Goal: Task Accomplishment & Management: Use online tool/utility

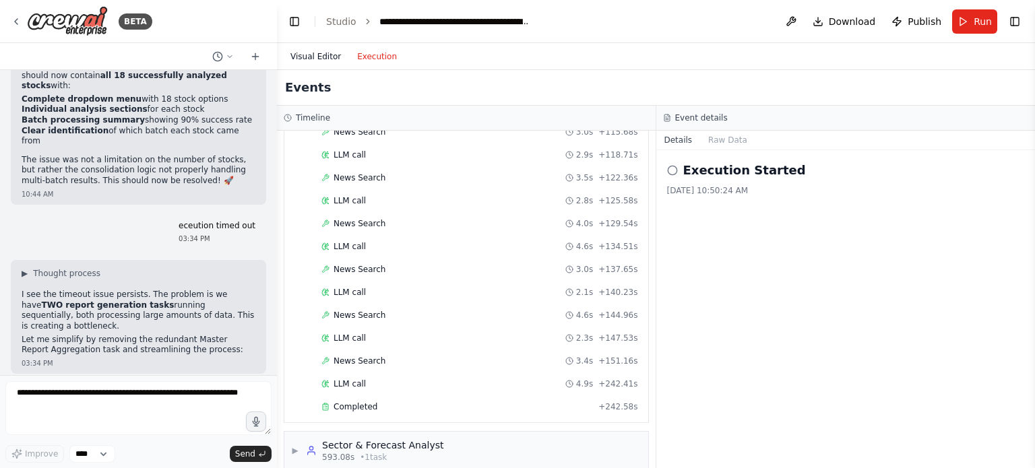
click at [321, 59] on button "Visual Editor" at bounding box center [315, 57] width 67 height 16
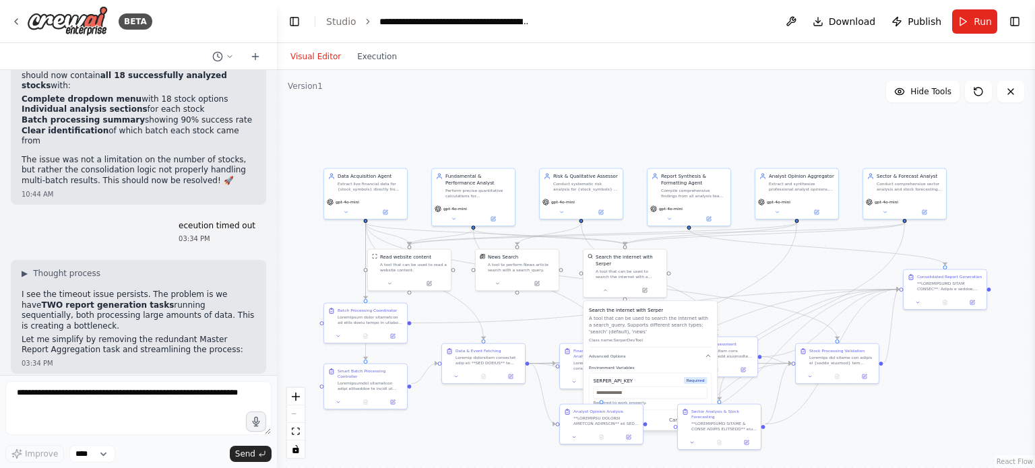
click at [372, 64] on button "Execution" at bounding box center [377, 57] width 56 height 16
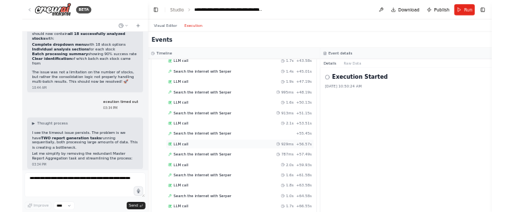
scroll to position [3346, 0]
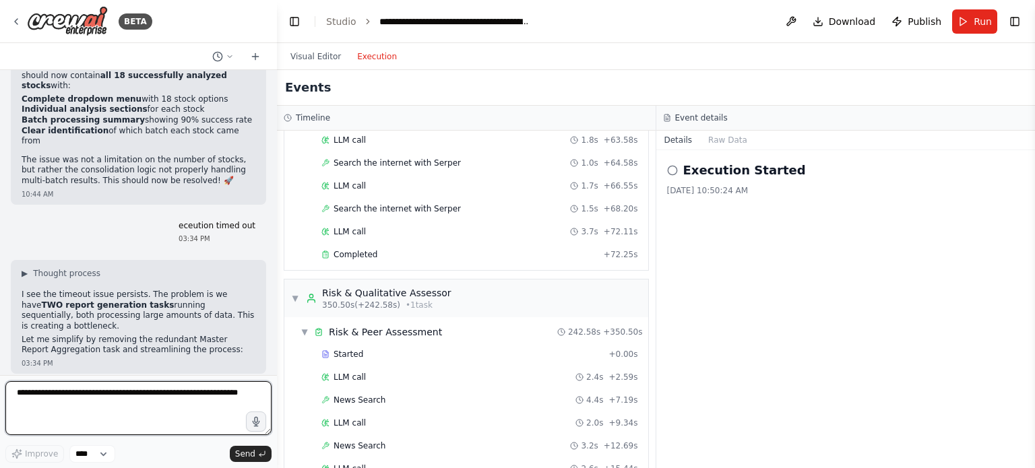
click at [92, 396] on textarea at bounding box center [138, 408] width 266 height 54
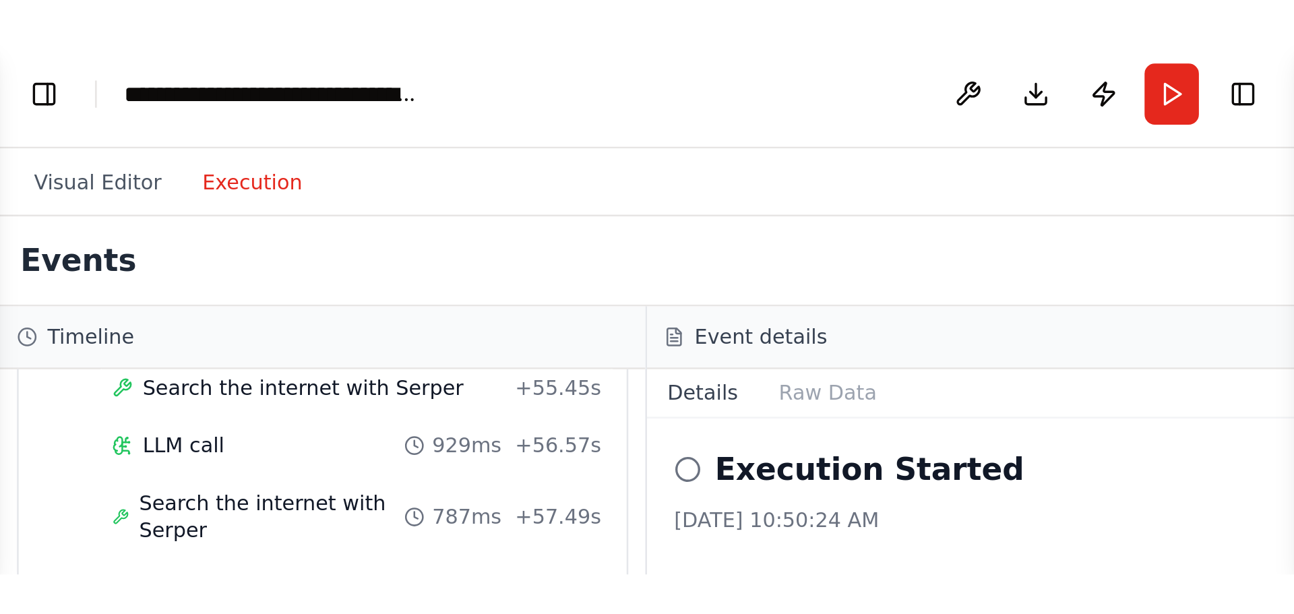
scroll to position [3333, 0]
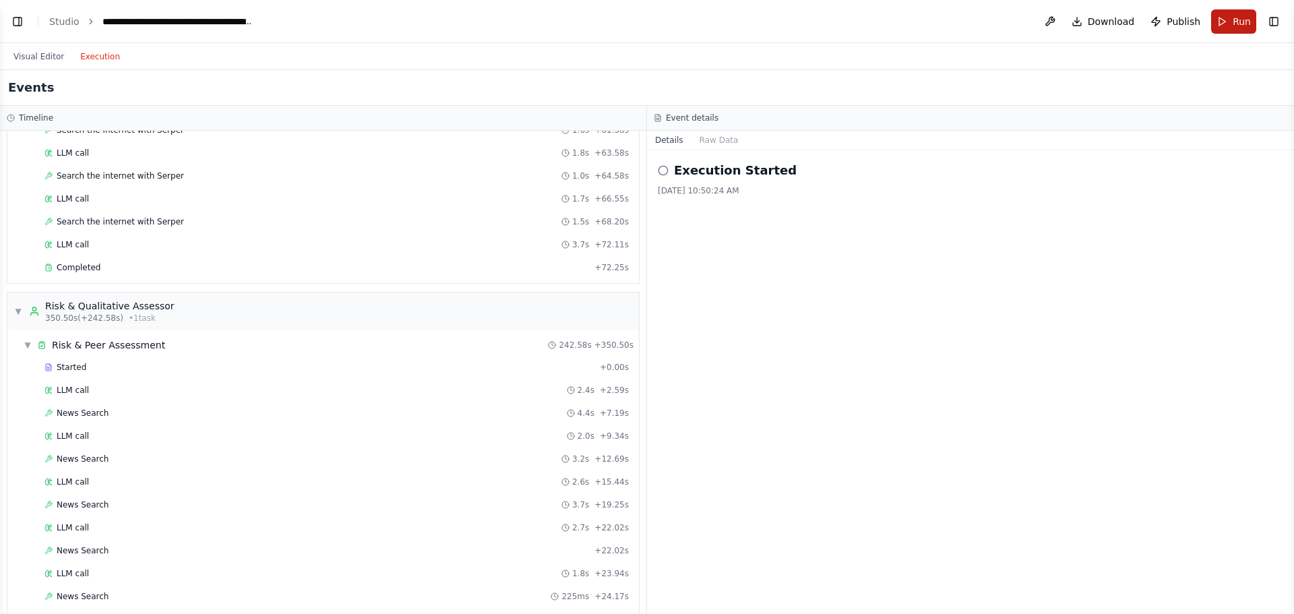
click at [1035, 24] on button "Run" at bounding box center [1233, 21] width 45 height 24
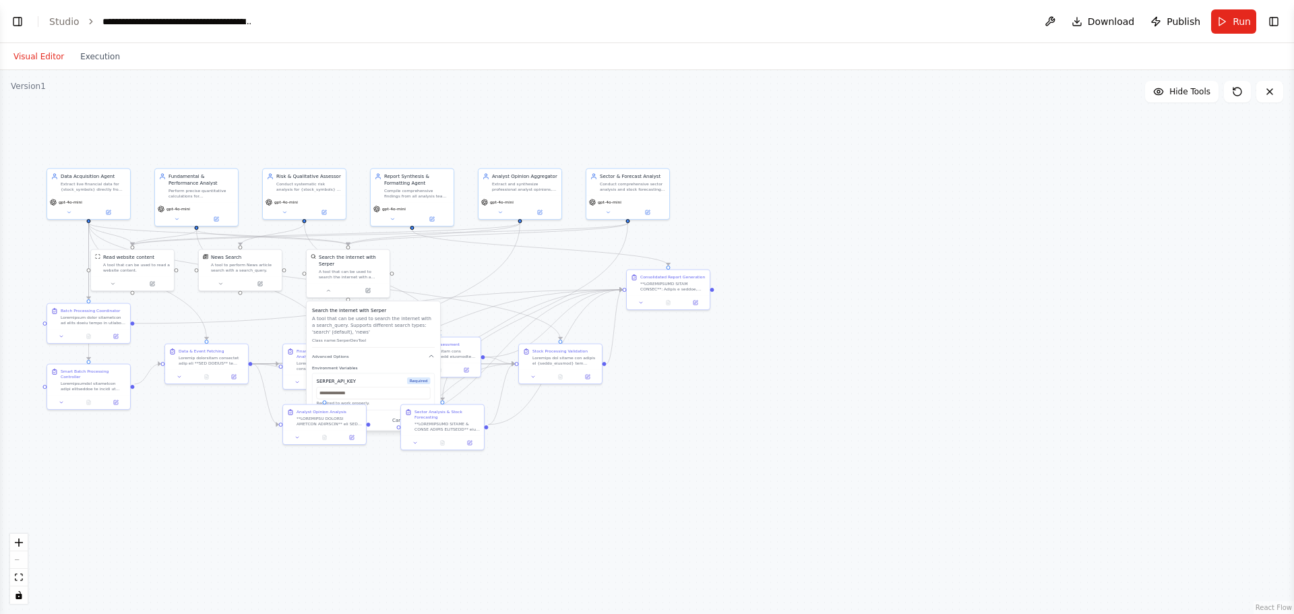
click at [34, 53] on button "Visual Editor" at bounding box center [38, 57] width 67 height 16
click at [1035, 13] on button "Toggle Right Sidebar" at bounding box center [1273, 21] width 19 height 19
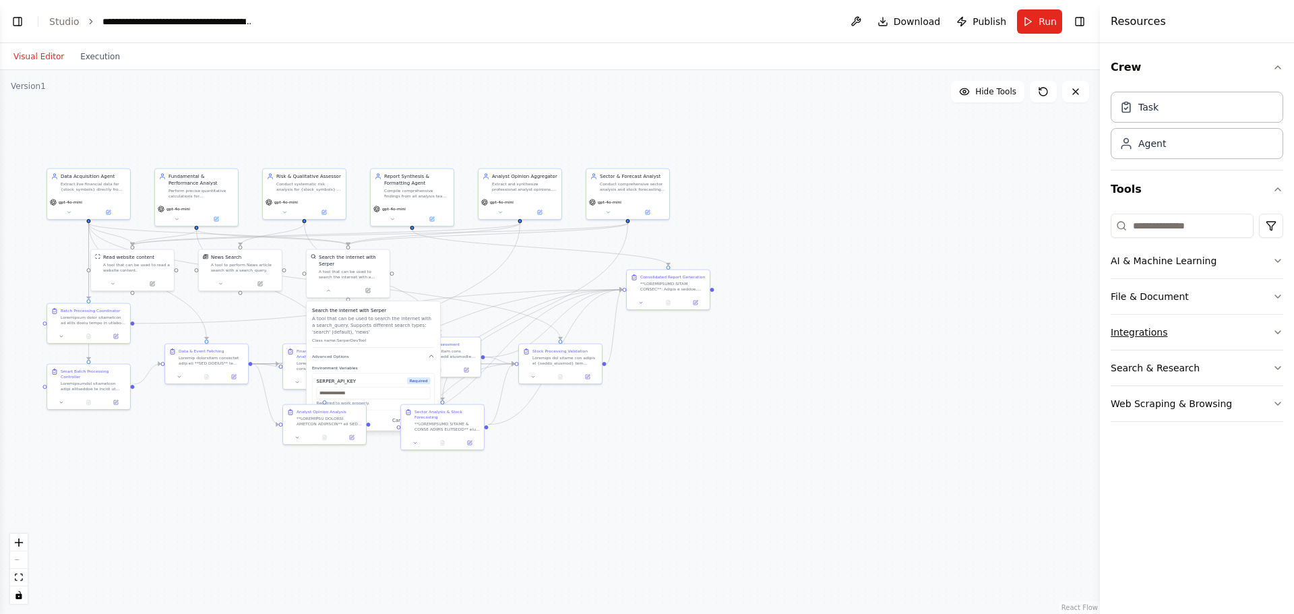
click at [1035, 334] on button "Integrations" at bounding box center [1197, 332] width 173 height 35
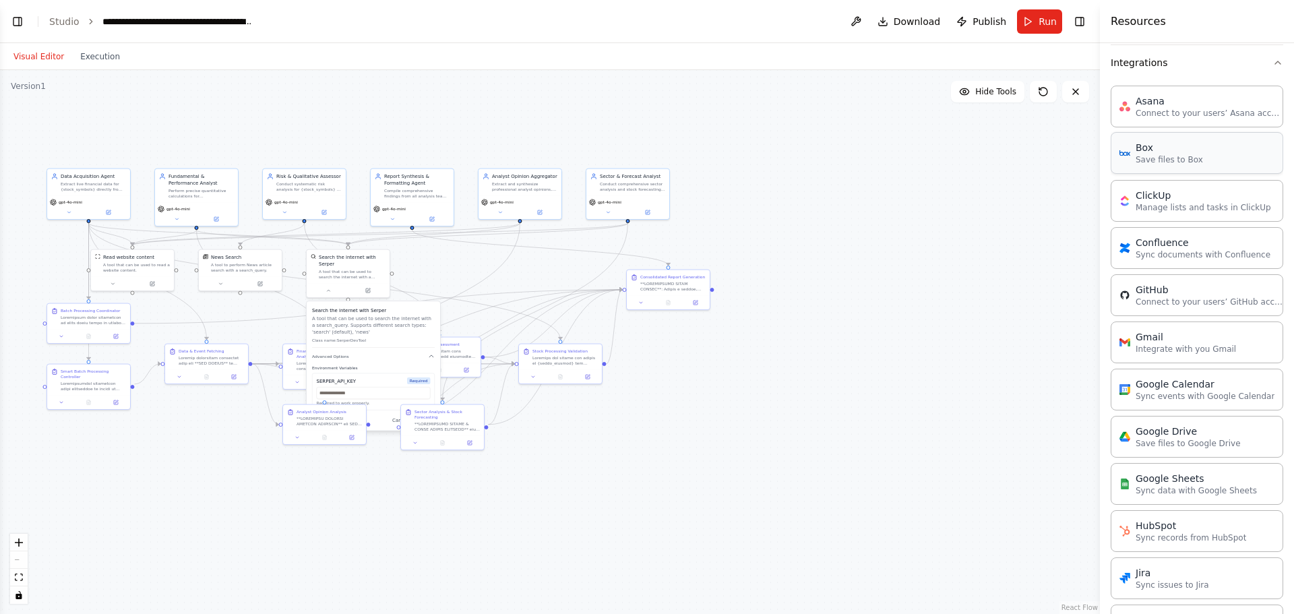
scroll to position [337, 0]
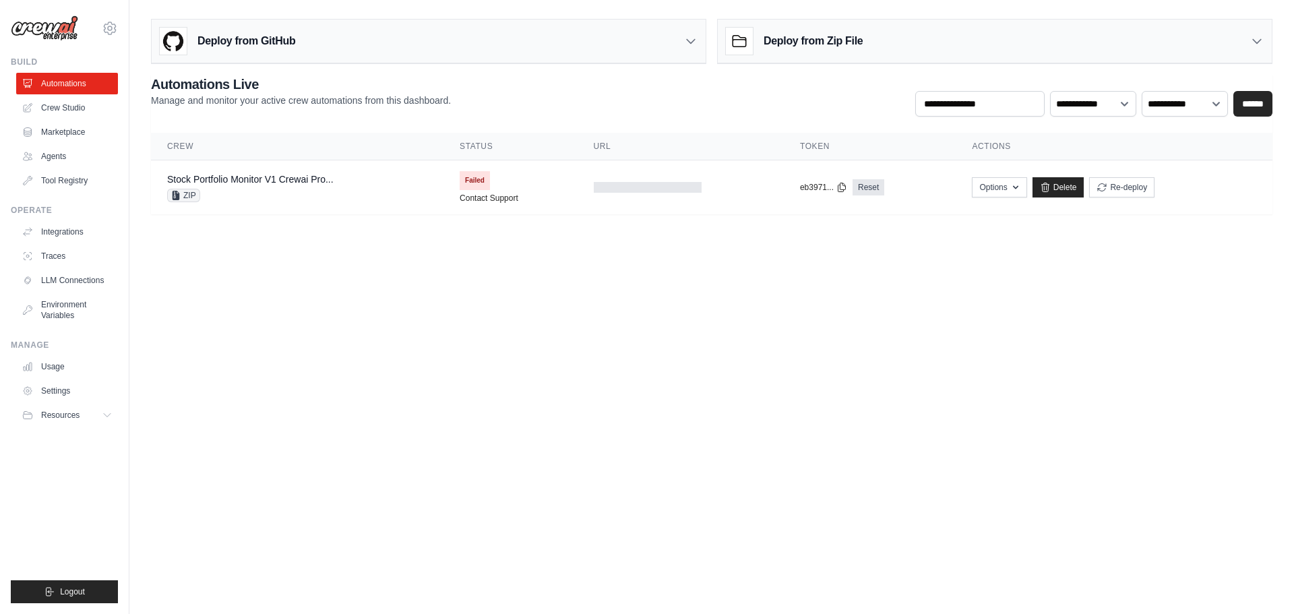
click at [58, 96] on ul "Automations Crew Studio Marketplace Agents Tool Registry" at bounding box center [67, 132] width 102 height 119
click at [57, 108] on link "Crew Studio" at bounding box center [69, 108] width 102 height 22
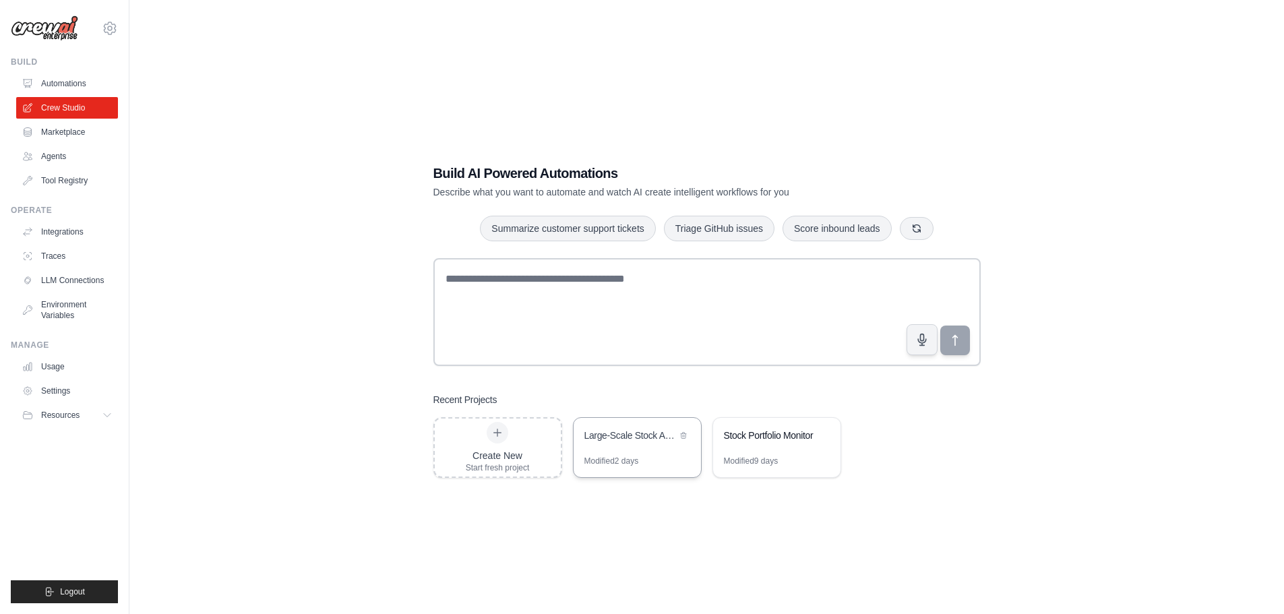
click at [656, 450] on div "Large-Scale Stock Analysis with Batch Processing" at bounding box center [637, 437] width 127 height 38
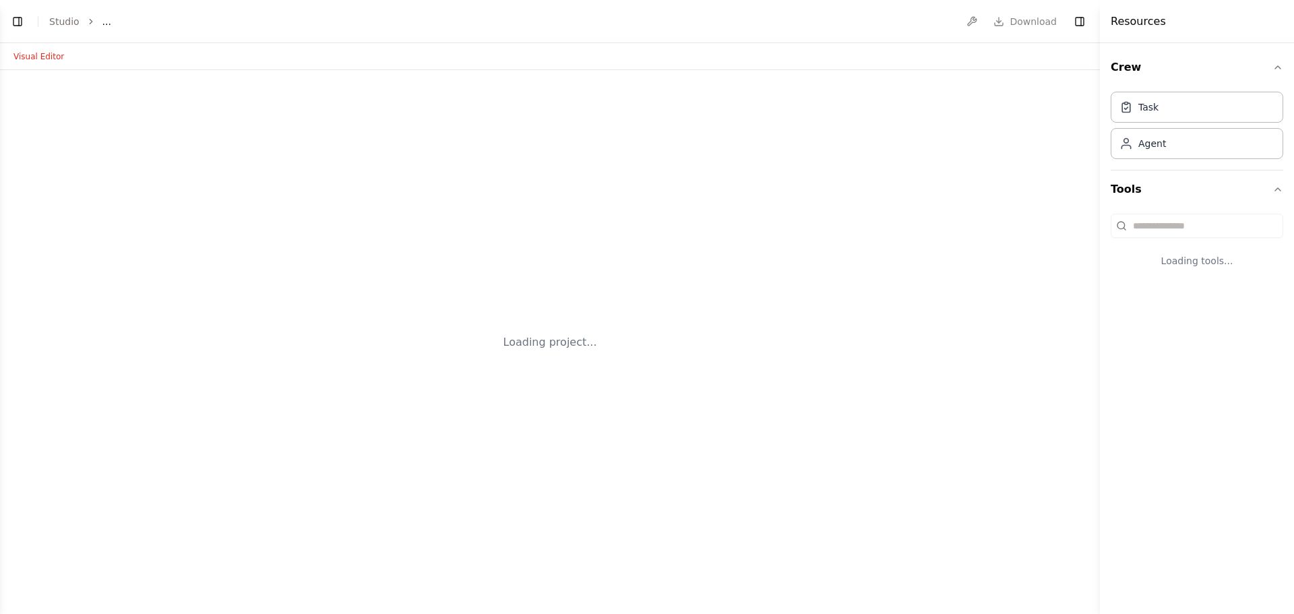
select select "****"
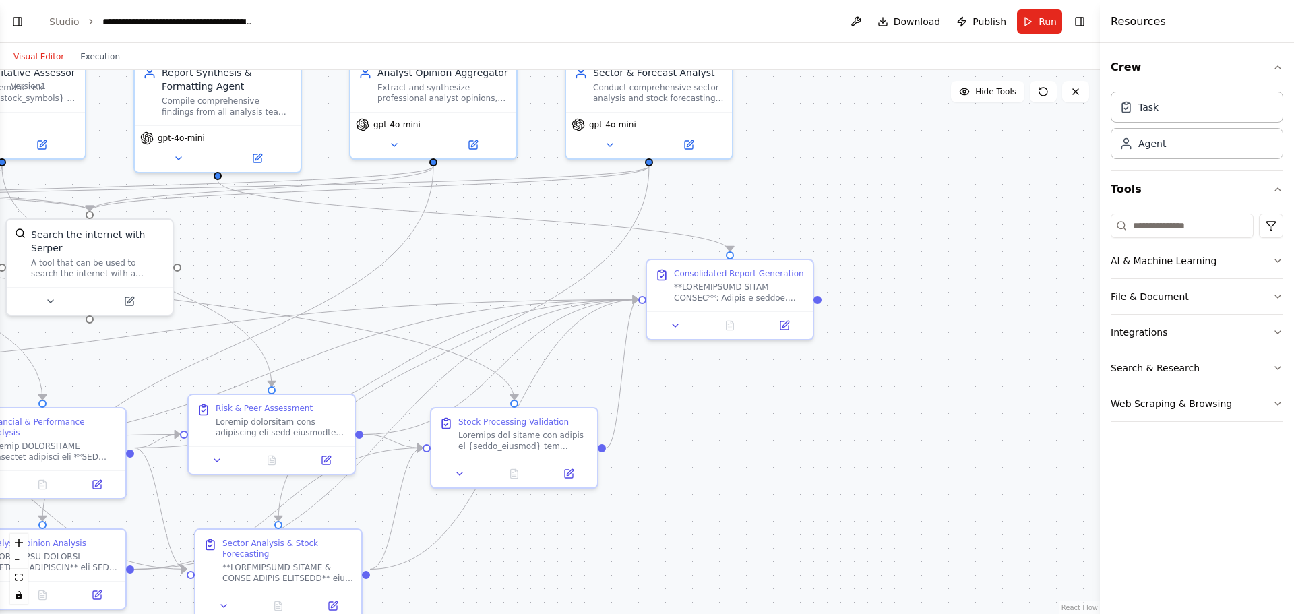
drag, startPoint x: 1031, startPoint y: 359, endPoint x: 450, endPoint y: 278, distance: 586.6
click at [450, 278] on div ".deletable-edge-delete-btn { width: 20px; height: 20px; border: 0px solid #ffff…" at bounding box center [550, 342] width 1100 height 544
click at [1132, 327] on button "Integrations" at bounding box center [1197, 332] width 173 height 35
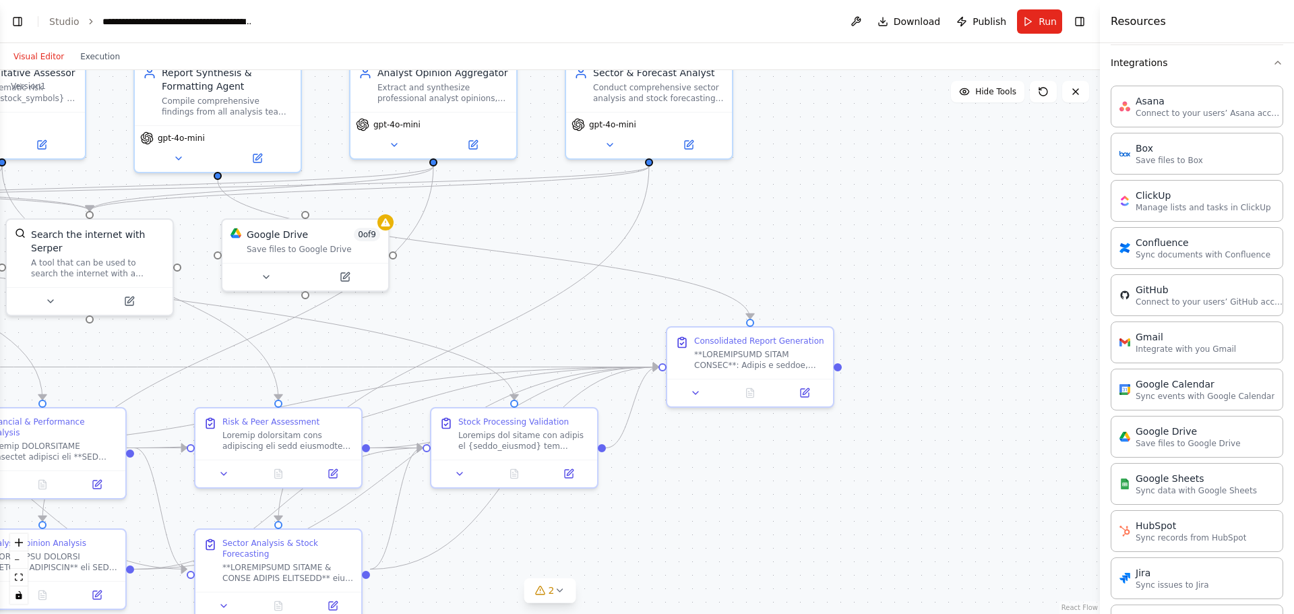
scroll to position [37444, 0]
drag, startPoint x: 948, startPoint y: 309, endPoint x: 916, endPoint y: 272, distance: 49.7
click at [916, 272] on div ".deletable-edge-delete-btn { width: 20px; height: 20px; border: 0px solid #ffff…" at bounding box center [550, 342] width 1100 height 544
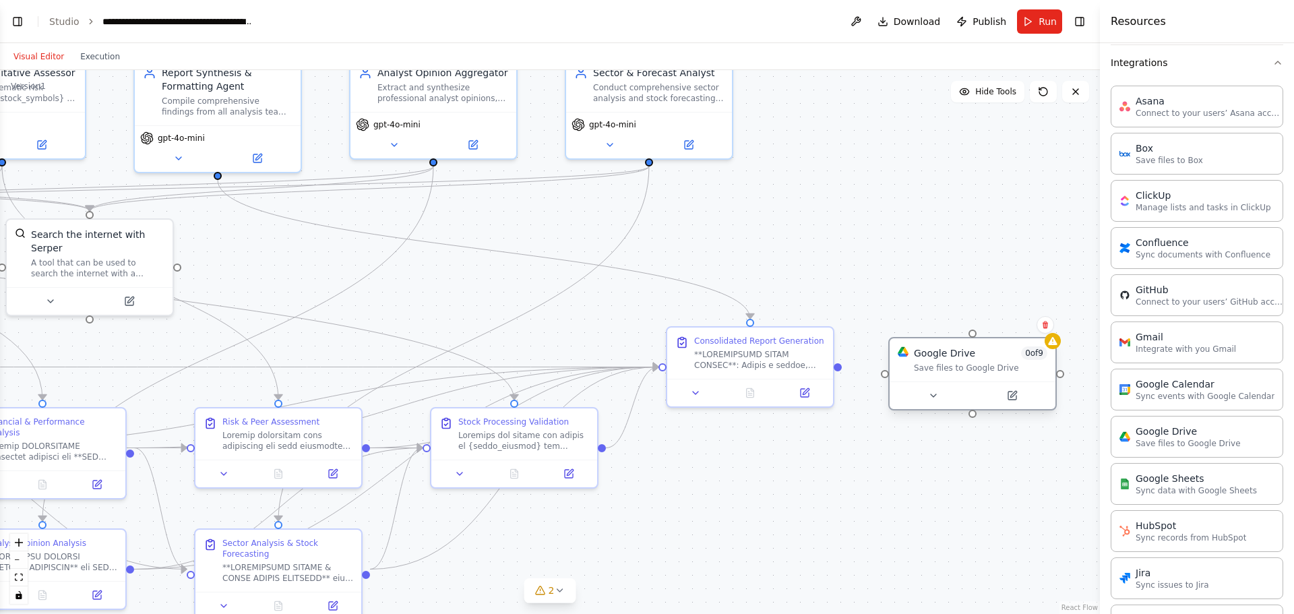
drag, startPoint x: 934, startPoint y: 278, endPoint x: 942, endPoint y: 363, distance: 85.2
click at [942, 363] on div "Google Drive 0 of 9 Save files to Google Drive" at bounding box center [980, 359] width 133 height 27
drag, startPoint x: 841, startPoint y: 365, endPoint x: 887, endPoint y: 379, distance: 47.8
click at [840, 368] on div ".deletable-edge-delete-btn { width: 20px; height: 20px; border: 0px solid #ffff…" at bounding box center [550, 342] width 1100 height 544
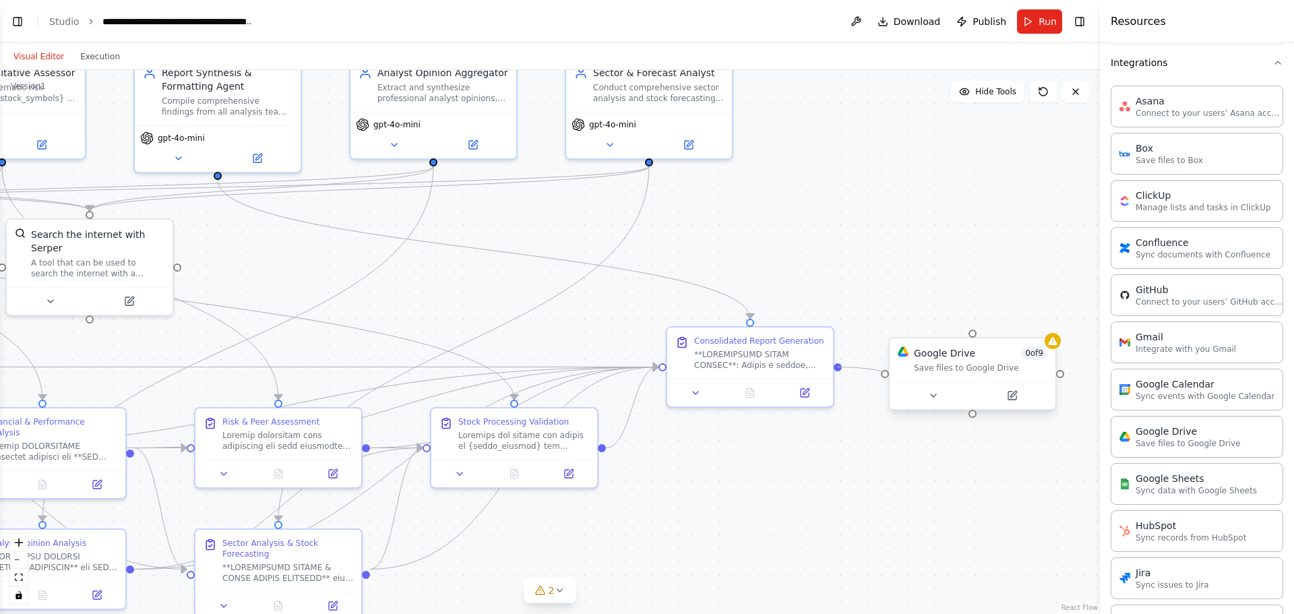
drag, startPoint x: 838, startPoint y: 366, endPoint x: 885, endPoint y: 375, distance: 48.1
click at [1053, 348] on div at bounding box center [1053, 341] width 16 height 16
click at [1033, 358] on span "0 of 9" at bounding box center [1034, 352] width 26 height 13
click at [1050, 348] on div at bounding box center [1053, 341] width 16 height 16
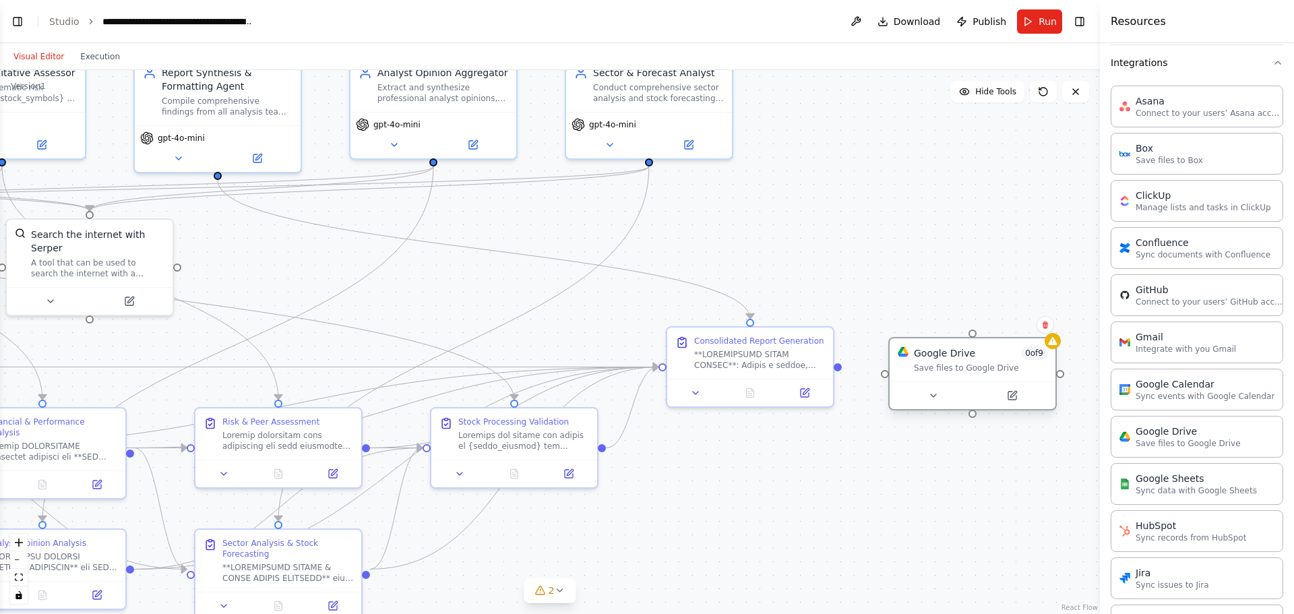
click at [915, 365] on div "Save files to Google Drive" at bounding box center [980, 368] width 133 height 11
click at [940, 398] on button at bounding box center [933, 396] width 76 height 16
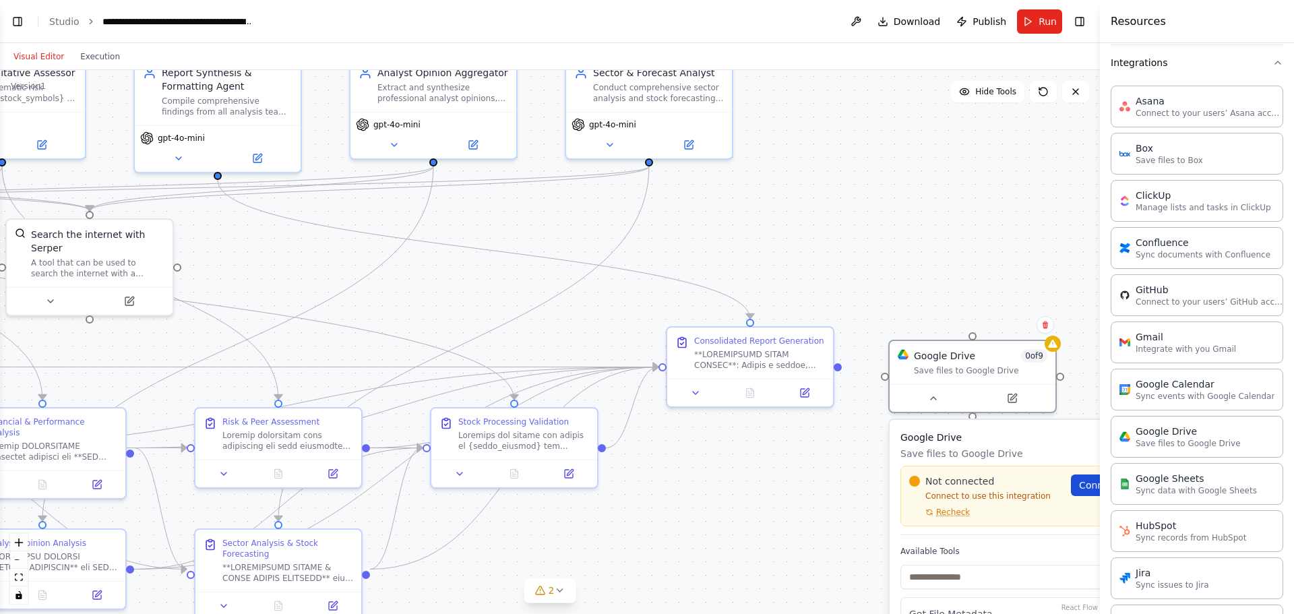
click at [1093, 487] on span "Connect" at bounding box center [1098, 485] width 39 height 13
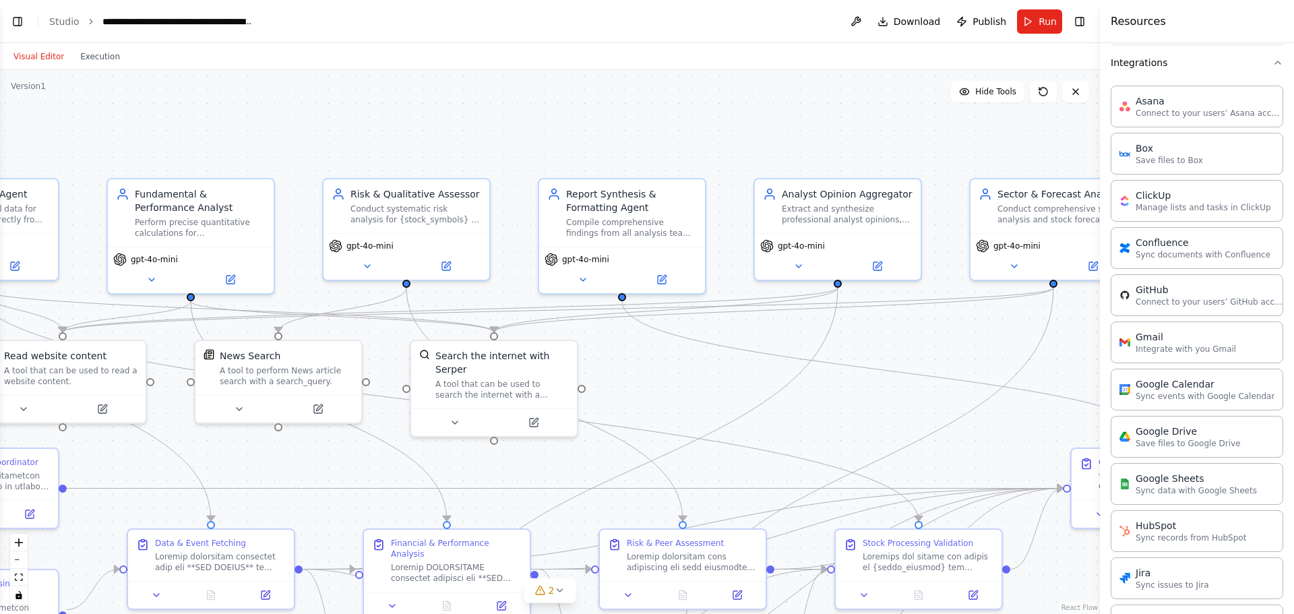
drag, startPoint x: 451, startPoint y: 282, endPoint x: 855, endPoint y: 403, distance: 422.2
click at [855, 403] on div ".deletable-edge-delete-btn { width: 20px; height: 20px; border: 0px solid #ffff…" at bounding box center [550, 342] width 1100 height 544
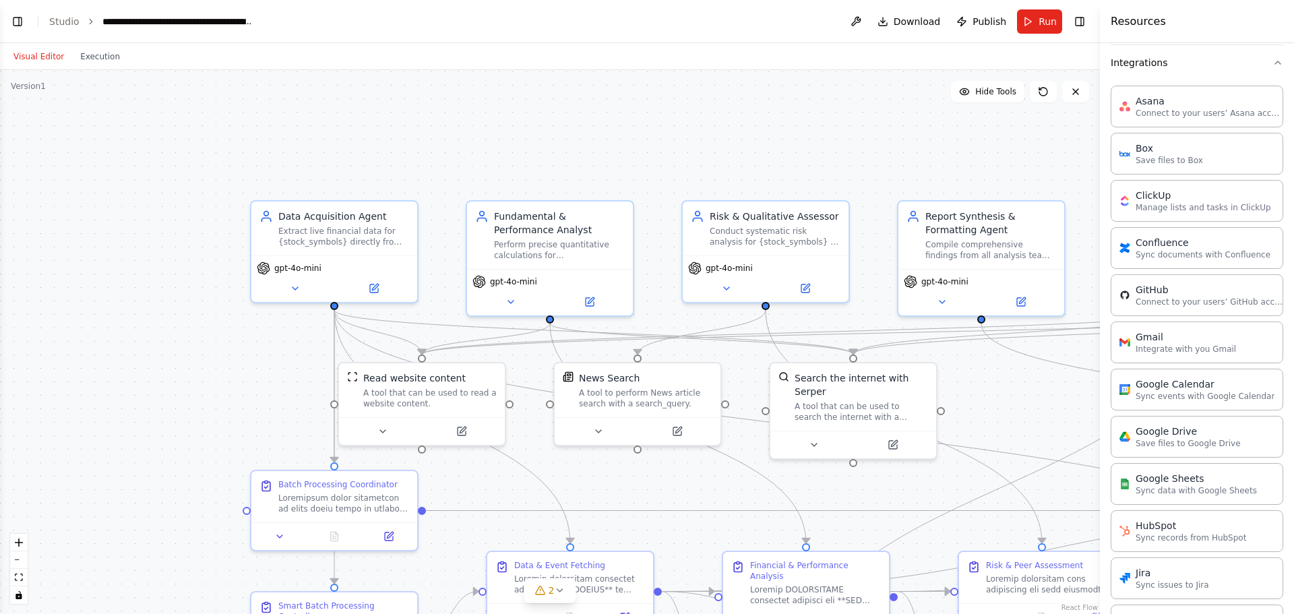
drag, startPoint x: 357, startPoint y: 138, endPoint x: 716, endPoint y: 160, distance: 359.9
click at [716, 160] on div ".deletable-edge-delete-btn { width: 20px; height: 20px; border: 0px solid #ffff…" at bounding box center [550, 342] width 1100 height 544
click at [67, 18] on link "Studio" at bounding box center [64, 21] width 30 height 11
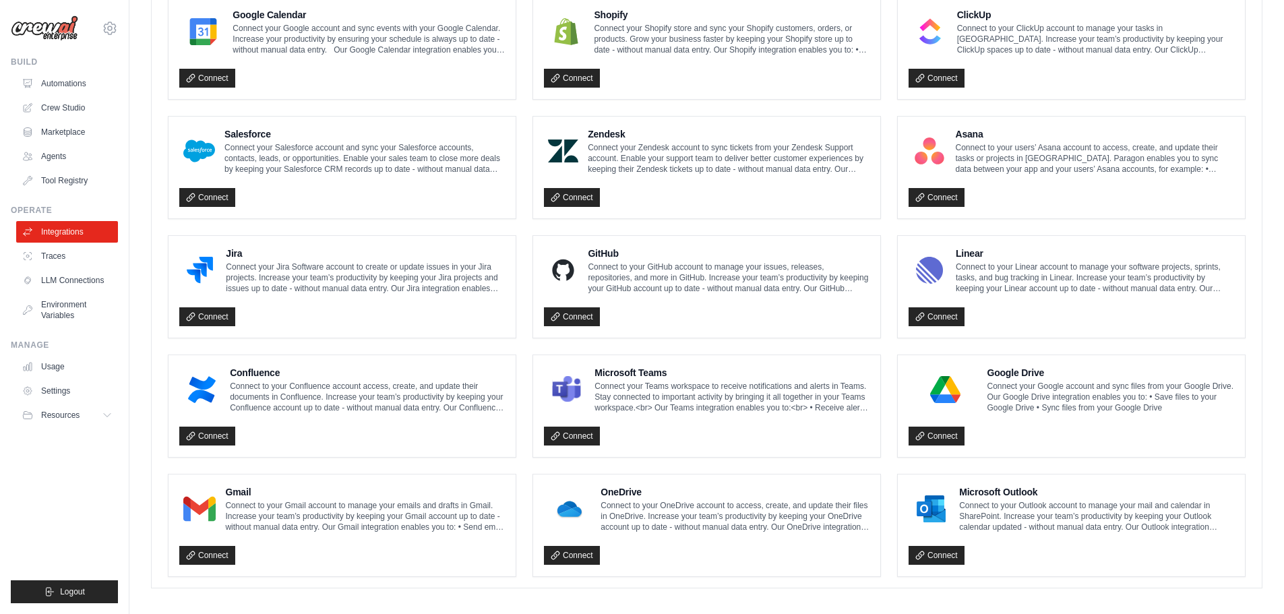
scroll to position [654, 0]
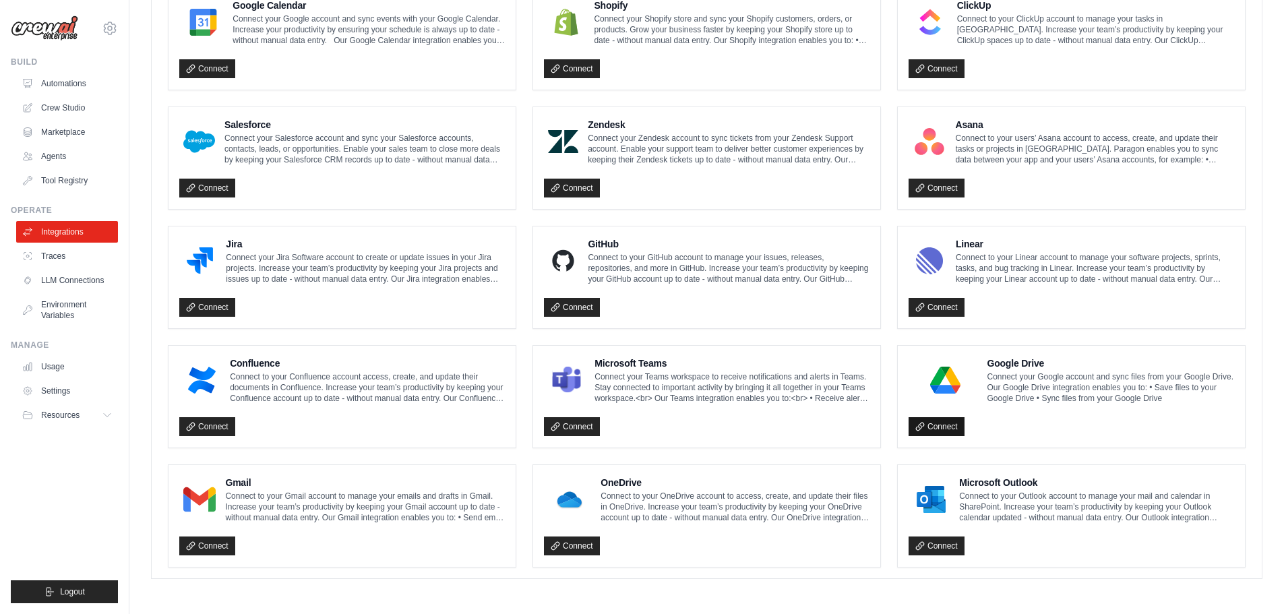
click at [931, 421] on link "Connect" at bounding box center [937, 426] width 56 height 19
click at [574, 548] on link "Connect" at bounding box center [572, 545] width 56 height 19
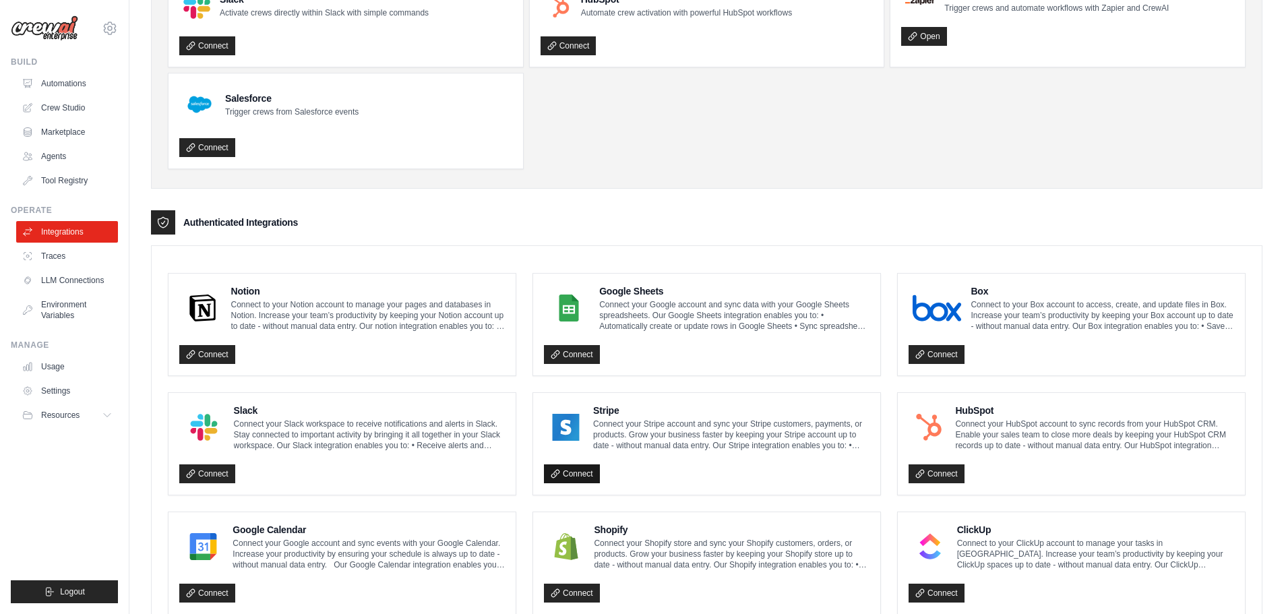
scroll to position [0, 0]
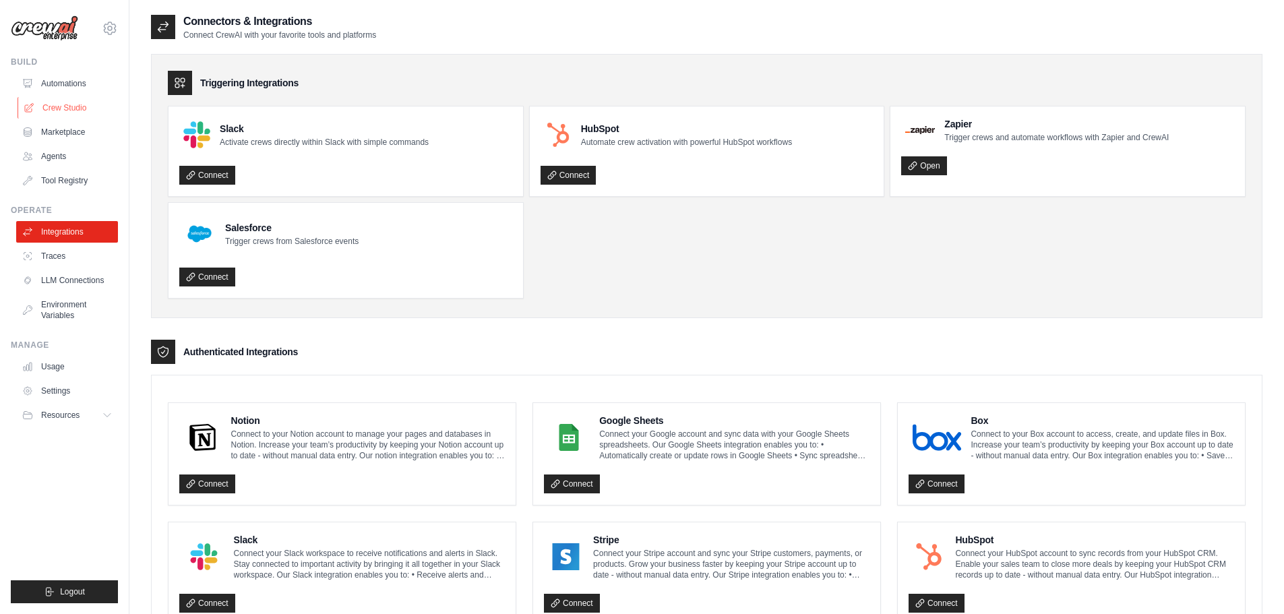
click at [64, 106] on link "Crew Studio" at bounding box center [69, 108] width 102 height 22
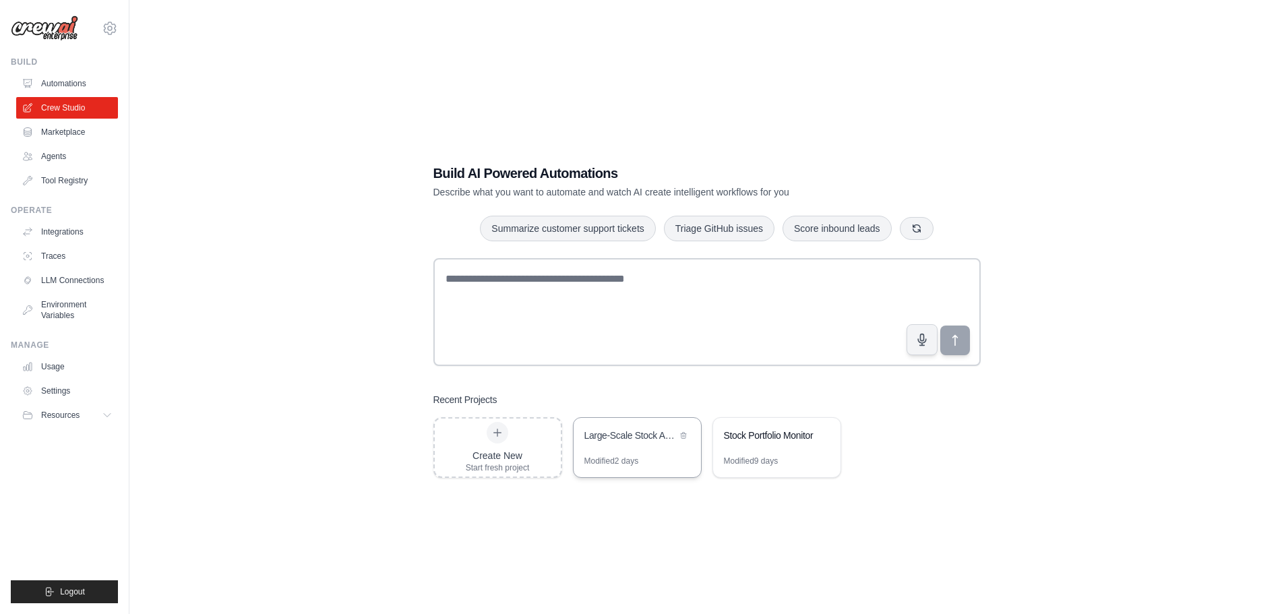
click at [626, 444] on div "Large-Scale Stock Analysis with Batch Processing" at bounding box center [630, 437] width 92 height 16
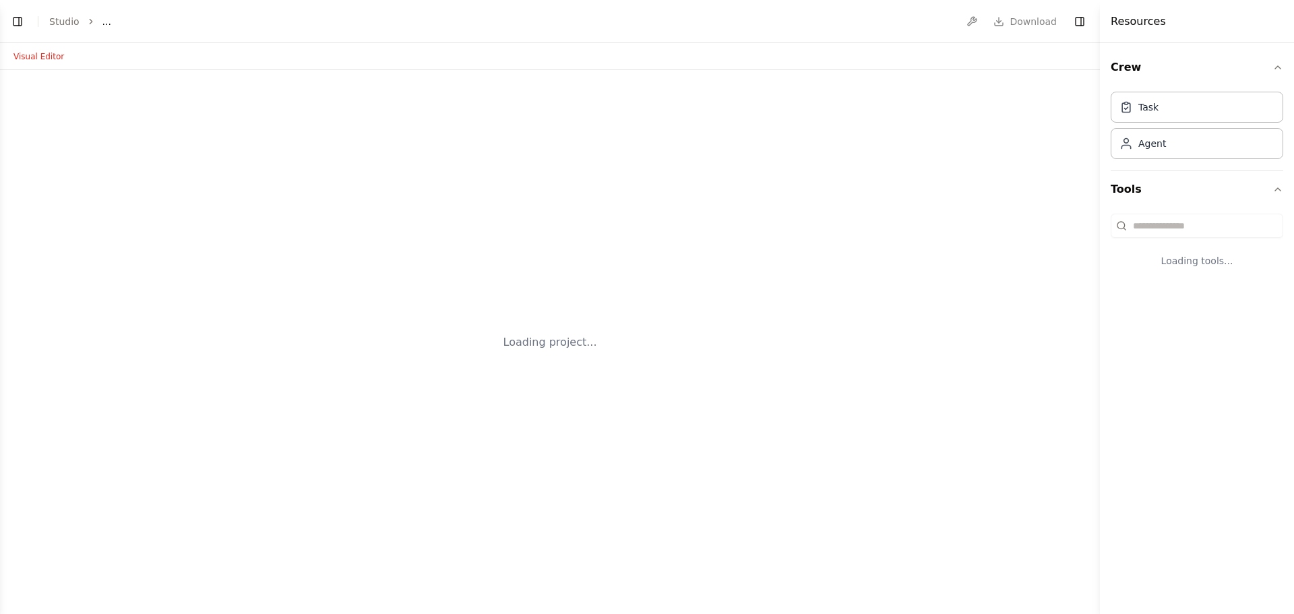
select select "****"
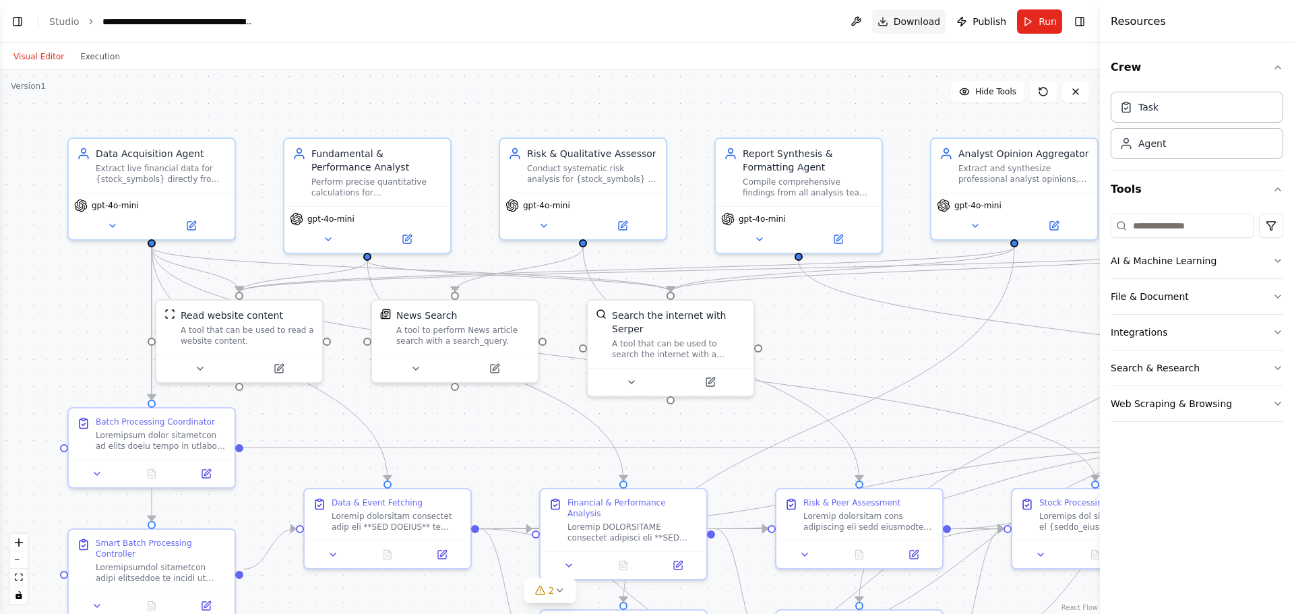
click at [919, 19] on span "Download" at bounding box center [917, 21] width 47 height 13
click at [179, 93] on div ".deletable-edge-delete-btn { width: 20px; height: 20px; border: 0px solid #ffff…" at bounding box center [550, 342] width 1100 height 544
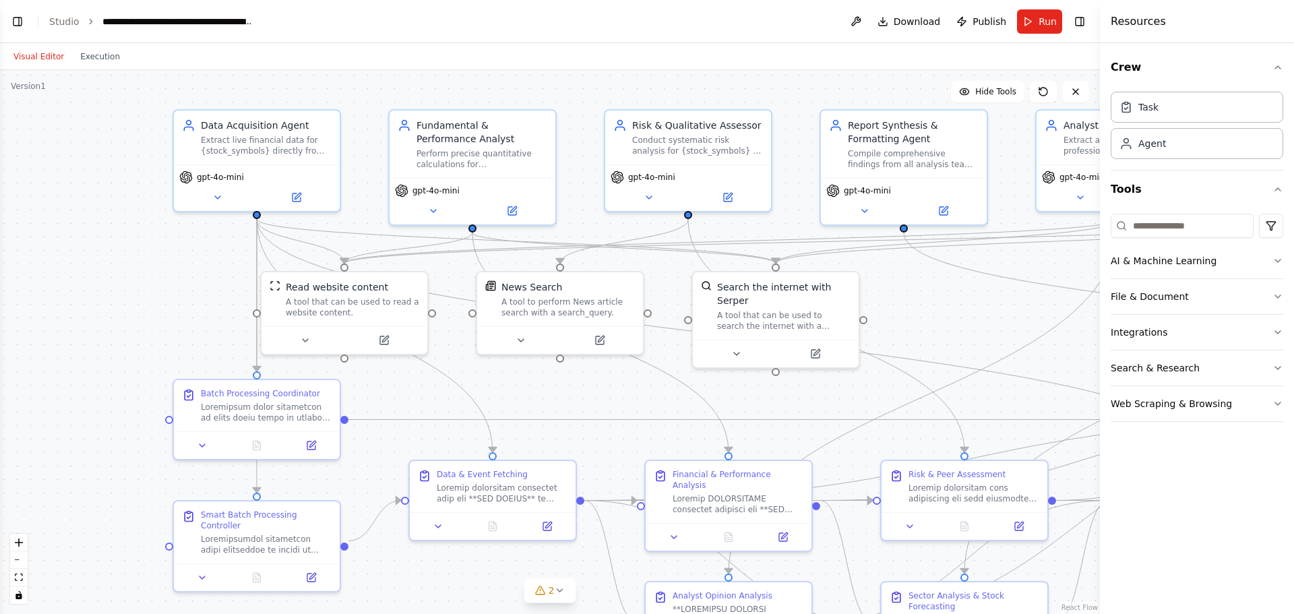
drag, startPoint x: 907, startPoint y: 355, endPoint x: 1012, endPoint y: 326, distance: 108.9
click at [1012, 326] on div ".deletable-edge-delete-btn { width: 20px; height: 20px; border: 0px solid #ffff…" at bounding box center [550, 342] width 1100 height 544
click at [14, 19] on button "Toggle Left Sidebar" at bounding box center [17, 21] width 19 height 19
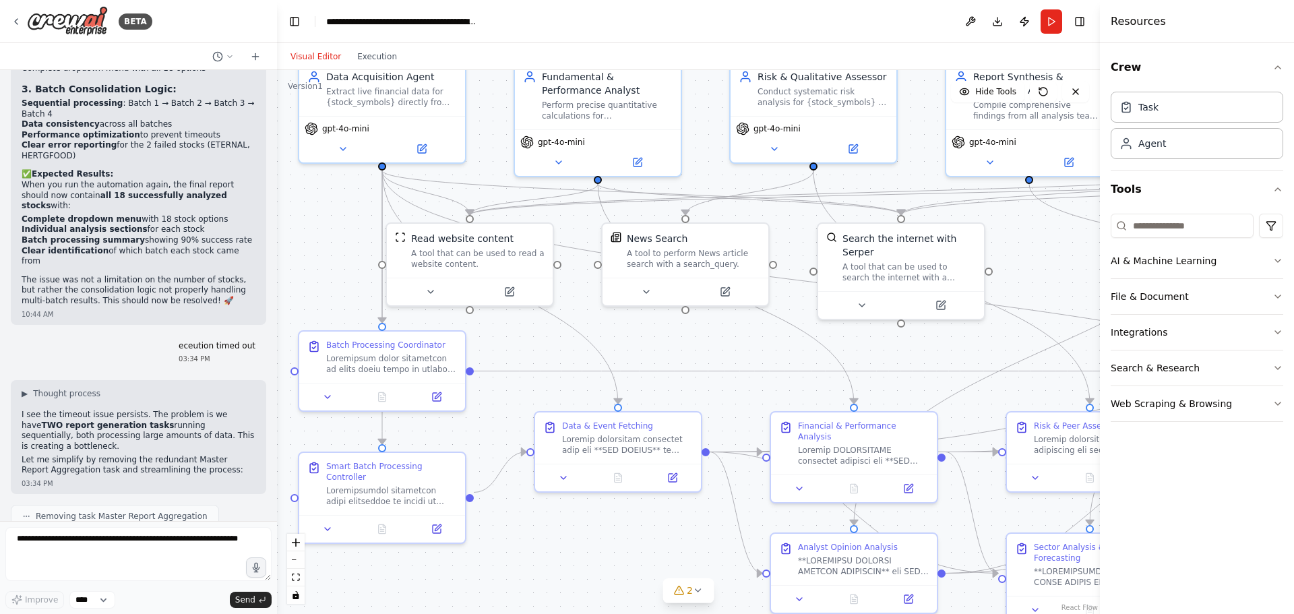
drag, startPoint x: 439, startPoint y: 308, endPoint x: 287, endPoint y: 259, distance: 159.9
click at [287, 259] on div ".deletable-edge-delete-btn { width: 20px; height: 20px; border: 0px solid #ffff…" at bounding box center [688, 342] width 823 height 544
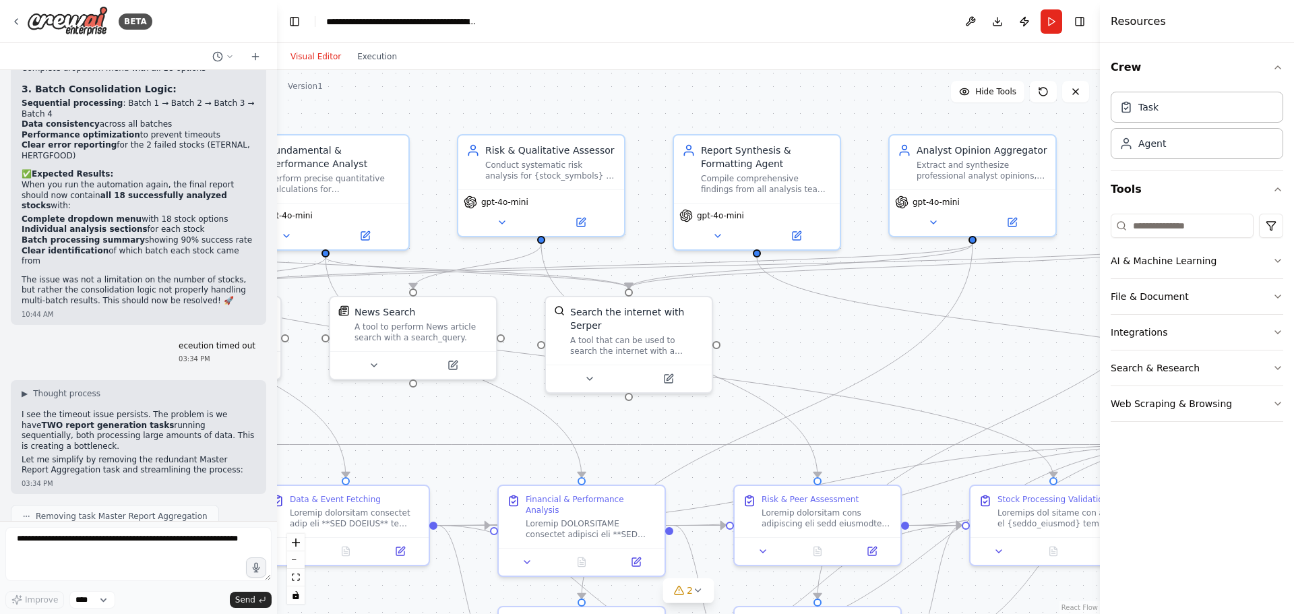
drag, startPoint x: 882, startPoint y: 336, endPoint x: 610, endPoint y: 410, distance: 281.4
click at [610, 410] on div ".deletable-edge-delete-btn { width: 20px; height: 20px; border: 0px solid #ffff…" at bounding box center [688, 342] width 823 height 544
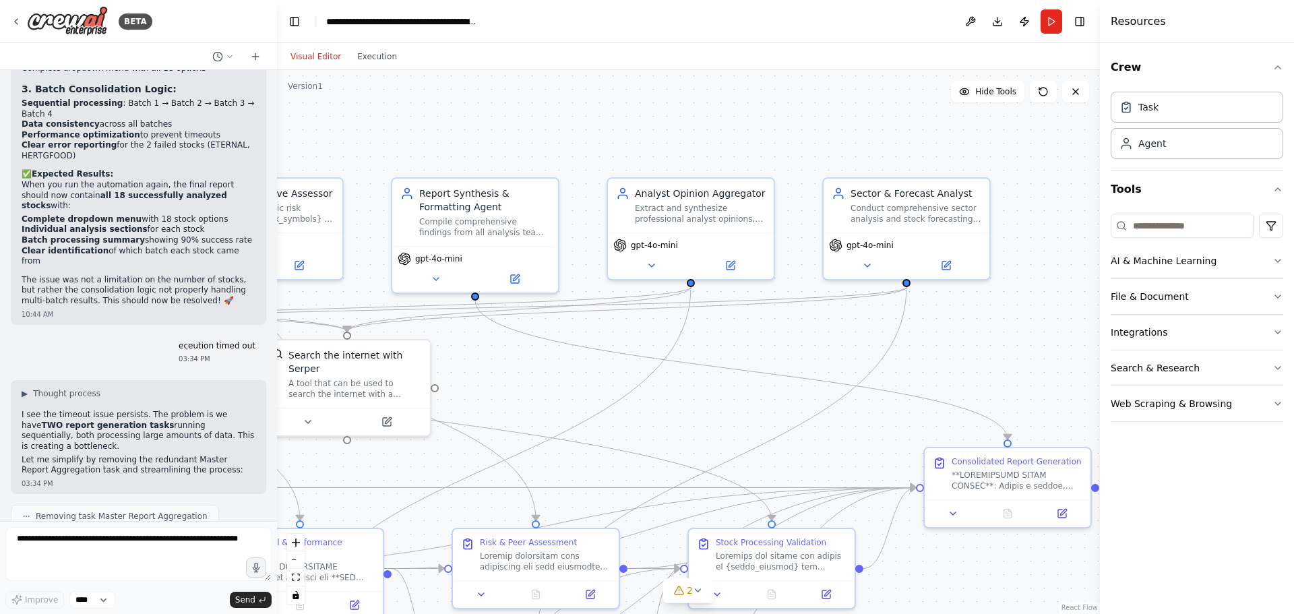
drag, startPoint x: 1006, startPoint y: 288, endPoint x: 724, endPoint y: 332, distance: 285.0
click at [724, 332] on div ".deletable-edge-delete-btn { width: 20px; height: 20px; border: 0px solid #ffff…" at bounding box center [688, 342] width 823 height 544
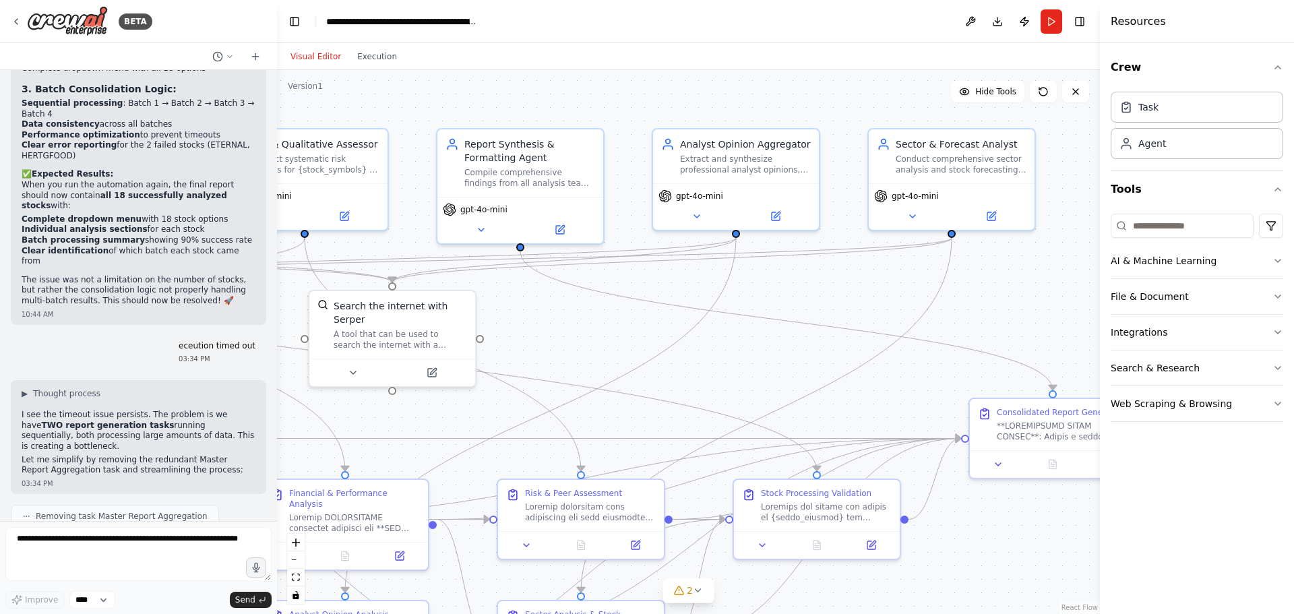
drag, startPoint x: 492, startPoint y: 392, endPoint x: 537, endPoint y: 343, distance: 66.8
click at [537, 343] on div ".deletable-edge-delete-btn { width: 20px; height: 20px; border: 0px solid #ffff…" at bounding box center [688, 342] width 823 height 544
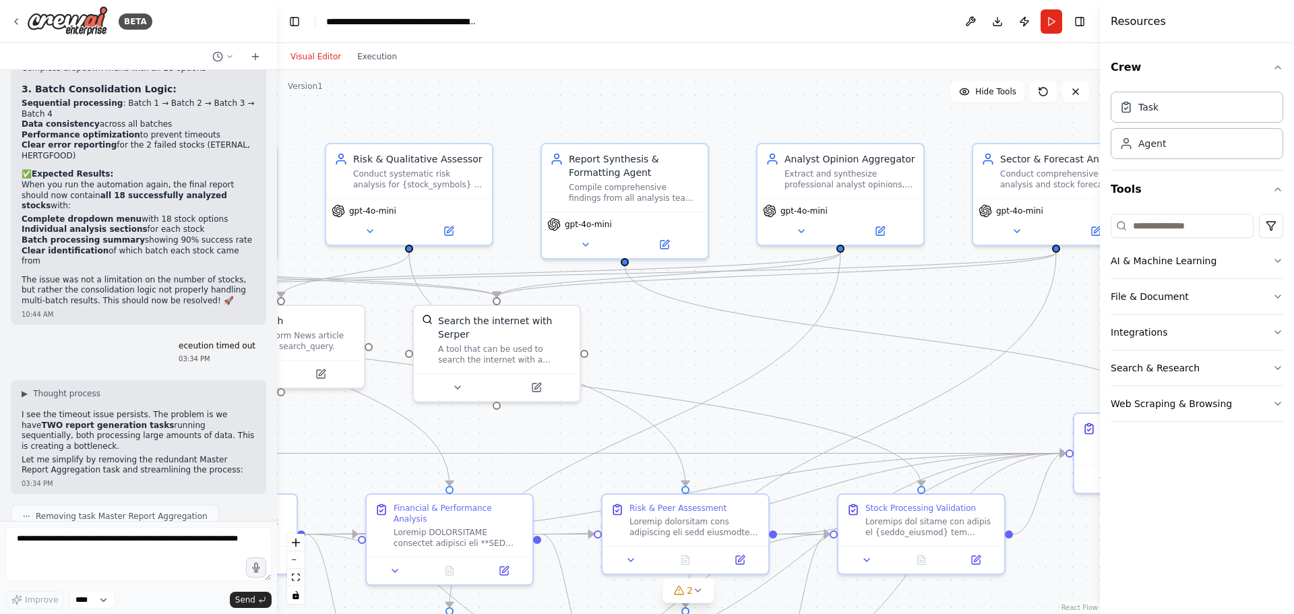
drag, startPoint x: 368, startPoint y: 411, endPoint x: 472, endPoint y: 426, distance: 105.5
click at [472, 426] on div ".deletable-edge-delete-btn { width: 20px; height: 20px; border: 0px solid #ffff…" at bounding box center [688, 342] width 823 height 544
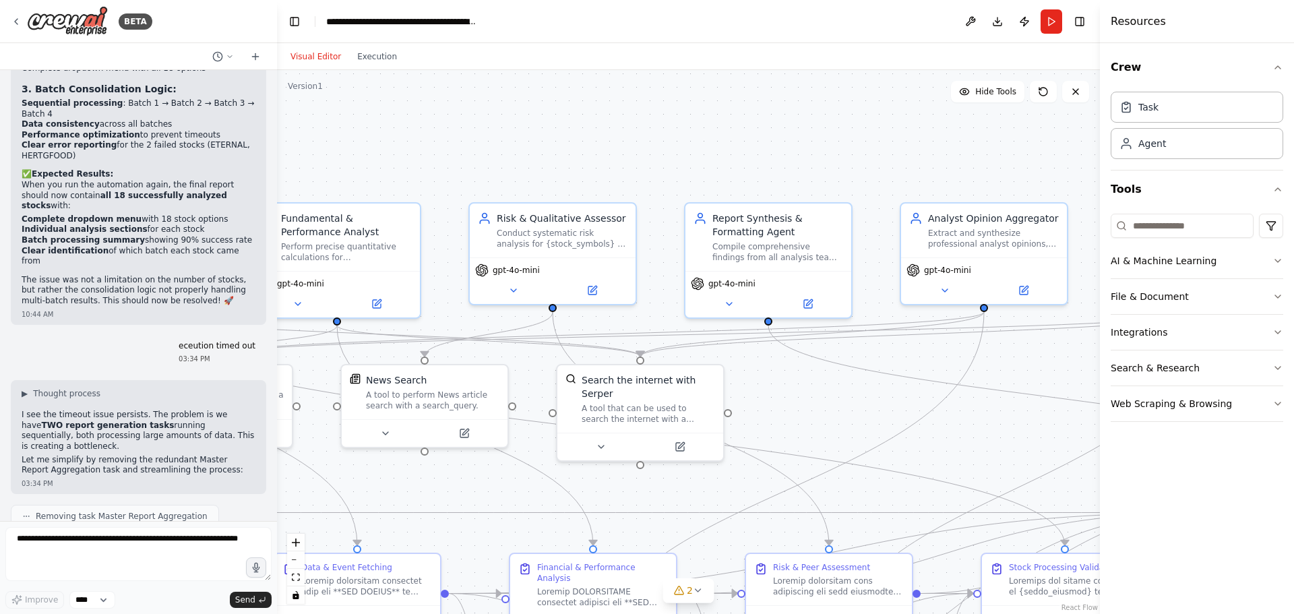
drag, startPoint x: 632, startPoint y: 330, endPoint x: 775, endPoint y: 389, distance: 155.3
click at [775, 389] on div ".deletable-edge-delete-btn { width: 20px; height: 20px; border: 0px solid #ffff…" at bounding box center [688, 342] width 823 height 544
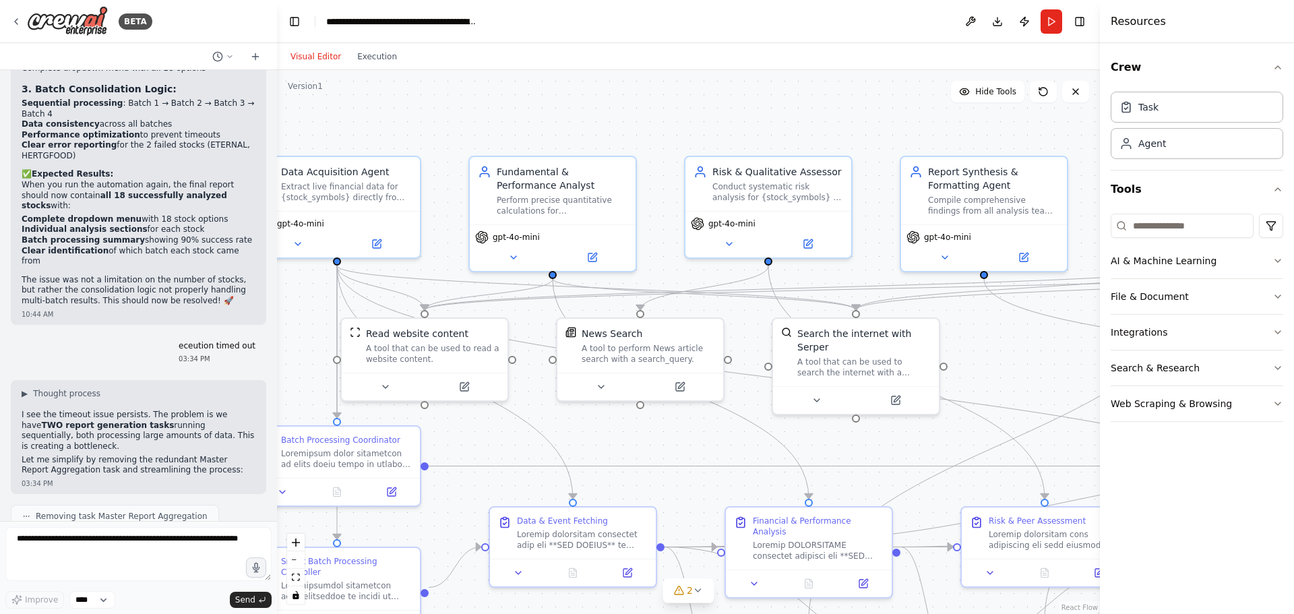
drag, startPoint x: 779, startPoint y: 396, endPoint x: 995, endPoint y: 349, distance: 220.6
click at [995, 349] on div ".deletable-edge-delete-btn { width: 20px; height: 20px; border: 0px solid #ffff…" at bounding box center [688, 342] width 823 height 544
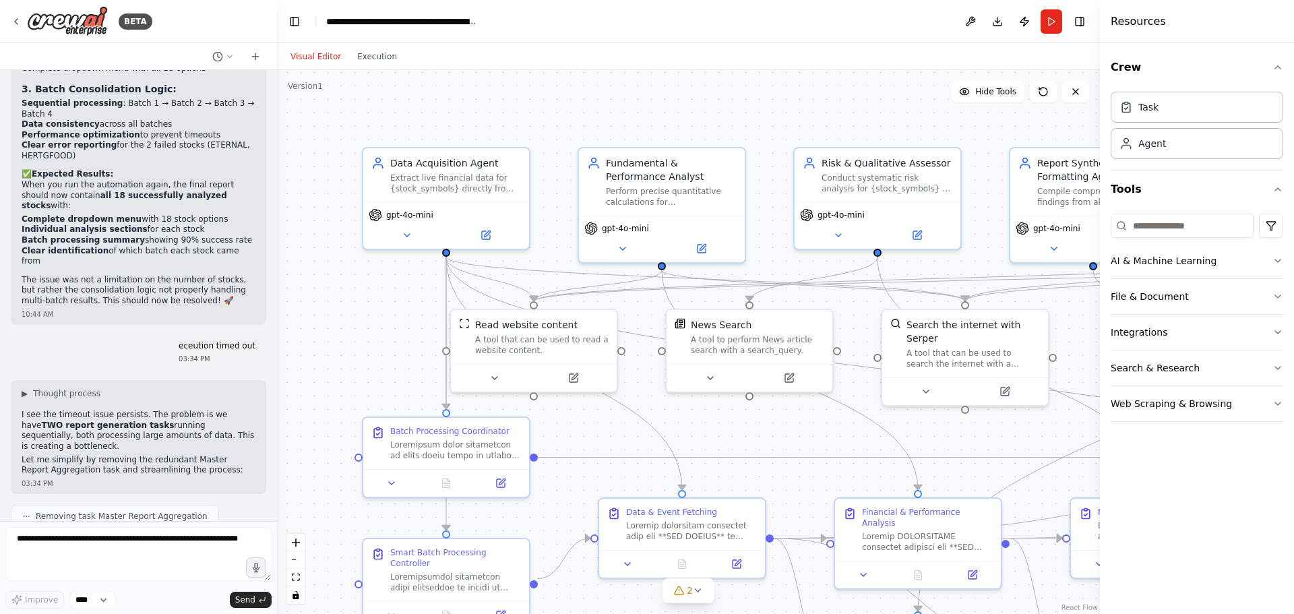
drag, startPoint x: 309, startPoint y: 343, endPoint x: 418, endPoint y: 334, distance: 109.5
click at [418, 334] on div ".deletable-edge-delete-btn { width: 20px; height: 20px; border: 0px solid #ffff…" at bounding box center [688, 342] width 823 height 544
click at [407, 237] on icon at bounding box center [407, 232] width 11 height 11
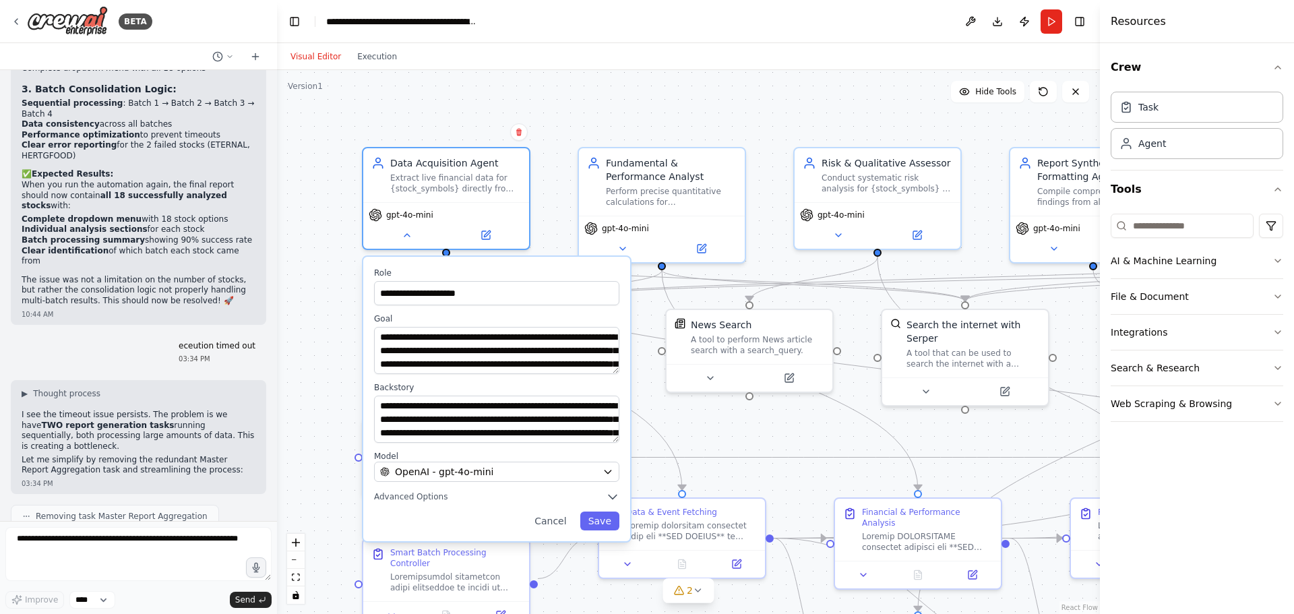
click at [322, 238] on div "**********" at bounding box center [688, 342] width 823 height 544
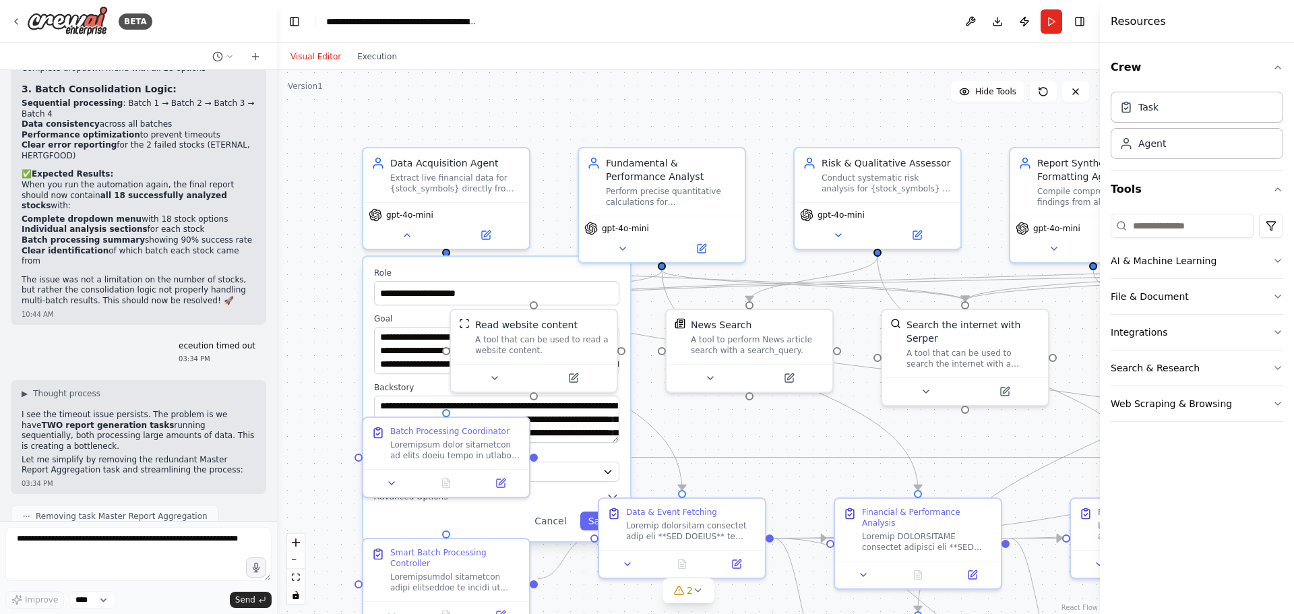
click at [483, 112] on div "**********" at bounding box center [688, 342] width 823 height 544
click at [699, 436] on div "**********" at bounding box center [688, 342] width 823 height 544
click at [565, 521] on button "Cancel" at bounding box center [550, 521] width 48 height 19
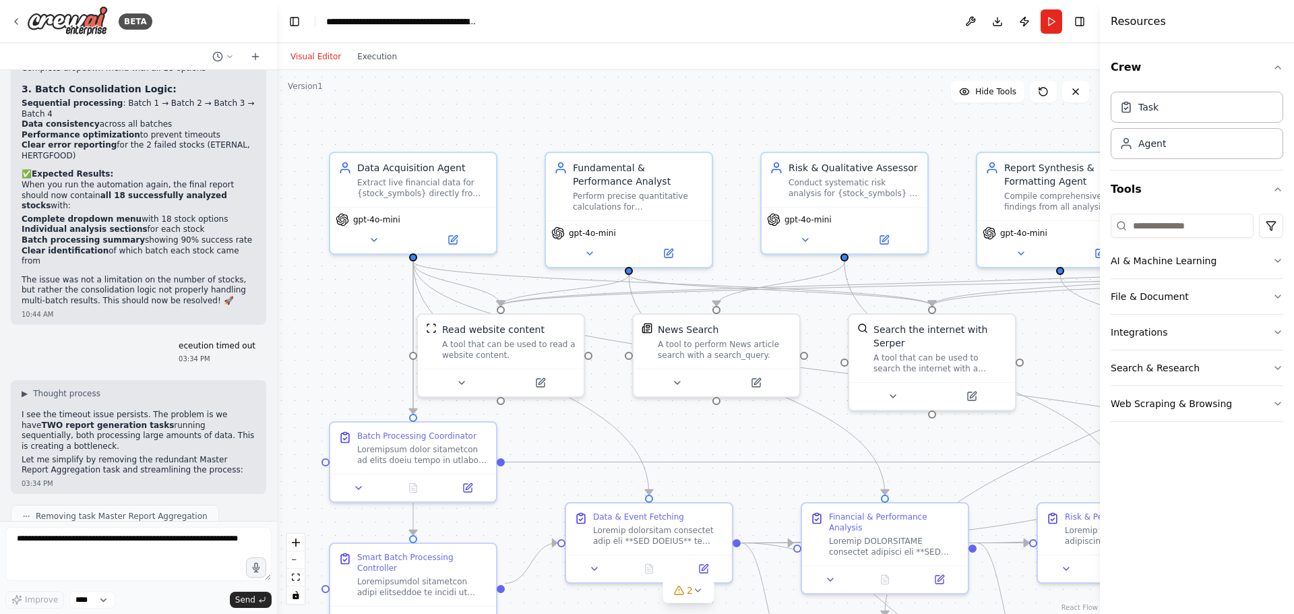
drag, startPoint x: 762, startPoint y: 431, endPoint x: 729, endPoint y: 435, distance: 33.4
click at [729, 435] on div ".deletable-edge-delete-btn { width: 20px; height: 20px; border: 0px solid #ffff…" at bounding box center [688, 342] width 823 height 544
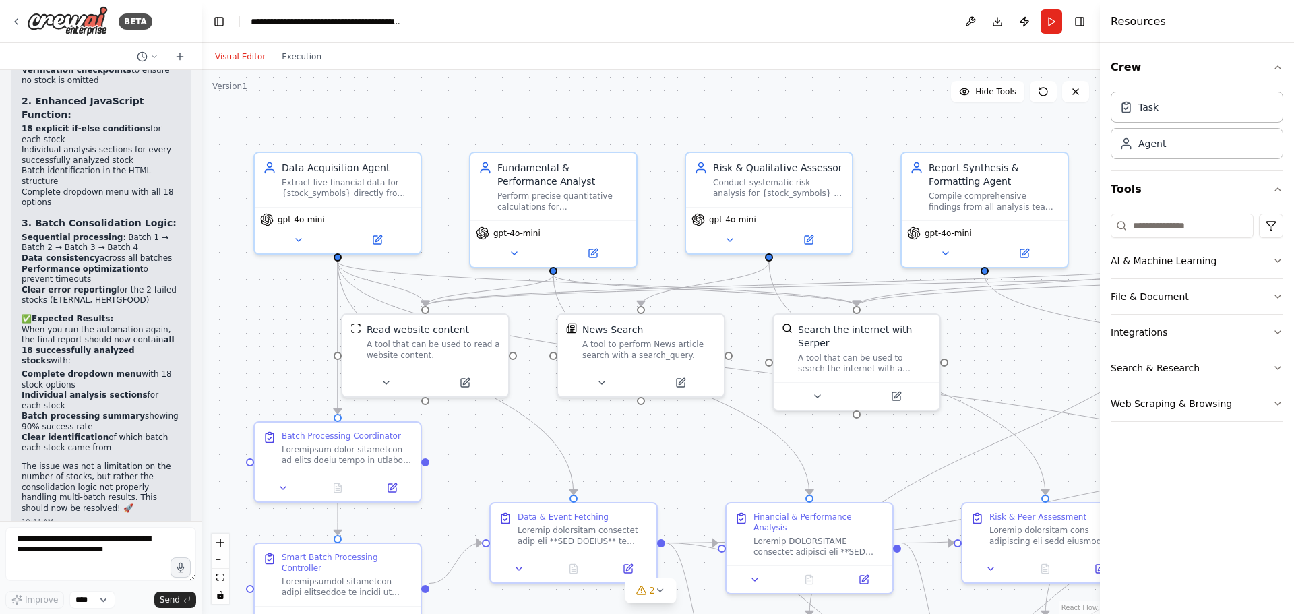
scroll to position [46513, 0]
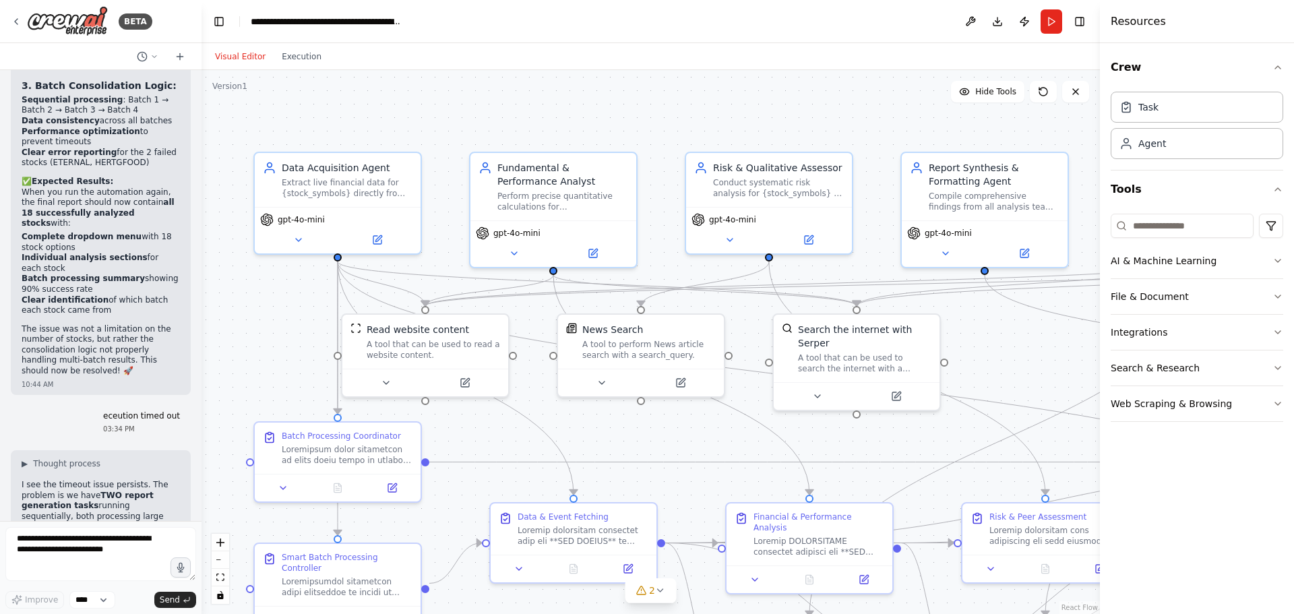
drag, startPoint x: 274, startPoint y: 324, endPoint x: 202, endPoint y: 332, distance: 72.6
click at [202, 332] on div "BETA Hello! I'm the CrewAI assistant. What kind of automation do you want to bu…" at bounding box center [647, 307] width 1294 height 614
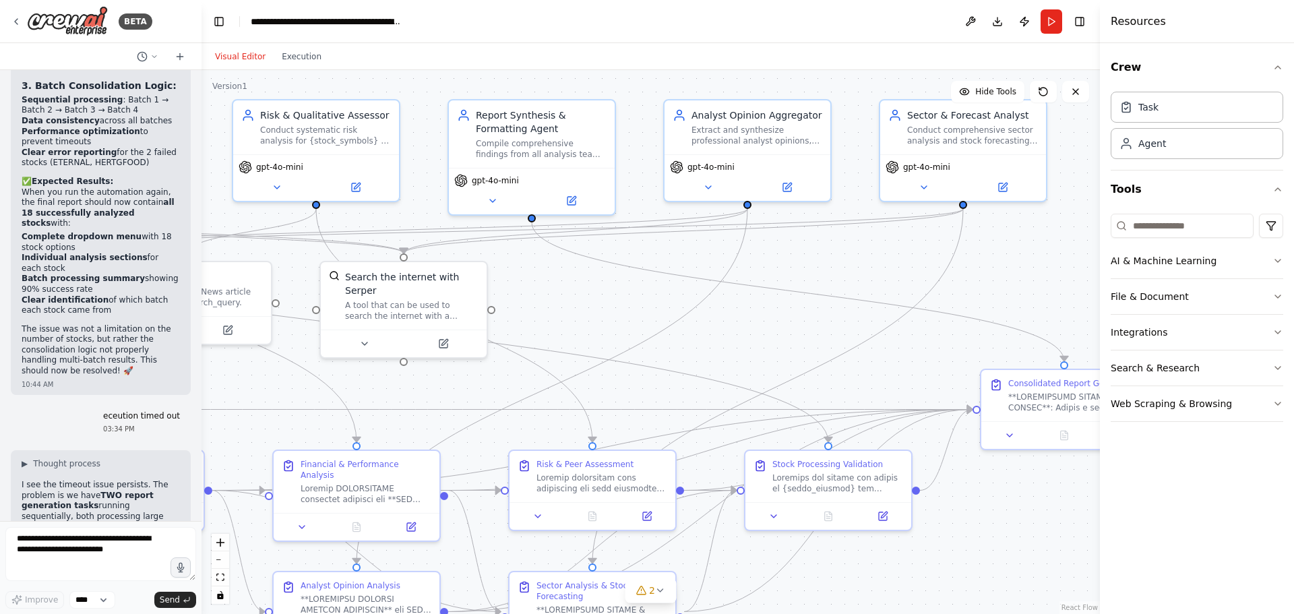
drag, startPoint x: 646, startPoint y: 435, endPoint x: 193, endPoint y: 382, distance: 455.9
click at [193, 382] on div "BETA Hello! I'm the CrewAI assistant. What kind of automation do you want to bu…" at bounding box center [647, 307] width 1294 height 614
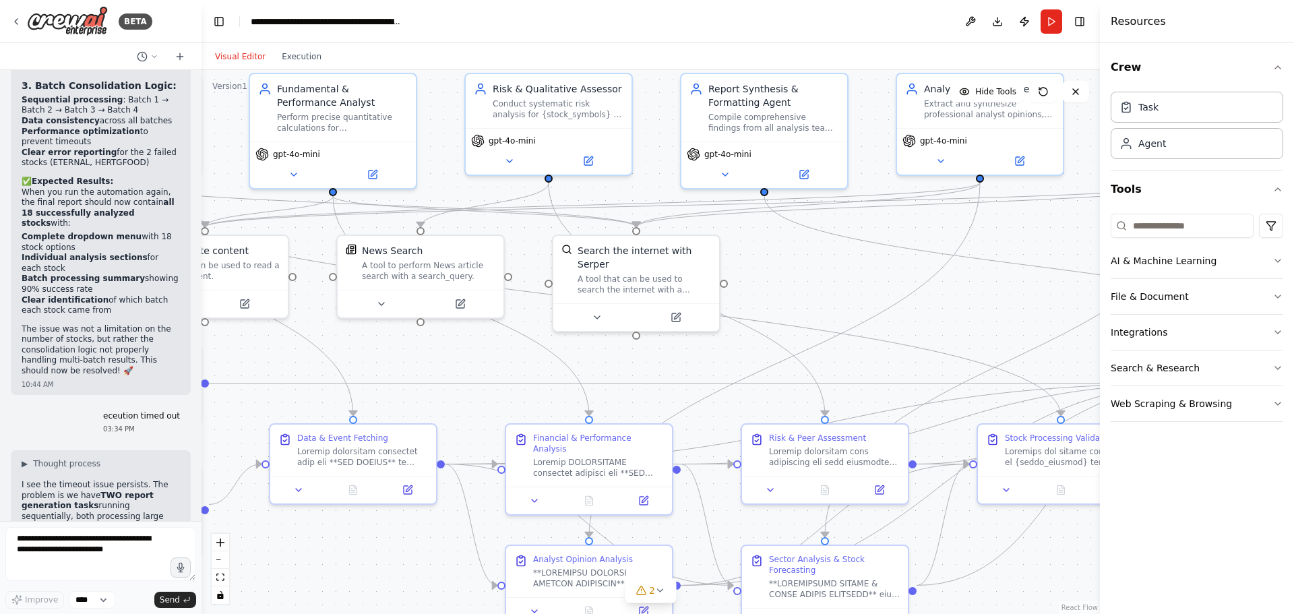
drag, startPoint x: 756, startPoint y: 335, endPoint x: 988, endPoint y: 309, distance: 234.0
click at [988, 309] on div ".deletable-edge-delete-btn { width: 20px; height: 20px; border: 0px solid #ffff…" at bounding box center [651, 342] width 898 height 544
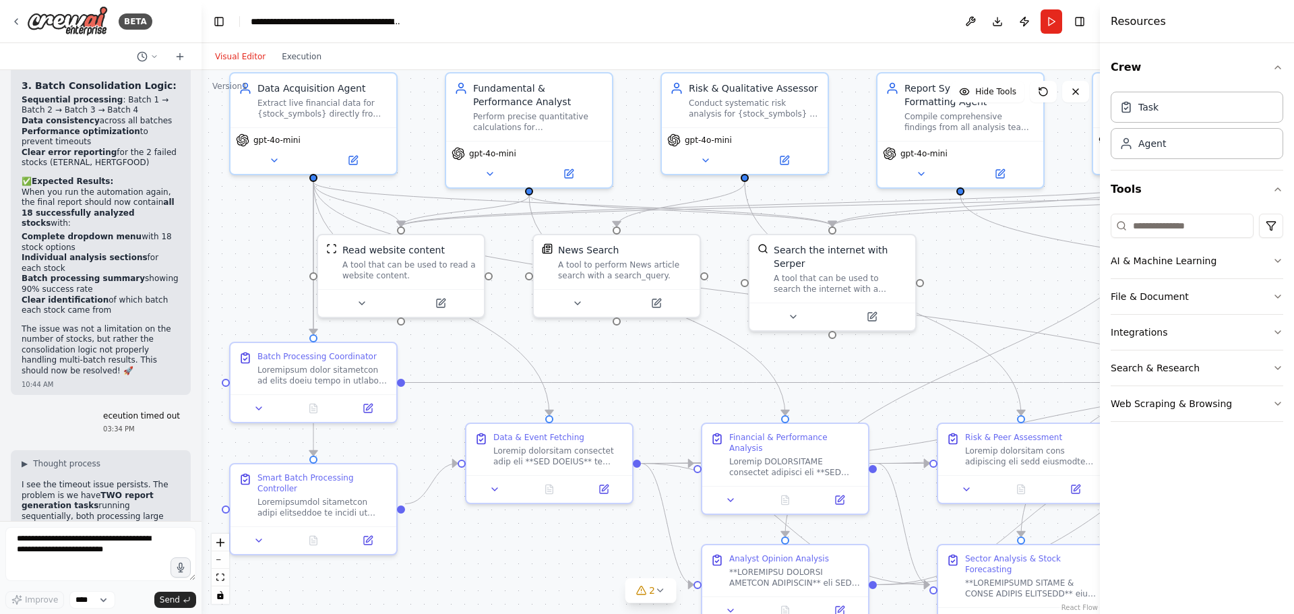
drag, startPoint x: 381, startPoint y: 559, endPoint x: 577, endPoint y: 558, distance: 196.1
click at [577, 558] on div ".deletable-edge-delete-btn { width: 20px; height: 20px; border: 0px solid #ffff…" at bounding box center [651, 342] width 898 height 544
click at [273, 163] on button at bounding box center [274, 158] width 76 height 16
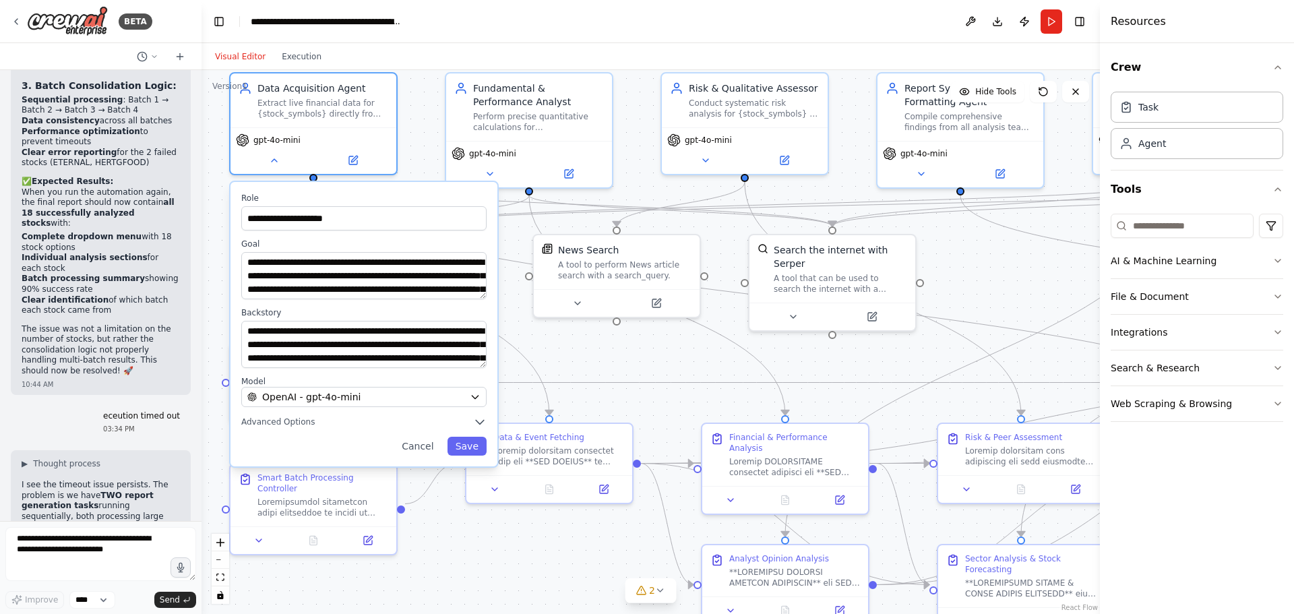
click at [598, 357] on div "**********" at bounding box center [651, 342] width 898 height 544
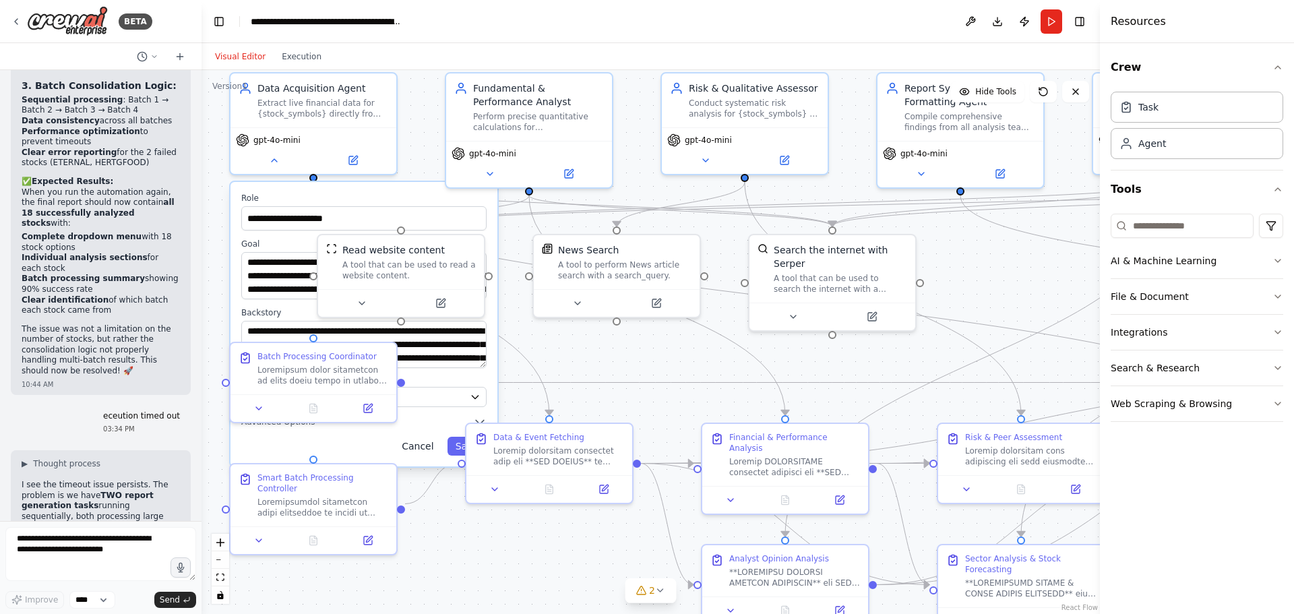
click at [423, 449] on button "Cancel" at bounding box center [418, 446] width 48 height 19
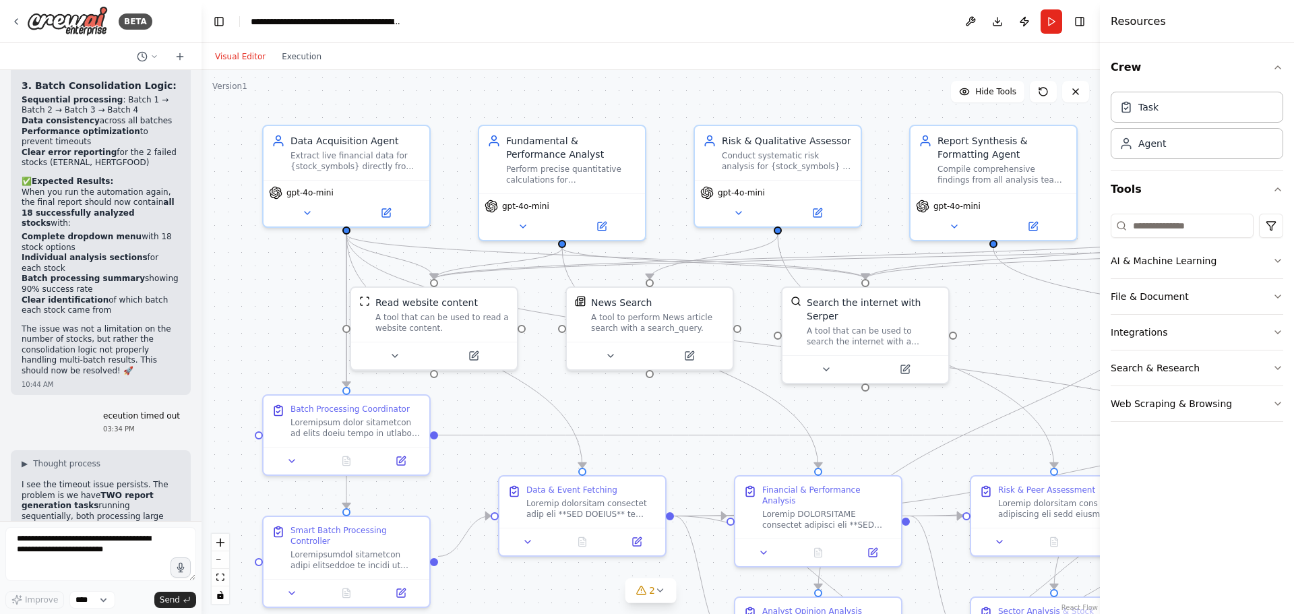
drag, startPoint x: 836, startPoint y: 359, endPoint x: 869, endPoint y: 412, distance: 62.1
click at [869, 412] on div ".deletable-edge-delete-btn { width: 20px; height: 20px; border: 0px solid #ffff…" at bounding box center [651, 342] width 898 height 544
click at [308, 191] on span "gpt-4o-mini" at bounding box center [309, 190] width 47 height 11
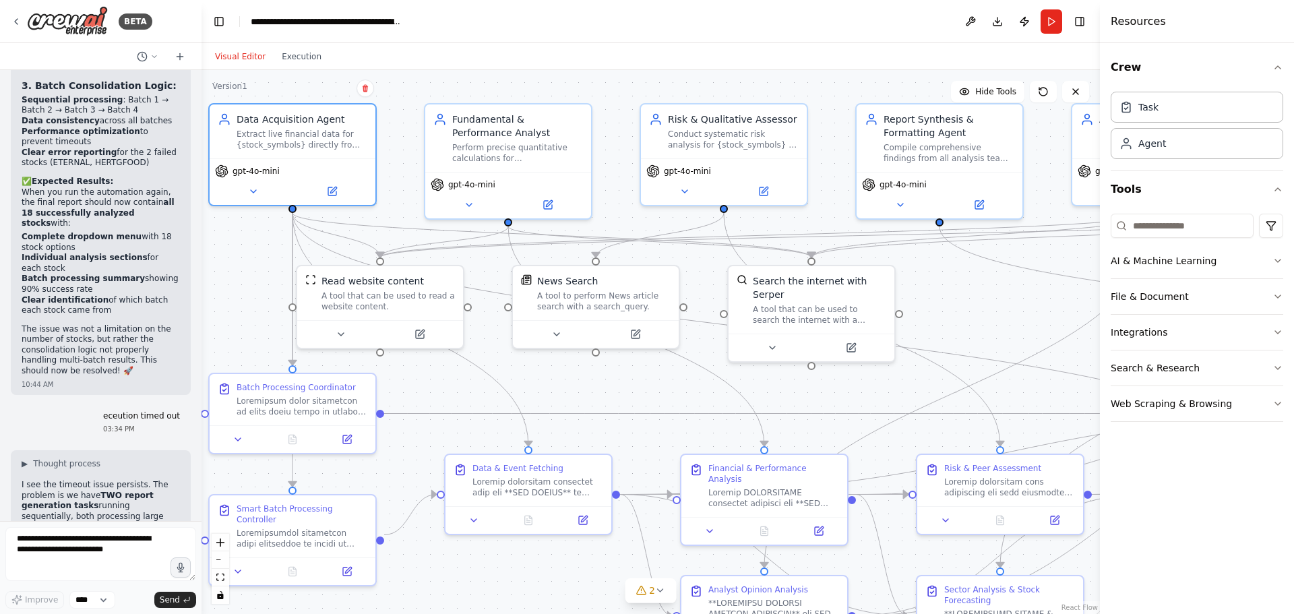
drag, startPoint x: 688, startPoint y: 414, endPoint x: 618, endPoint y: 381, distance: 77.2
click at [636, 392] on div ".deletable-edge-delete-btn { width: 20px; height: 20px; border: 0px solid #ffff…" at bounding box center [651, 342] width 898 height 544
click at [255, 189] on icon at bounding box center [254, 188] width 5 height 3
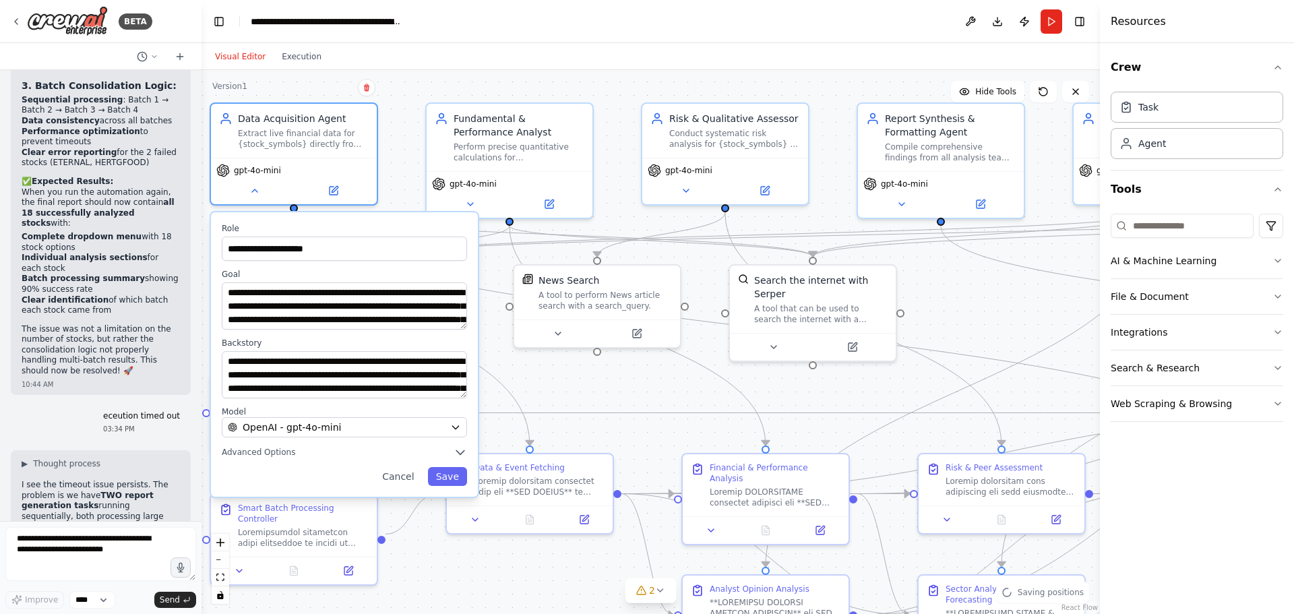
click at [408, 109] on div "**********" at bounding box center [651, 342] width 898 height 544
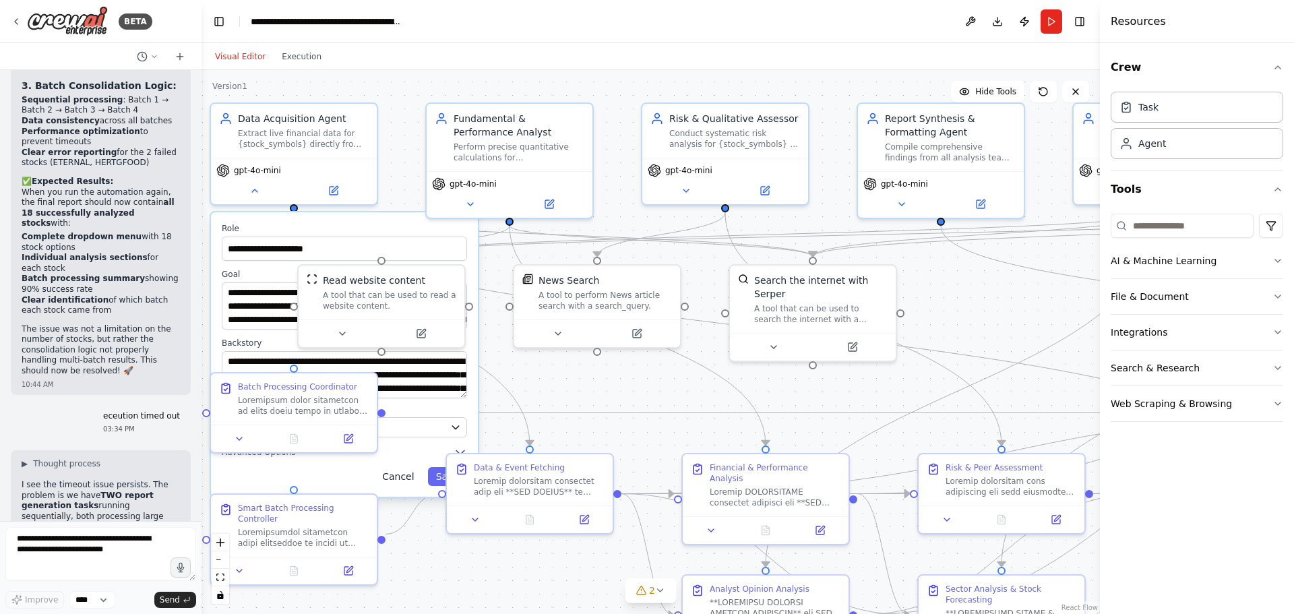
click at [407, 485] on button "Cancel" at bounding box center [398, 476] width 48 height 19
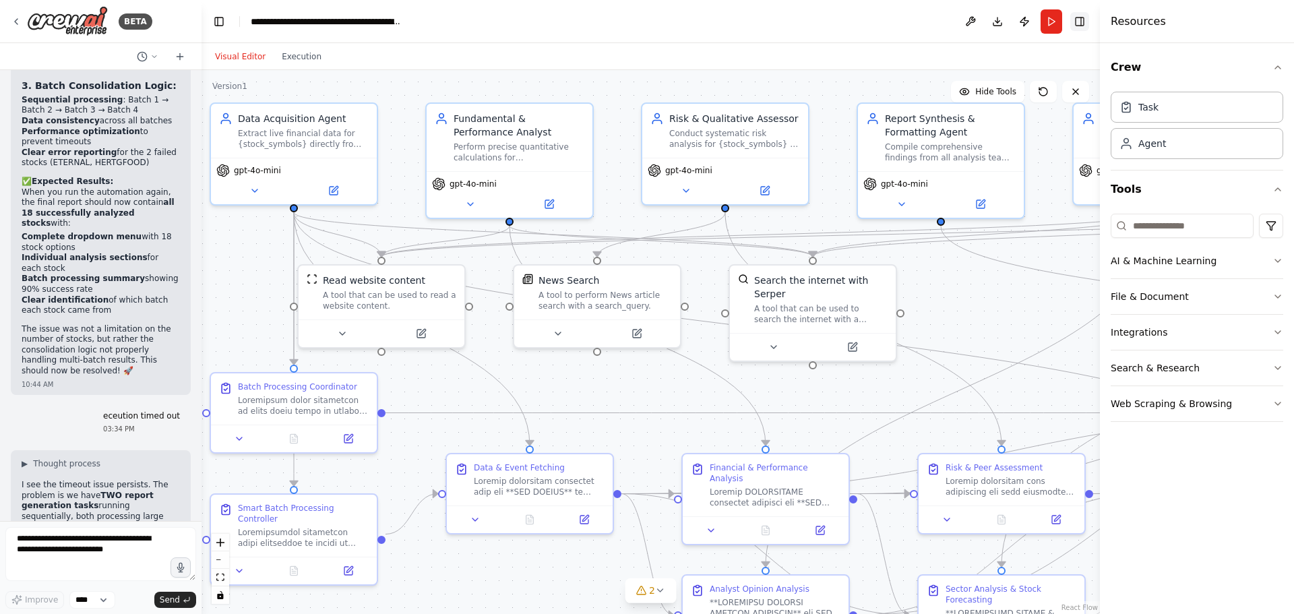
click at [1080, 23] on button "Toggle Right Sidebar" at bounding box center [1079, 21] width 19 height 19
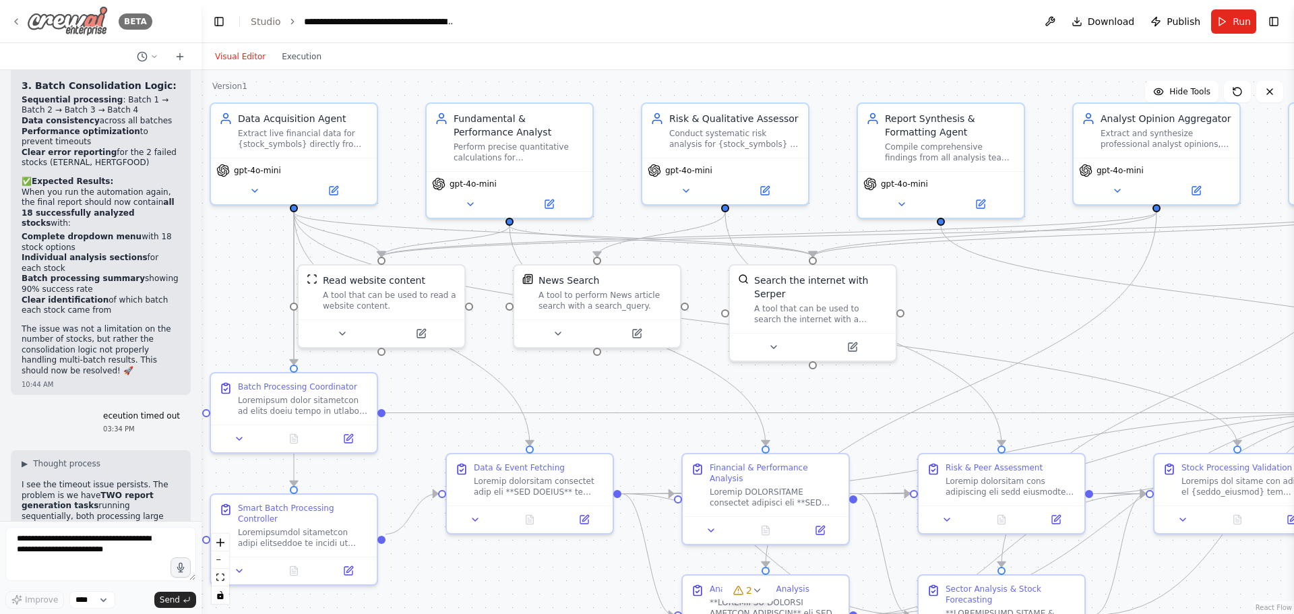
click at [18, 20] on icon at bounding box center [16, 21] width 11 height 11
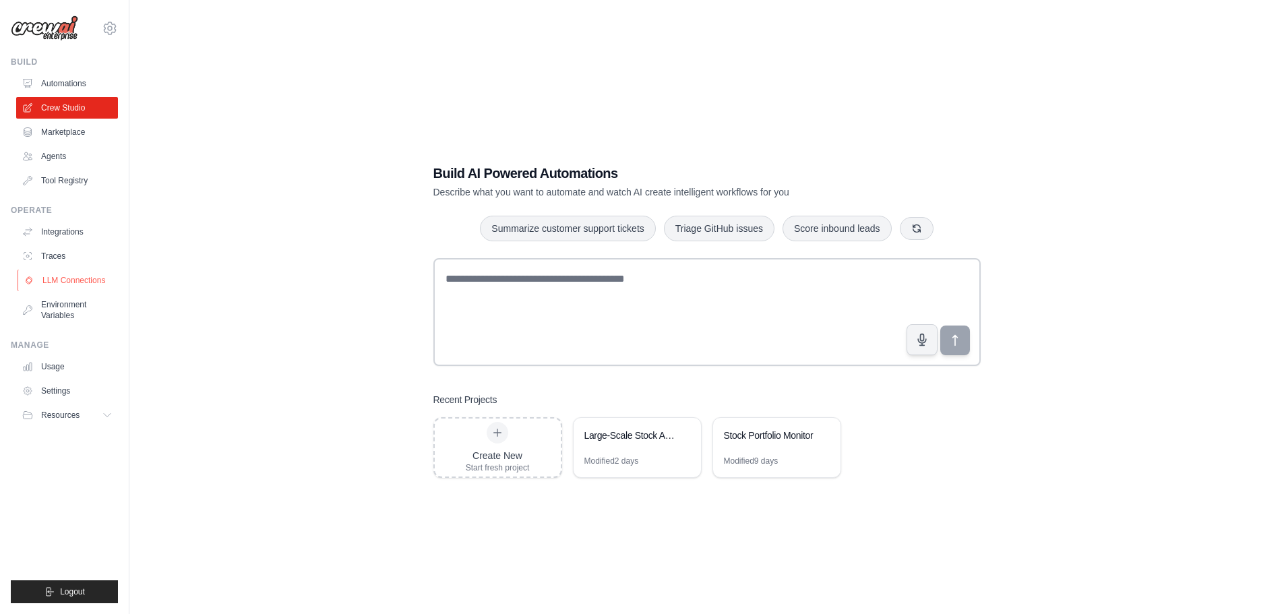
click at [70, 274] on link "LLM Connections" at bounding box center [69, 281] width 102 height 22
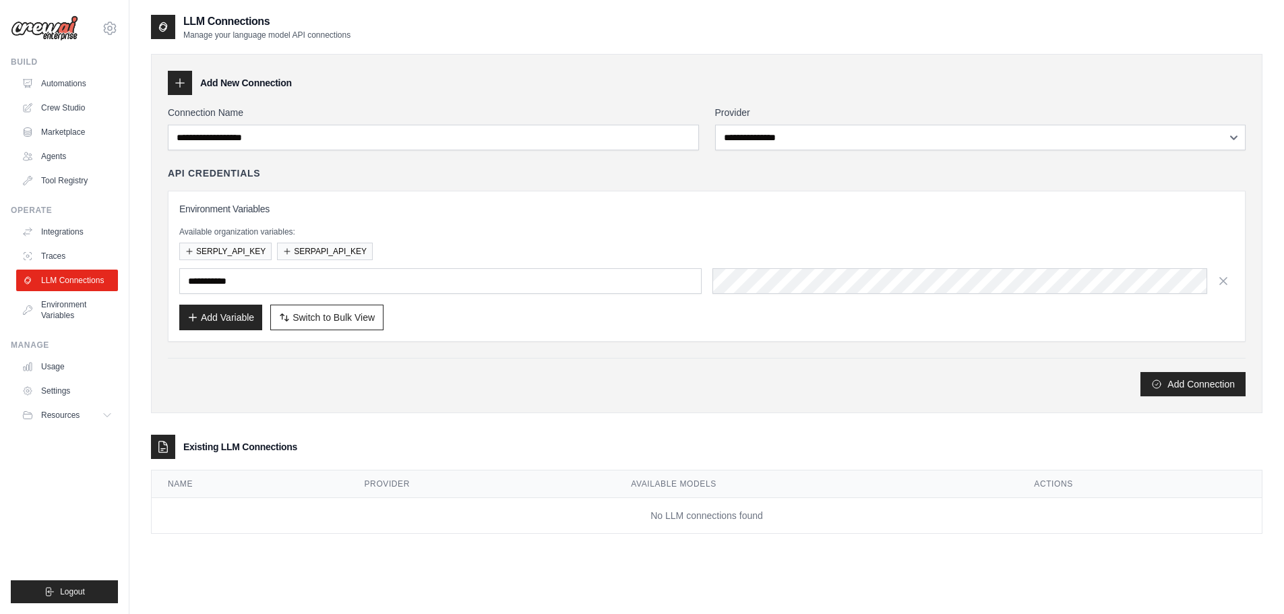
scroll to position [27, 0]
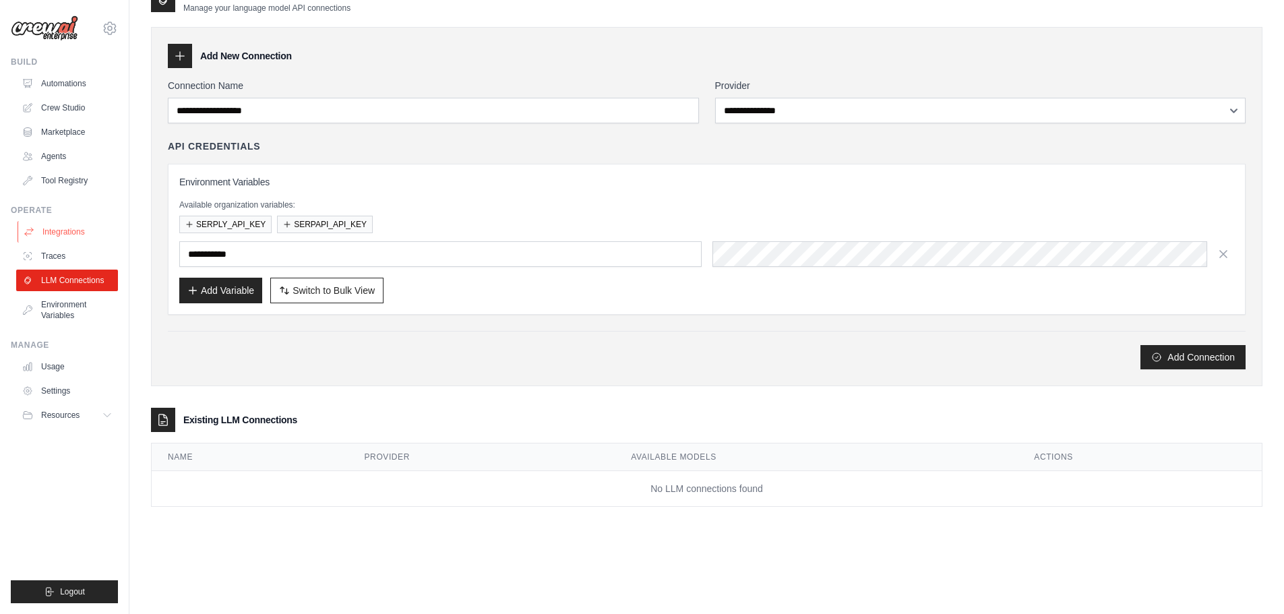
click at [58, 235] on link "Integrations" at bounding box center [69, 232] width 102 height 22
click at [63, 409] on button "Resources" at bounding box center [69, 415] width 102 height 22
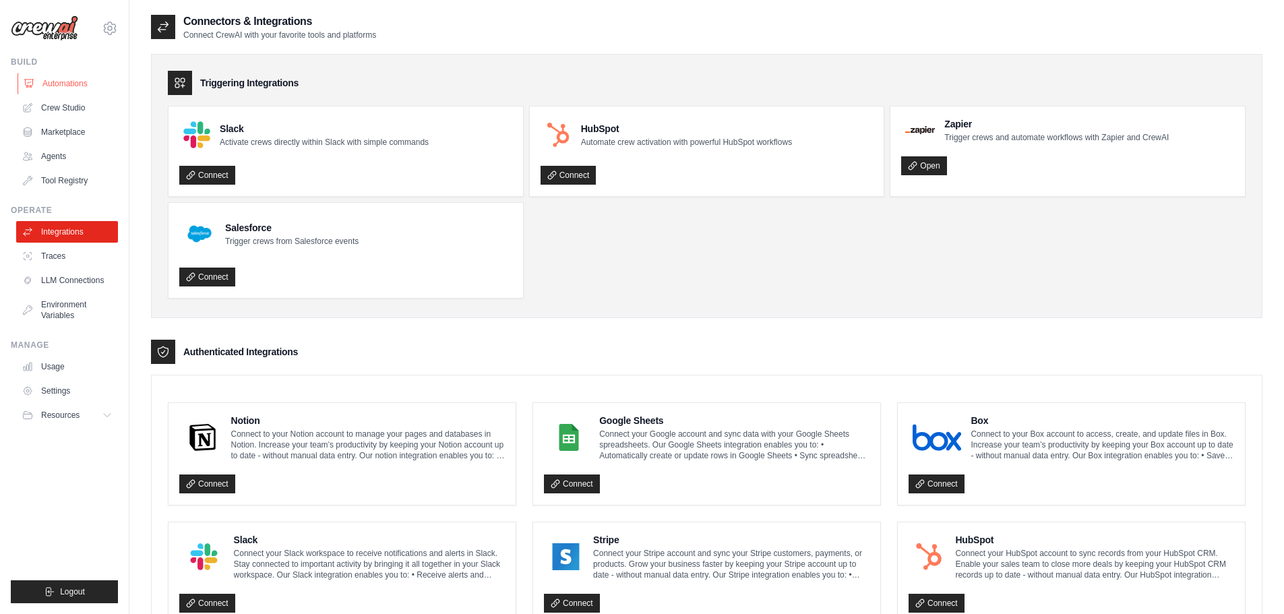
click at [52, 92] on link "Automations" at bounding box center [69, 84] width 102 height 22
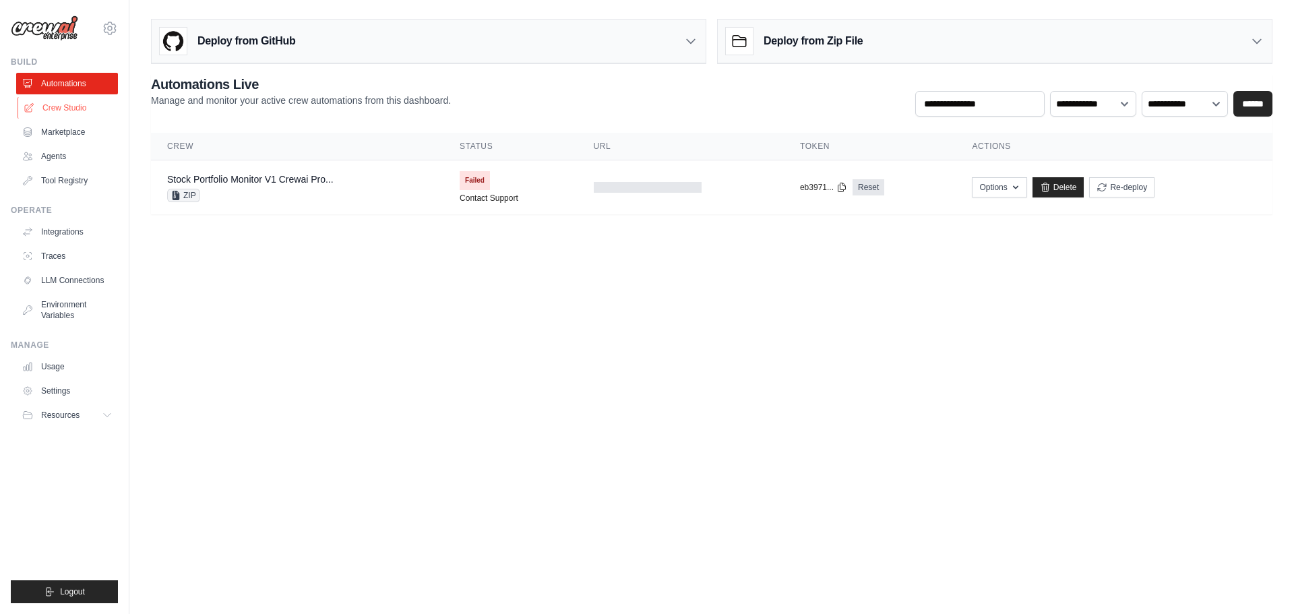
click at [57, 105] on link "Crew Studio" at bounding box center [69, 108] width 102 height 22
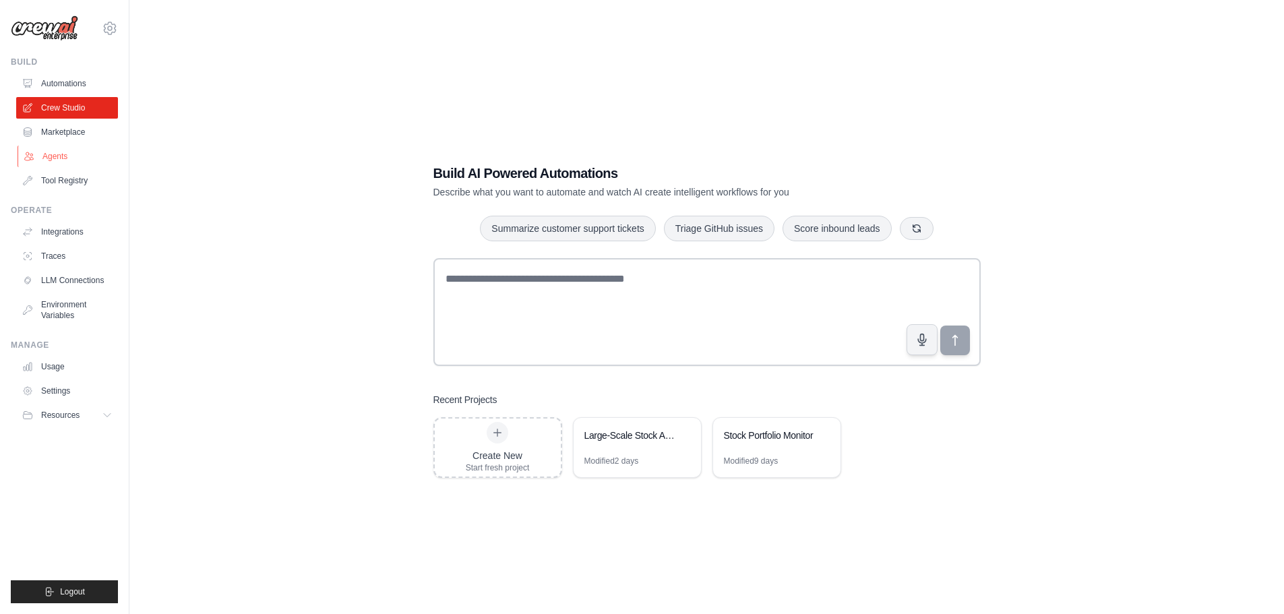
click at [57, 155] on link "Agents" at bounding box center [69, 157] width 102 height 22
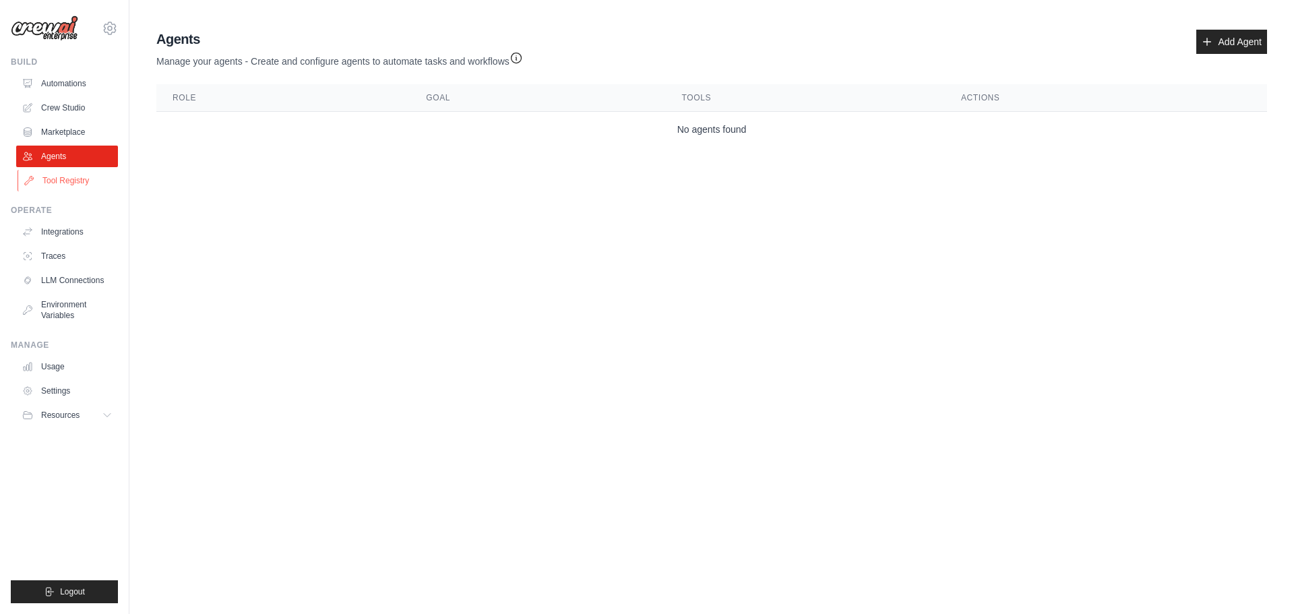
click at [58, 180] on link "Tool Registry" at bounding box center [69, 181] width 102 height 22
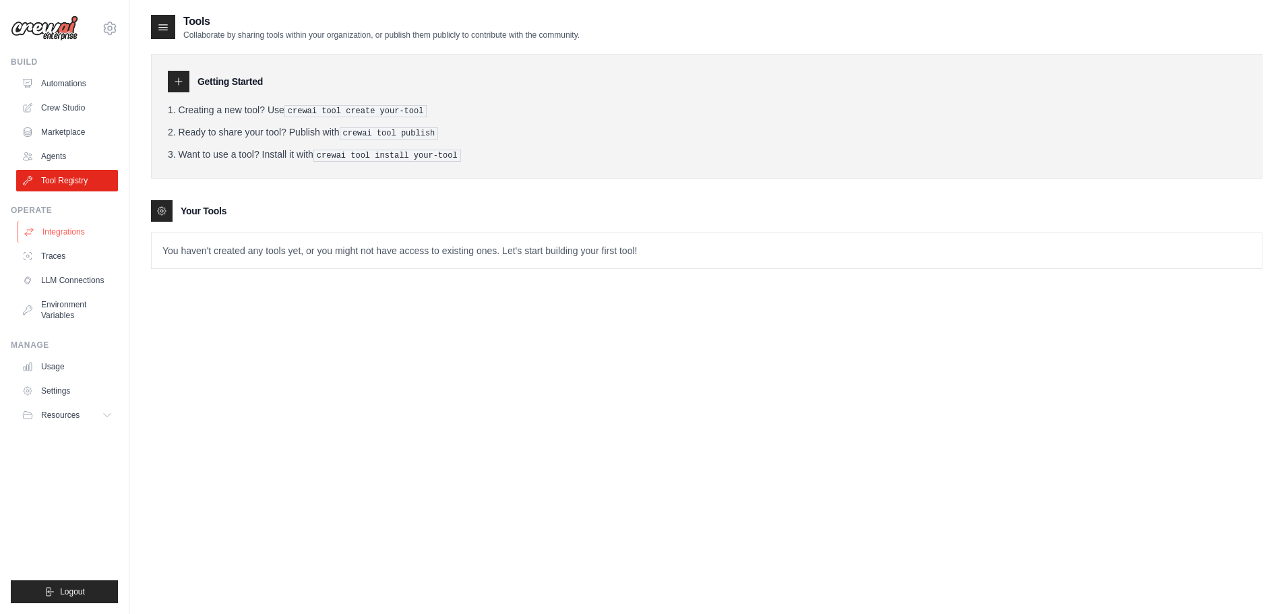
click at [54, 235] on link "Integrations" at bounding box center [69, 232] width 102 height 22
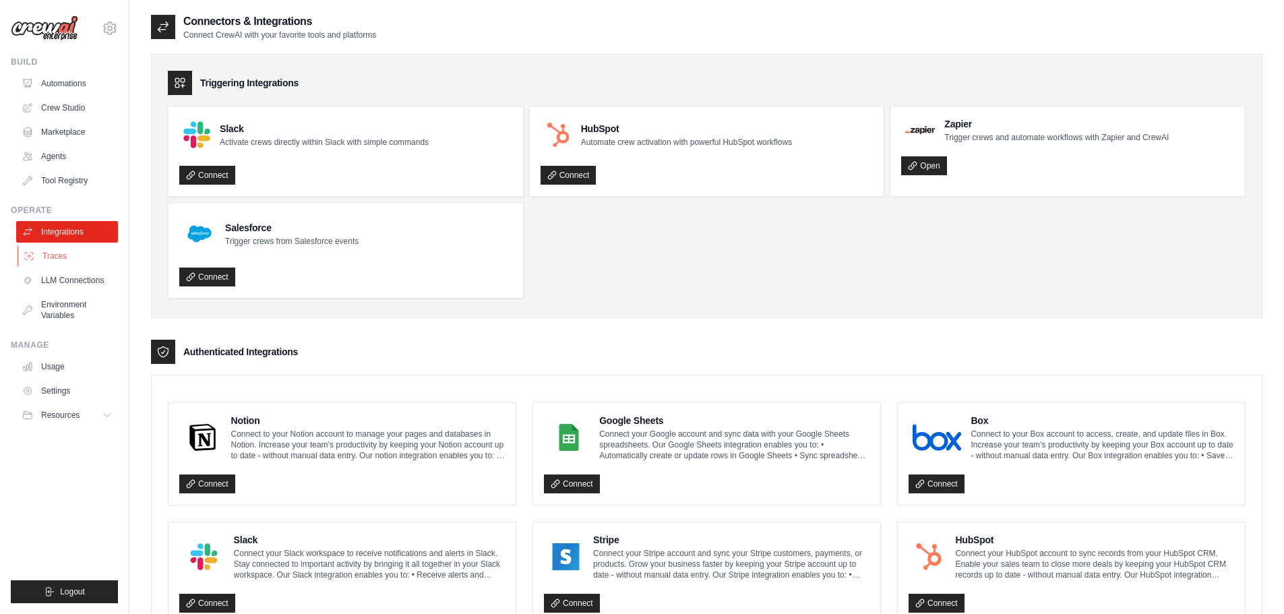
click at [47, 250] on link "Traces" at bounding box center [69, 256] width 102 height 22
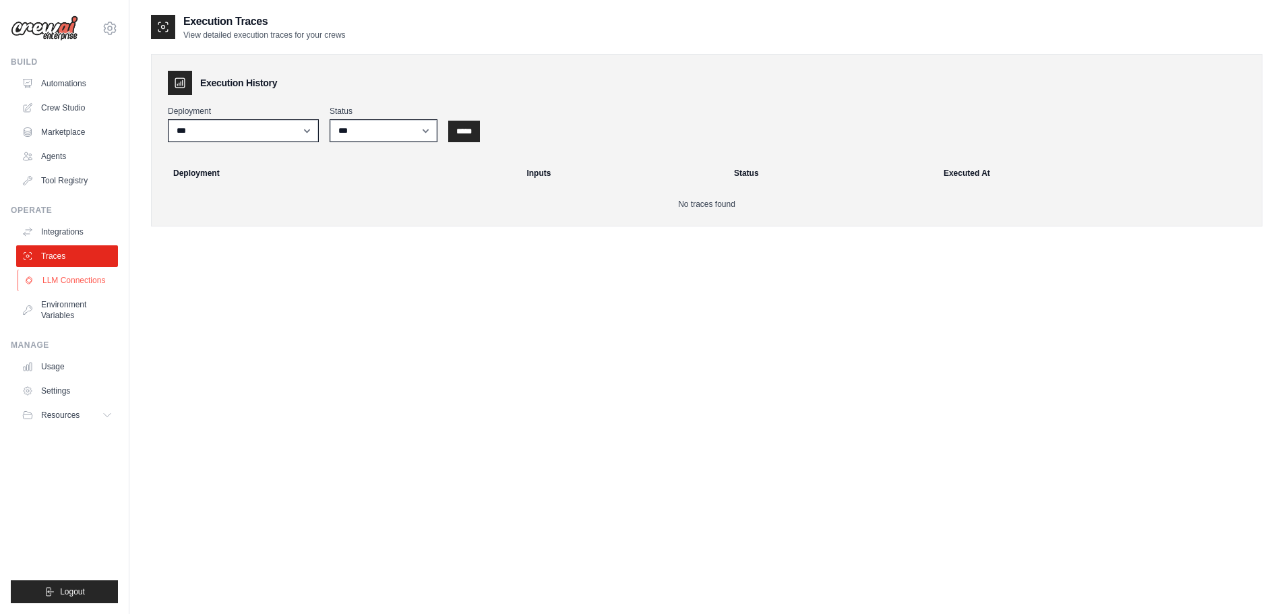
click at [69, 282] on link "LLM Connections" at bounding box center [69, 281] width 102 height 22
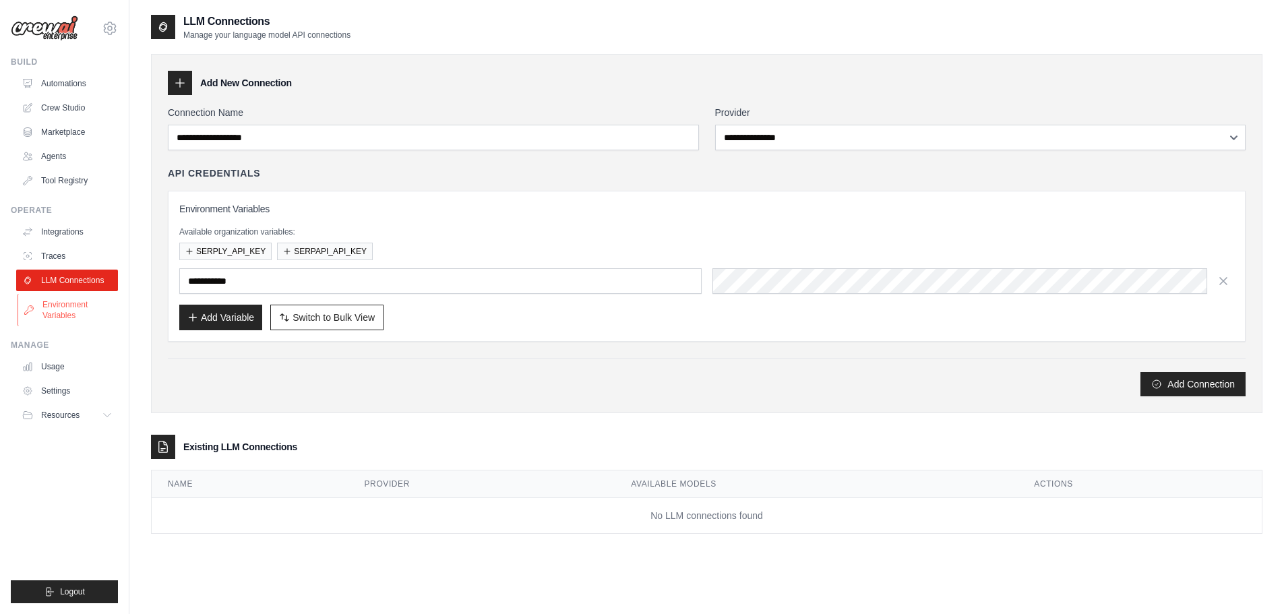
click at [71, 307] on link "Environment Variables" at bounding box center [69, 310] width 102 height 32
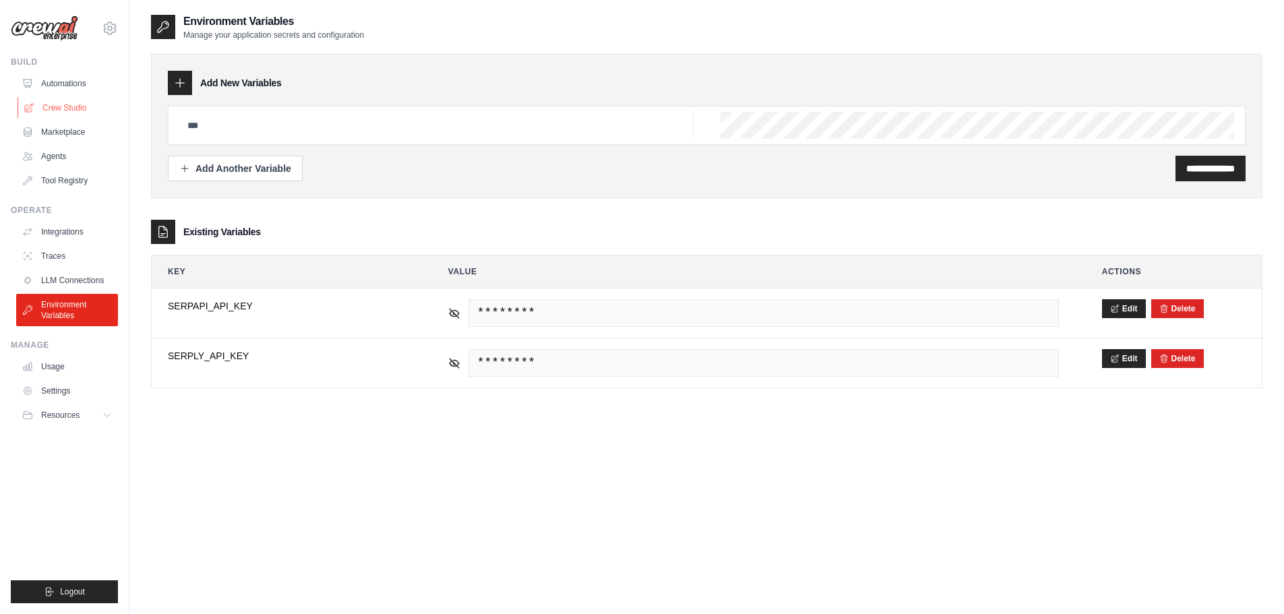
click at [55, 109] on link "Crew Studio" at bounding box center [69, 108] width 102 height 22
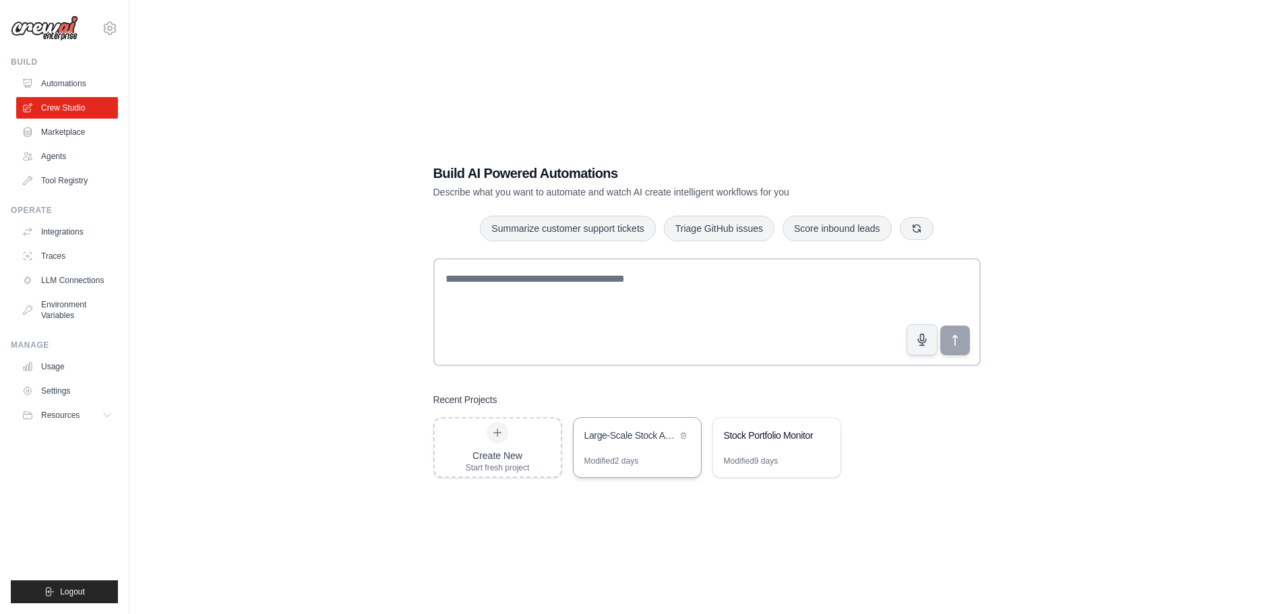
click at [656, 462] on div "Modified 2 days" at bounding box center [637, 467] width 127 height 22
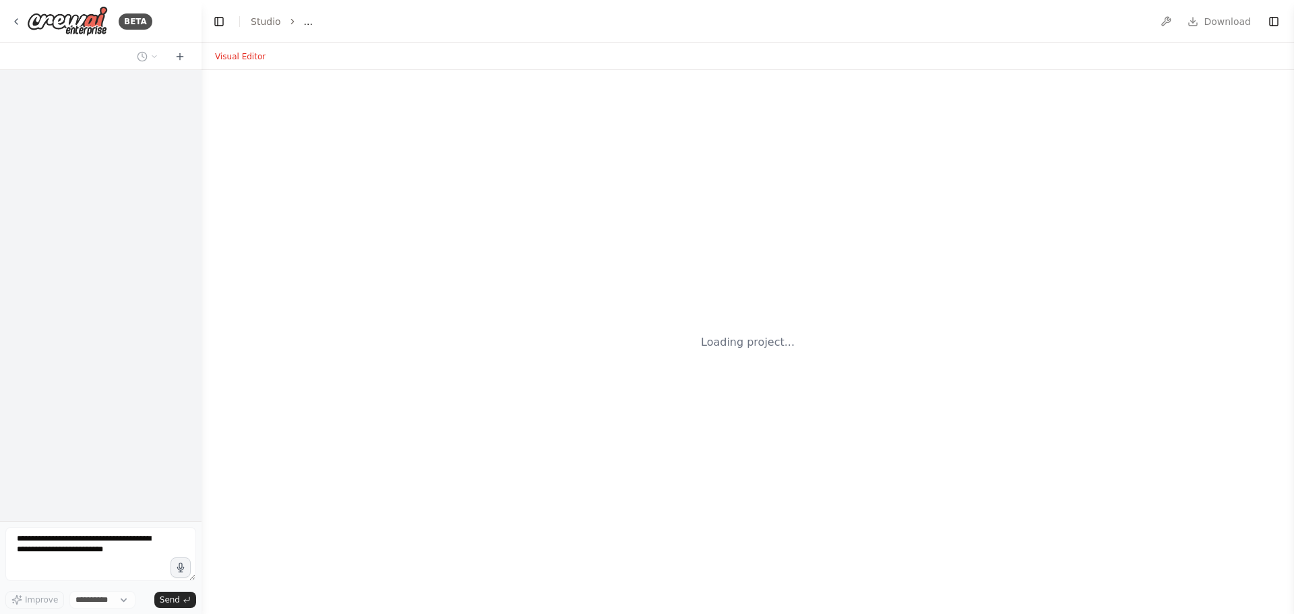
select select "****"
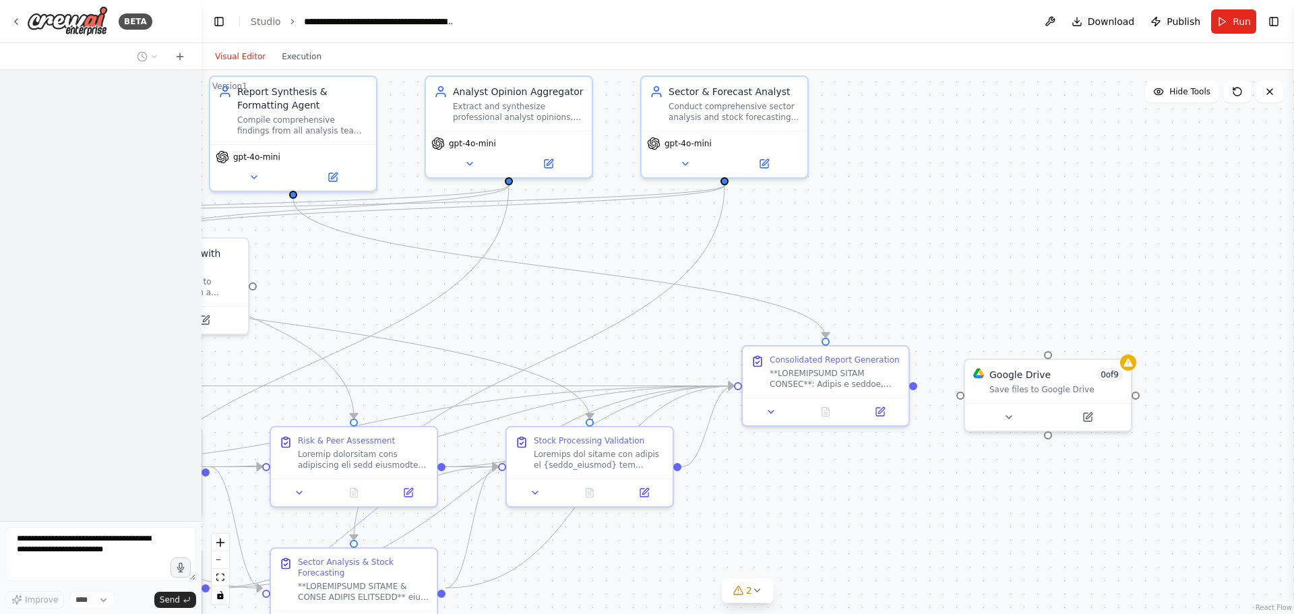
drag, startPoint x: 1089, startPoint y: 355, endPoint x: 382, endPoint y: 293, distance: 709.7
click at [382, 293] on div ".deletable-edge-delete-btn { width: 20px; height: 20px; border: 0px solid #ffff…" at bounding box center [748, 342] width 1093 height 544
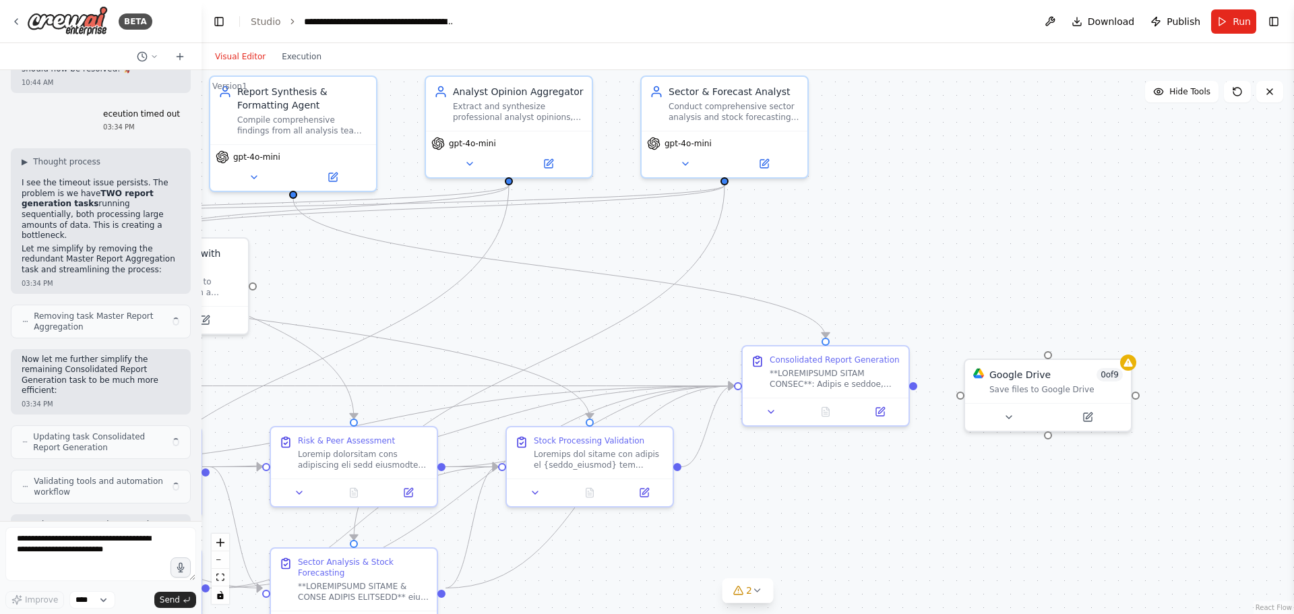
scroll to position [46620, 0]
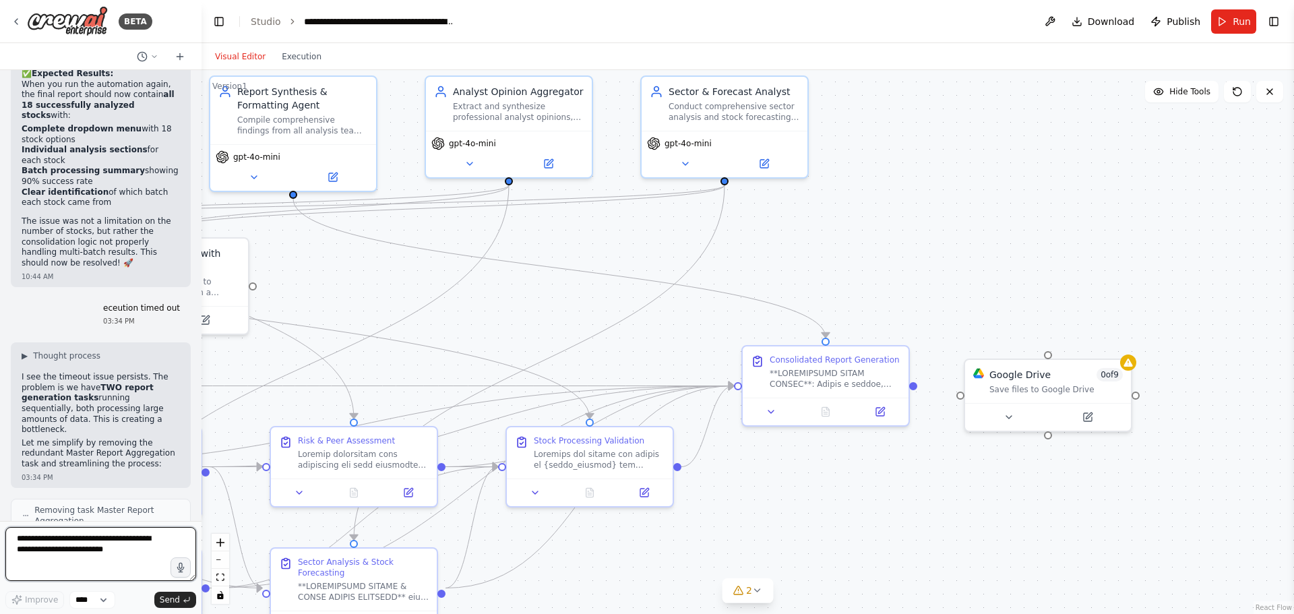
click at [84, 545] on textarea at bounding box center [100, 554] width 191 height 54
type textarea "***"
drag, startPoint x: 46, startPoint y: 540, endPoint x: -3, endPoint y: 536, distance: 49.4
click at [0, 536] on html "BETA Hello! I'm the CrewAI assistant. What kind of automation do you want to bu…" at bounding box center [647, 307] width 1294 height 614
click at [93, 553] on textarea at bounding box center [100, 554] width 191 height 54
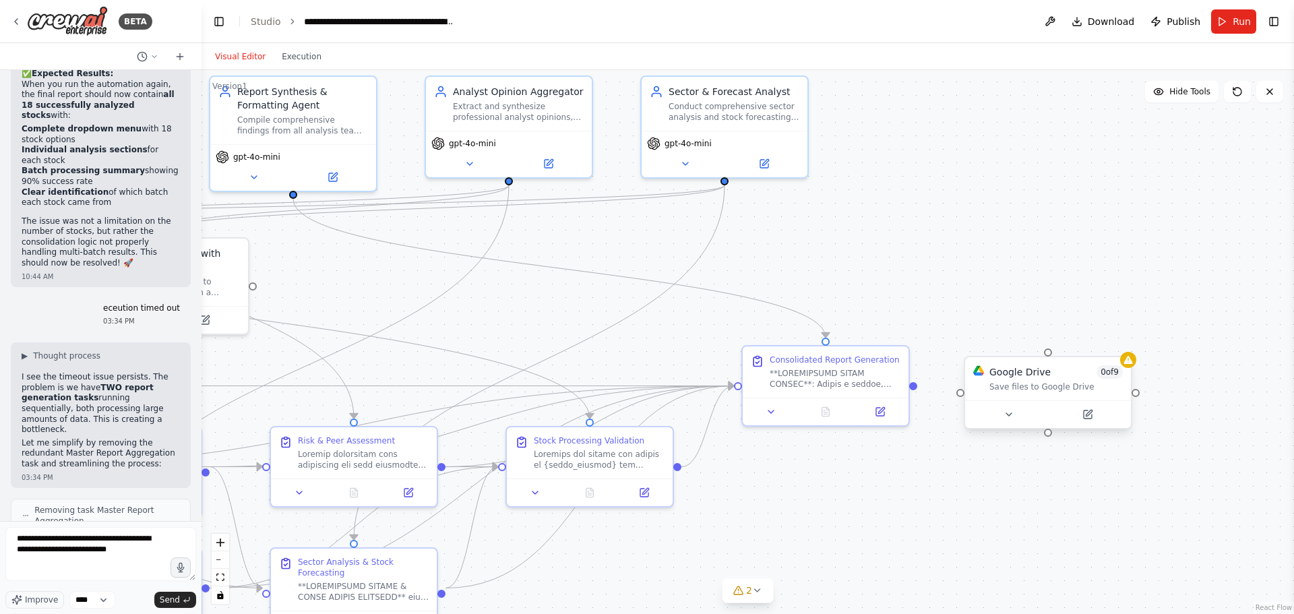
click at [1051, 375] on div "Google Drive 0 of 9" at bounding box center [1055, 371] width 133 height 13
click at [1121, 344] on icon at bounding box center [1121, 344] width 8 height 8
click at [1091, 342] on button "Confirm" at bounding box center [1083, 344] width 48 height 16
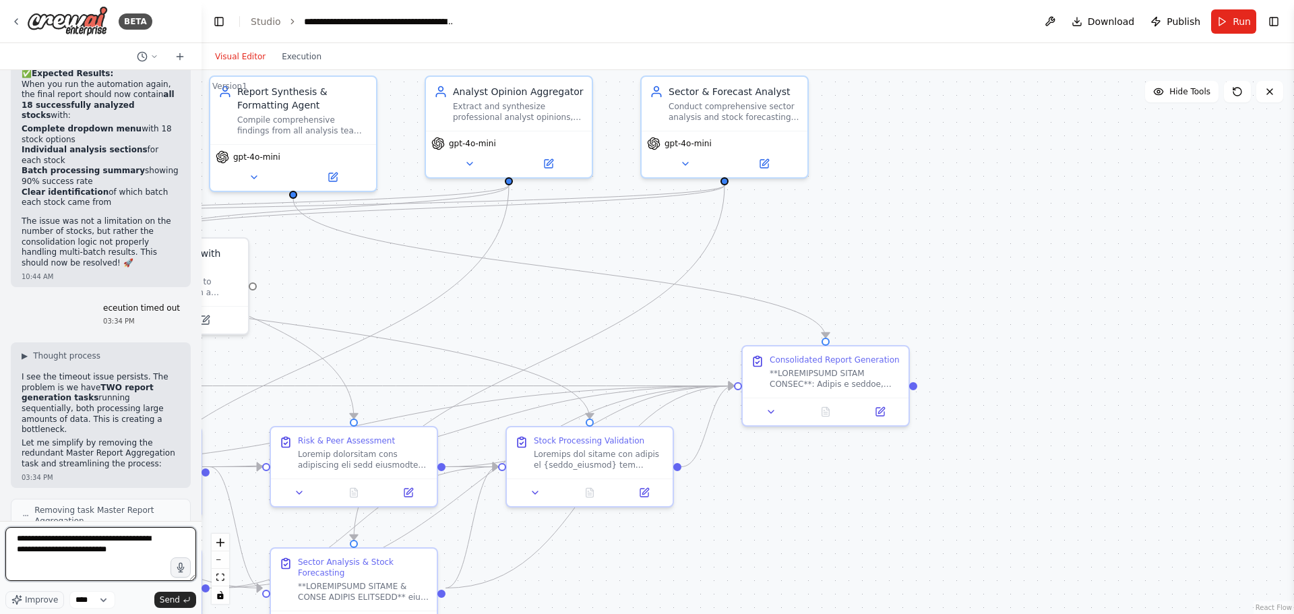
click at [106, 555] on textarea "**********" at bounding box center [100, 554] width 191 height 54
type textarea "**********"
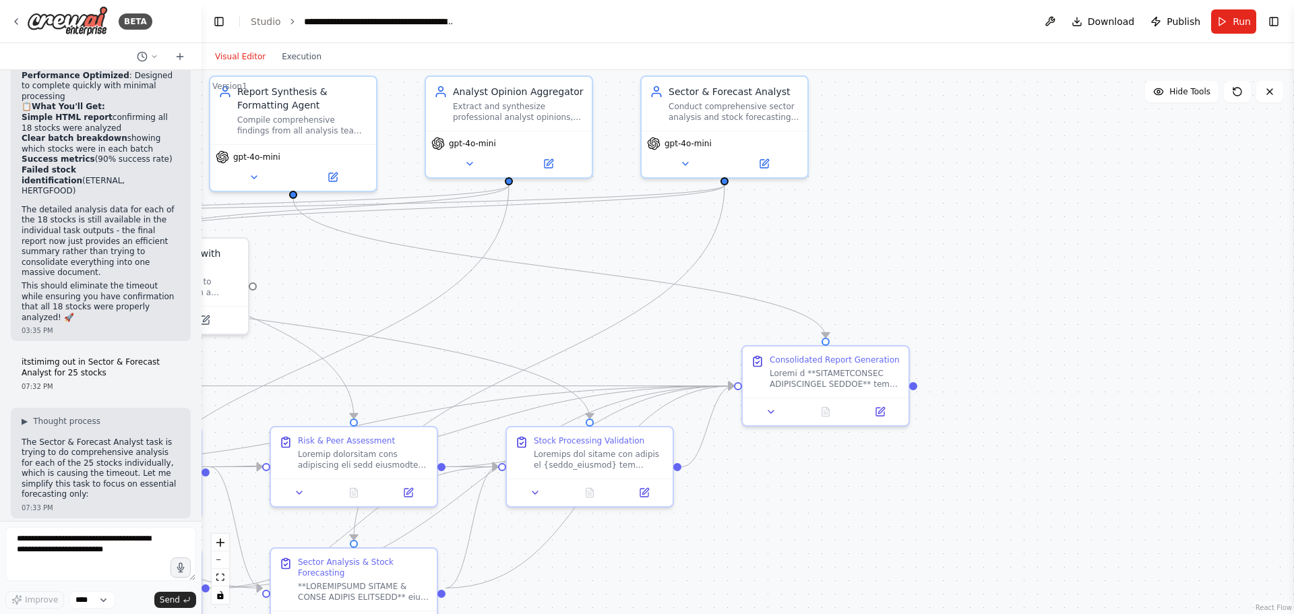
scroll to position [48028, 0]
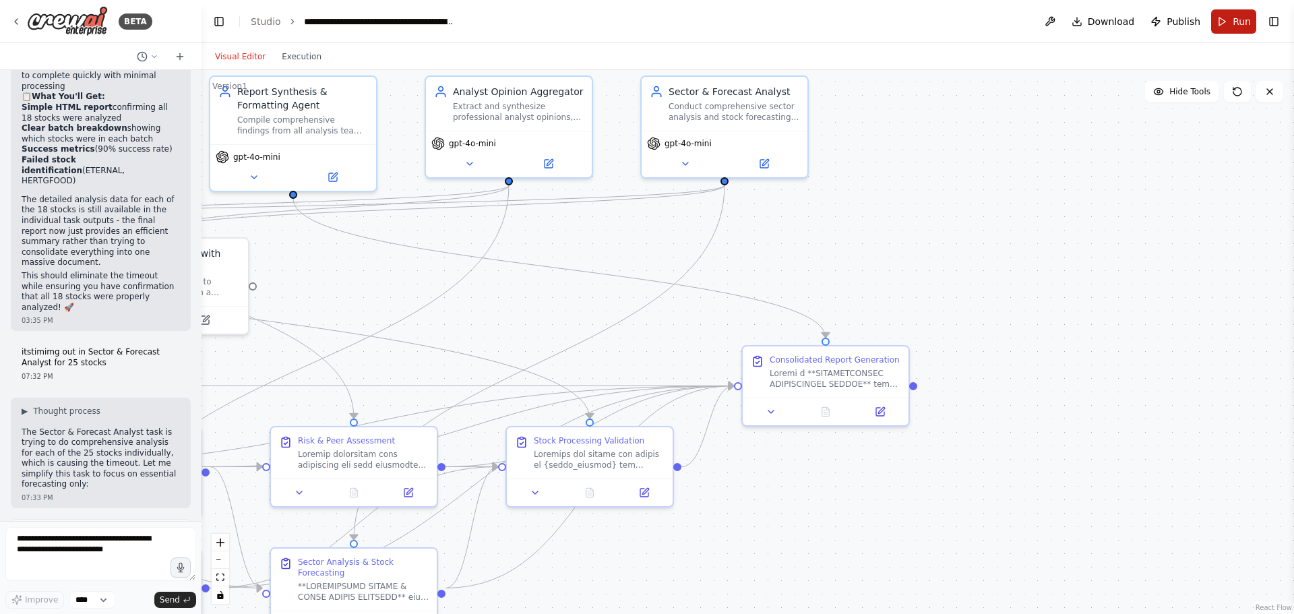
click at [1225, 24] on button "Run" at bounding box center [1233, 21] width 45 height 24
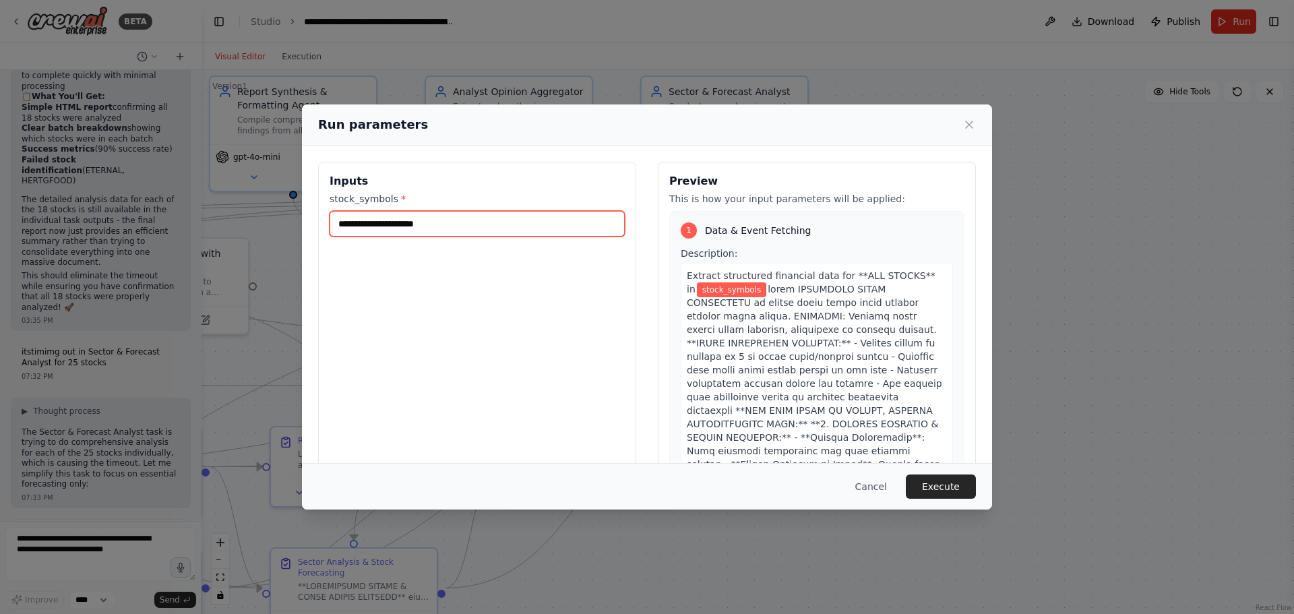
click at [449, 224] on input "stock_symbols *" at bounding box center [477, 224] width 295 height 26
click at [451, 222] on input "stock_symbols *" at bounding box center [477, 224] width 295 height 26
paste input "**********"
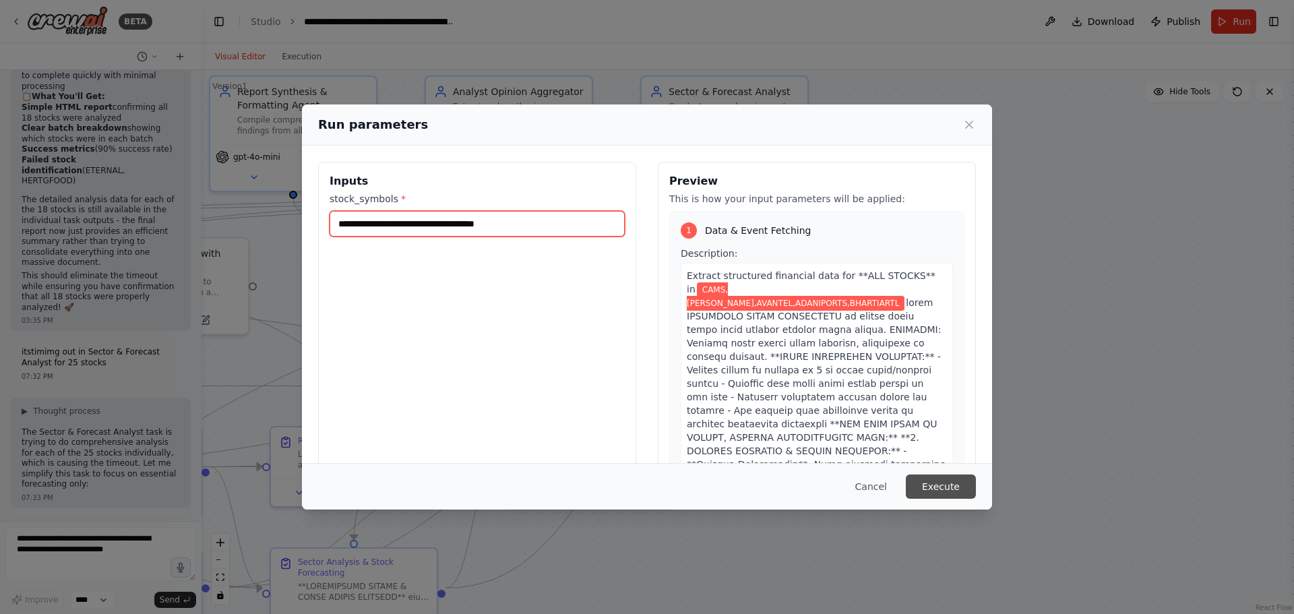
type input "**********"
click at [934, 479] on button "Execute" at bounding box center [941, 486] width 70 height 24
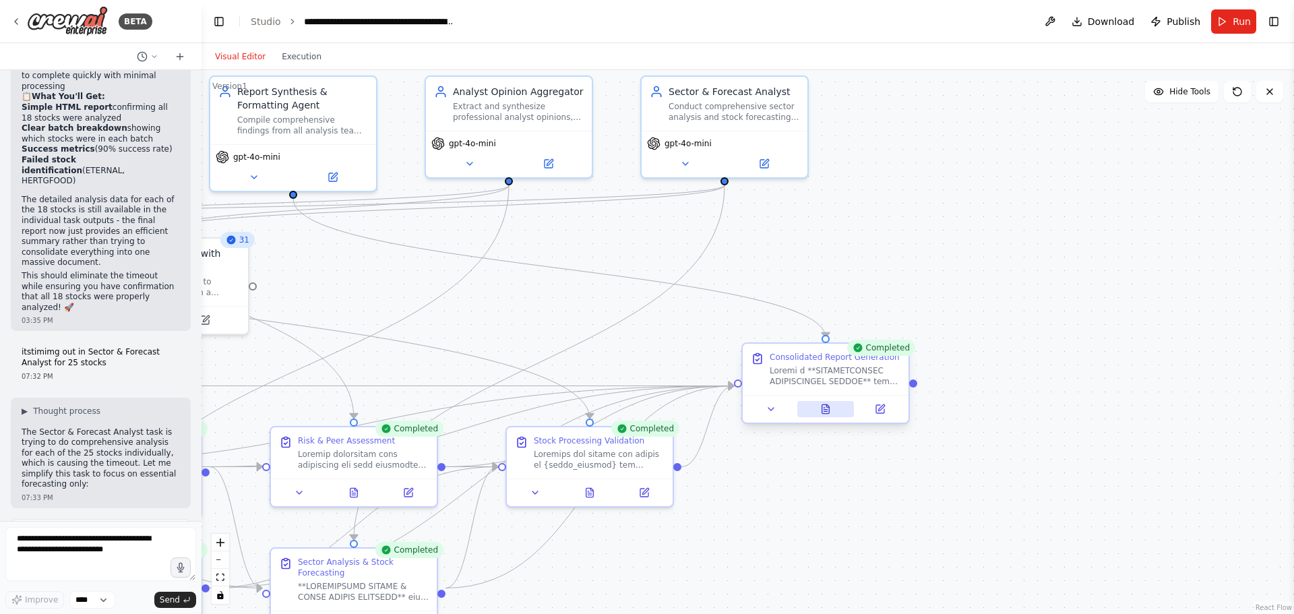
click at [830, 407] on icon at bounding box center [825, 408] width 7 height 9
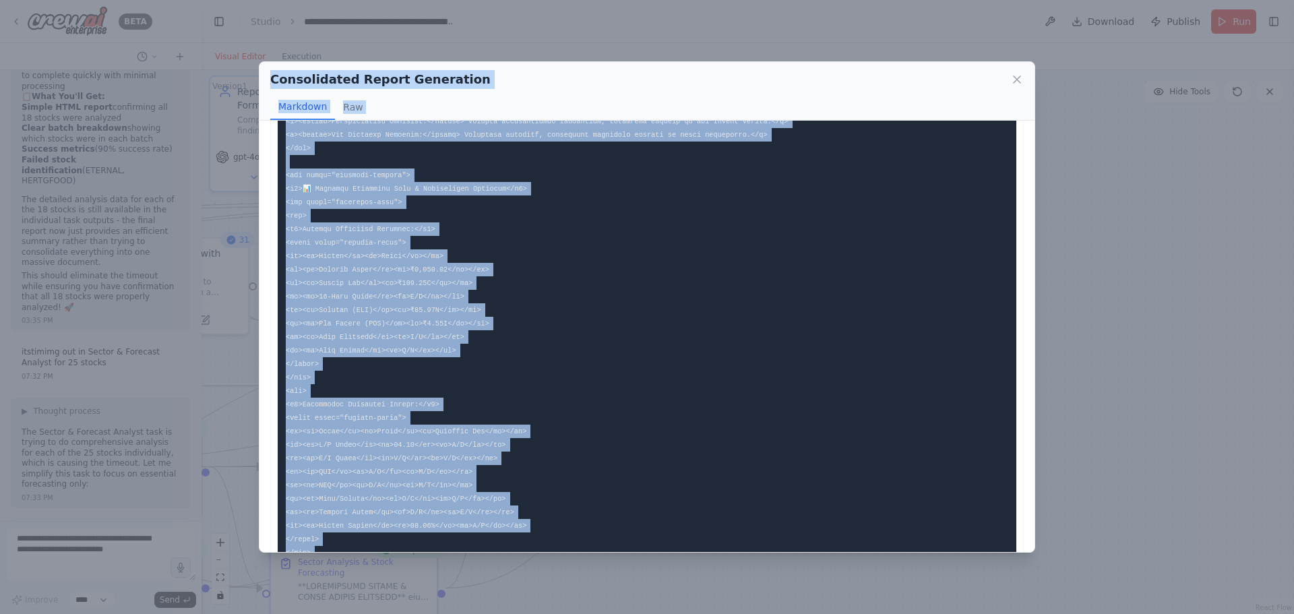
scroll to position [0, 0]
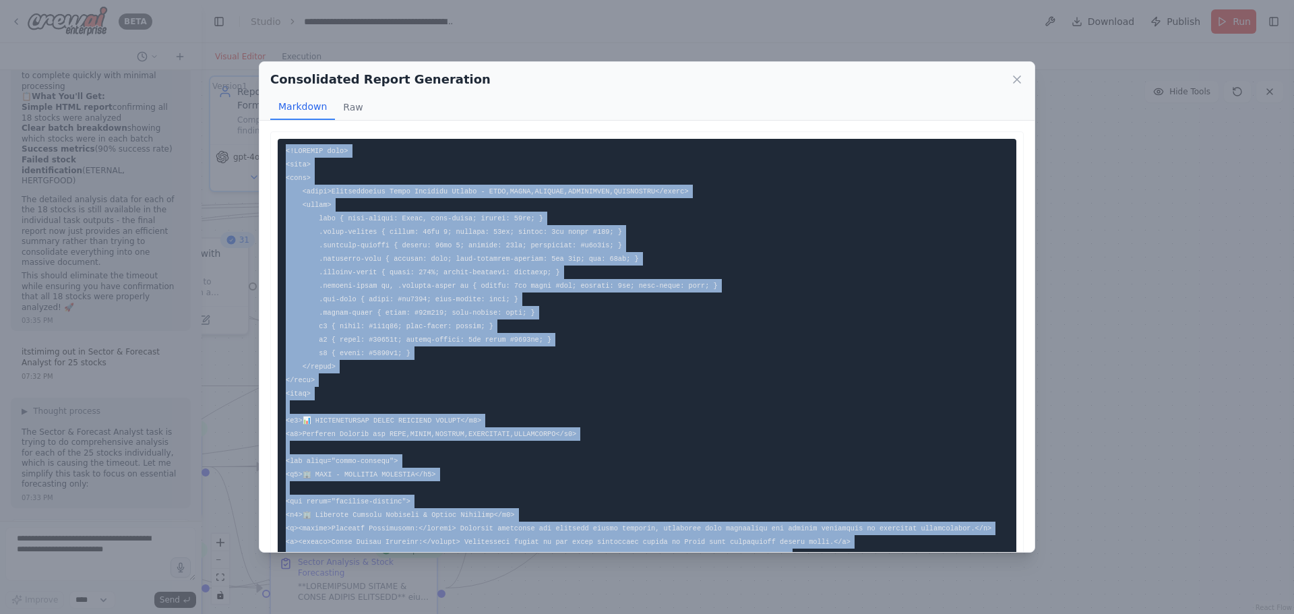
drag, startPoint x: 317, startPoint y: 458, endPoint x: 276, endPoint y: 142, distance: 318.8
copy code "<!LOREMIP dolo> <sita> <cons> <adipi>Elitseddoeius Tempo Incididu Utlabo - ETDO…"
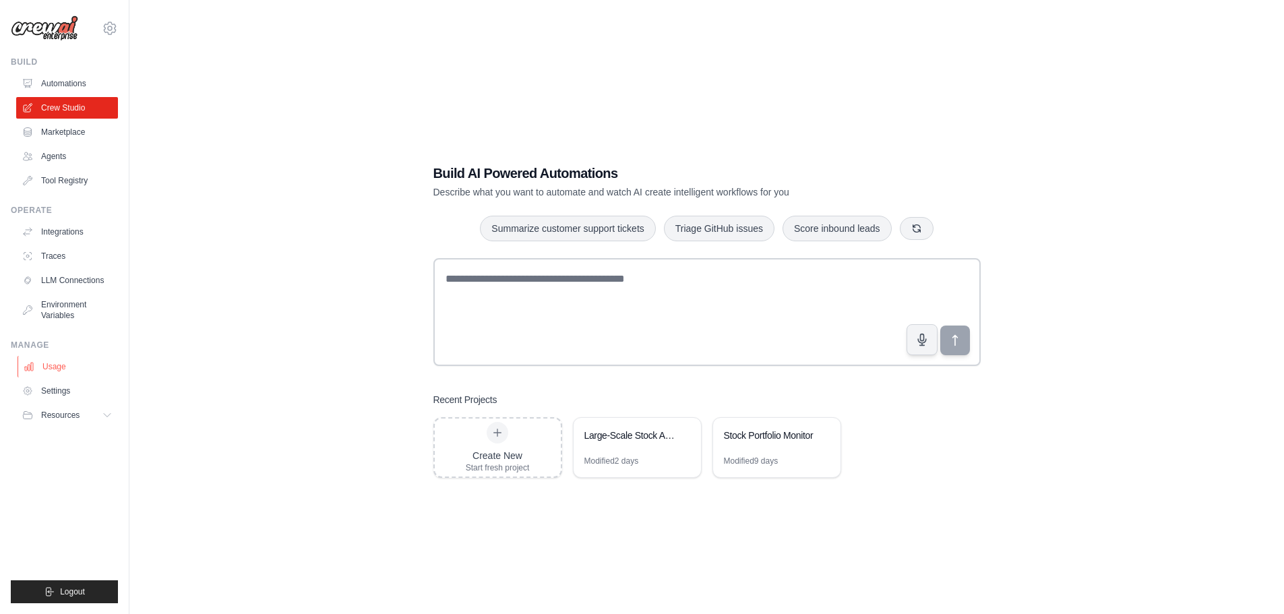
click at [53, 369] on link "Usage" at bounding box center [69, 367] width 102 height 22
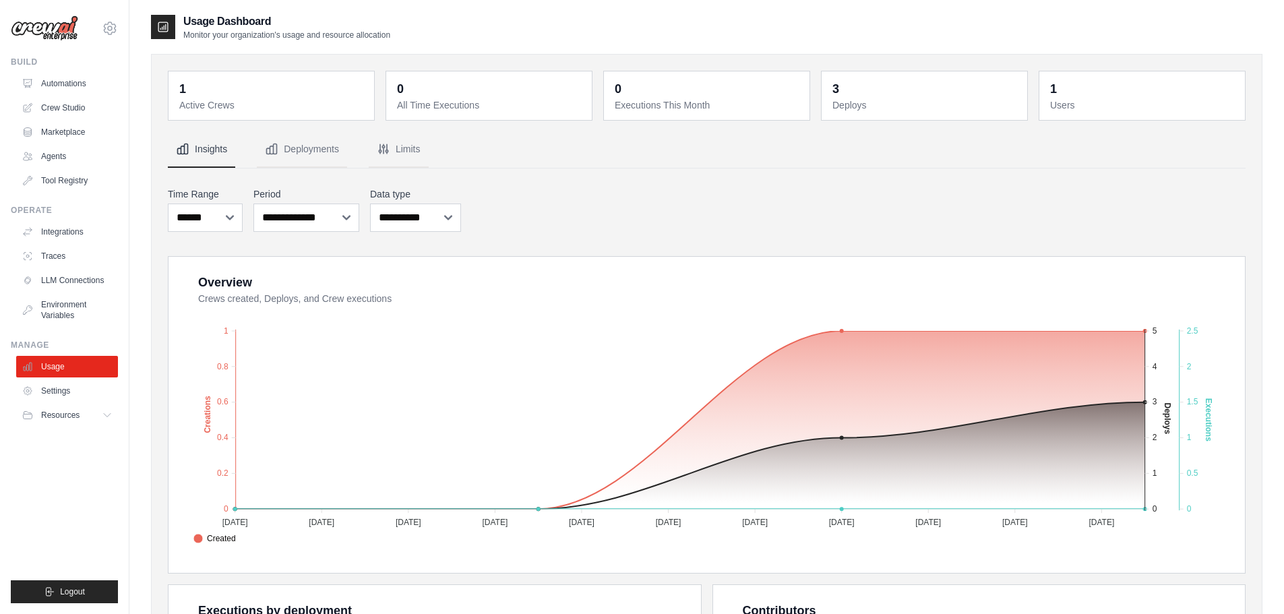
drag, startPoint x: 576, startPoint y: 217, endPoint x: 519, endPoint y: 164, distance: 77.3
click at [519, 164] on div "**********" at bounding box center [707, 528] width 1078 height 794
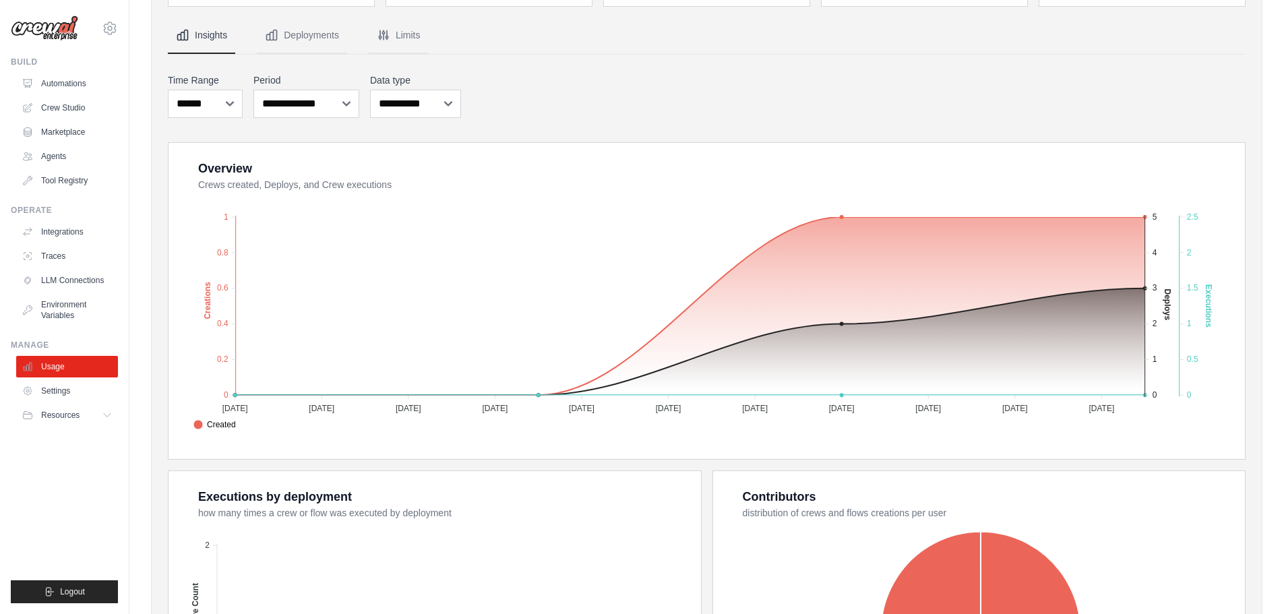
scroll to position [202, 0]
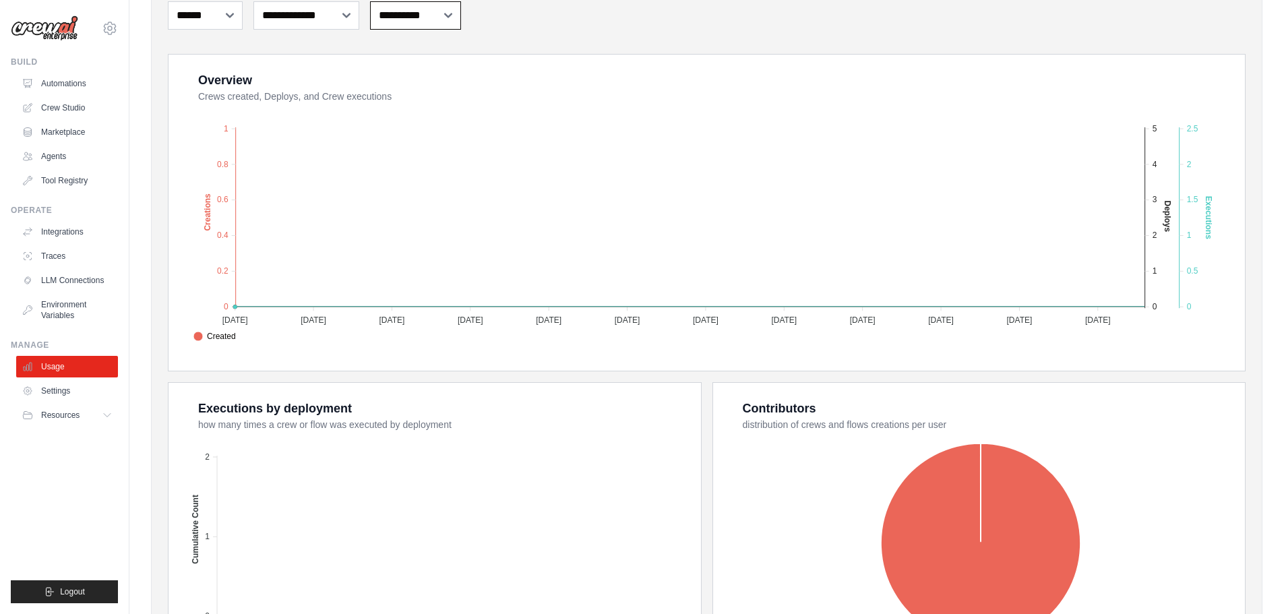
click at [442, 13] on select "**********" at bounding box center [415, 15] width 91 height 28
select select "***"
click at [370, 1] on select "**********" at bounding box center [415, 15] width 91 height 28
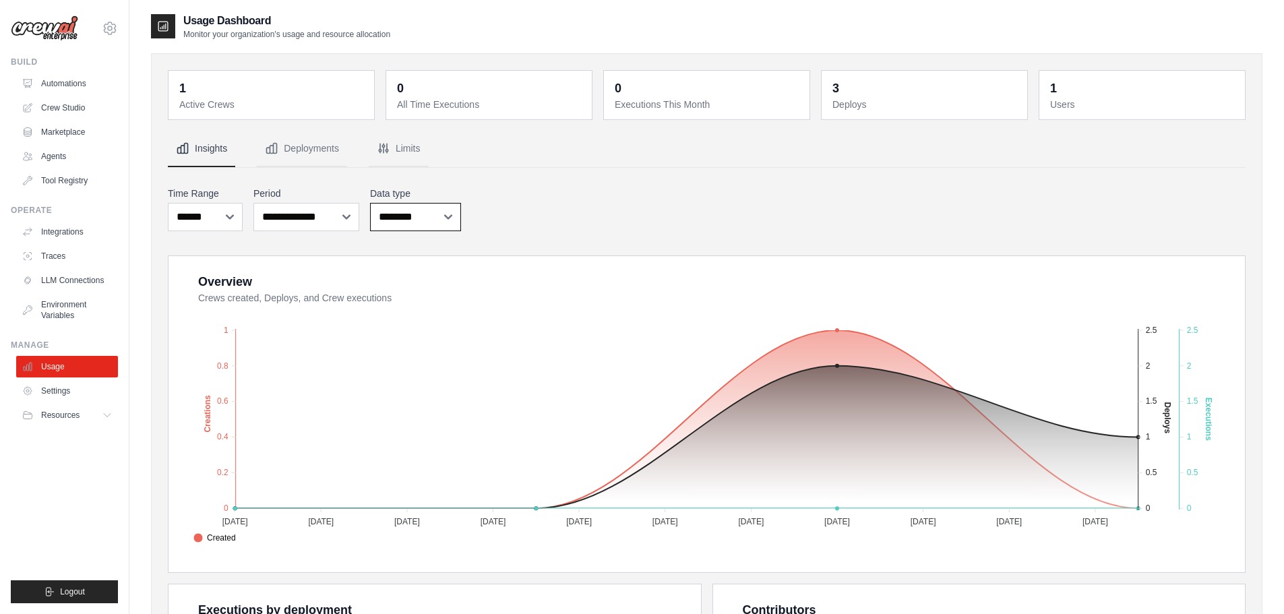
scroll to position [0, 0]
click at [63, 409] on button "Resources" at bounding box center [69, 415] width 102 height 22
click at [274, 153] on icon "Tabs" at bounding box center [272, 149] width 10 height 10
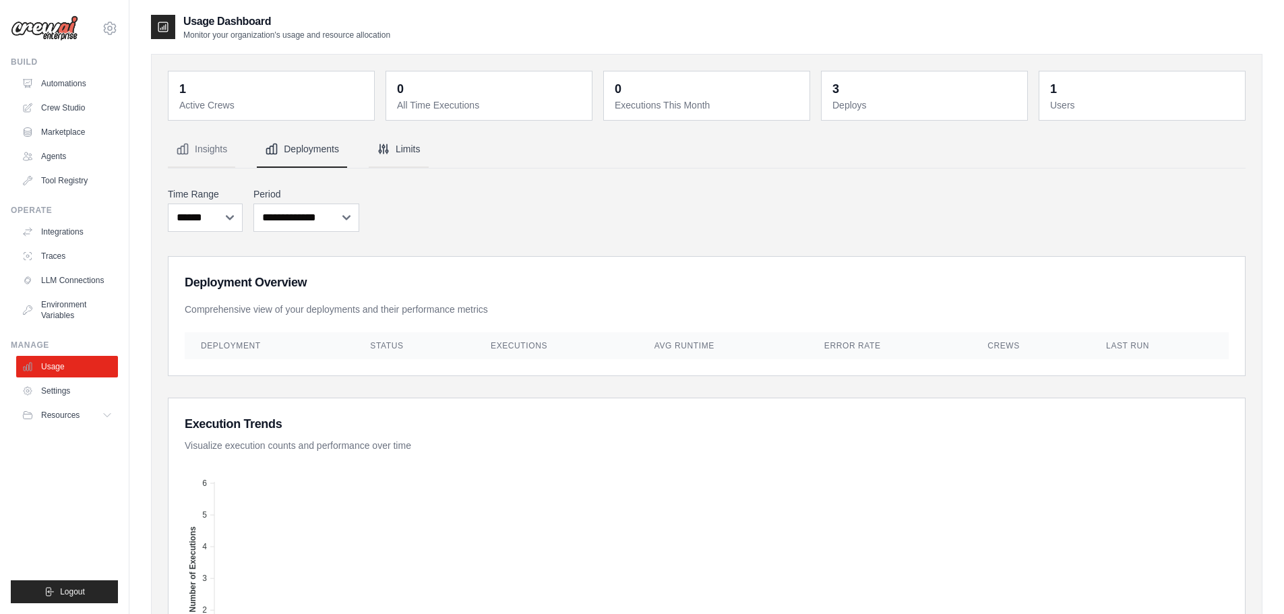
click at [397, 150] on button "Limits" at bounding box center [399, 149] width 60 height 36
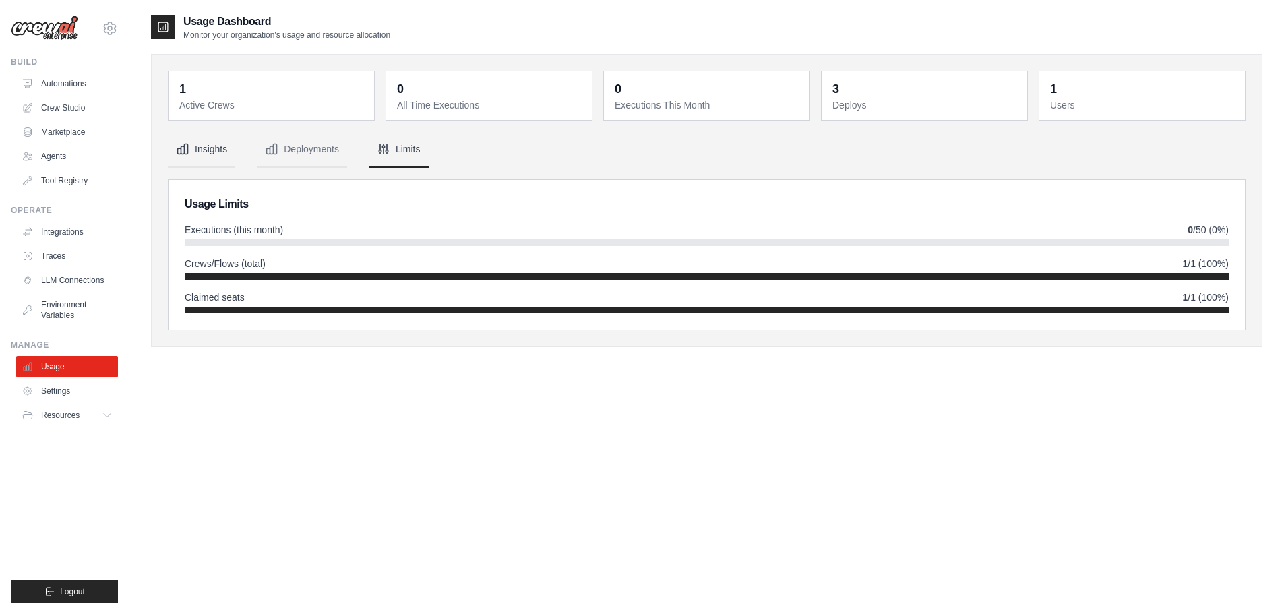
click at [191, 150] on button "Insights" at bounding box center [201, 149] width 67 height 36
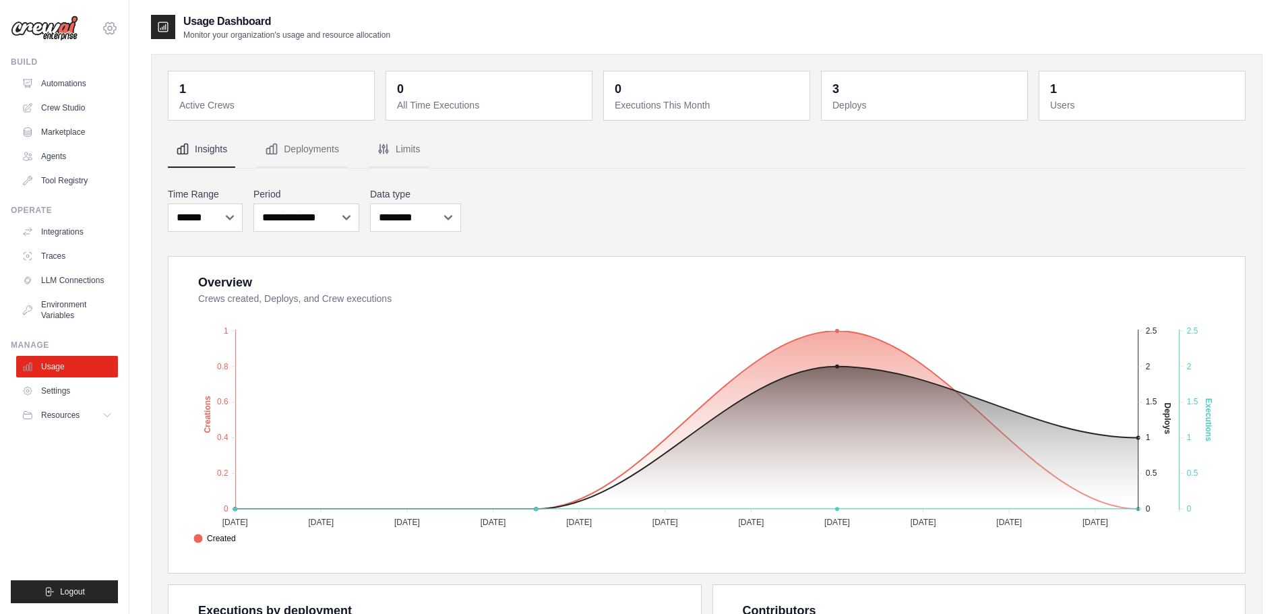
click at [109, 29] on icon at bounding box center [110, 28] width 16 height 16
click at [87, 90] on link "Settings" at bounding box center [110, 91] width 119 height 24
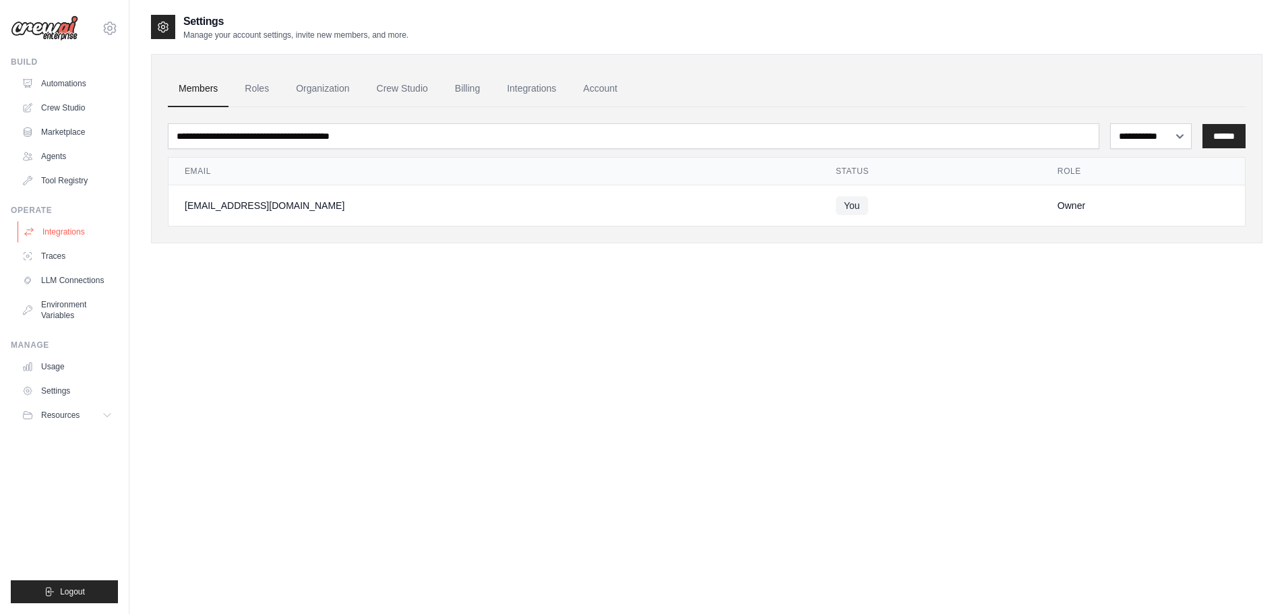
click at [69, 232] on link "Integrations" at bounding box center [69, 232] width 102 height 22
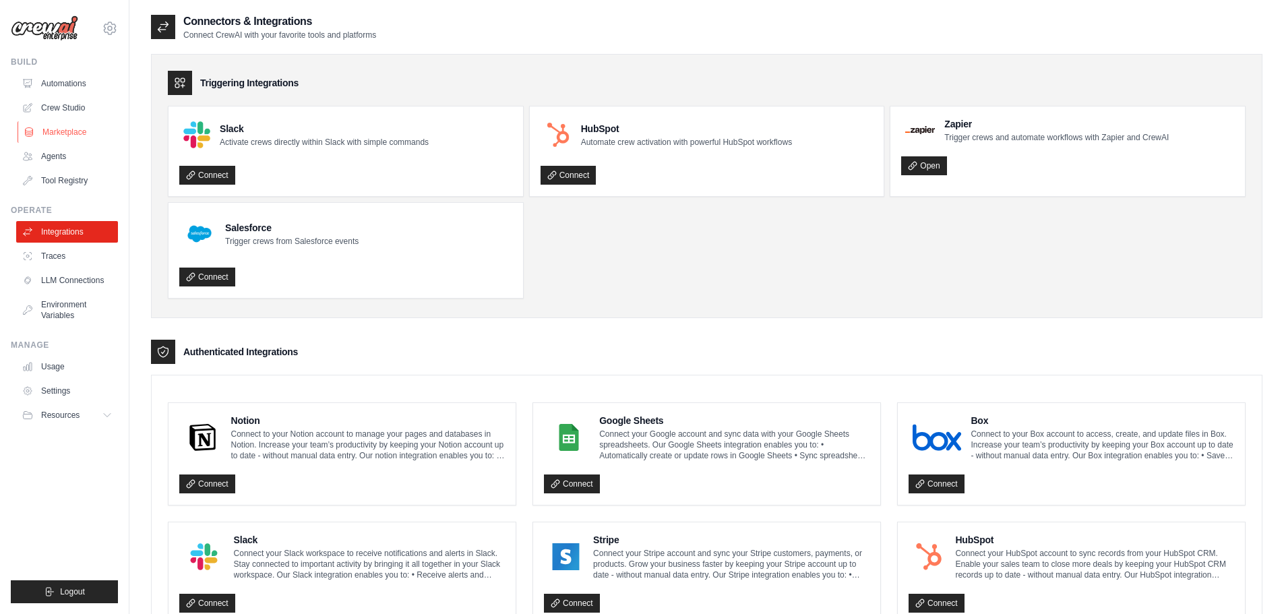
click at [61, 129] on link "Marketplace" at bounding box center [69, 132] width 102 height 22
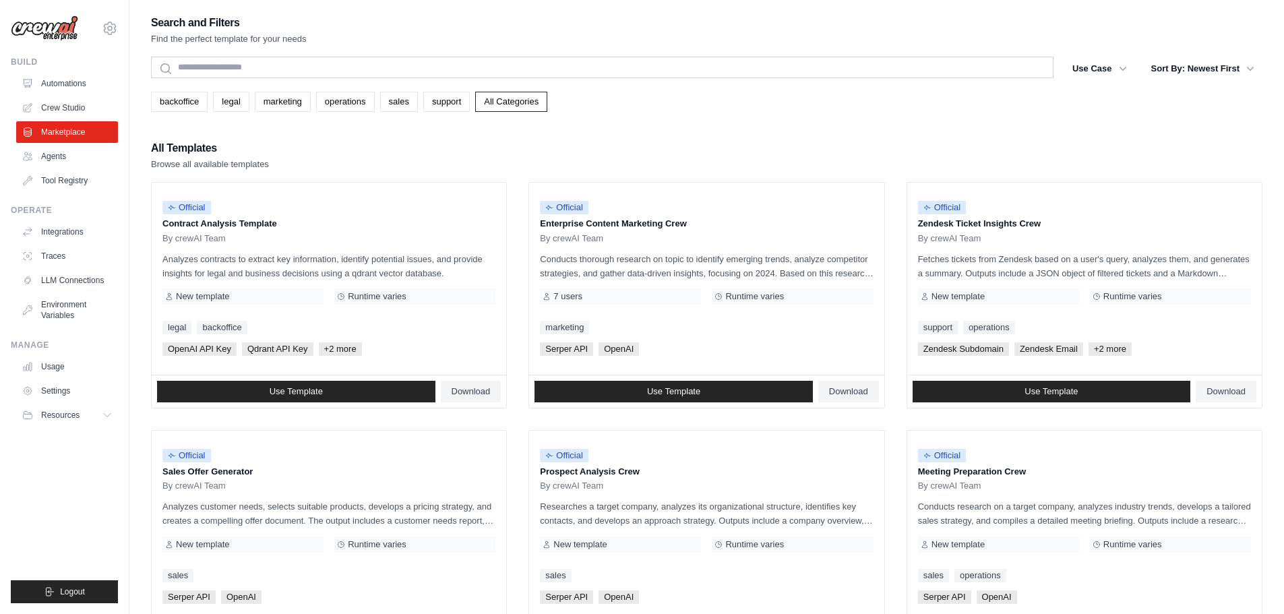
click at [53, 156] on link "Agents" at bounding box center [67, 157] width 102 height 22
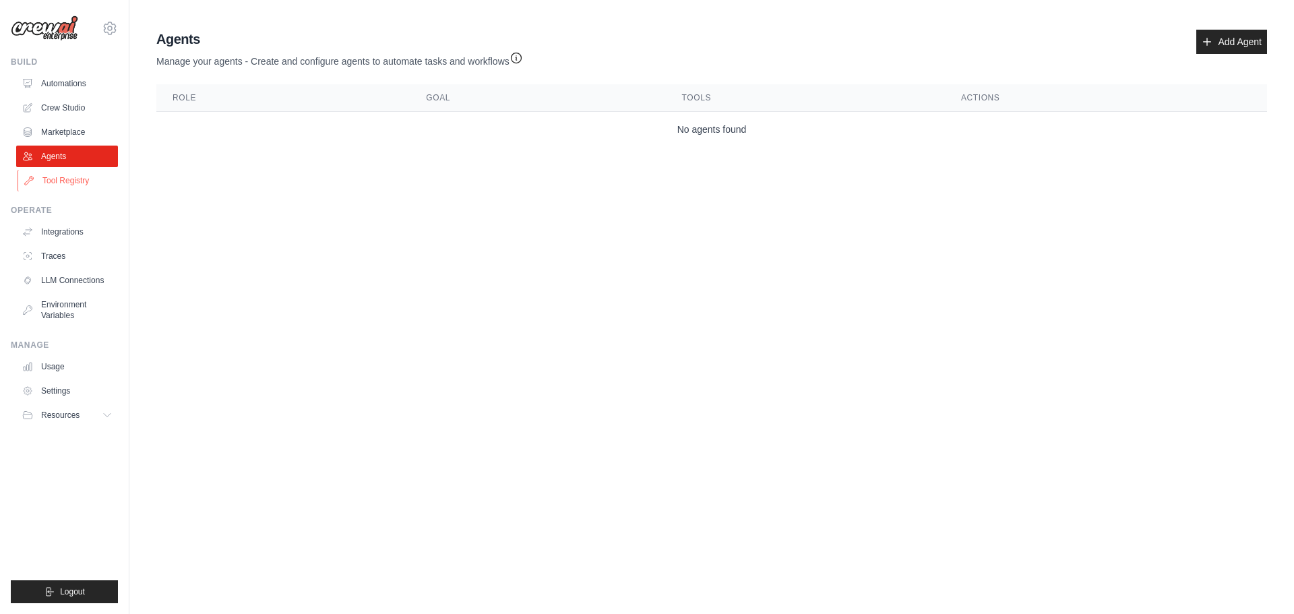
click at [58, 183] on link "Tool Registry" at bounding box center [69, 181] width 102 height 22
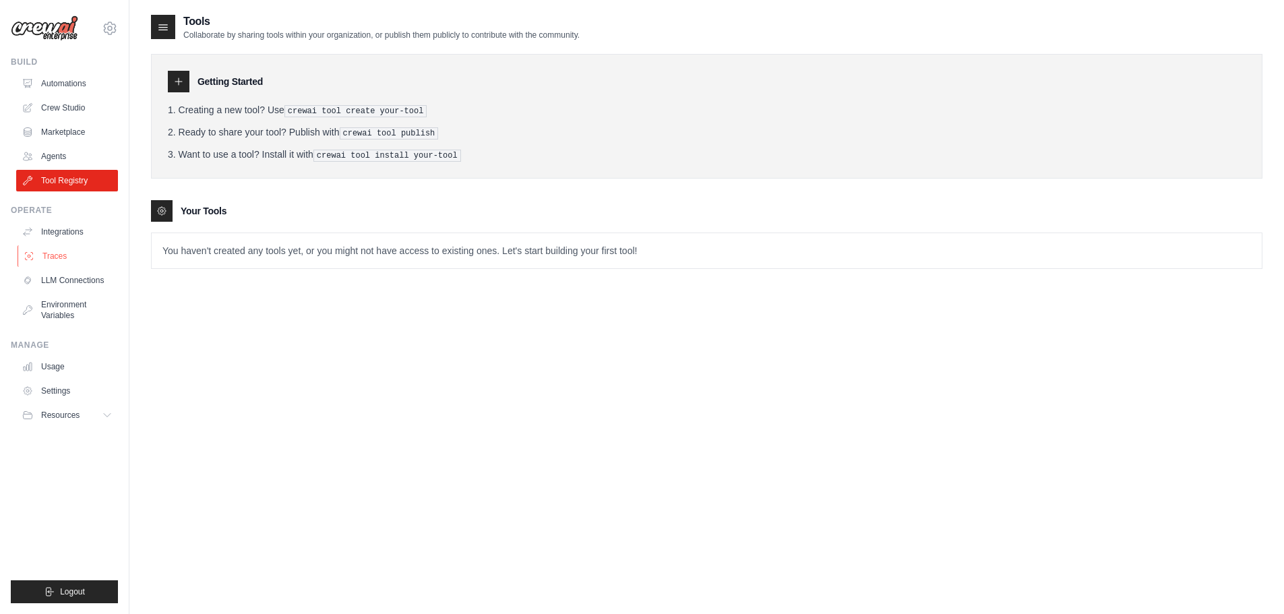
click at [54, 257] on link "Traces" at bounding box center [69, 256] width 102 height 22
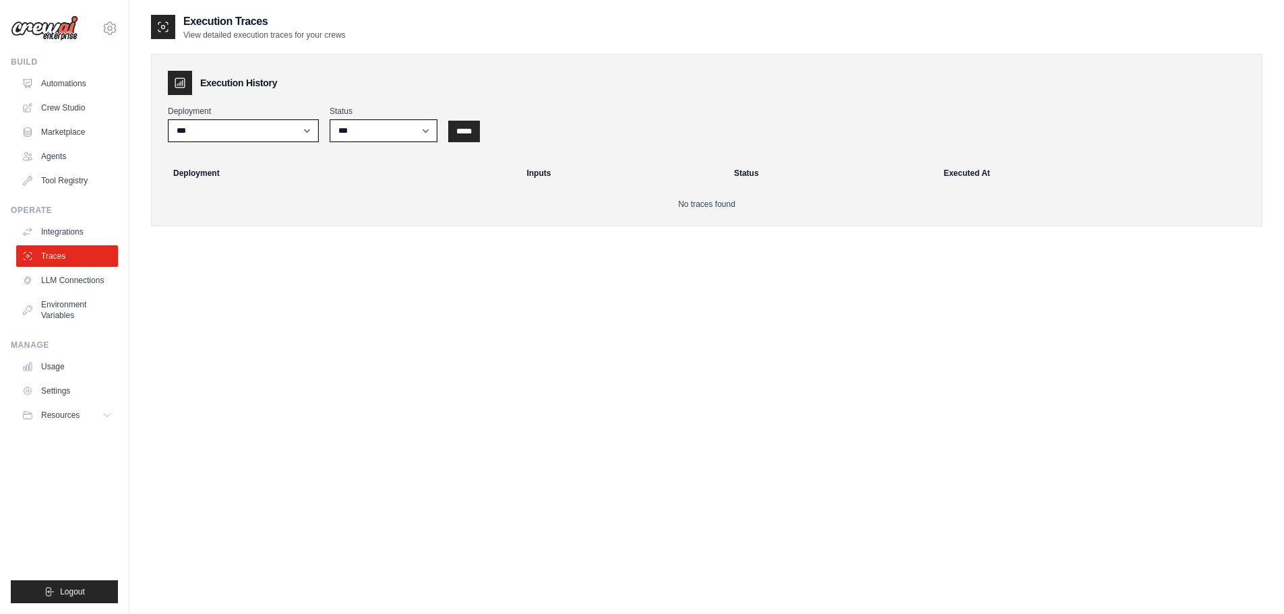
click at [66, 281] on link "LLM Connections" at bounding box center [67, 281] width 102 height 22
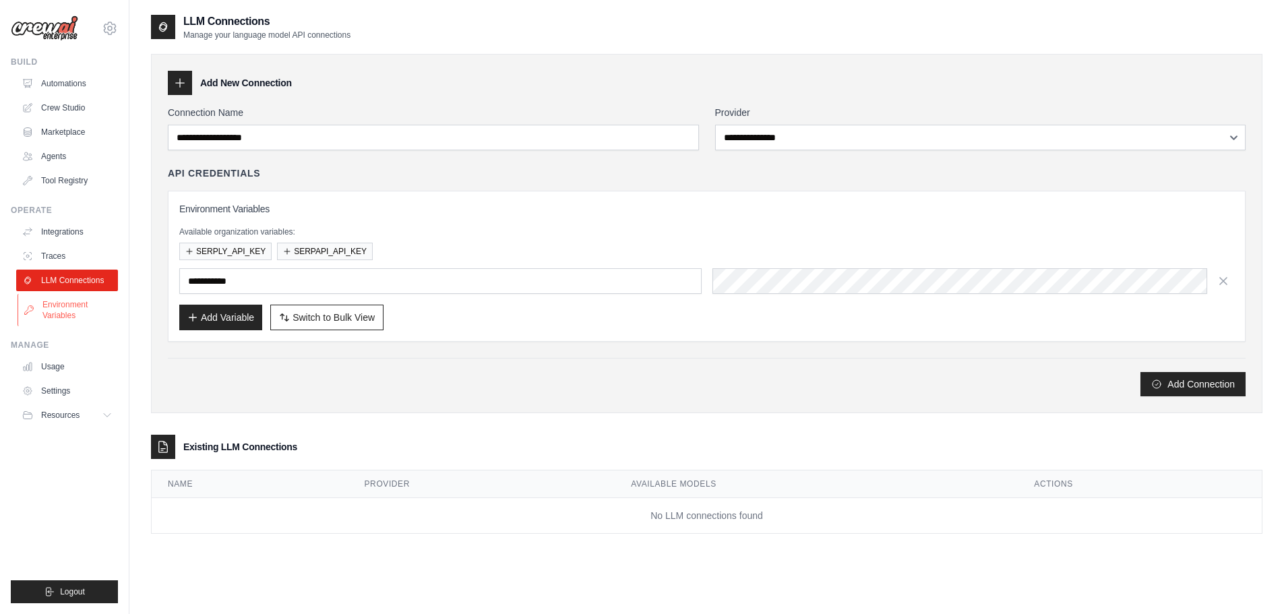
click at [65, 307] on link "Environment Variables" at bounding box center [69, 310] width 102 height 32
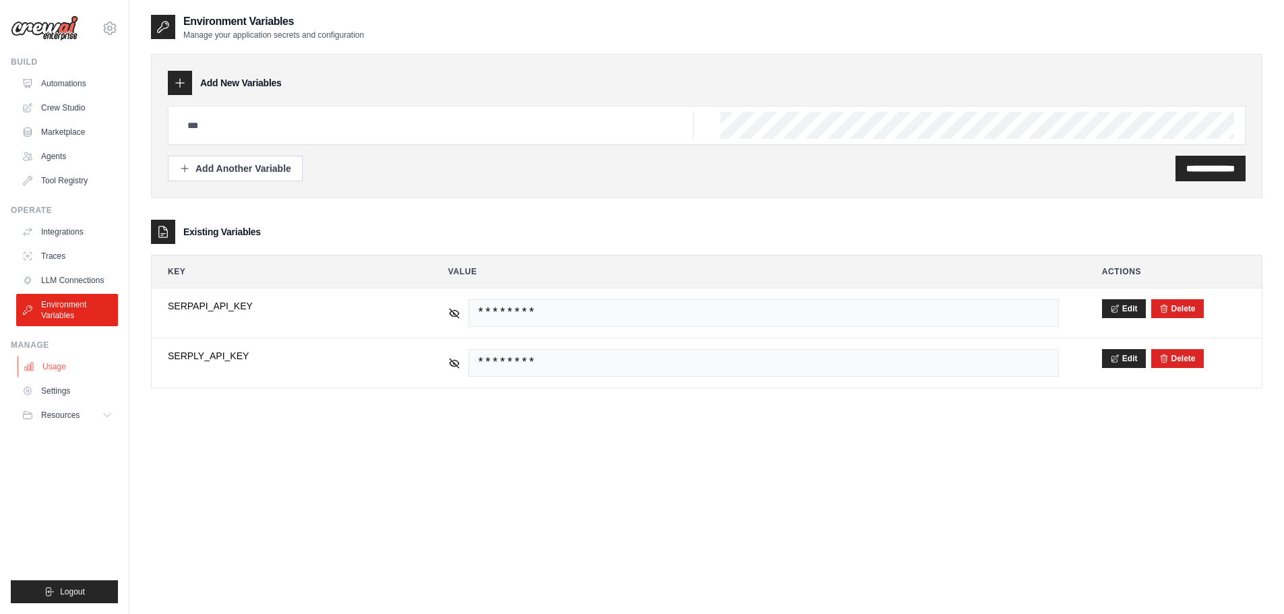
click at [56, 369] on link "Usage" at bounding box center [69, 367] width 102 height 22
select select "***"
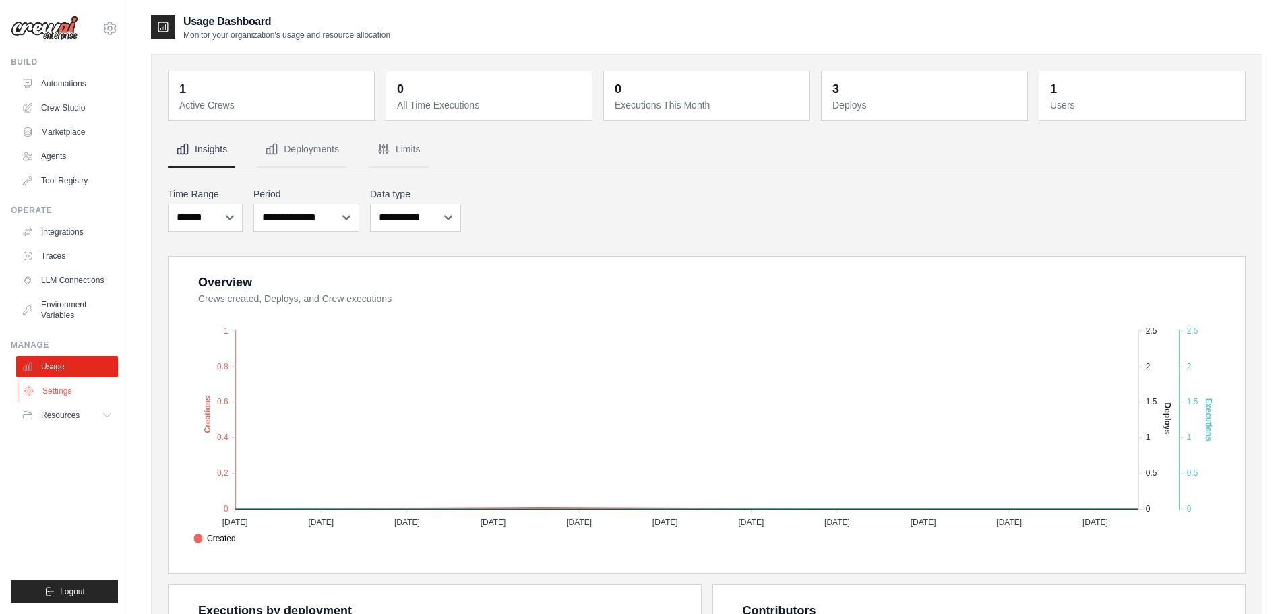
click at [54, 387] on link "Settings" at bounding box center [69, 391] width 102 height 22
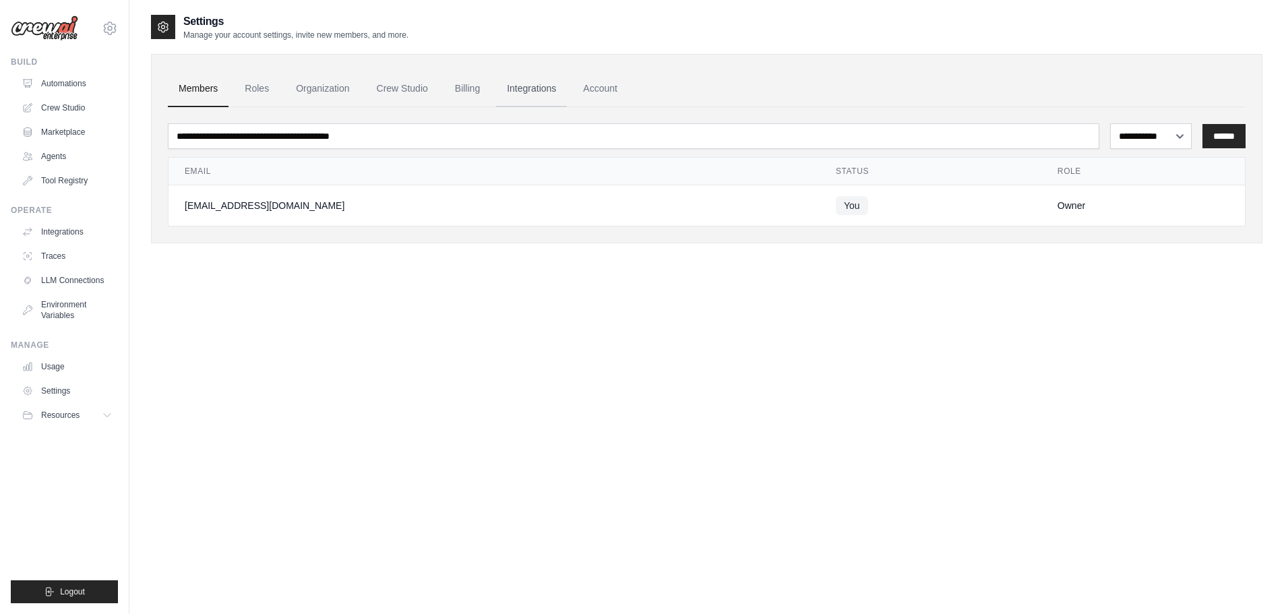
click at [523, 85] on link "Integrations" at bounding box center [531, 89] width 71 height 36
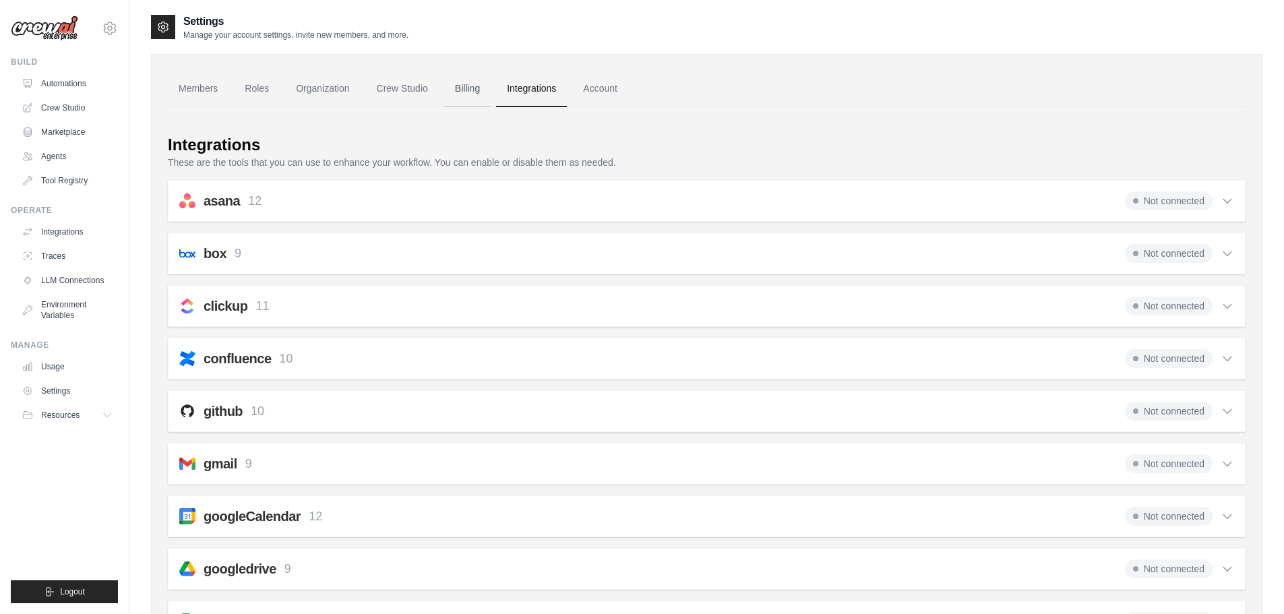
click at [462, 85] on link "Billing" at bounding box center [467, 89] width 47 height 36
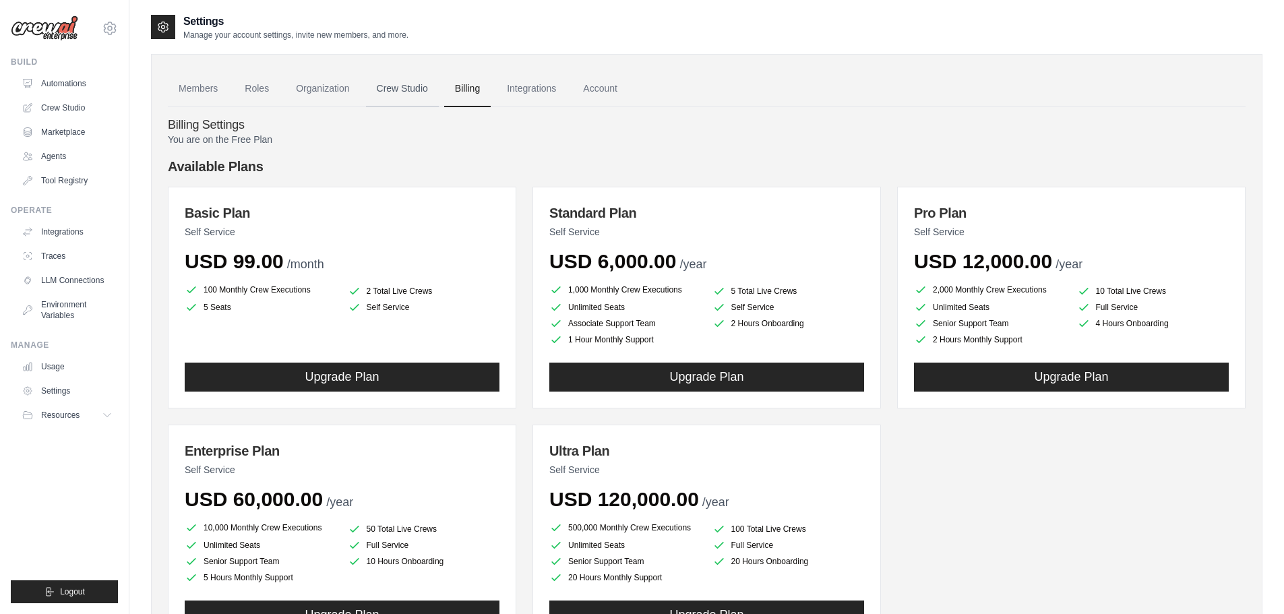
click at [421, 90] on link "Crew Studio" at bounding box center [402, 89] width 73 height 36
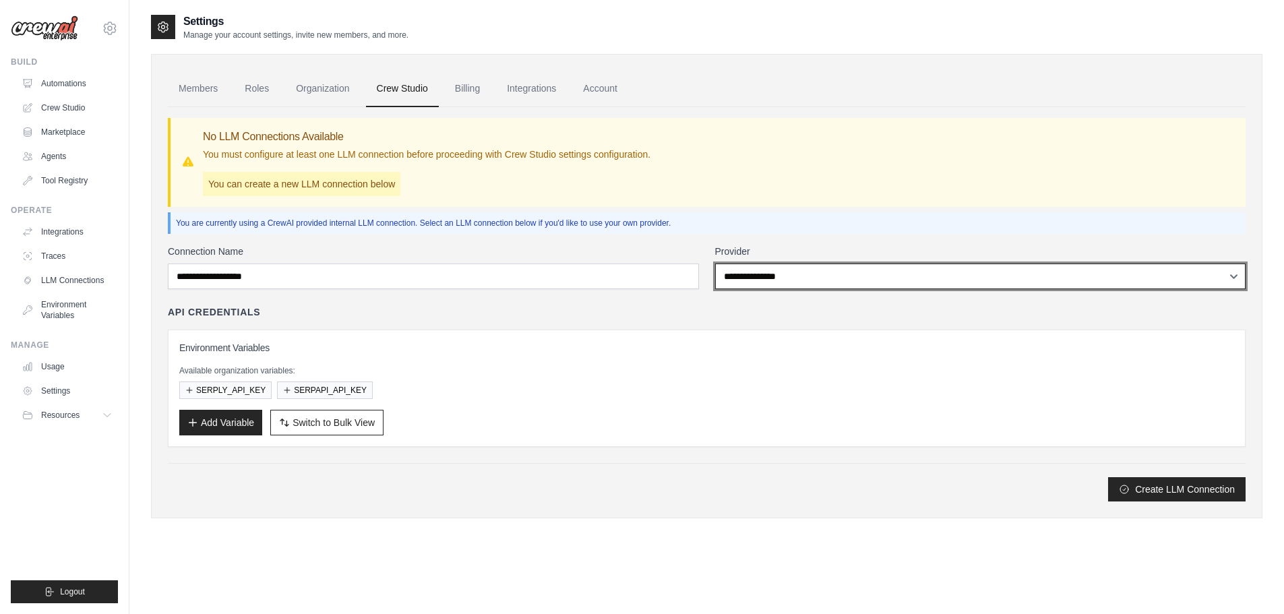
click at [862, 272] on select "**********" at bounding box center [980, 277] width 531 height 26
select select "******"
click at [715, 264] on select "**********" at bounding box center [980, 277] width 531 height 26
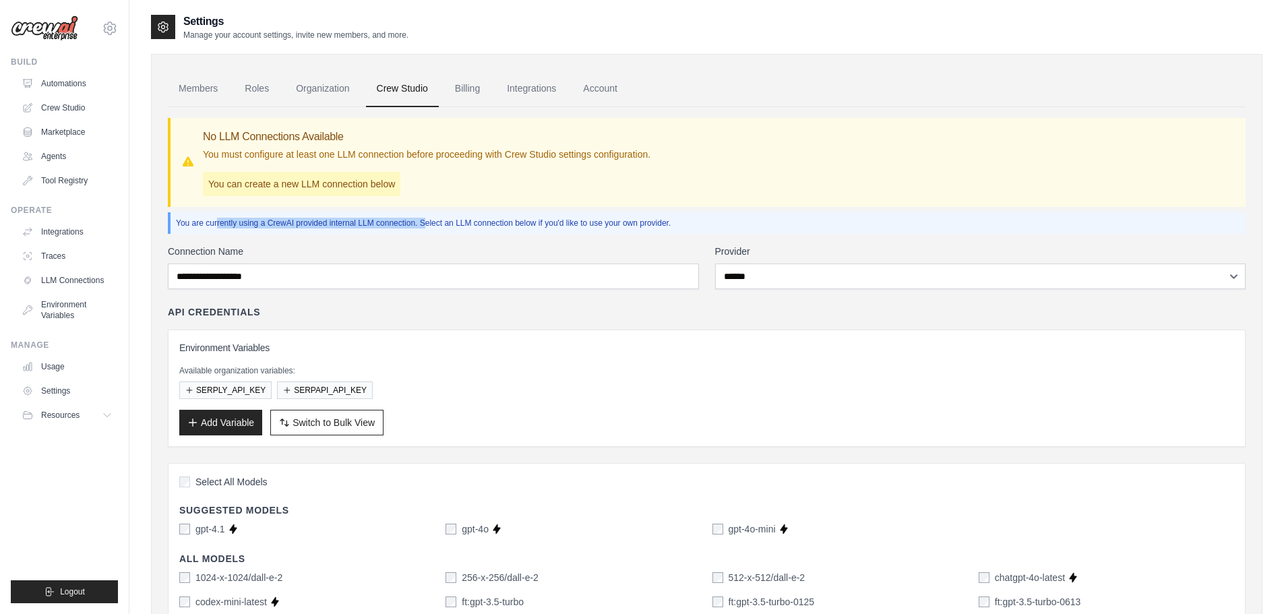
drag, startPoint x: 419, startPoint y: 222, endPoint x: 175, endPoint y: 224, distance: 244.7
click at [175, 224] on div "You are currently using a CrewAI provided internal LLM connection. Select an LL…" at bounding box center [707, 223] width 1078 height 22
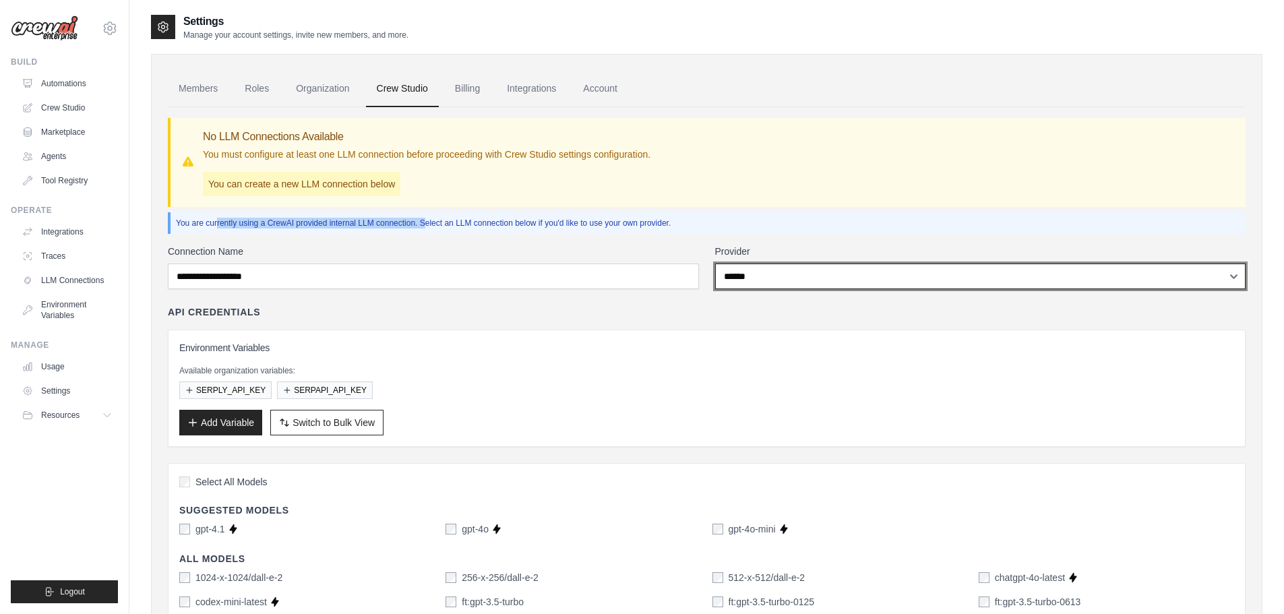
click at [870, 278] on select "**********" at bounding box center [980, 277] width 531 height 26
click at [715, 264] on select "**********" at bounding box center [980, 277] width 531 height 26
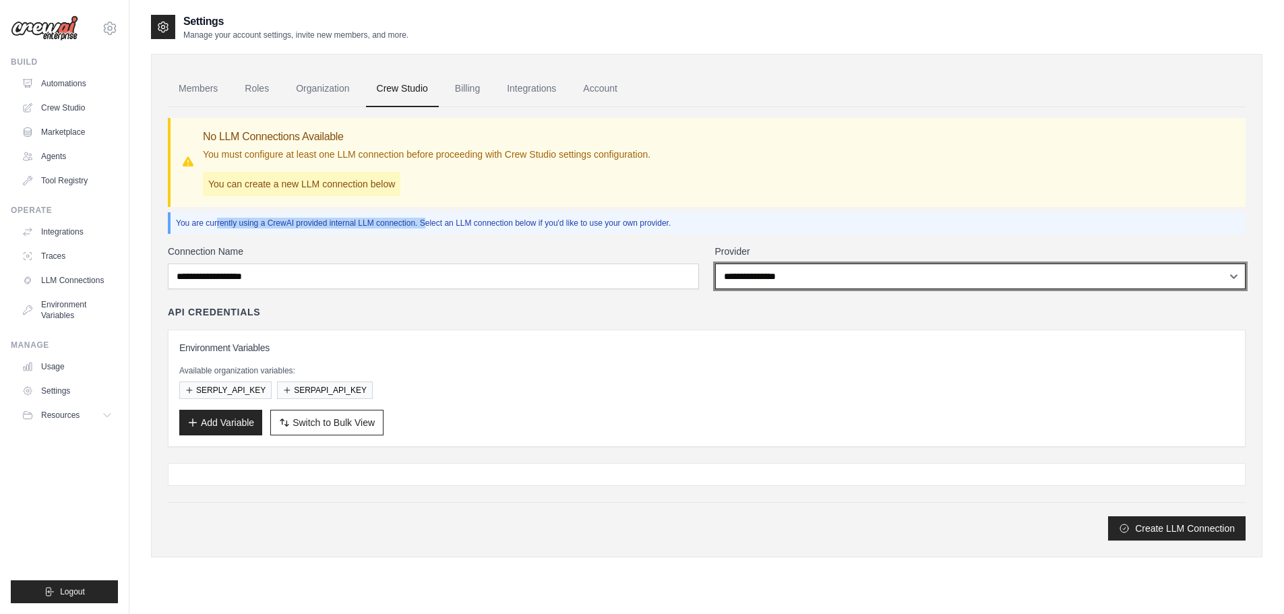
click at [933, 278] on select "**********" at bounding box center [980, 277] width 531 height 26
select select "******"
click at [715, 264] on select "**********" at bounding box center [980, 277] width 531 height 26
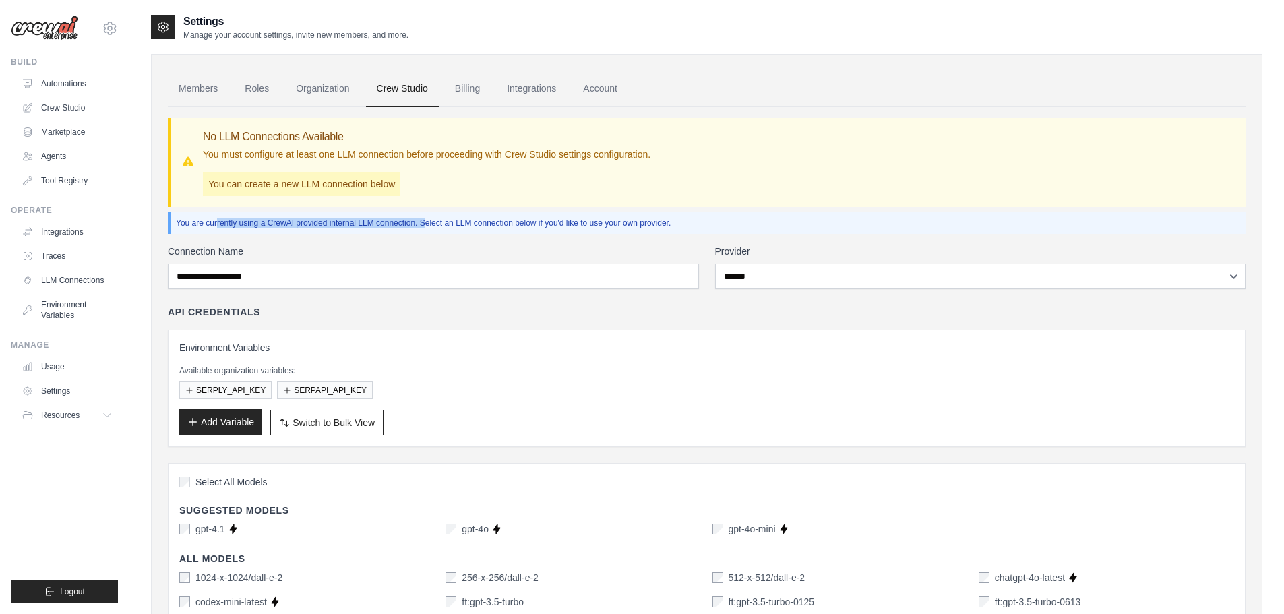
click at [214, 427] on button "Add Variable" at bounding box center [220, 422] width 83 height 26
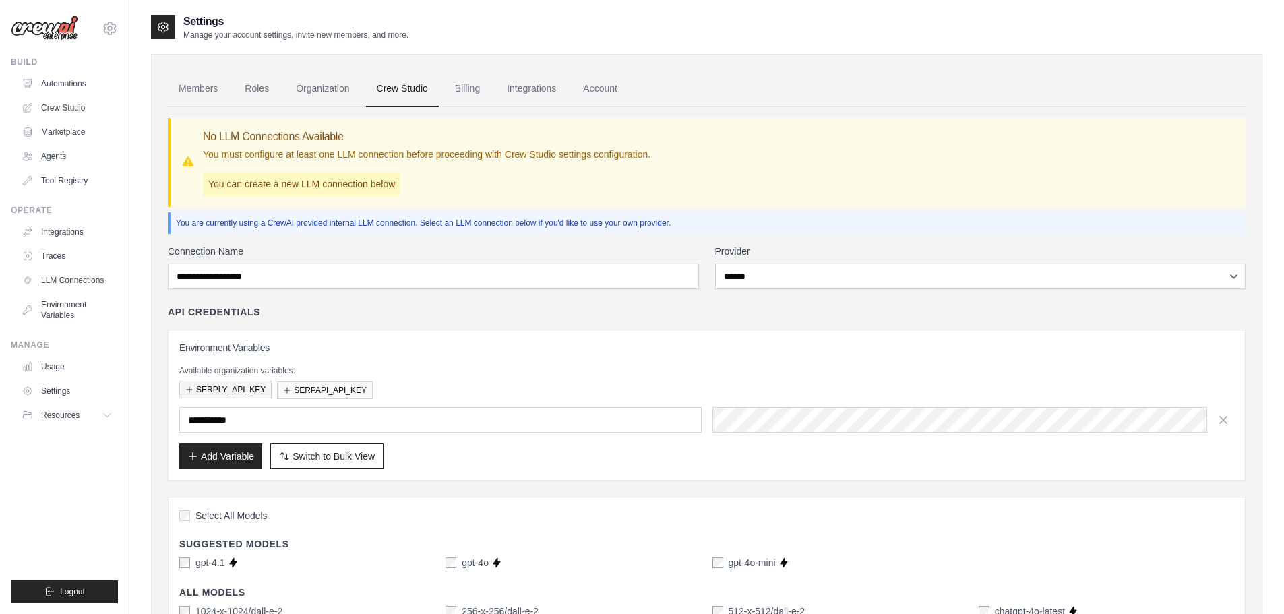
click at [224, 388] on button "SERPLY_API_KEY" at bounding box center [225, 390] width 92 height 18
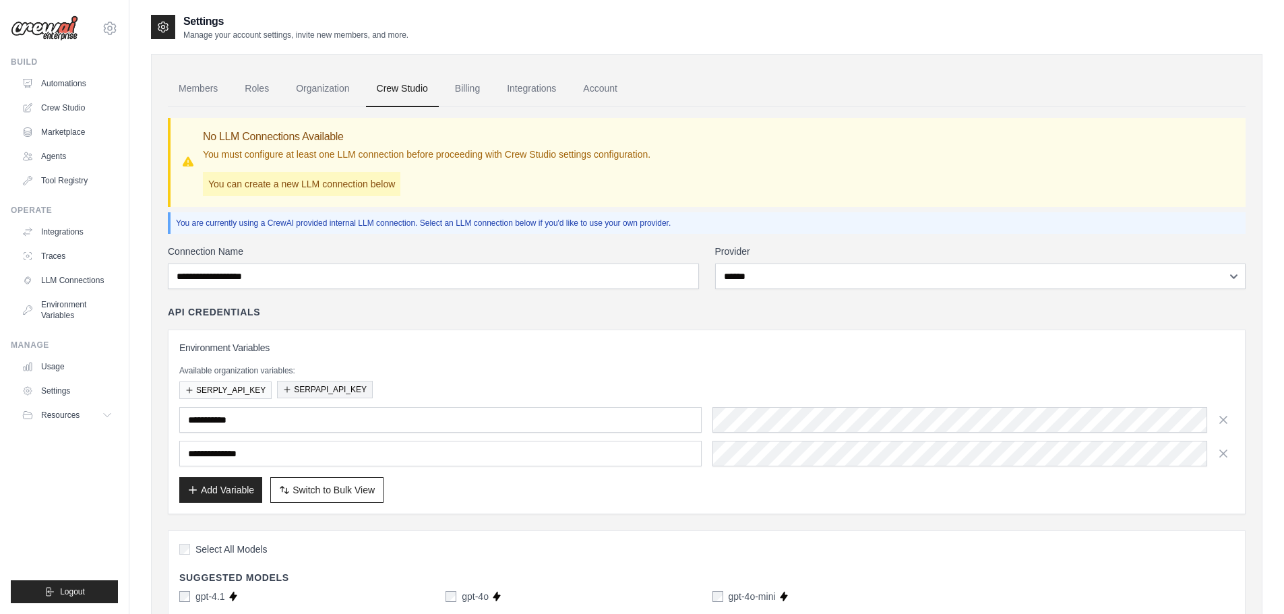
click at [326, 388] on button "SERPAPI_API_KEY" at bounding box center [325, 390] width 96 height 18
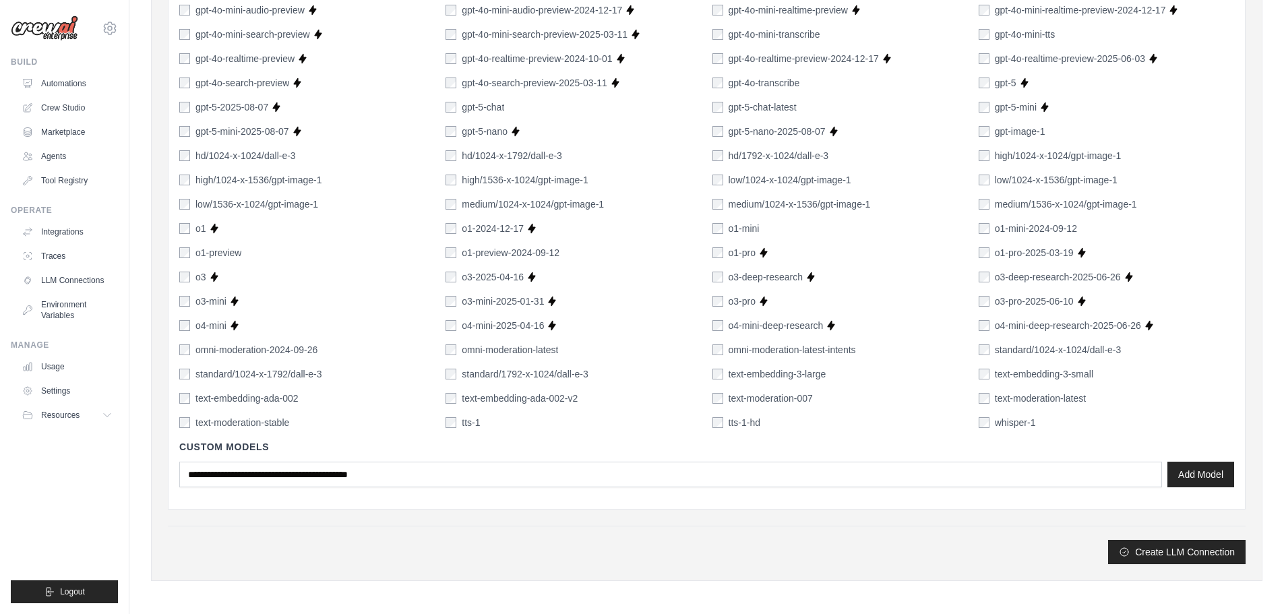
scroll to position [962, 0]
click at [1145, 553] on button "Create LLM Connection" at bounding box center [1176, 549] width 137 height 24
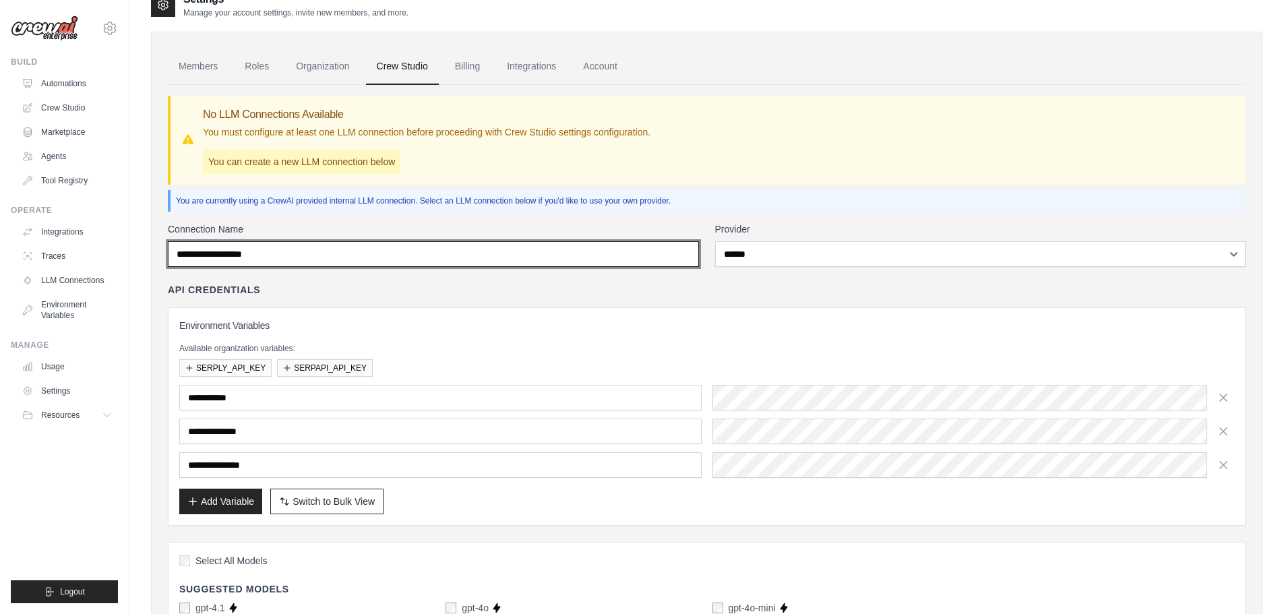
scroll to position [0, 0]
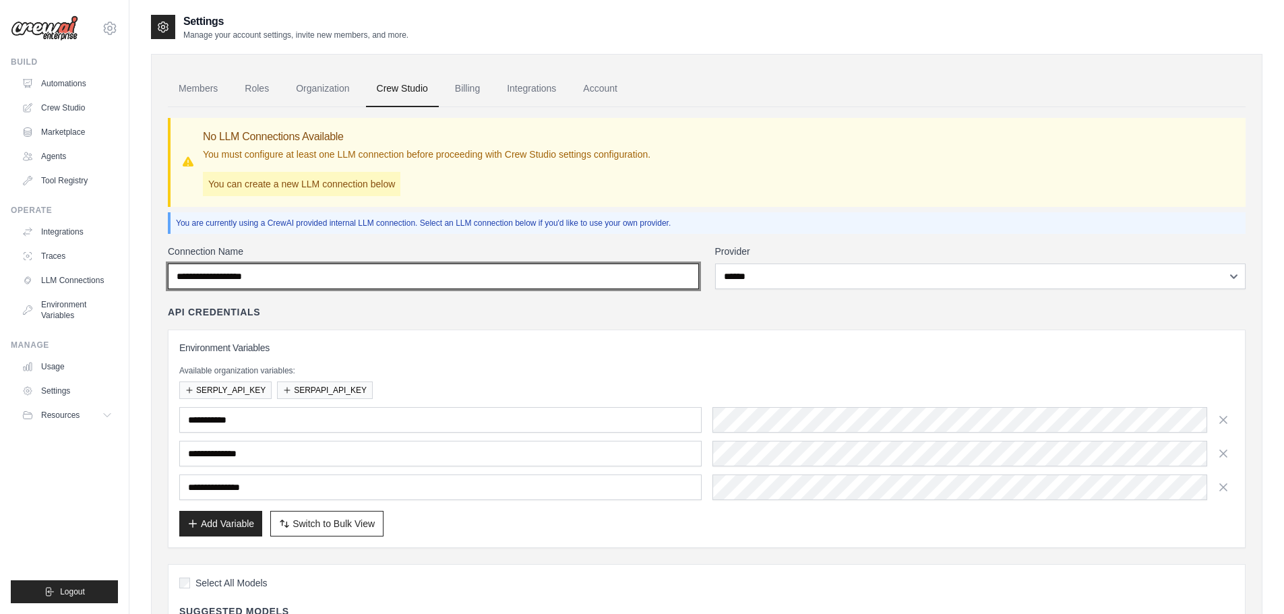
click at [211, 274] on input "Connection Name" at bounding box center [433, 277] width 531 height 26
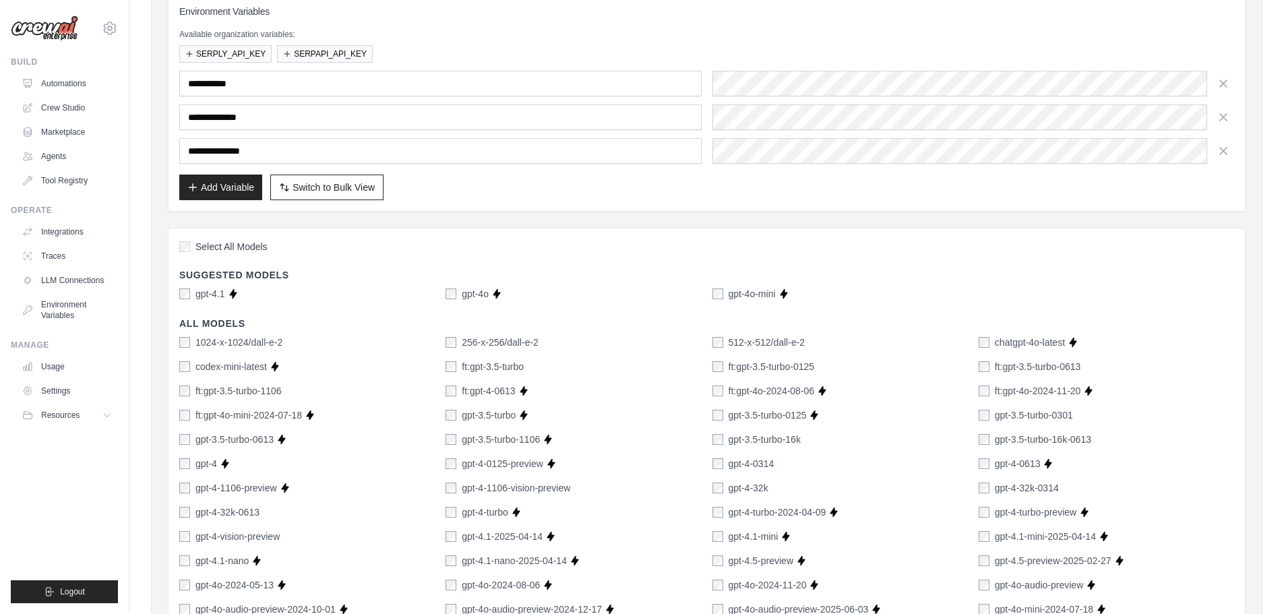
scroll to position [337, 0]
drag, startPoint x: 775, startPoint y: 291, endPoint x: 725, endPoint y: 290, distance: 50.6
click at [725, 290] on div "gpt-4o-mini Supports Crew Studio" at bounding box center [839, 292] width 255 height 13
copy div "gpt-4o-mini Supports Crew Studio"
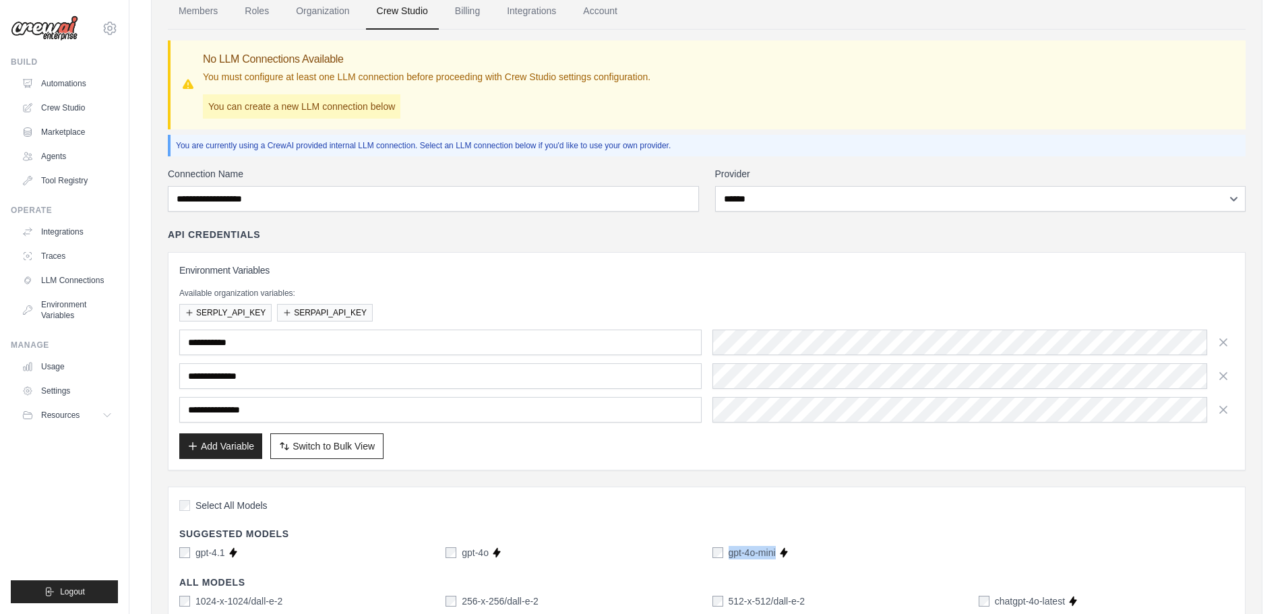
scroll to position [67, 0]
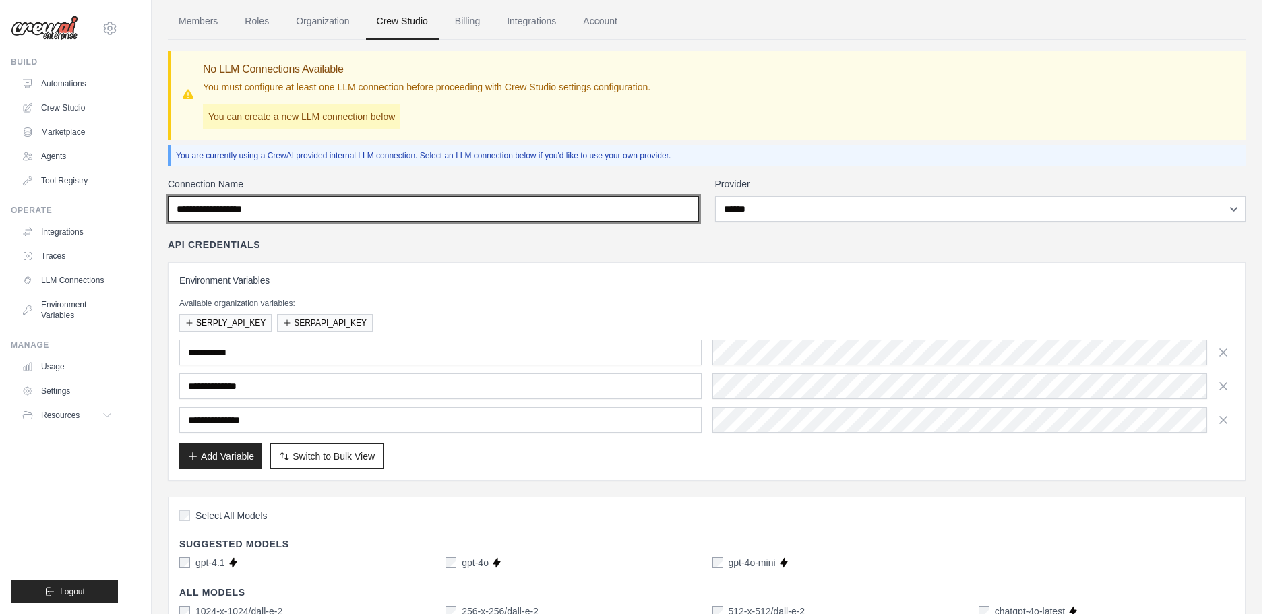
click at [230, 206] on input "Connection Name" at bounding box center [433, 209] width 531 height 26
paste input "**********"
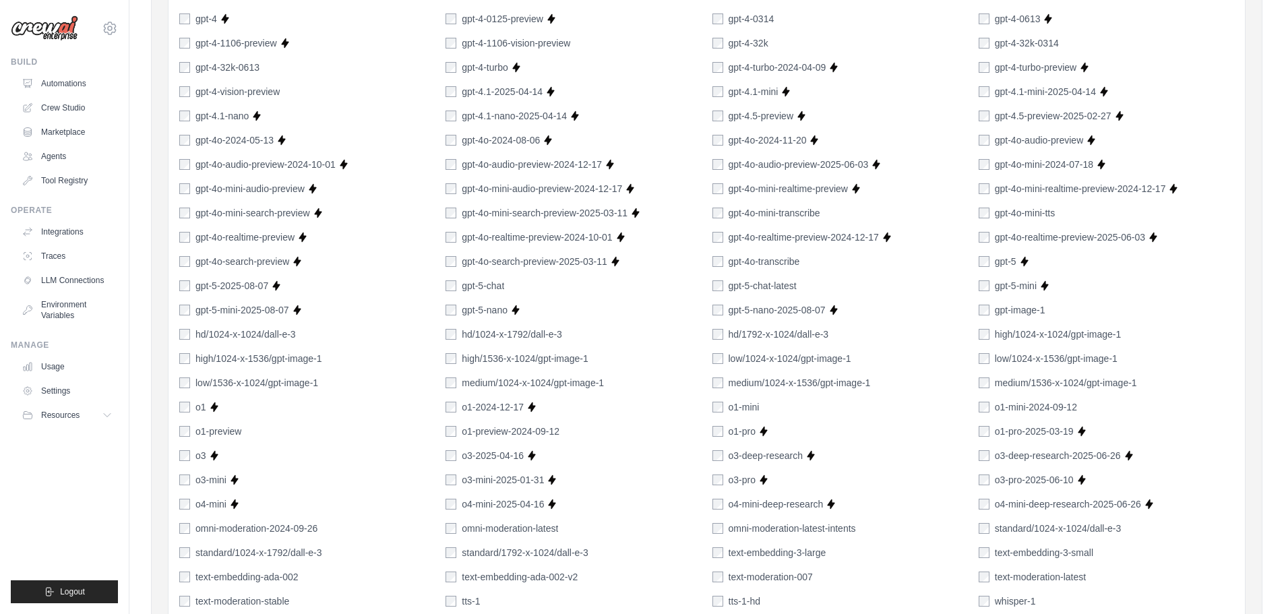
scroll to position [962, 0]
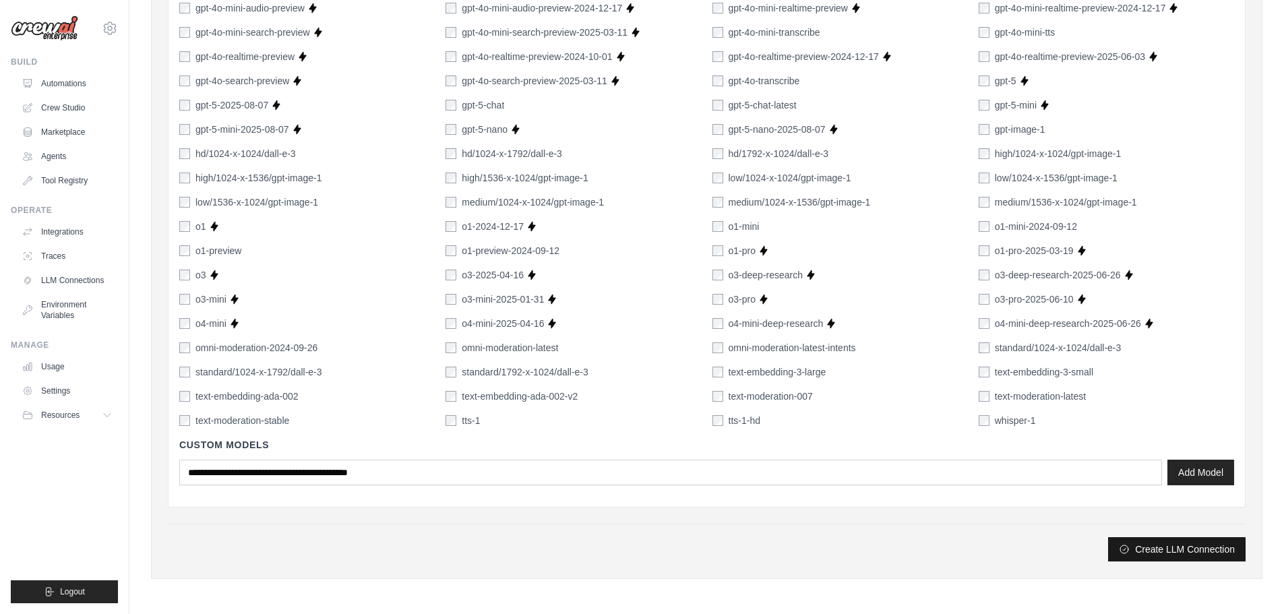
type input "**********"
click at [1189, 545] on button "Create LLM Connection" at bounding box center [1176, 549] width 137 height 24
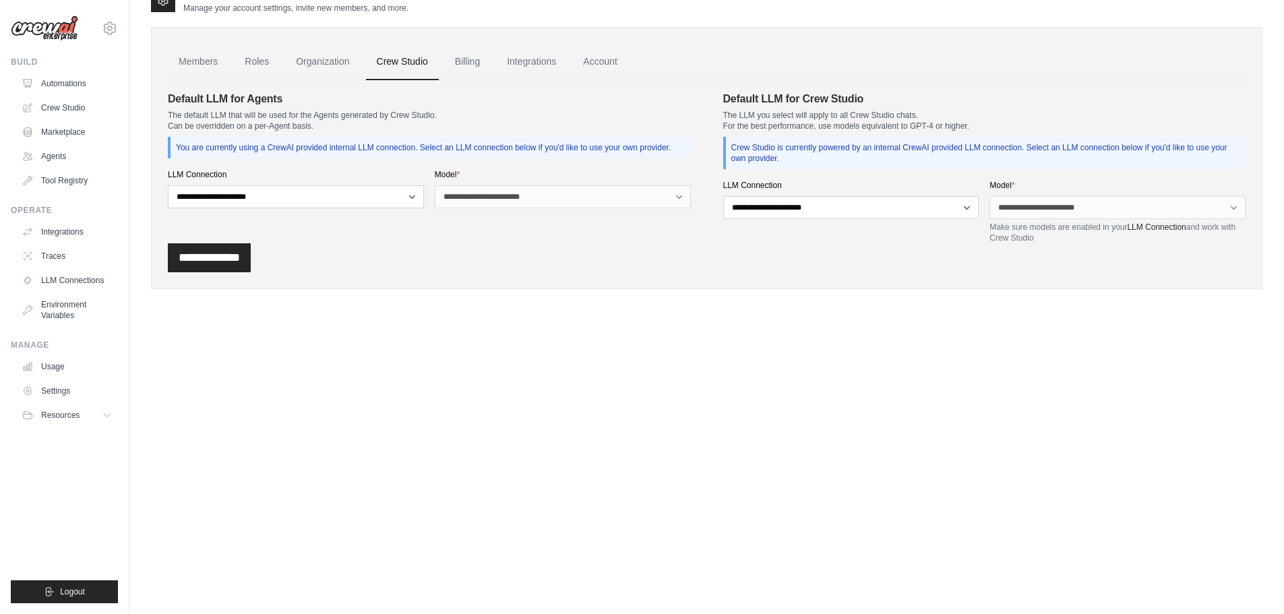
scroll to position [0, 0]
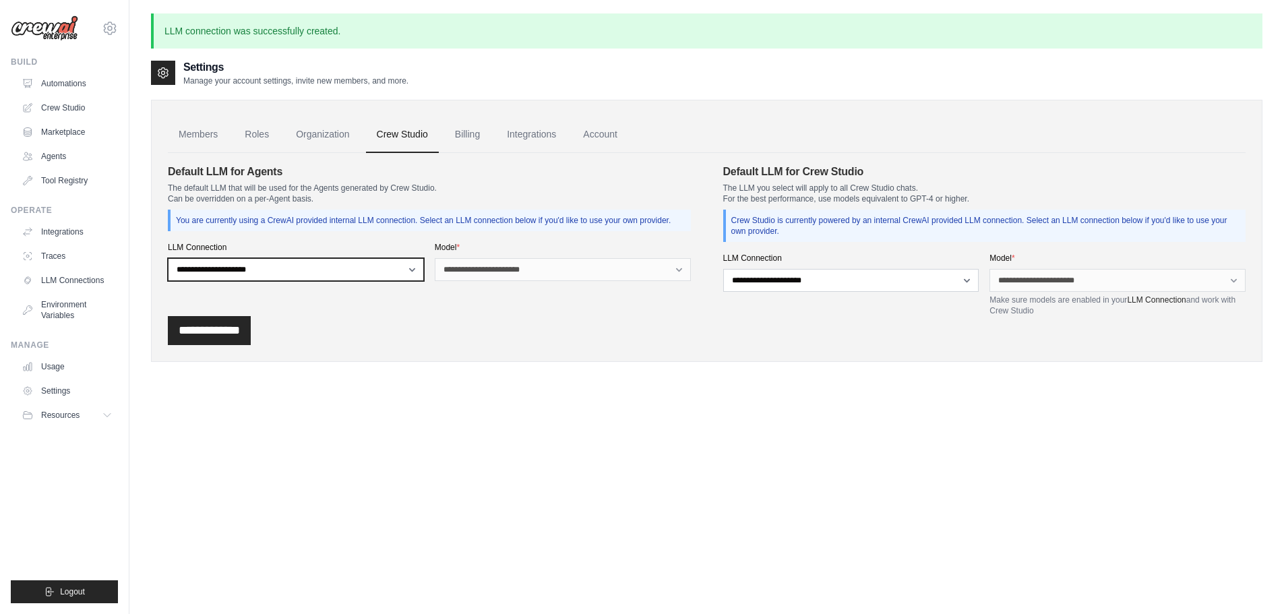
click at [369, 267] on select "**********" at bounding box center [296, 269] width 256 height 23
select select "******"
click at [168, 258] on select "**********" at bounding box center [296, 269] width 256 height 23
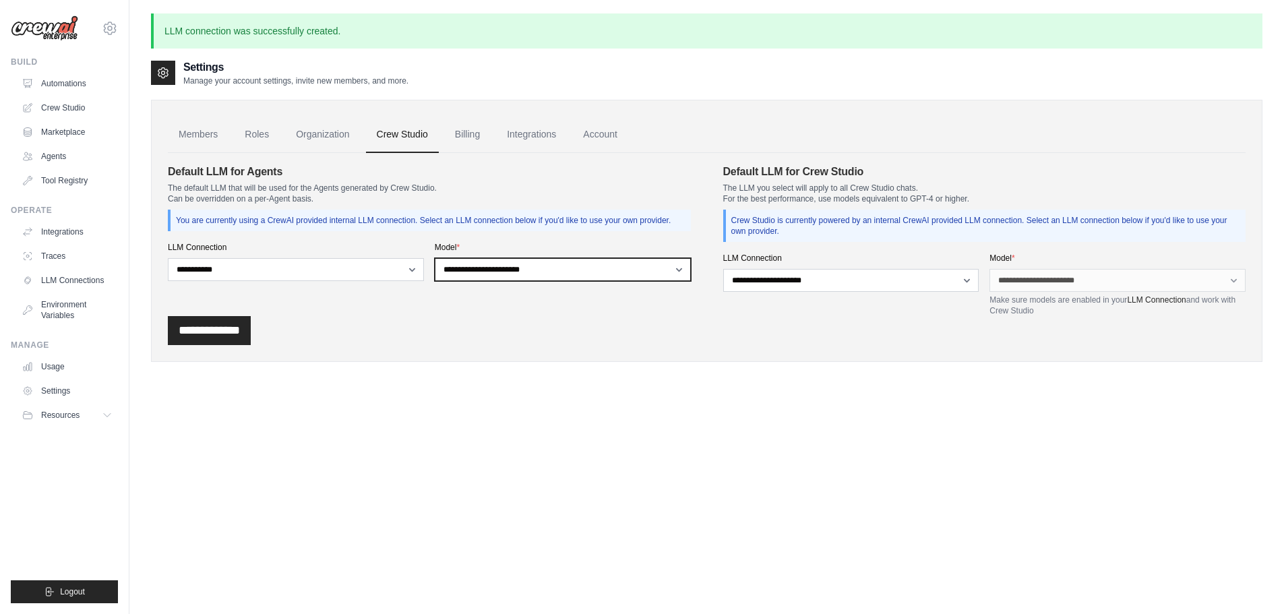
click at [536, 268] on select "**********" at bounding box center [563, 269] width 256 height 23
select select "**********"
click at [435, 258] on select "**********" at bounding box center [563, 269] width 256 height 23
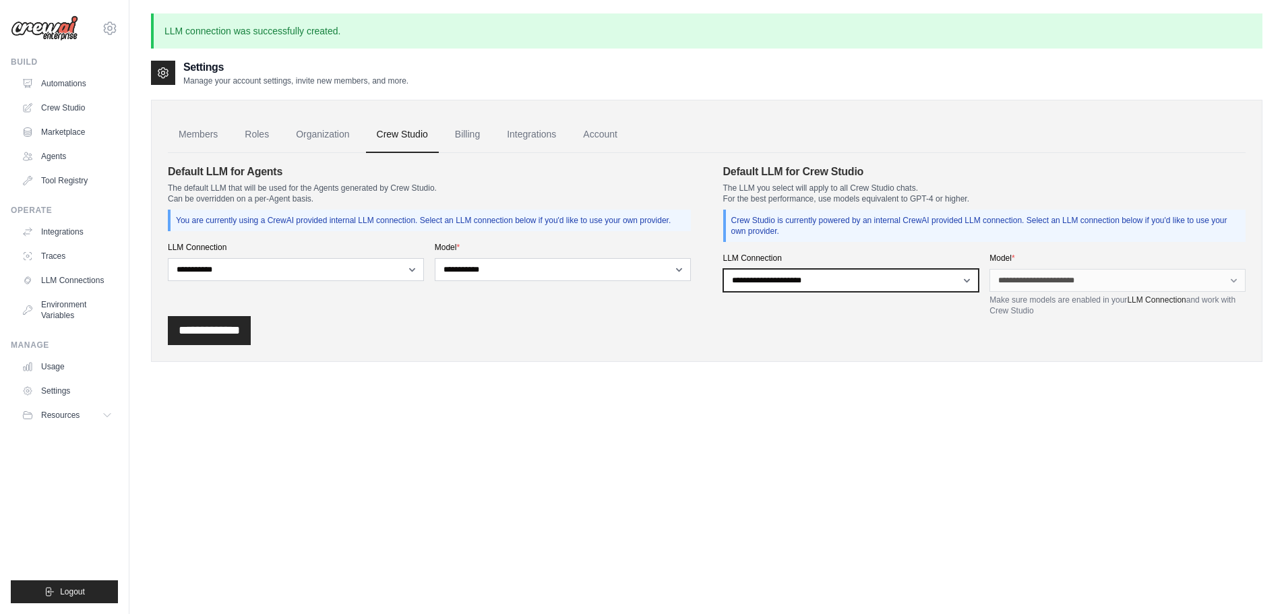
click at [768, 277] on select "**********" at bounding box center [851, 280] width 256 height 23
select select "******"
click at [723, 269] on select "**********" at bounding box center [851, 280] width 256 height 23
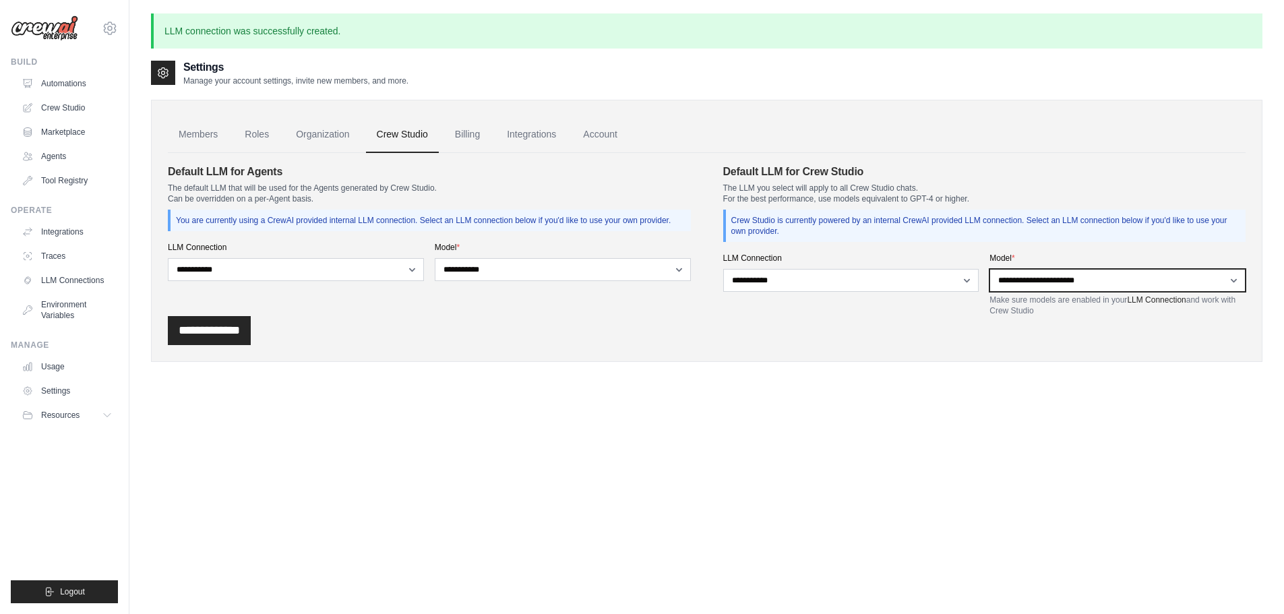
click at [1035, 280] on select "**********" at bounding box center [1117, 280] width 256 height 23
select select "**********"
click at [989, 269] on select "**********" at bounding box center [1117, 280] width 256 height 23
click at [223, 328] on input "**********" at bounding box center [209, 330] width 83 height 29
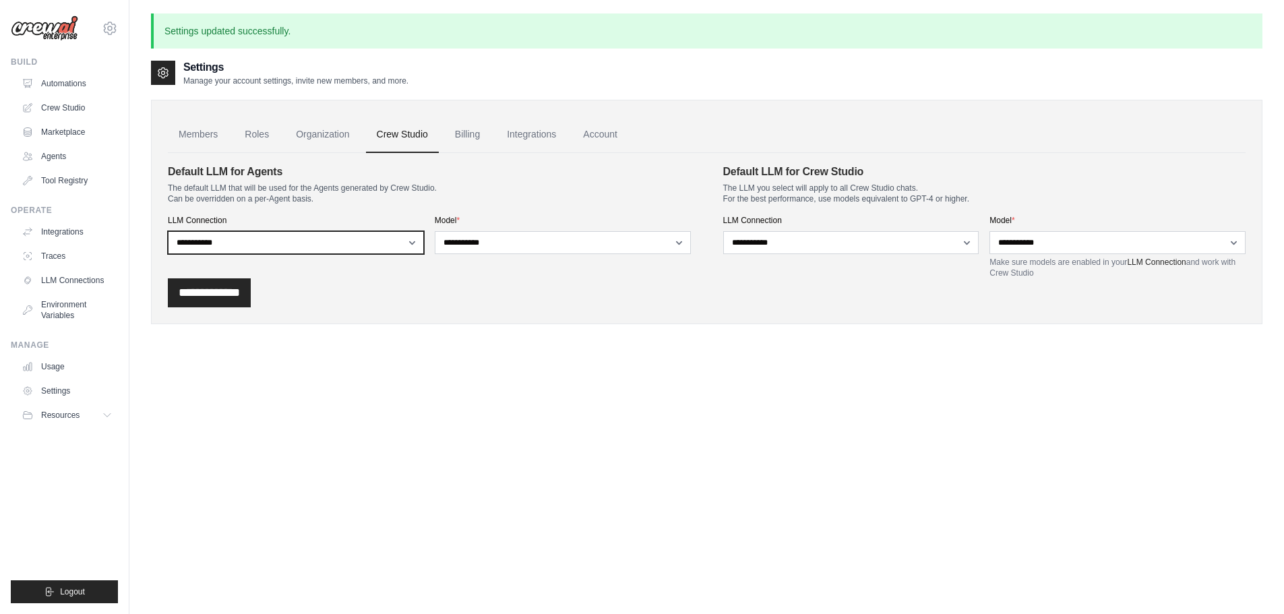
click at [264, 245] on select "**********" at bounding box center [296, 242] width 256 height 23
click at [308, 218] on label "LLM Connection" at bounding box center [296, 220] width 256 height 11
click at [308, 231] on select "**********" at bounding box center [296, 242] width 256 height 23
click at [528, 136] on link "Integrations" at bounding box center [531, 135] width 71 height 36
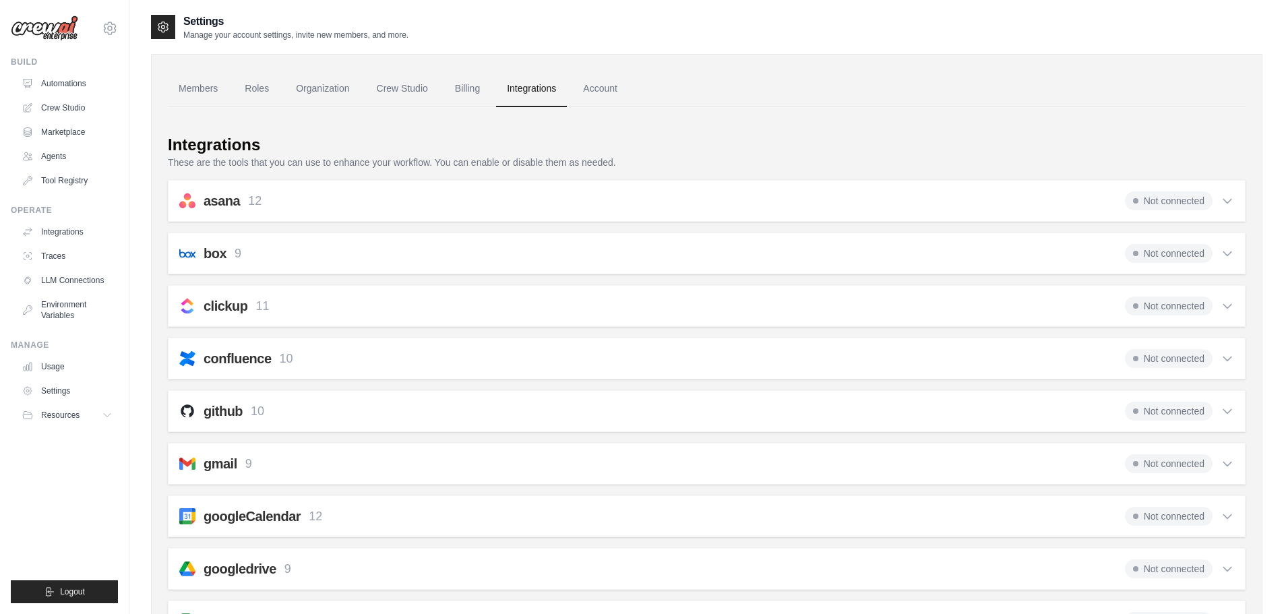
click at [65, 282] on link "LLM Connections" at bounding box center [69, 281] width 102 height 22
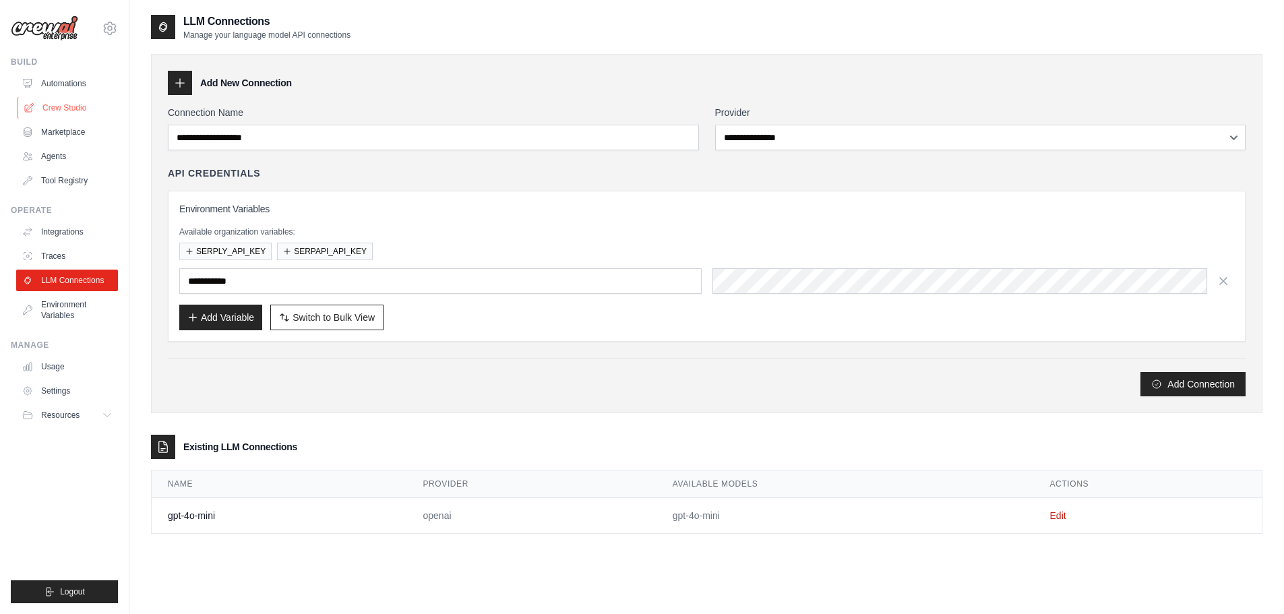
click at [56, 108] on link "Crew Studio" at bounding box center [69, 108] width 102 height 22
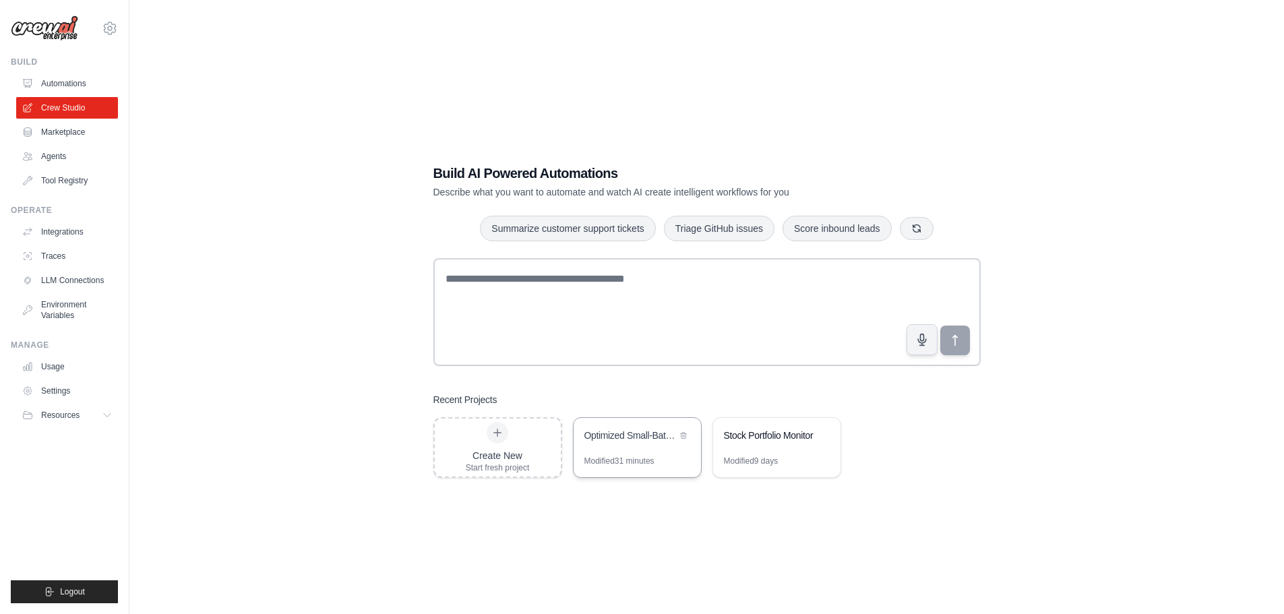
click at [650, 445] on div "Optimized Small-Batch Stock Analysis with Comprehensive Reporting" at bounding box center [637, 437] width 127 height 38
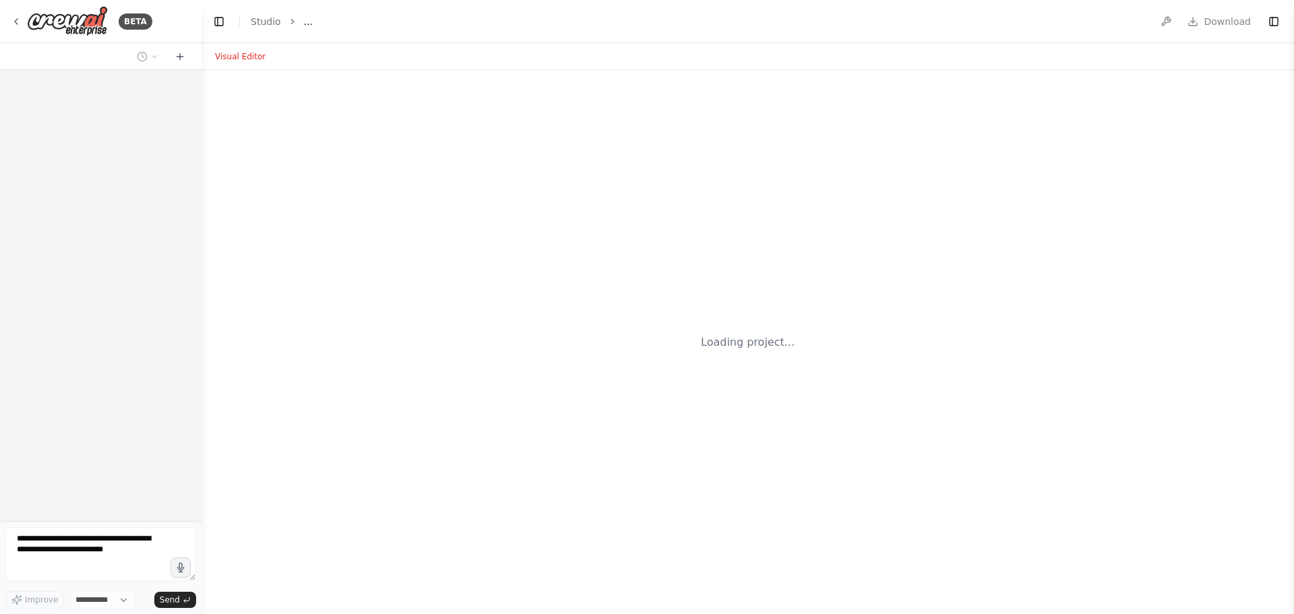
select select "****"
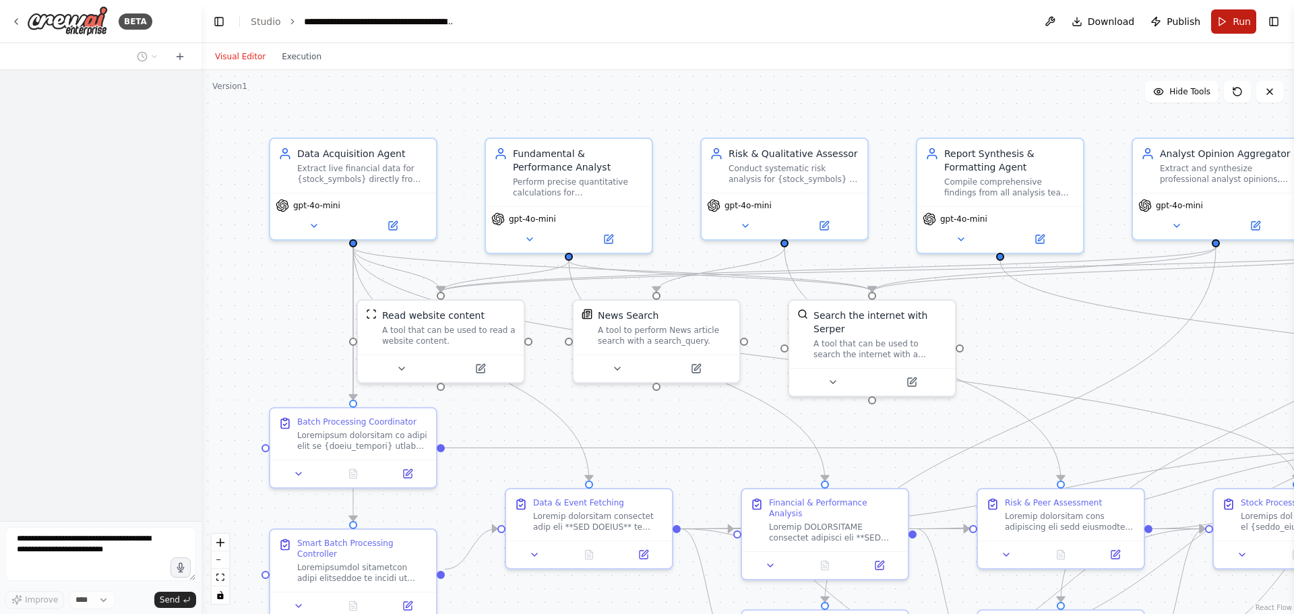
click at [1238, 22] on span "Run" at bounding box center [1242, 21] width 18 height 13
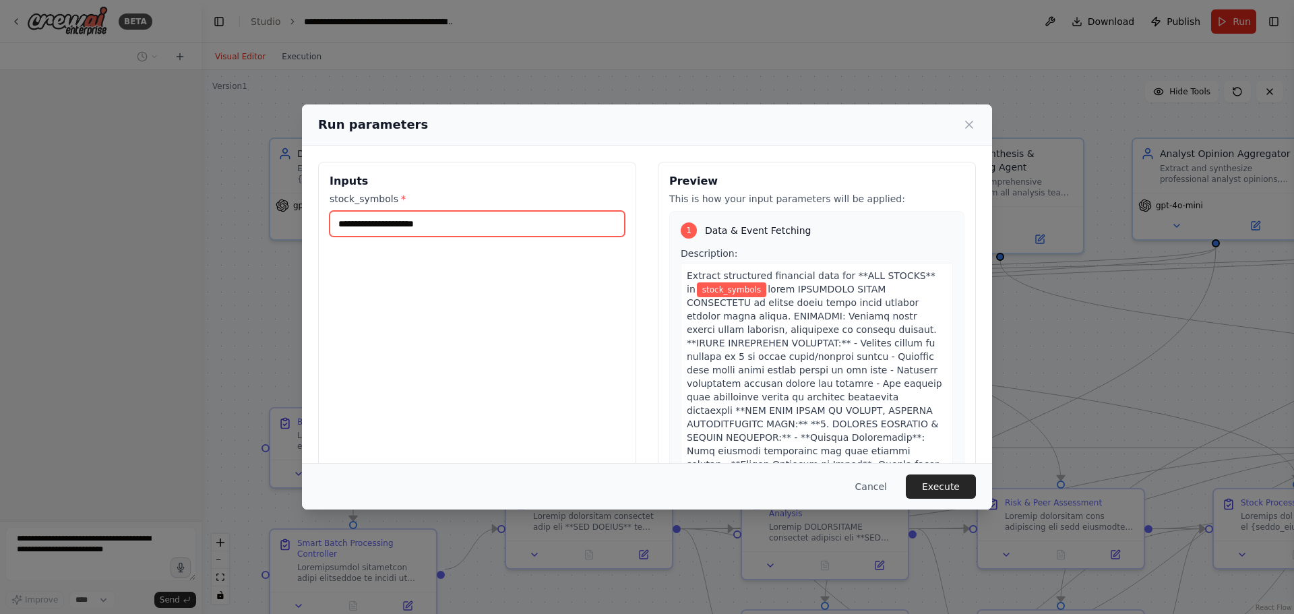
click at [507, 226] on input "stock_symbols *" at bounding box center [477, 224] width 295 height 26
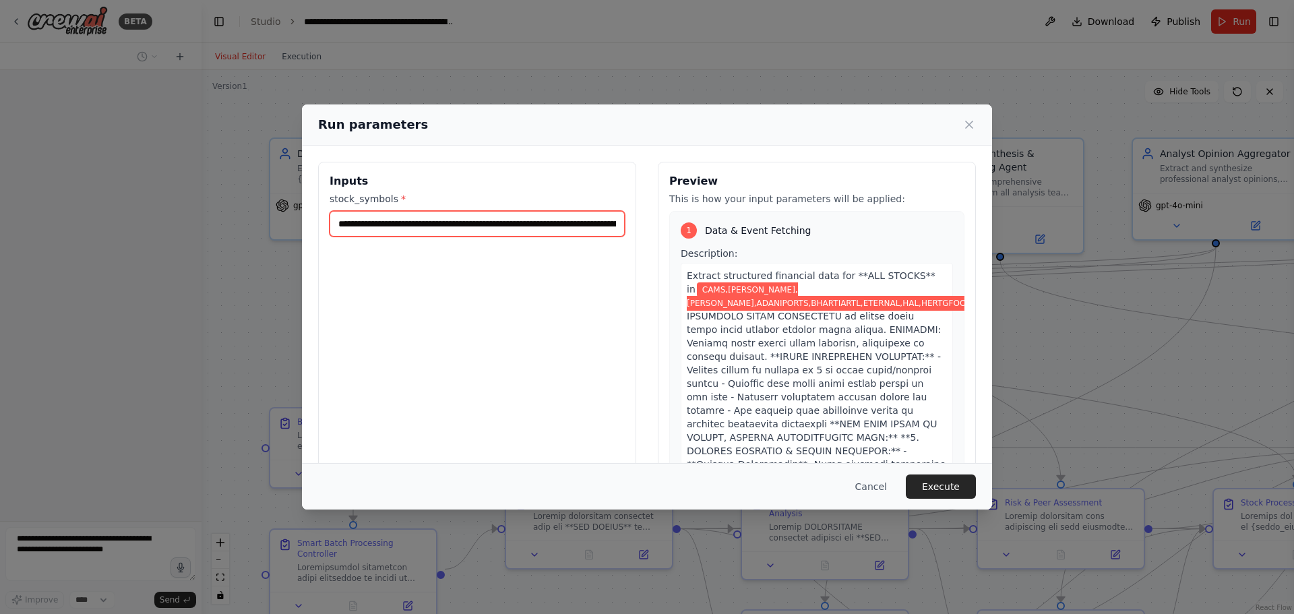
click at [580, 226] on input "**********" at bounding box center [477, 224] width 295 height 26
click at [477, 226] on input "**********" at bounding box center [475, 224] width 290 height 26
paste input "text"
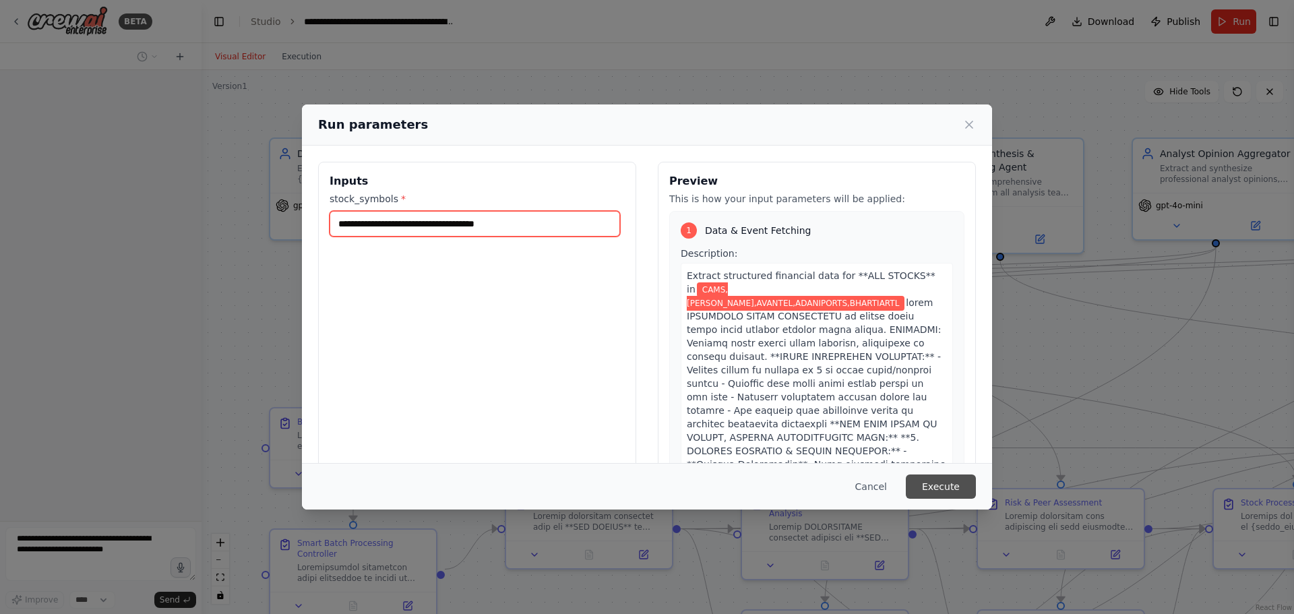
type input "**********"
click at [956, 481] on button "Execute" at bounding box center [941, 486] width 70 height 24
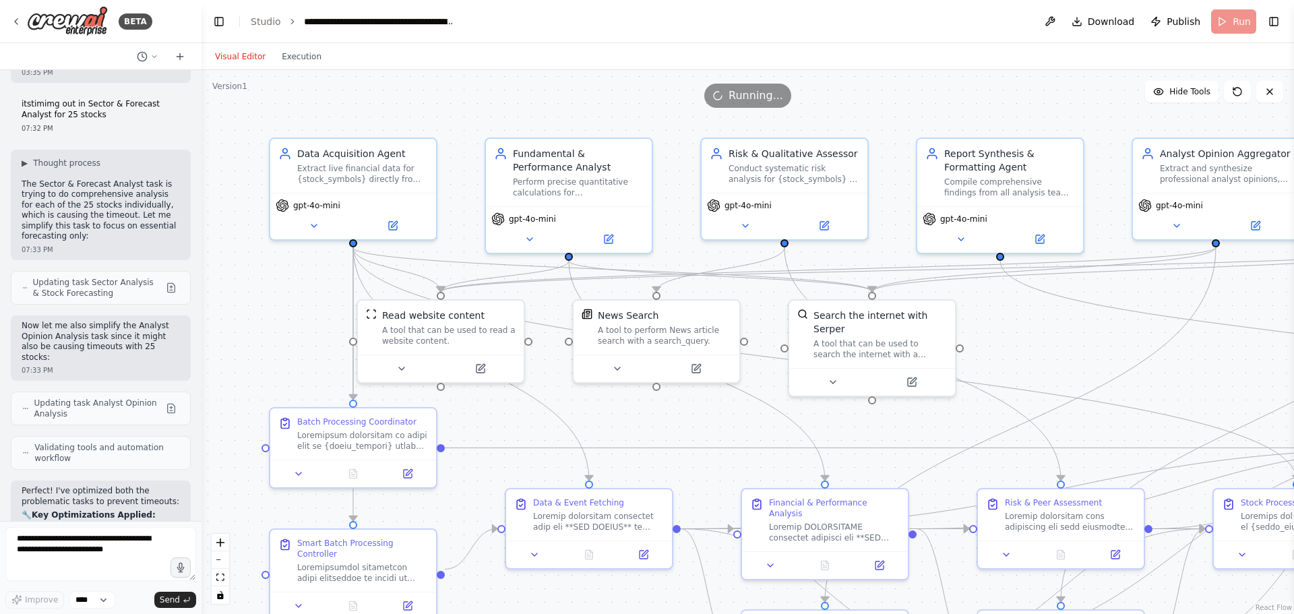
scroll to position [48028, 0]
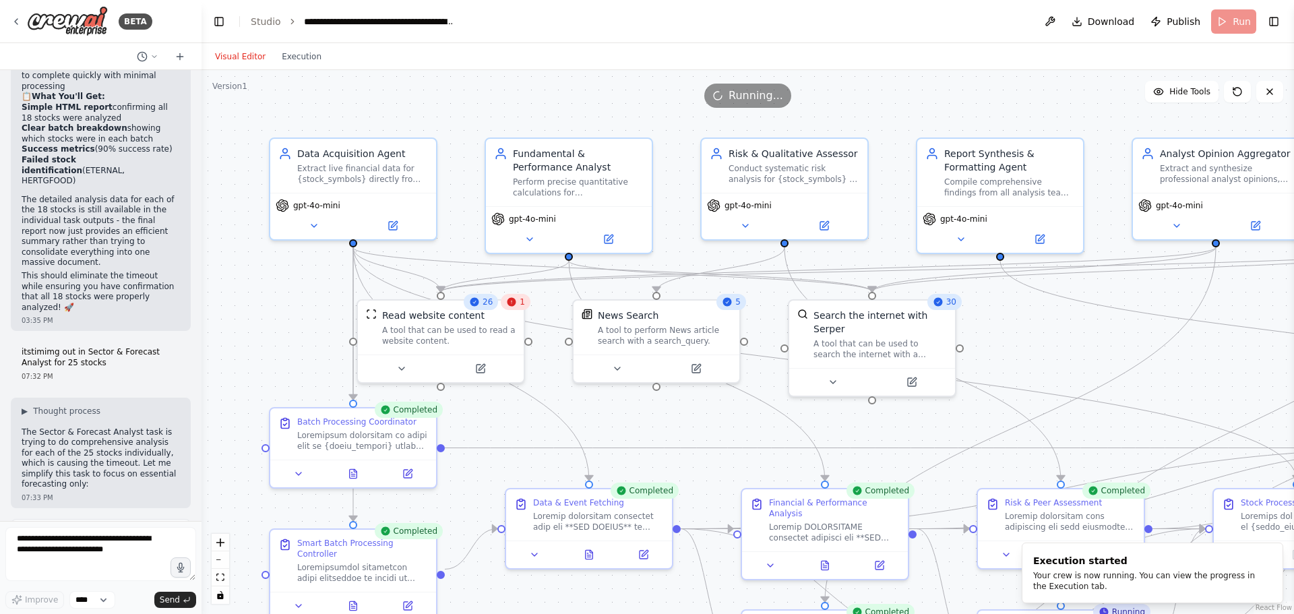
click at [517, 305] on icon at bounding box center [511, 302] width 11 height 11
click at [524, 309] on div "1" at bounding box center [522, 302] width 30 height 16
click at [279, 60] on button "Execution" at bounding box center [302, 57] width 56 height 16
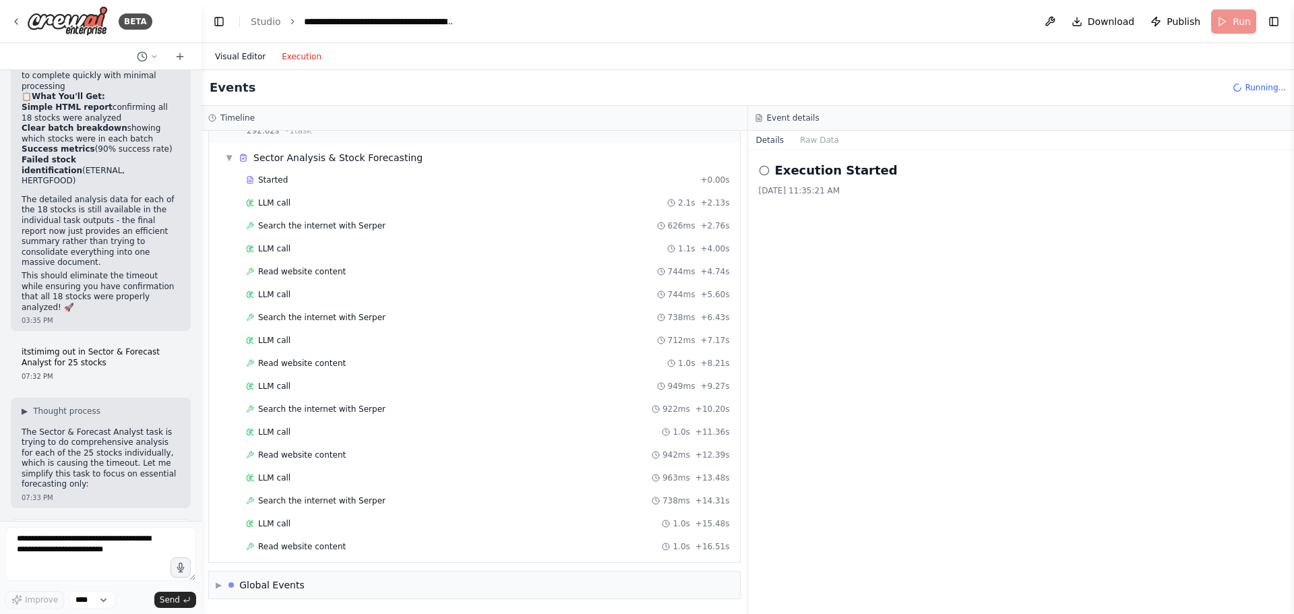
scroll to position [3528, 0]
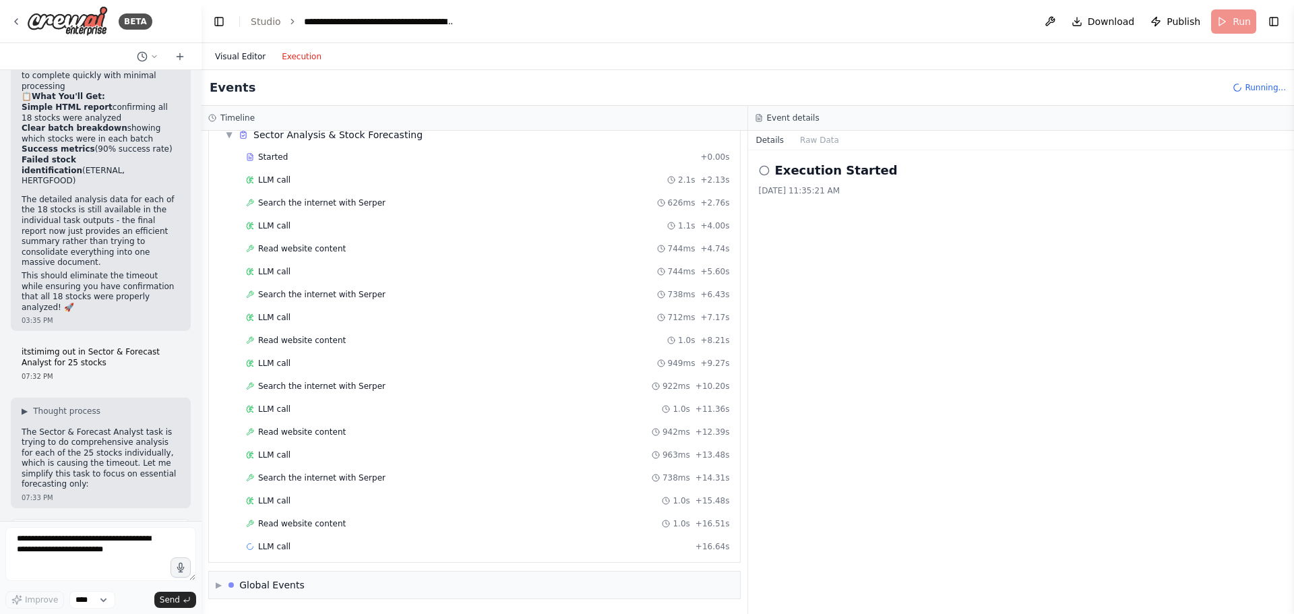
click at [231, 56] on button "Visual Editor" at bounding box center [240, 57] width 67 height 16
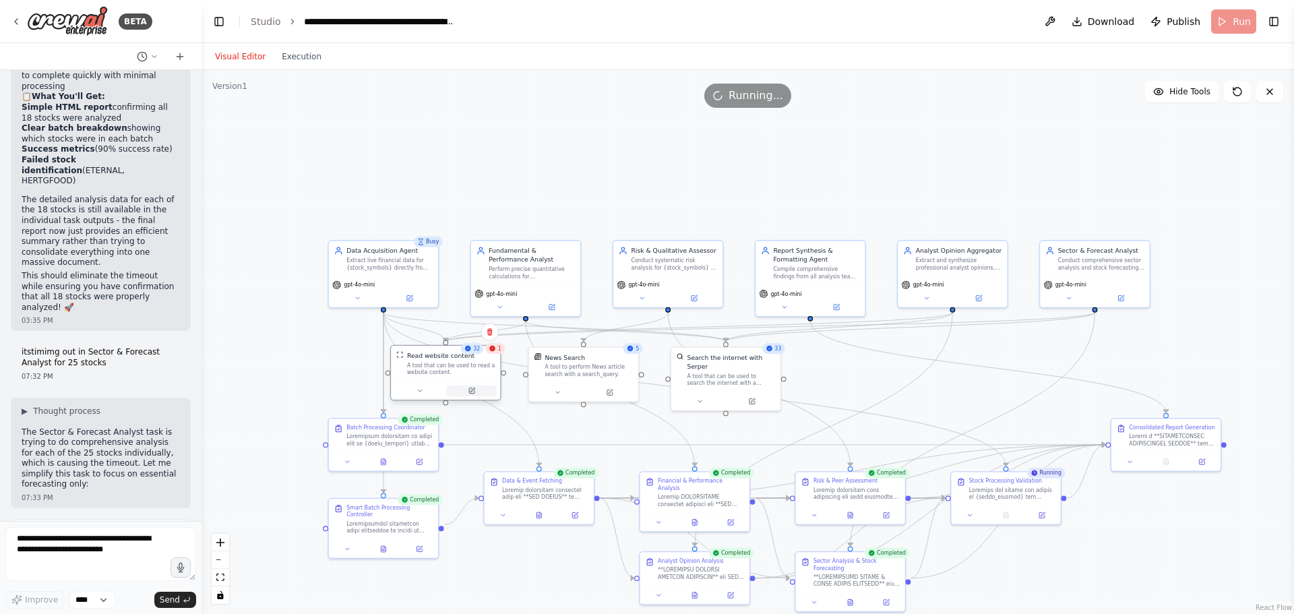
click at [473, 391] on icon at bounding box center [471, 390] width 5 height 5
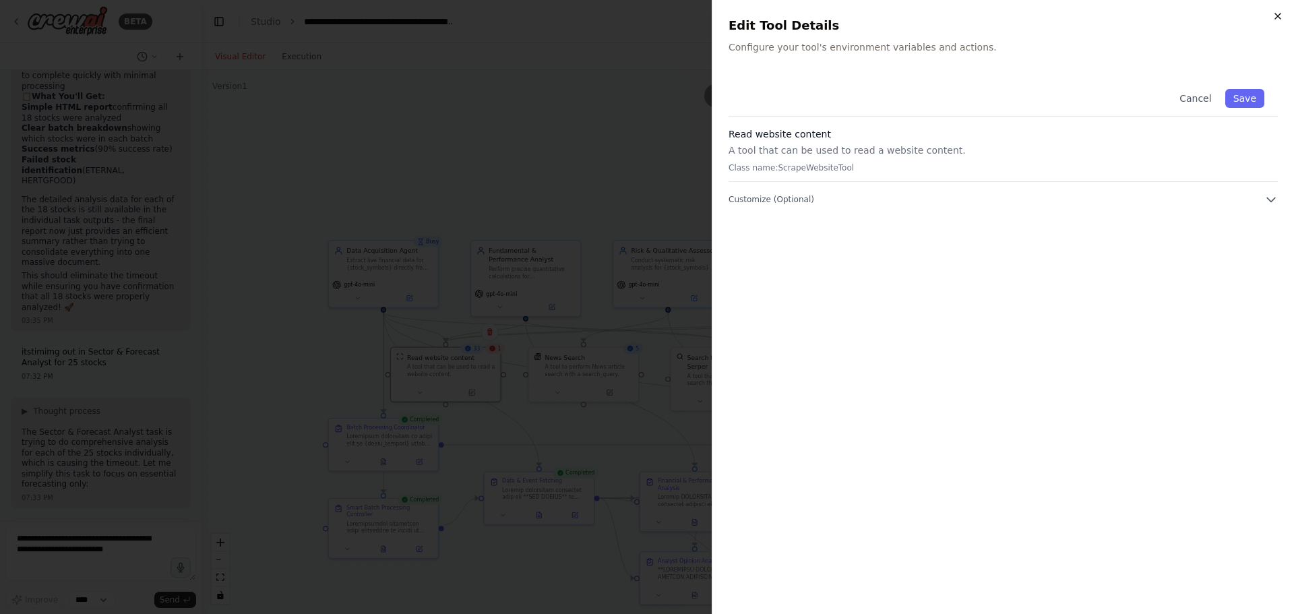
click at [1277, 17] on icon "button" at bounding box center [1277, 15] width 5 height 5
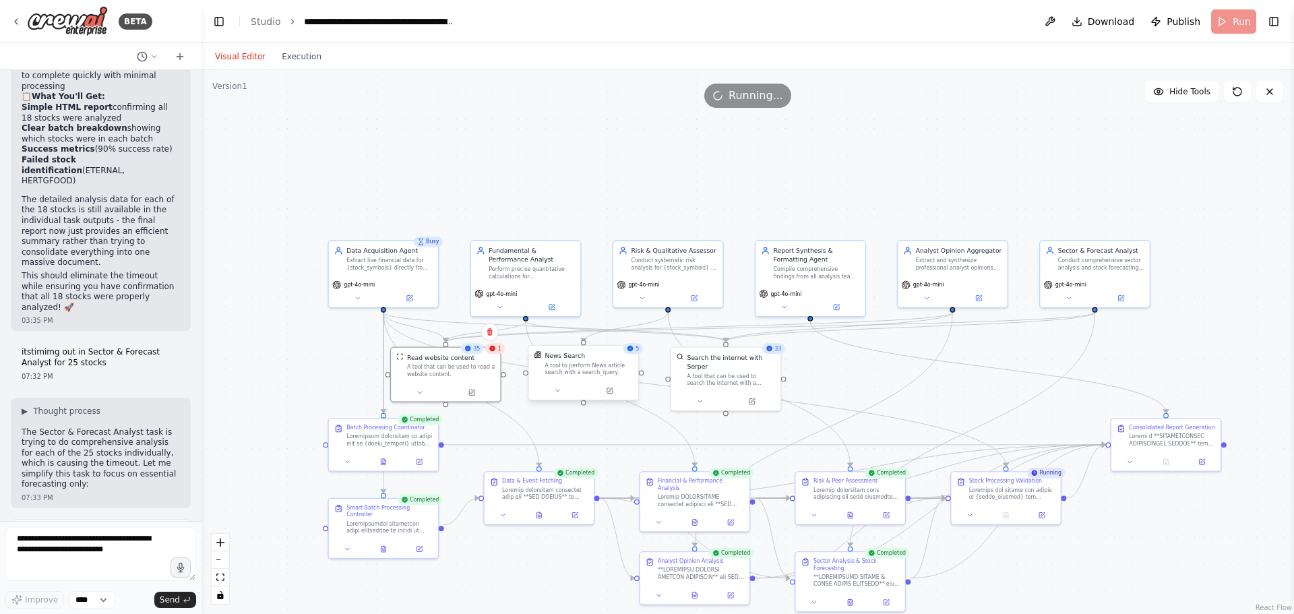
click at [611, 398] on div at bounding box center [583, 390] width 109 height 18
click at [612, 394] on icon at bounding box center [609, 390] width 7 height 7
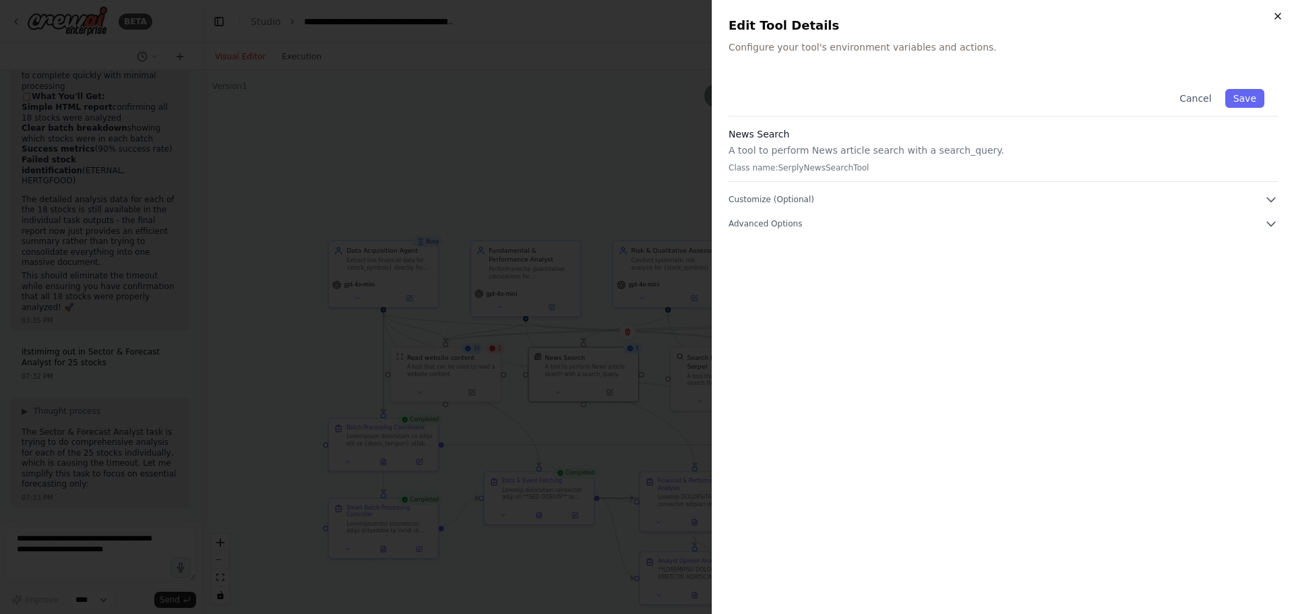
click at [1278, 12] on icon "button" at bounding box center [1277, 16] width 11 height 11
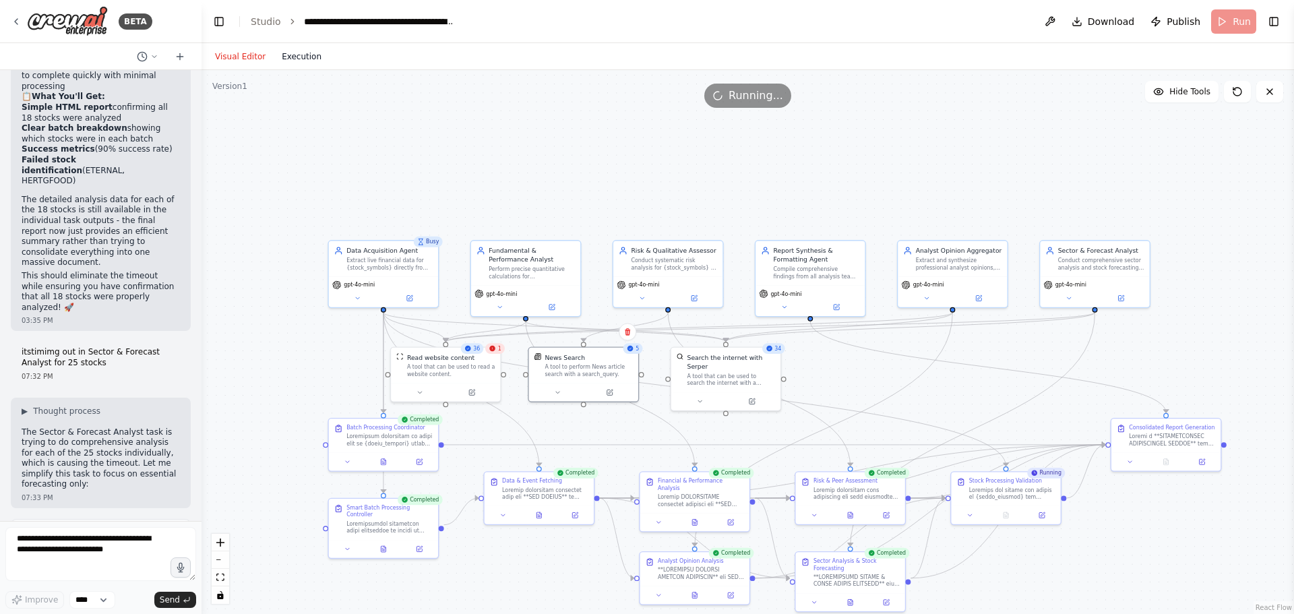
click at [291, 53] on button "Execution" at bounding box center [302, 57] width 56 height 16
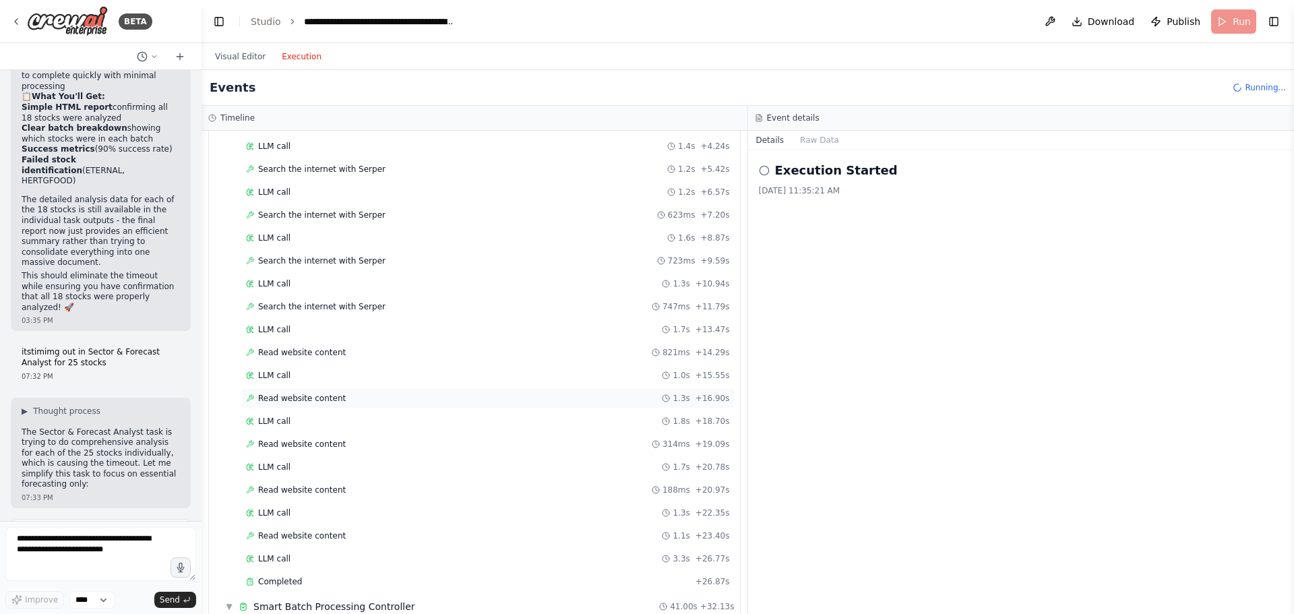
scroll to position [0, 0]
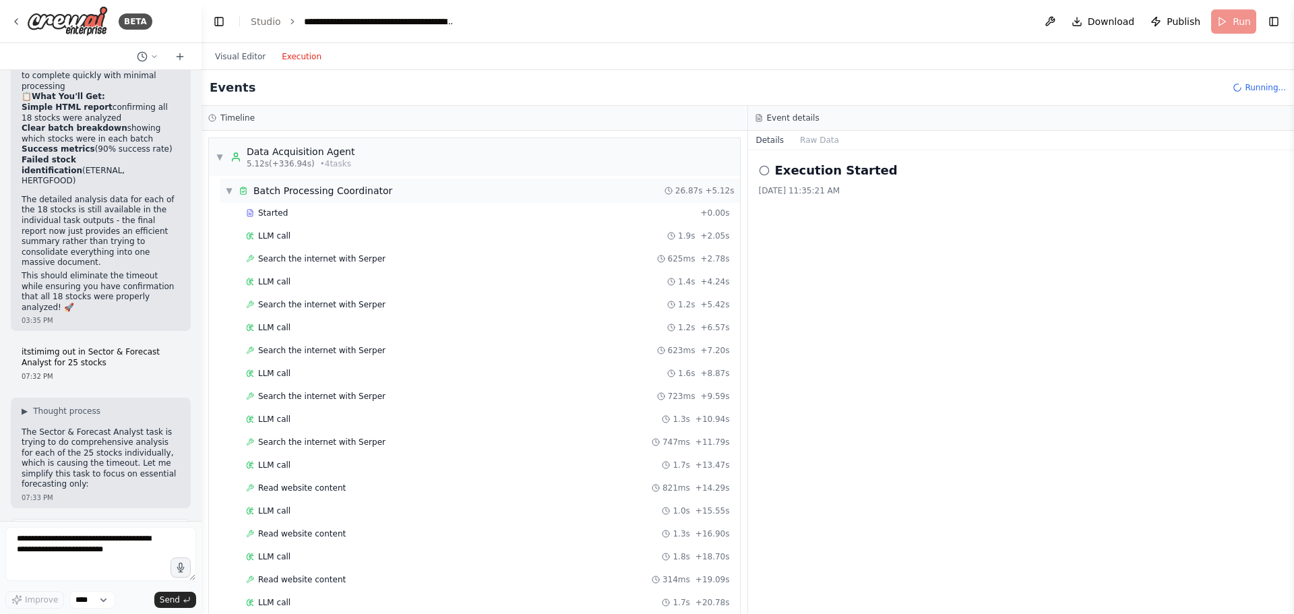
click at [230, 185] on div "▼ Batch Processing Coordinator" at bounding box center [308, 190] width 167 height 13
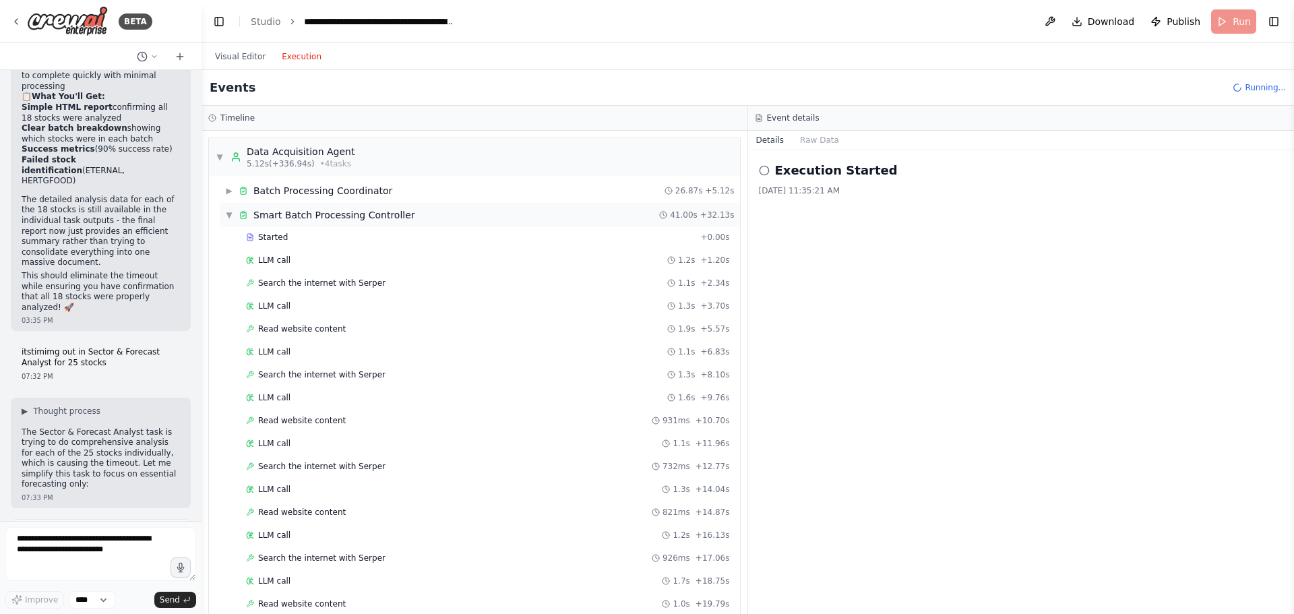
click at [227, 212] on span "▼" at bounding box center [229, 215] width 8 height 11
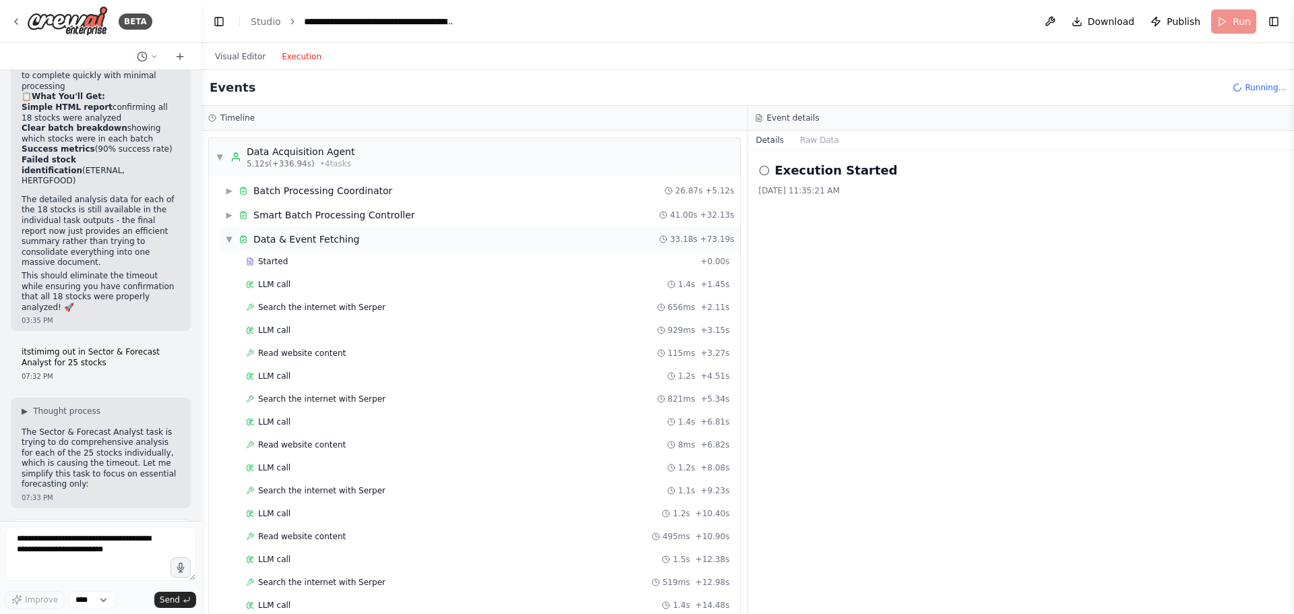
click at [227, 240] on span "▼" at bounding box center [229, 239] width 8 height 11
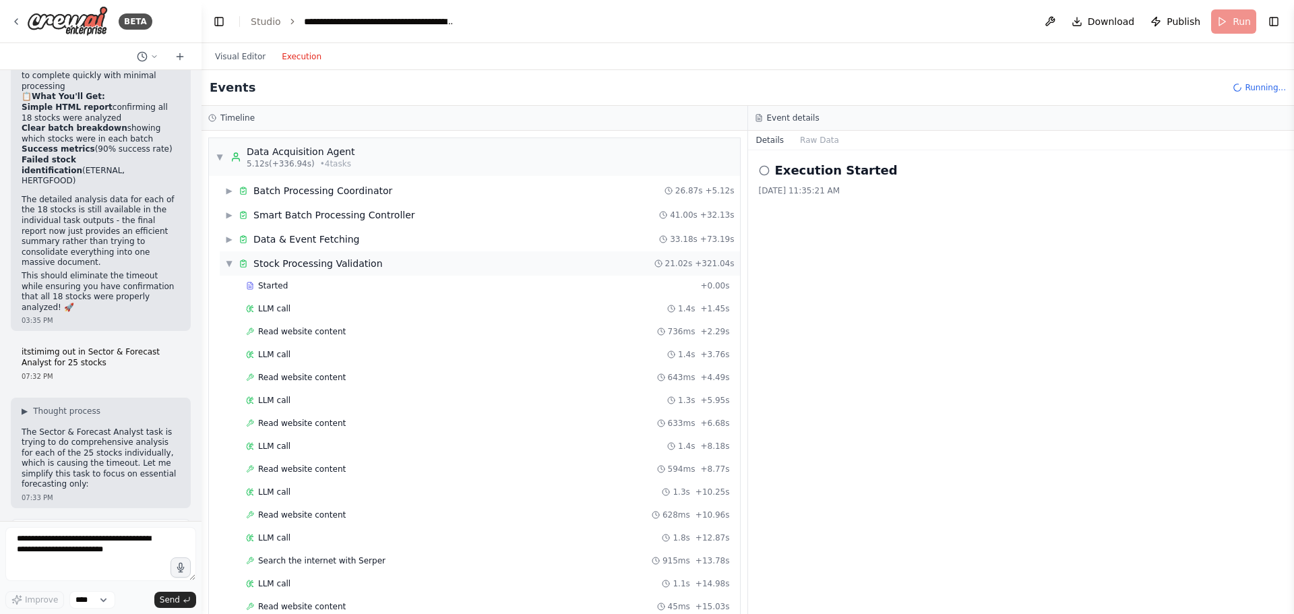
click at [232, 257] on div "▼ Stock Processing Validation" at bounding box center [304, 263] width 158 height 13
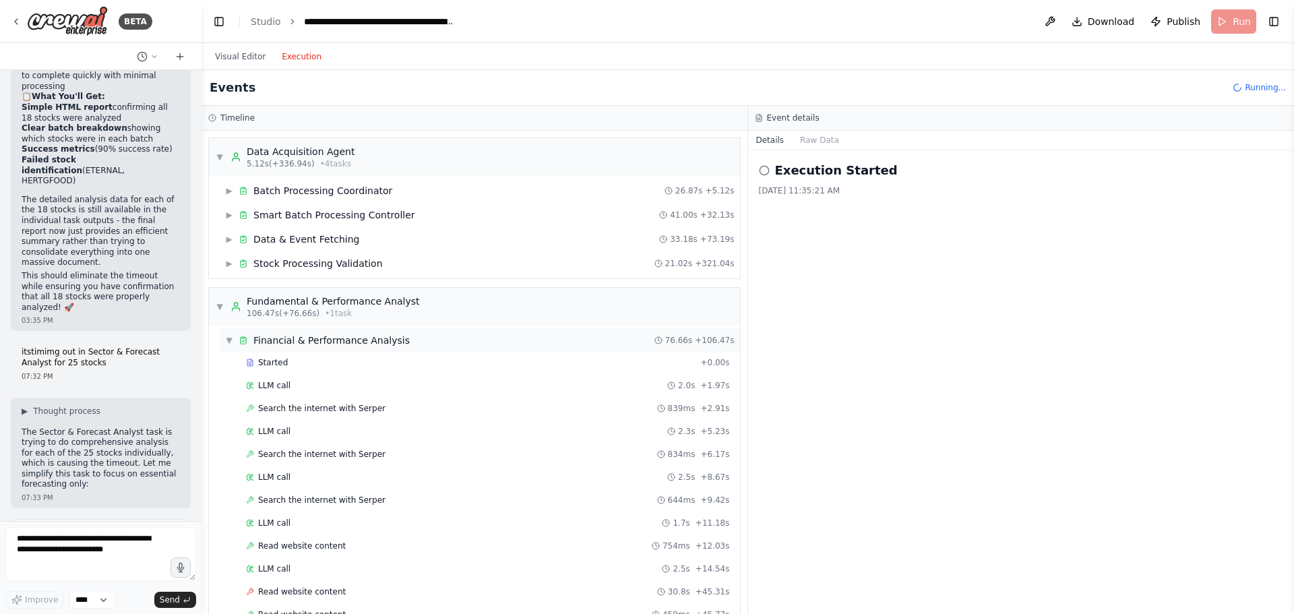
click at [234, 341] on div "▼ Financial & Performance Analysis" at bounding box center [317, 340] width 185 height 13
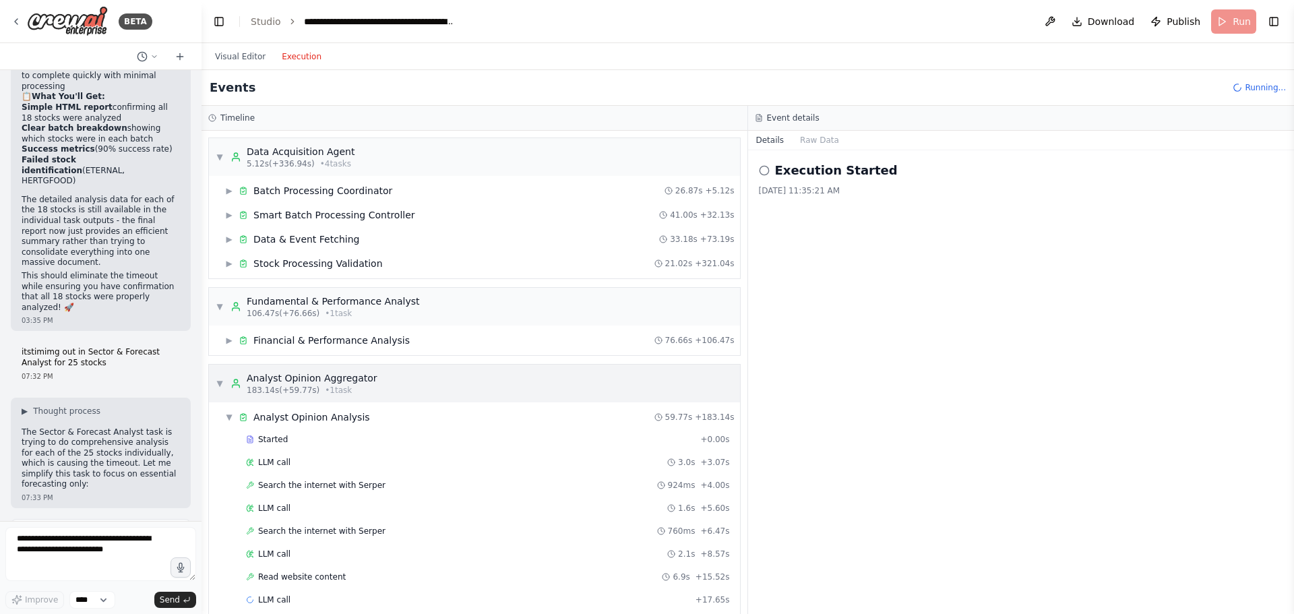
click at [217, 377] on div "▼ Analyst Opinion Aggregator 183.14s (+59.77s) • 1 task" at bounding box center [297, 383] width 162 height 24
click at [228, 461] on span "▼" at bounding box center [229, 464] width 8 height 11
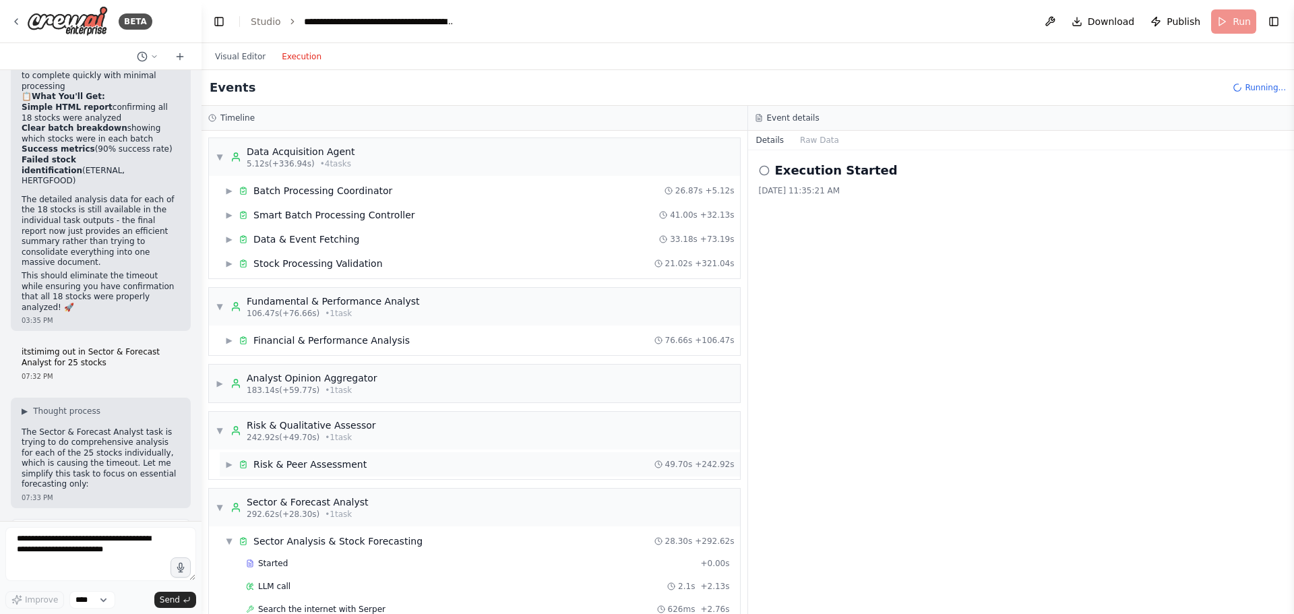
scroll to position [67, 0]
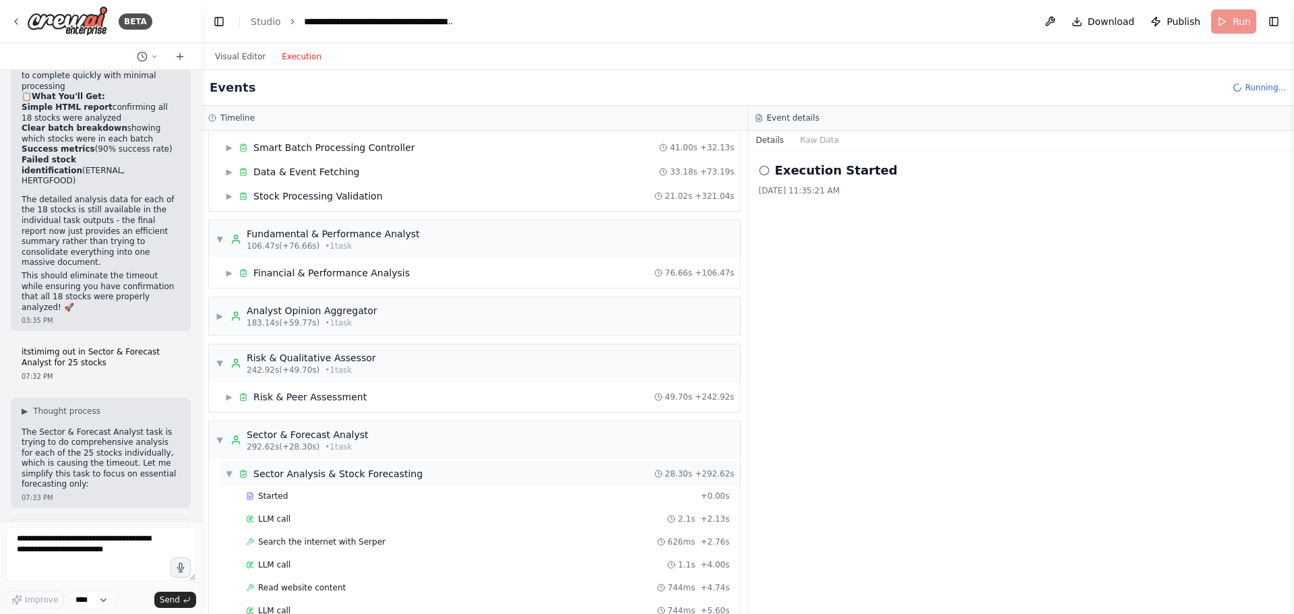
click at [230, 470] on span "▼" at bounding box center [229, 473] width 8 height 11
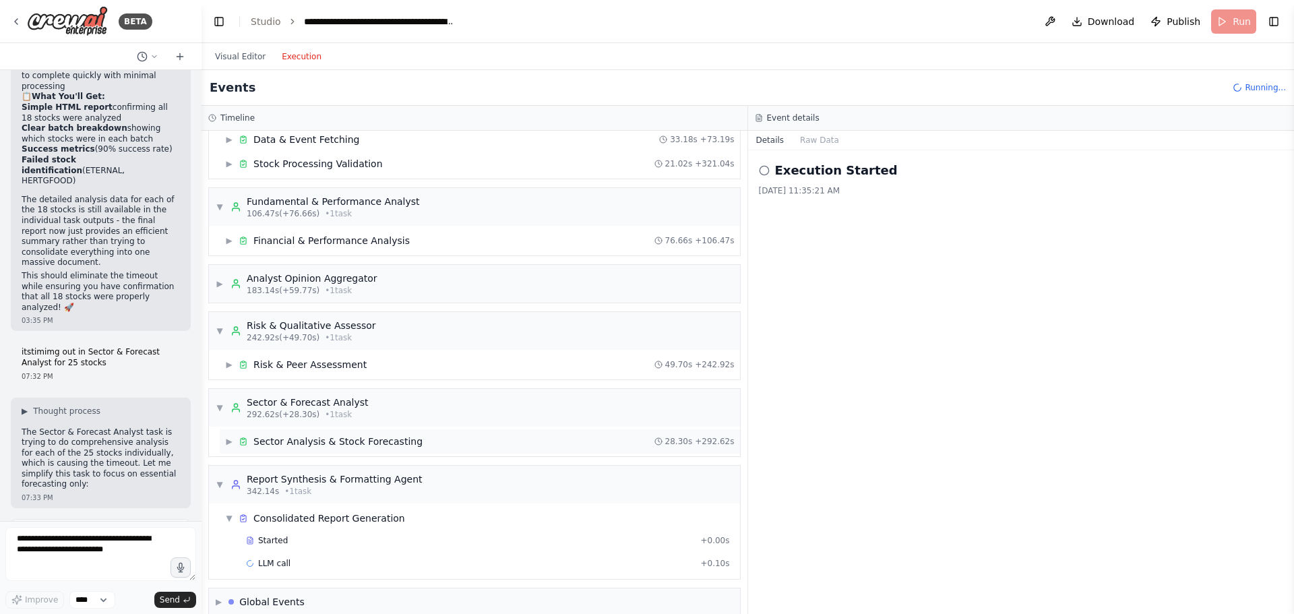
scroll to position [117, 0]
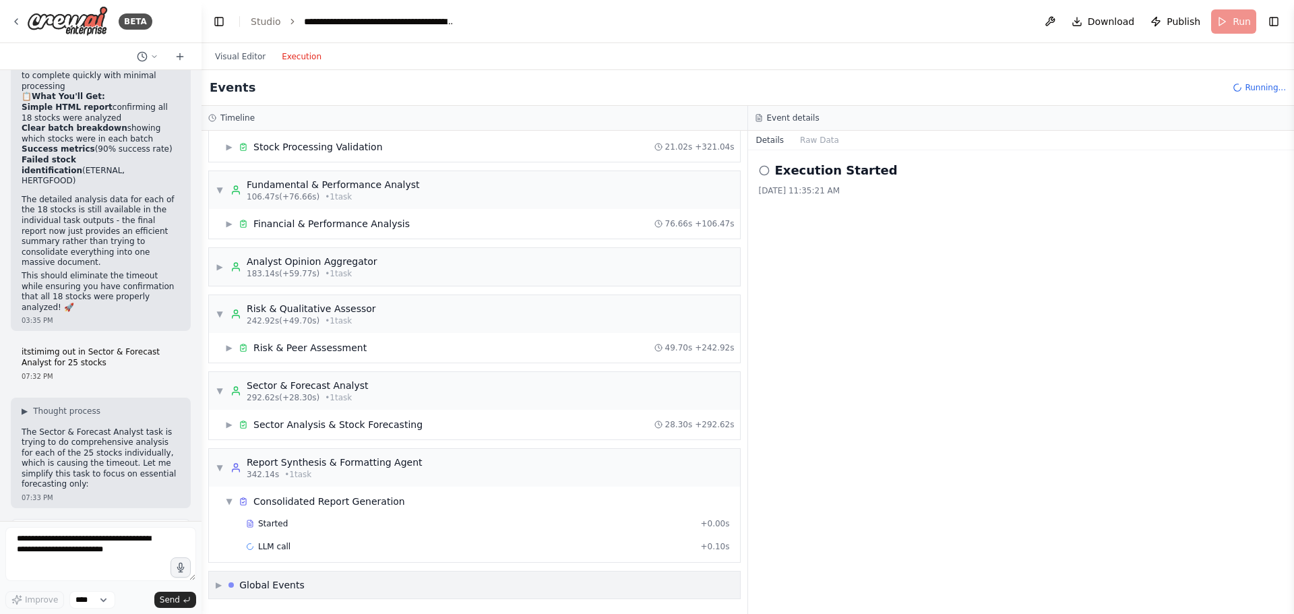
click at [219, 588] on span "▶" at bounding box center [219, 585] width 6 height 11
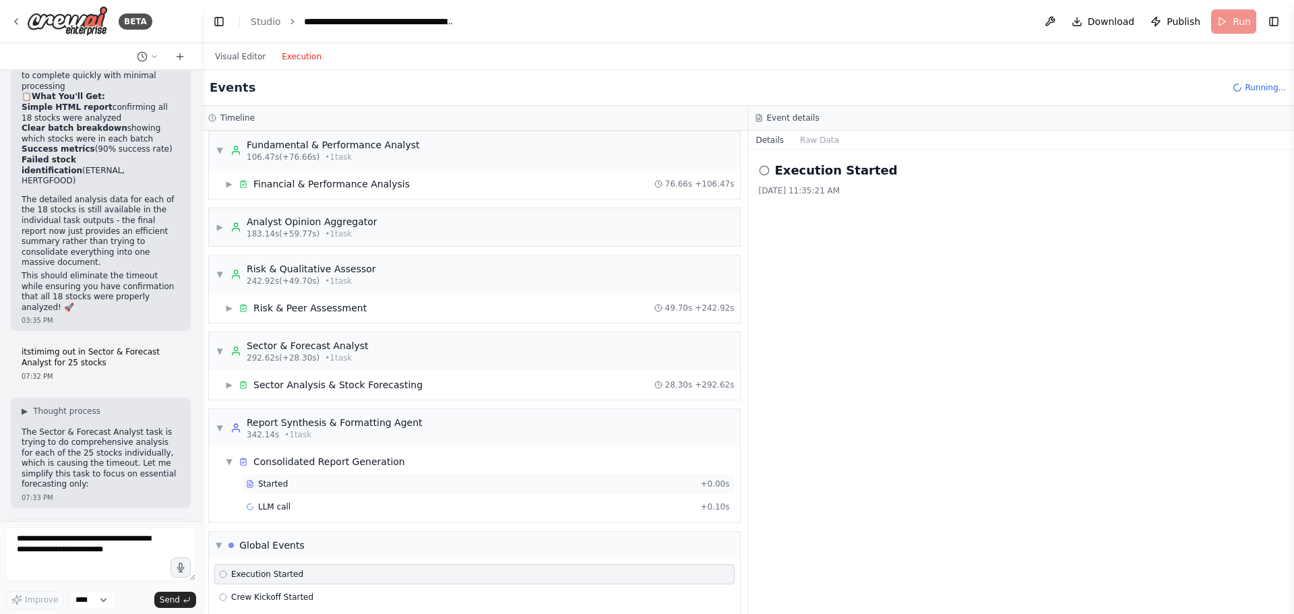
scroll to position [193, 0]
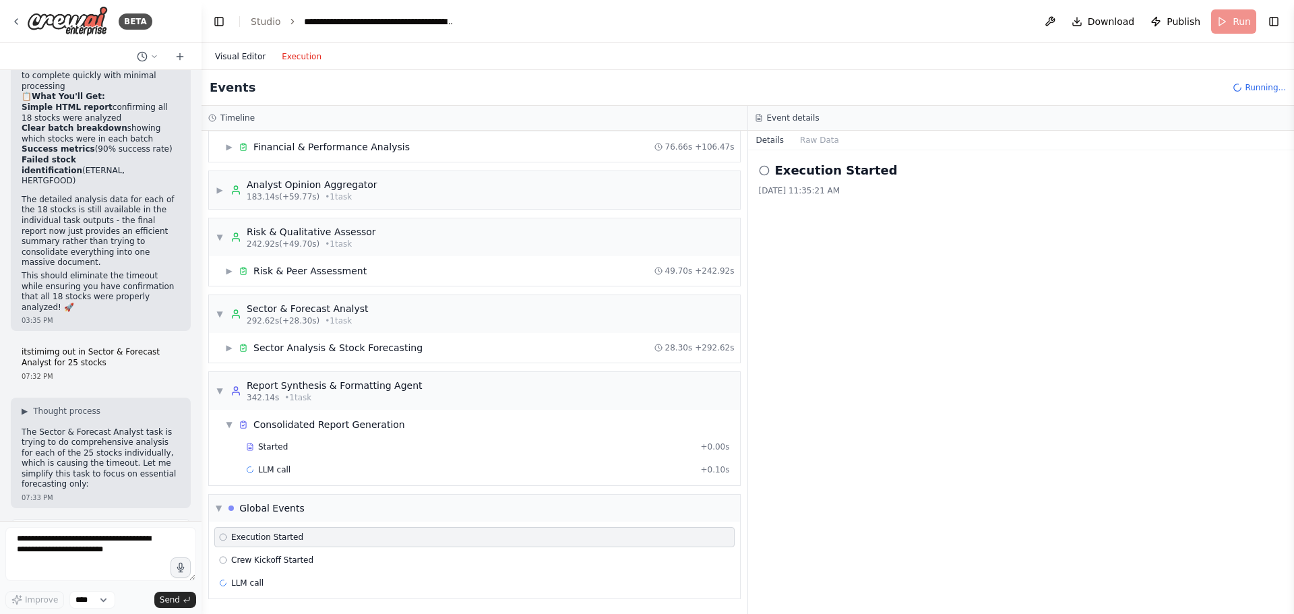
click at [227, 58] on button "Visual Editor" at bounding box center [240, 57] width 67 height 16
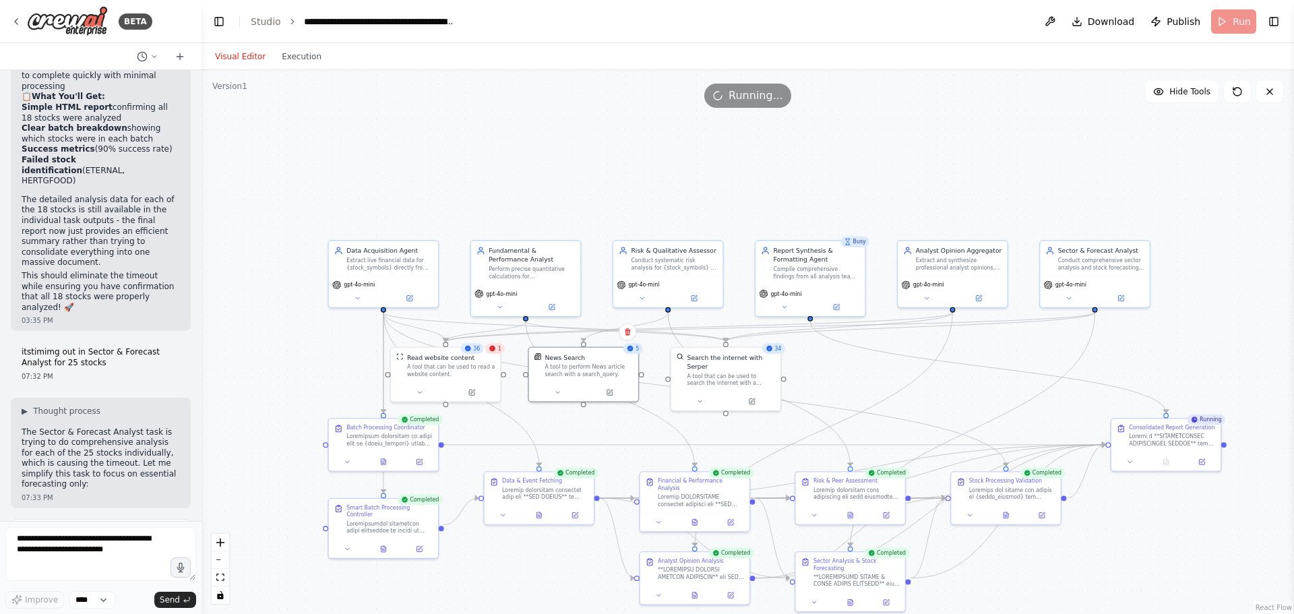
click at [501, 353] on div "1" at bounding box center [495, 348] width 20 height 11
click at [474, 355] on div "Read website content" at bounding box center [451, 355] width 88 height 9
click at [1170, 460] on button at bounding box center [1166, 460] width 38 height 11
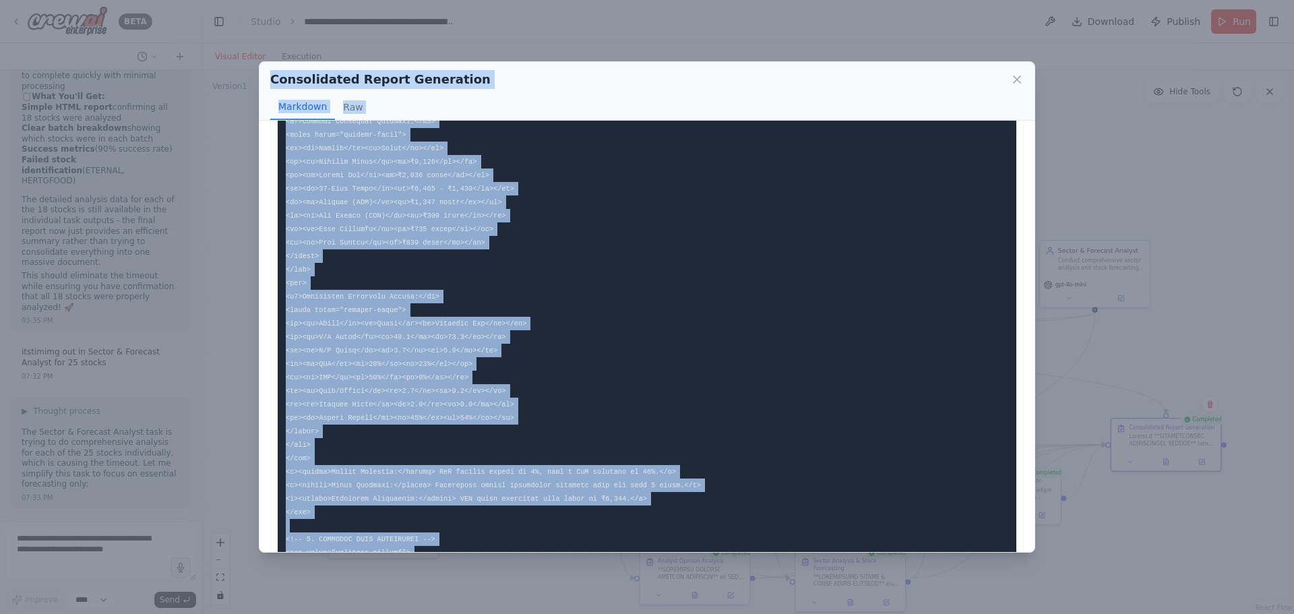
scroll to position [0, 0]
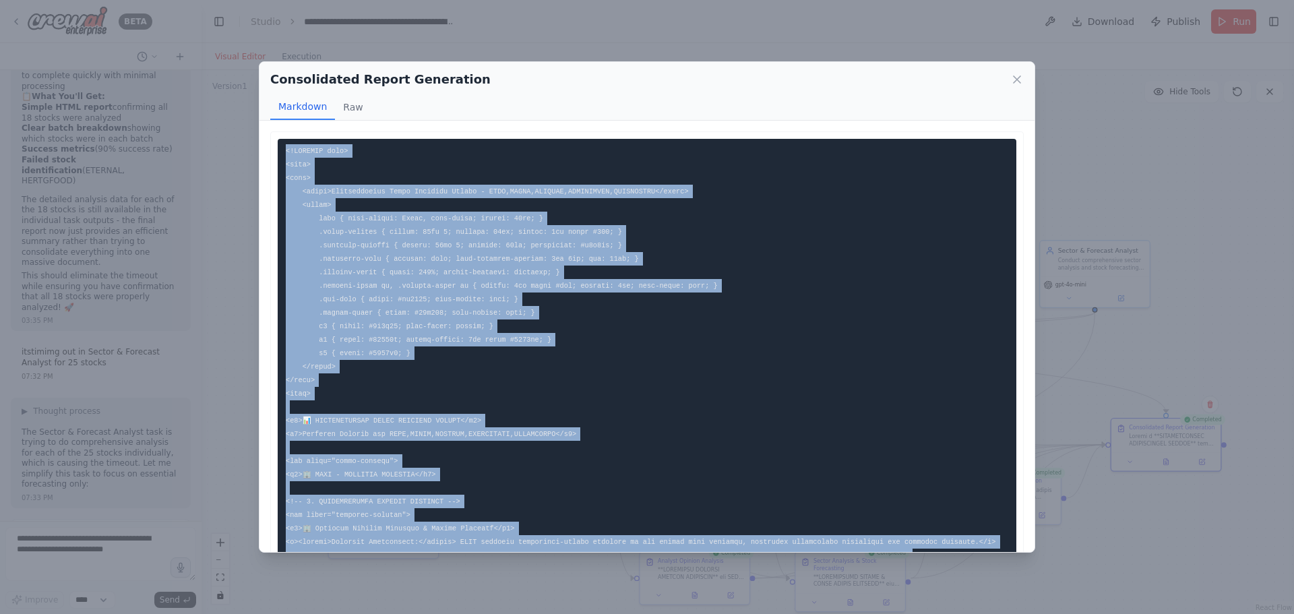
drag, startPoint x: 319, startPoint y: 464, endPoint x: 280, endPoint y: 149, distance: 317.2
copy code "<!LOREMIP dolo> <sita> <cons> <adipi>Elitseddoeius Tempo Incididu Utlabo - ETDO…"
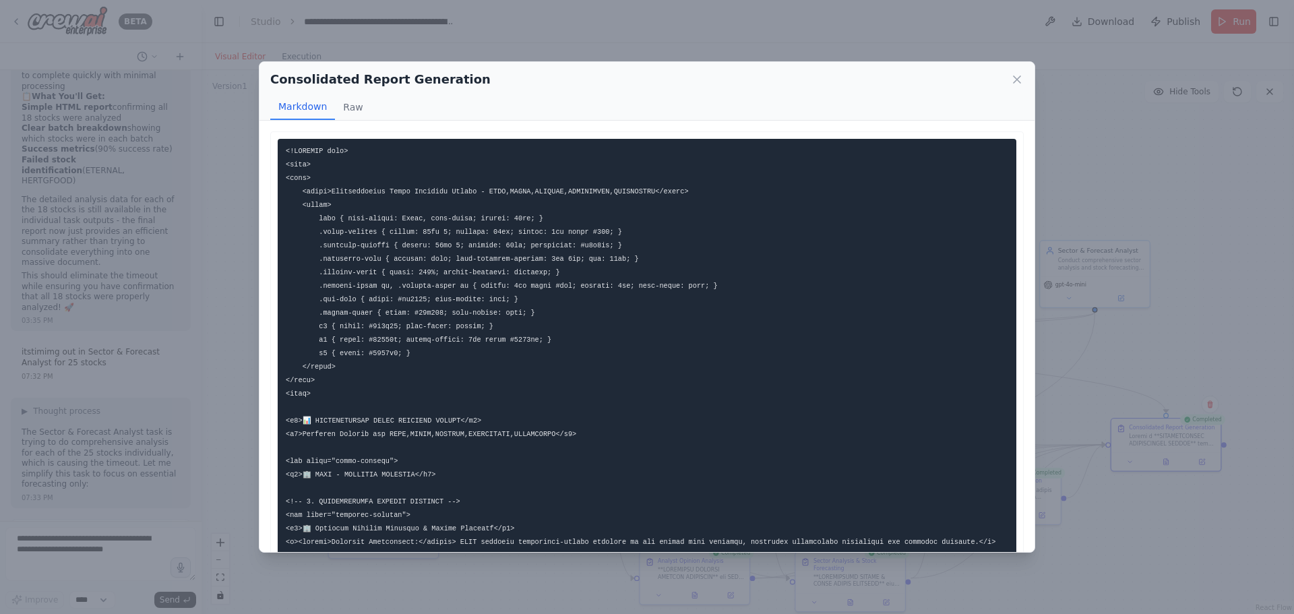
click at [1024, 80] on div "Consolidated Report Generation Markdown Raw" at bounding box center [646, 91] width 775 height 59
click at [1019, 80] on icon at bounding box center [1016, 79] width 13 height 13
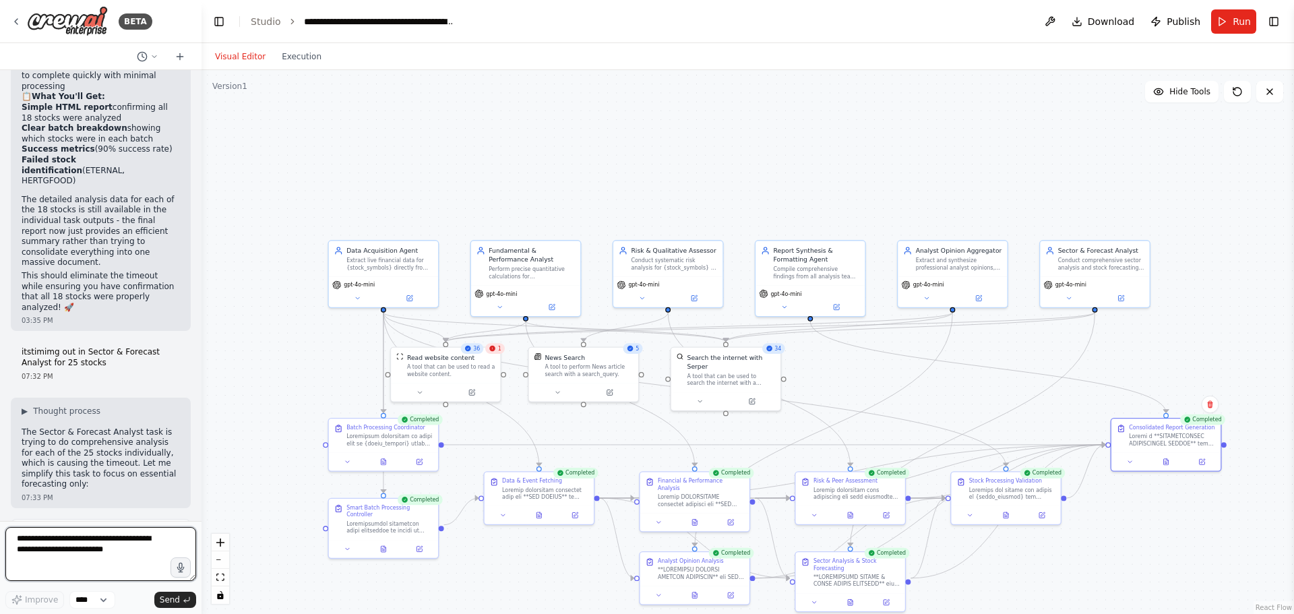
click at [82, 545] on textarea at bounding box center [100, 554] width 191 height 54
type textarea "**********"
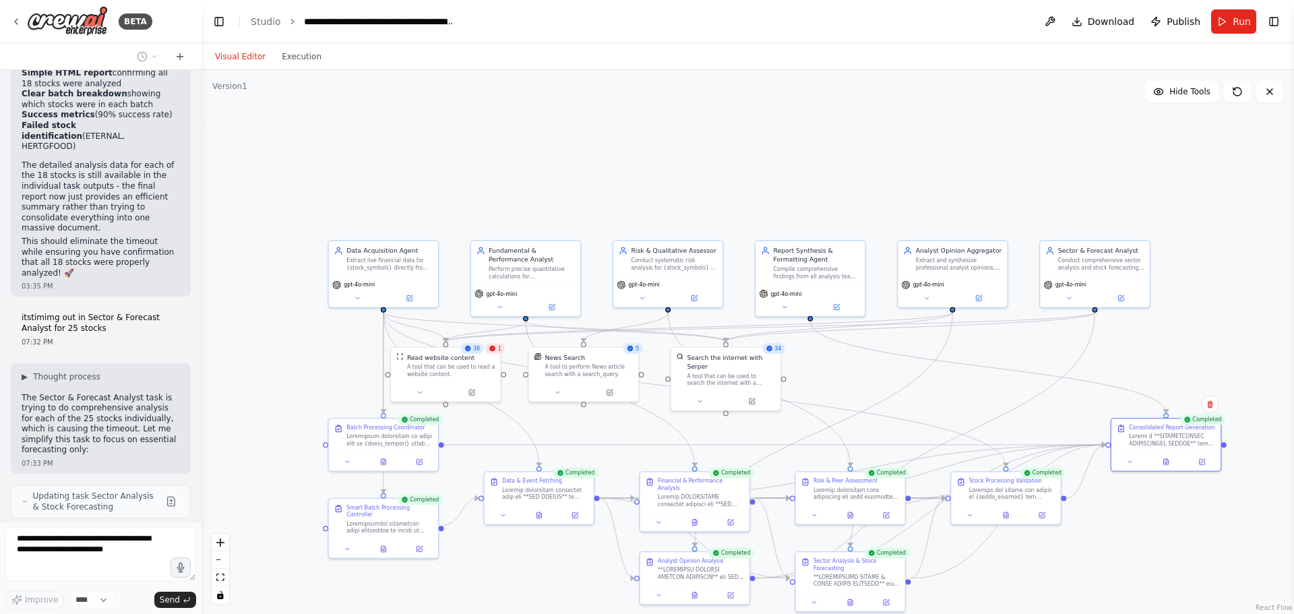
scroll to position [48119, 0]
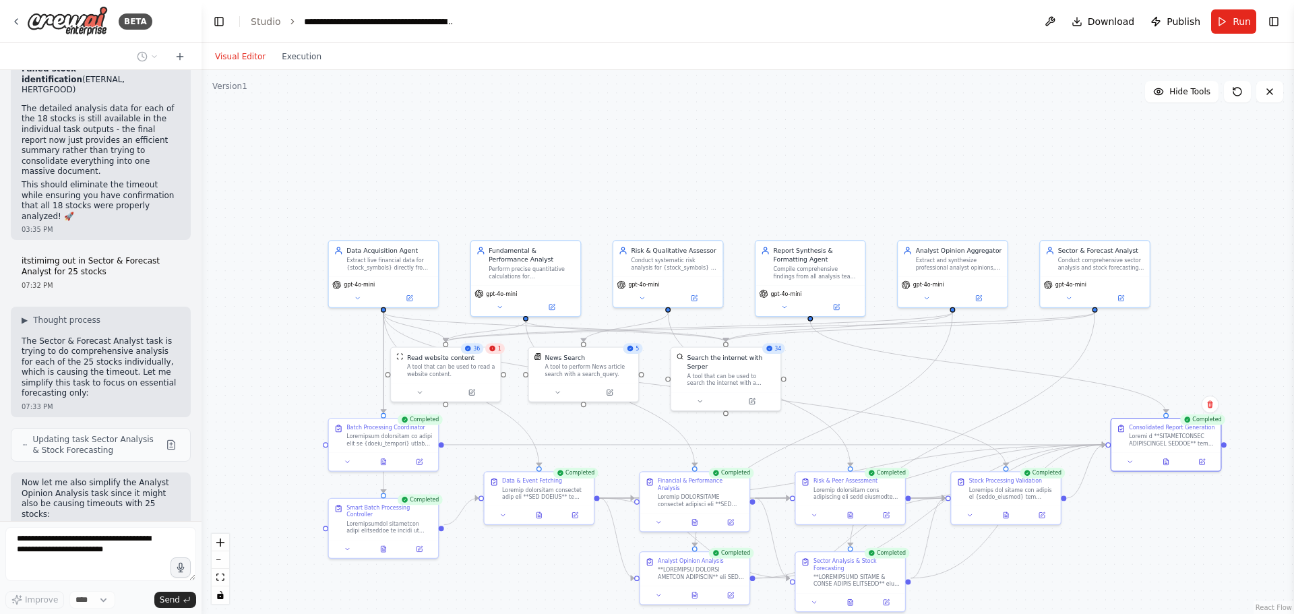
click at [496, 353] on div "1" at bounding box center [495, 348] width 20 height 11
click at [472, 353] on div "36" at bounding box center [472, 348] width 23 height 11
click at [421, 386] on button at bounding box center [419, 391] width 51 height 11
click at [474, 391] on icon at bounding box center [471, 390] width 5 height 5
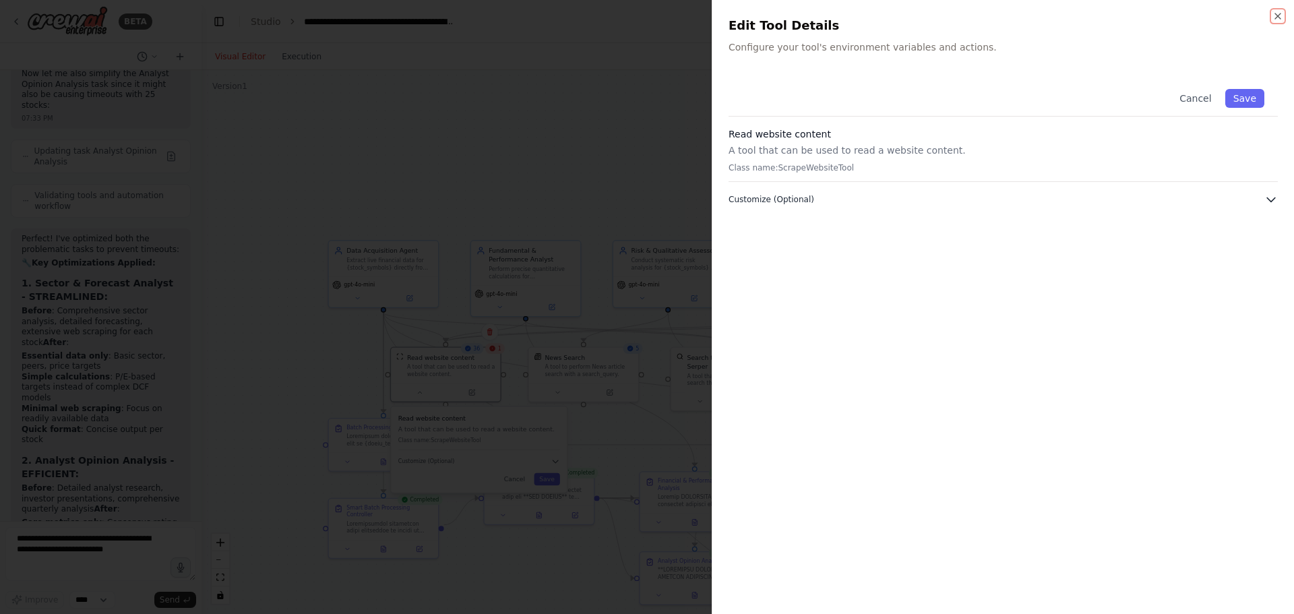
scroll to position [48538, 0]
click at [1269, 200] on icon "button" at bounding box center [1271, 200] width 8 height 4
click at [1282, 18] on icon "button" at bounding box center [1277, 16] width 11 height 11
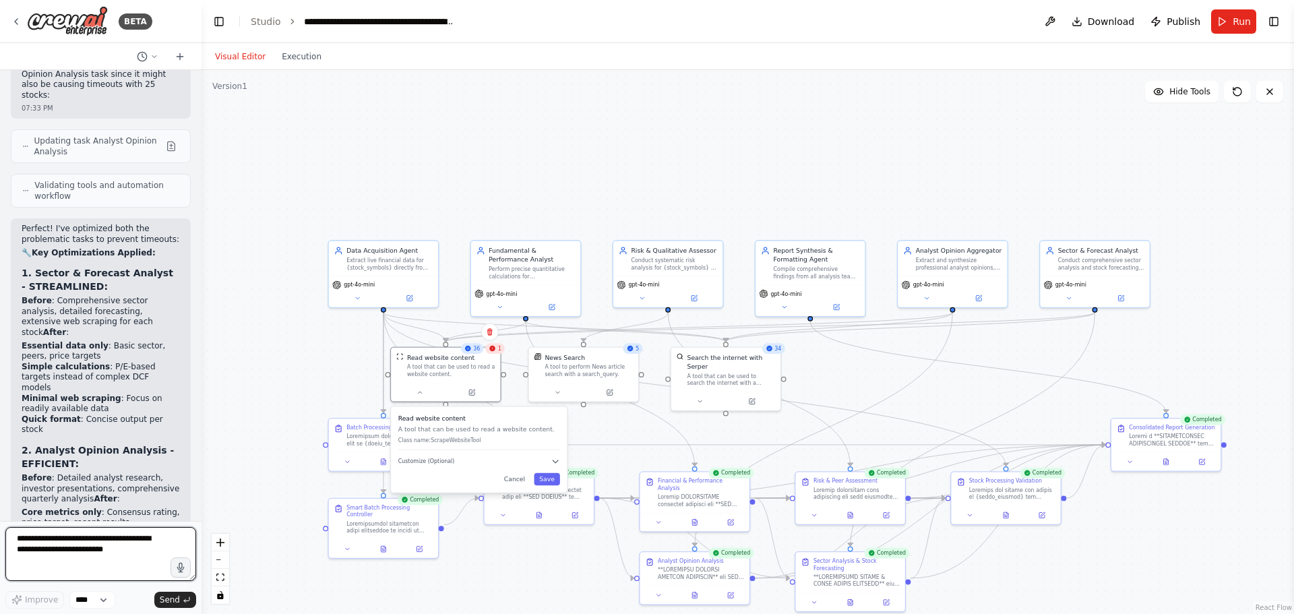
click at [106, 541] on textarea at bounding box center [100, 554] width 191 height 54
type textarea "*"
click at [1204, 466] on div at bounding box center [1165, 460] width 109 height 18
click at [1204, 461] on icon at bounding box center [1201, 460] width 5 height 5
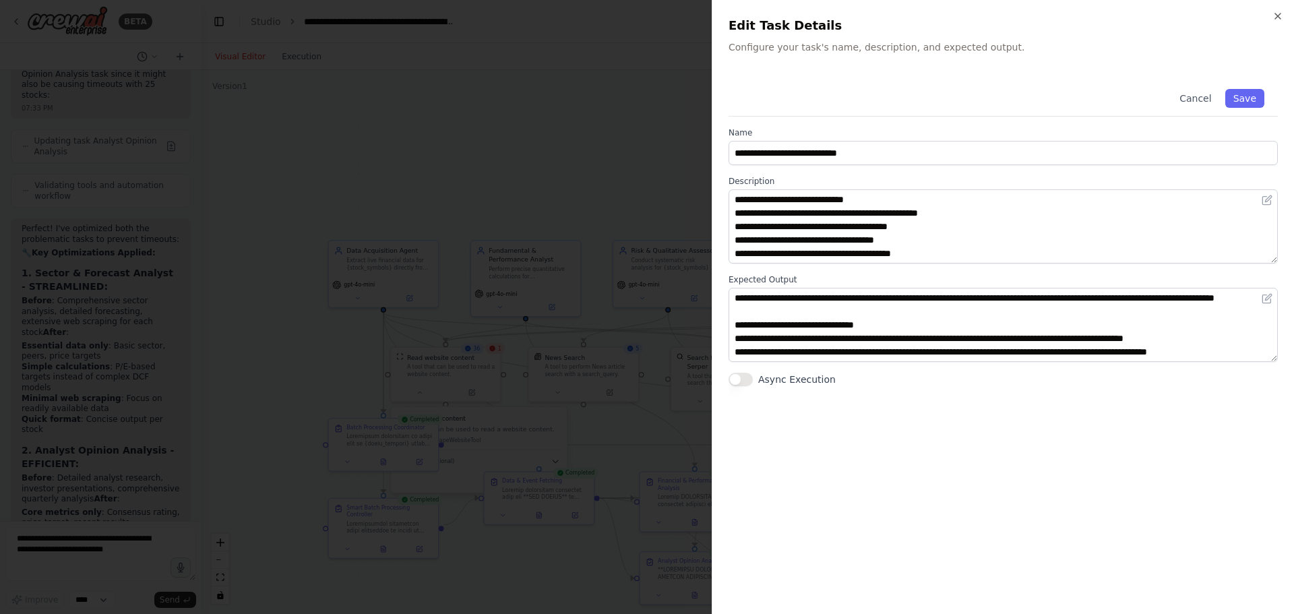
scroll to position [2211, 0]
click at [1275, 11] on icon "button" at bounding box center [1277, 16] width 11 height 11
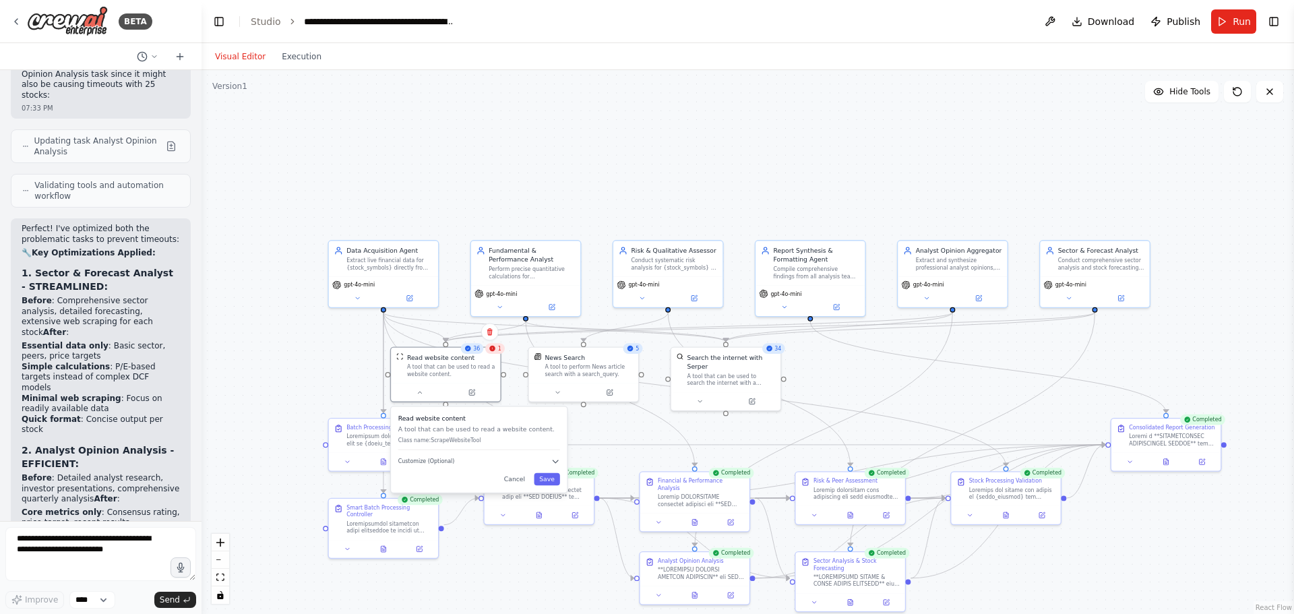
click at [500, 427] on p "A tool that can be used to read a website content." at bounding box center [479, 429] width 162 height 9
click at [520, 483] on button "Cancel" at bounding box center [515, 479] width 32 height 12
click at [297, 54] on button "Execution" at bounding box center [302, 57] width 56 height 16
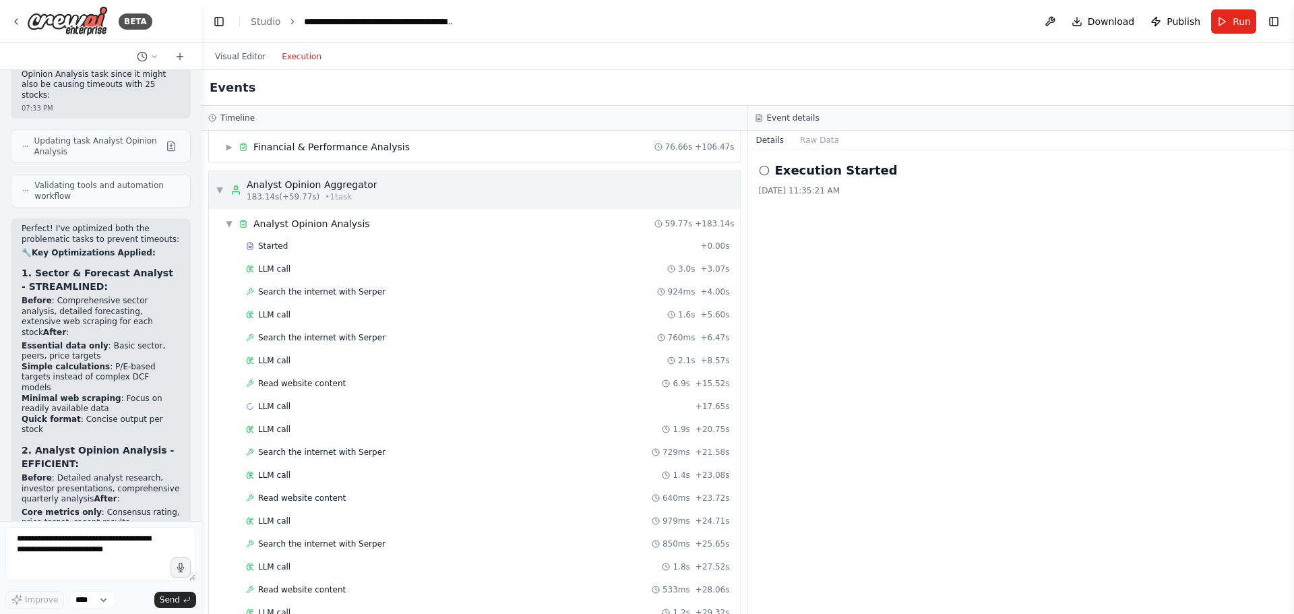
click at [221, 185] on span "▼" at bounding box center [220, 190] width 8 height 11
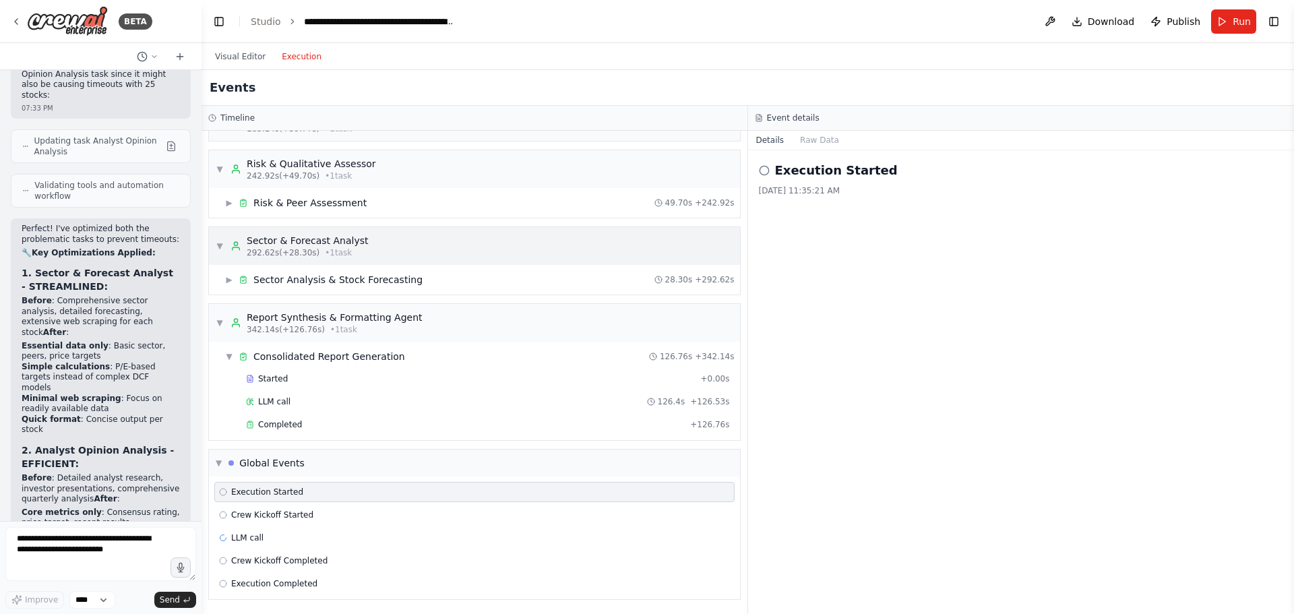
scroll to position [262, 0]
click at [229, 52] on button "Visual Editor" at bounding box center [240, 57] width 67 height 16
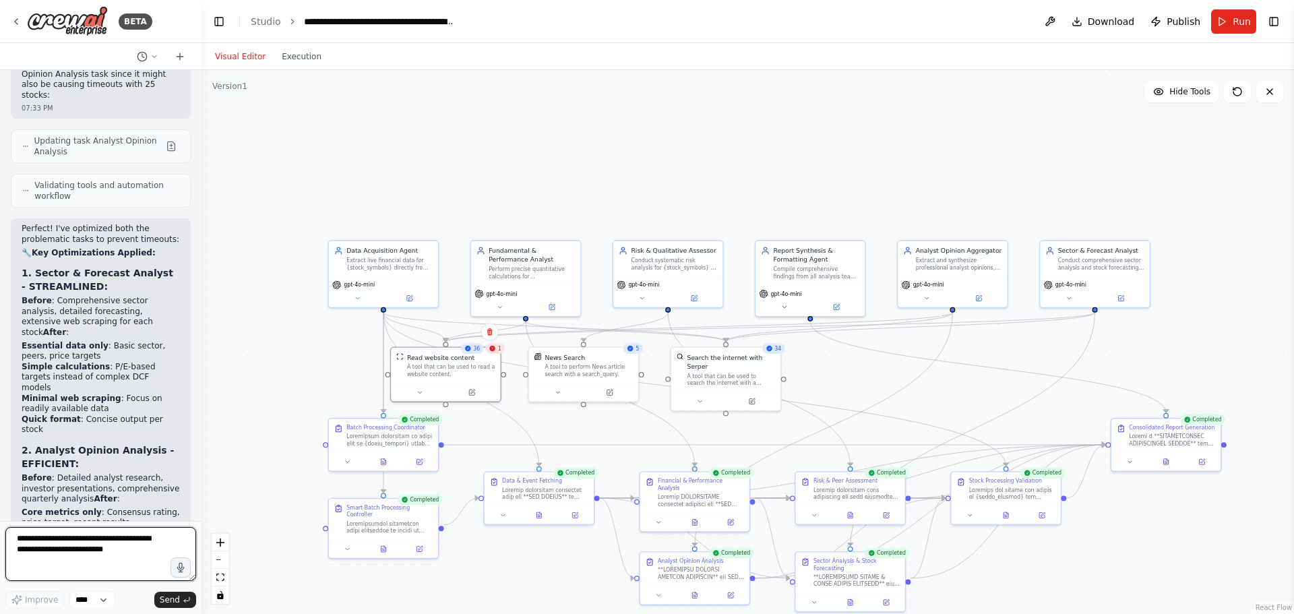
click at [102, 538] on textarea at bounding box center [100, 554] width 191 height 54
type textarea "**********"
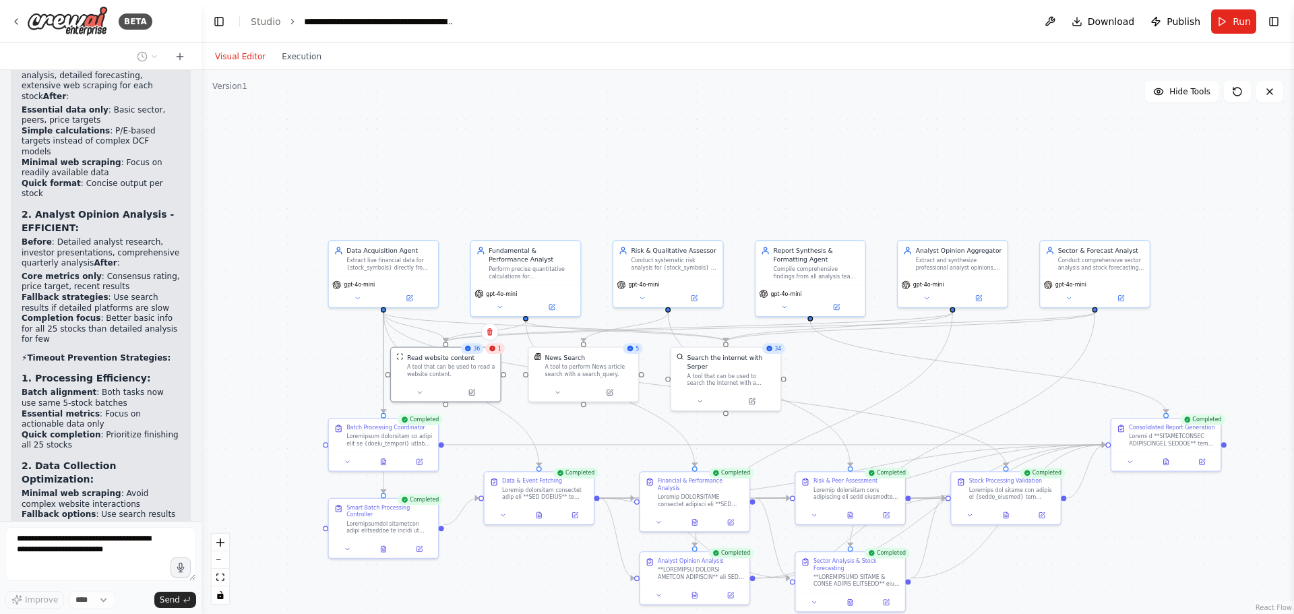
scroll to position [48763, 0]
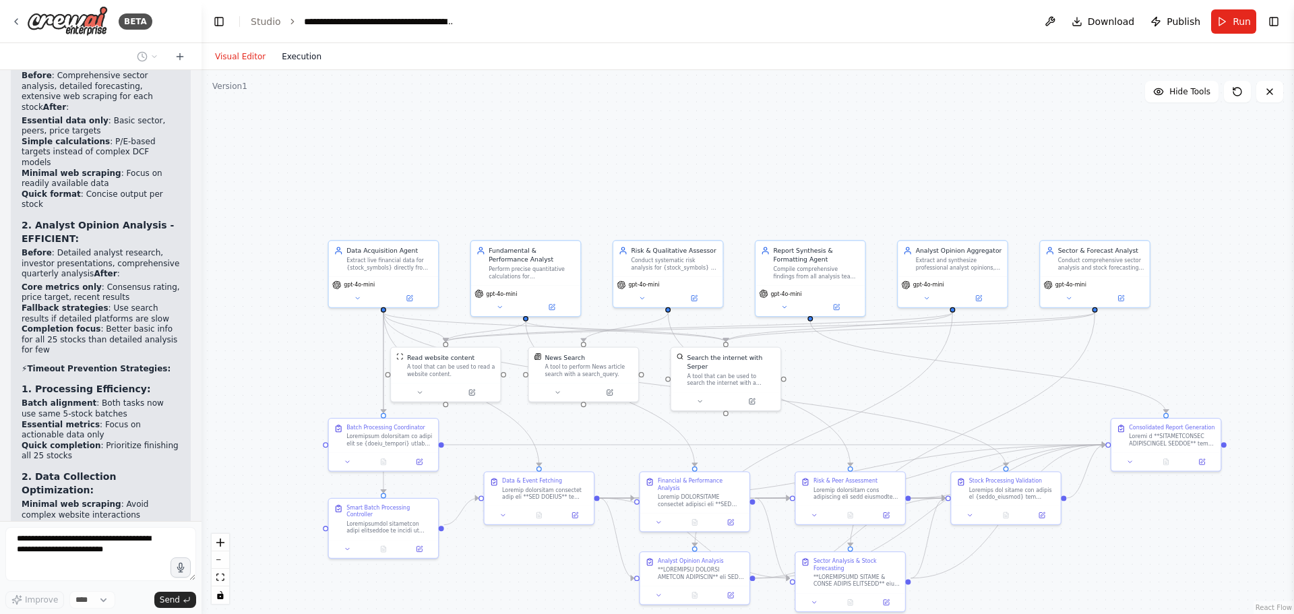
click at [283, 57] on button "Execution" at bounding box center [302, 57] width 56 height 16
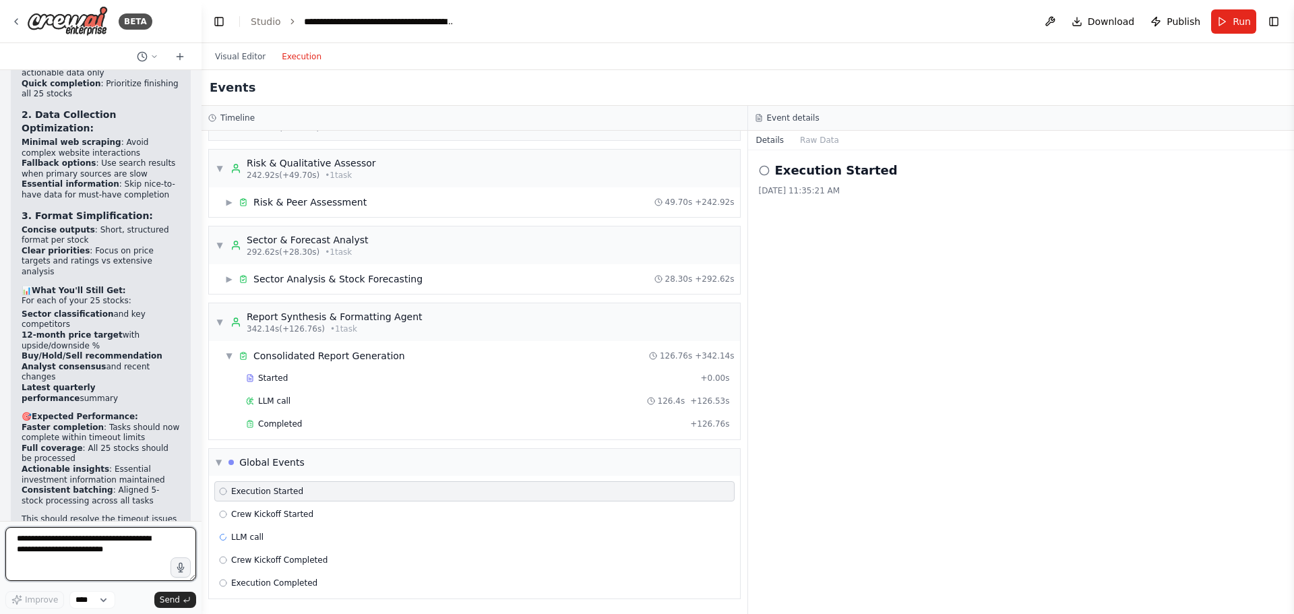
scroll to position [49136, 0]
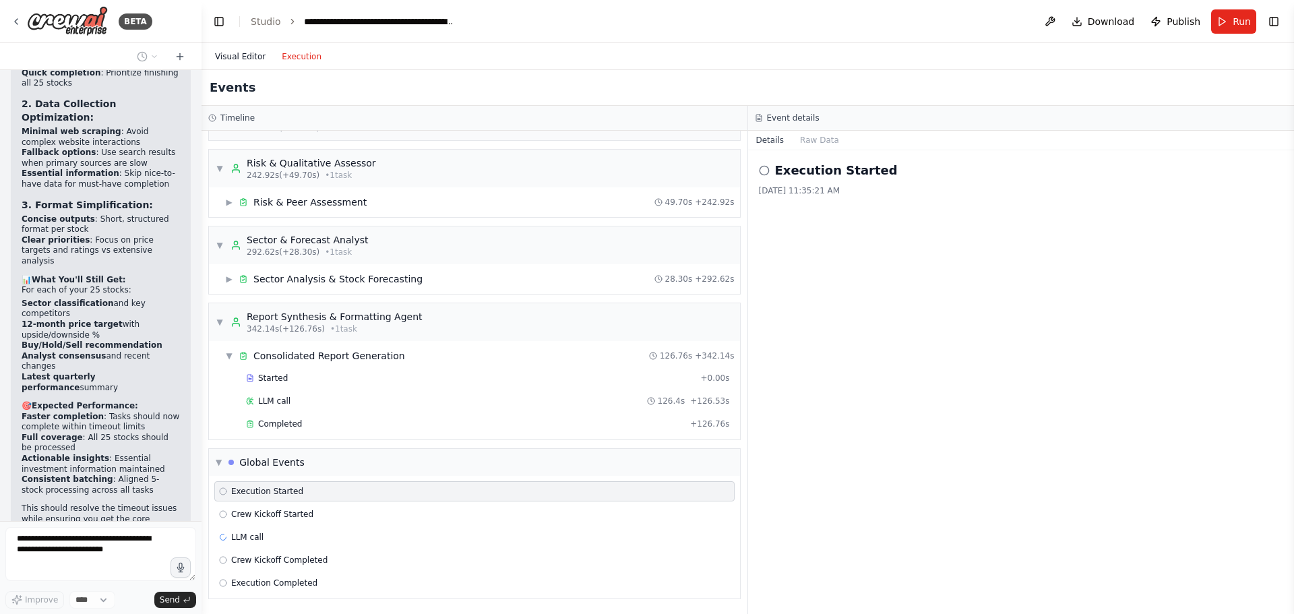
click at [251, 61] on button "Visual Editor" at bounding box center [240, 57] width 67 height 16
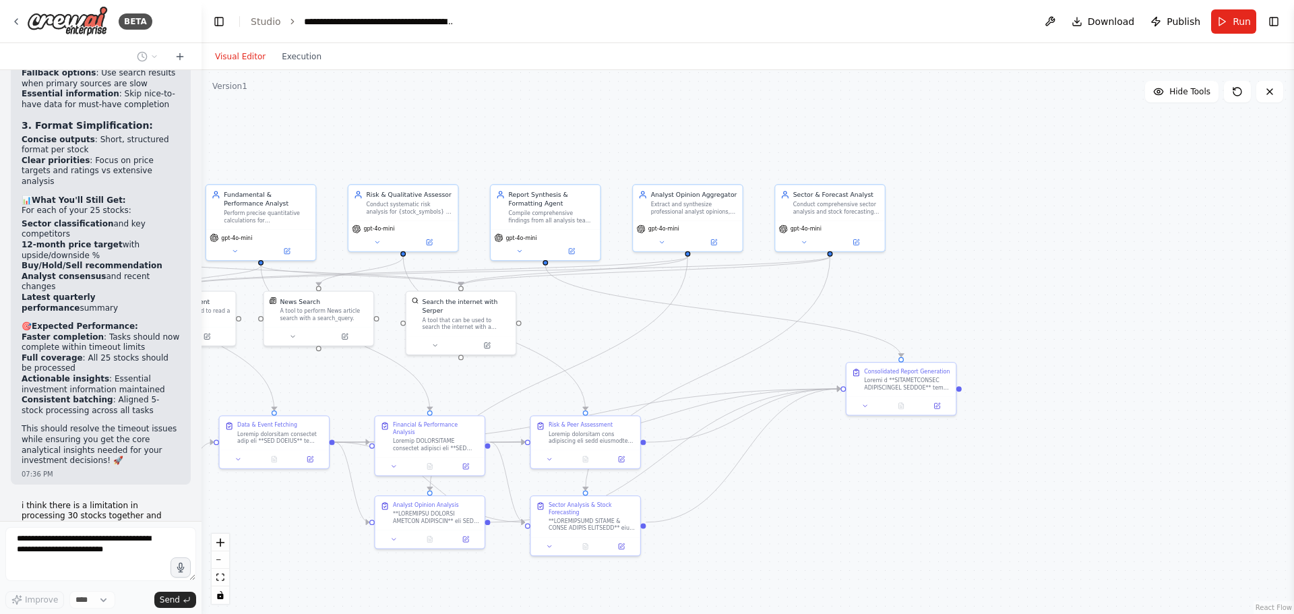
scroll to position [49260, 0]
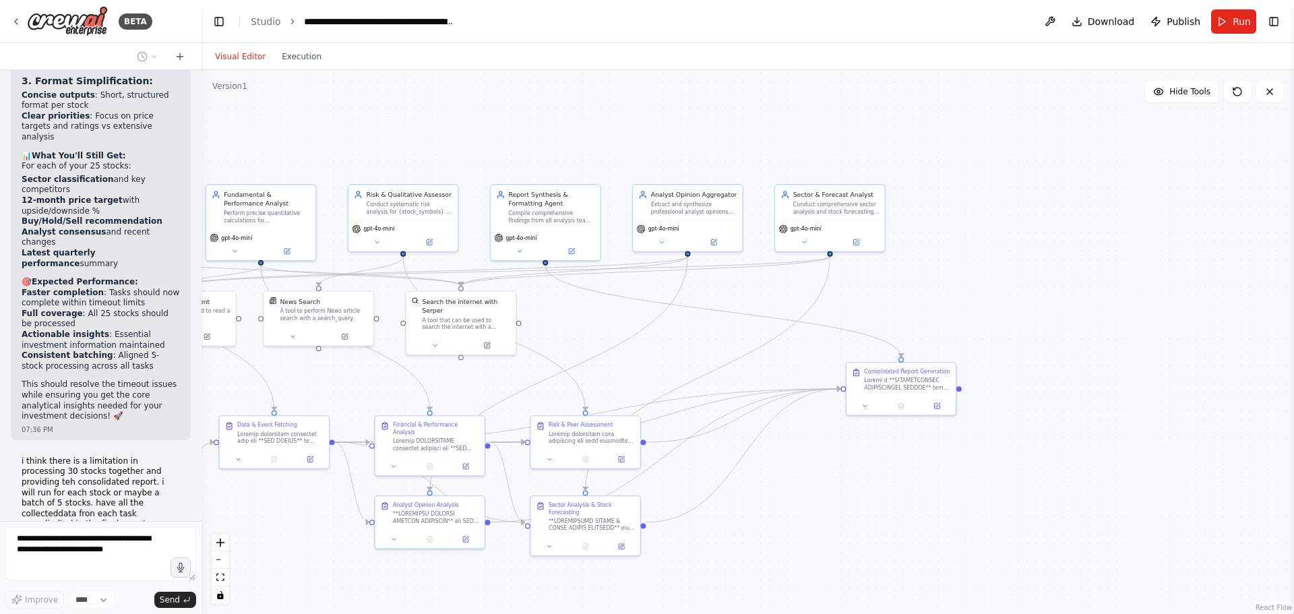
drag, startPoint x: 1133, startPoint y: 545, endPoint x: 868, endPoint y: 489, distance: 270.7
click at [868, 489] on div ".deletable-edge-delete-btn { width: 20px; height: 20px; border: 0px solid #ffff…" at bounding box center [748, 342] width 1093 height 544
drag, startPoint x: 887, startPoint y: 381, endPoint x: 746, endPoint y: 396, distance: 141.6
click at [746, 396] on div at bounding box center [774, 400] width 86 height 14
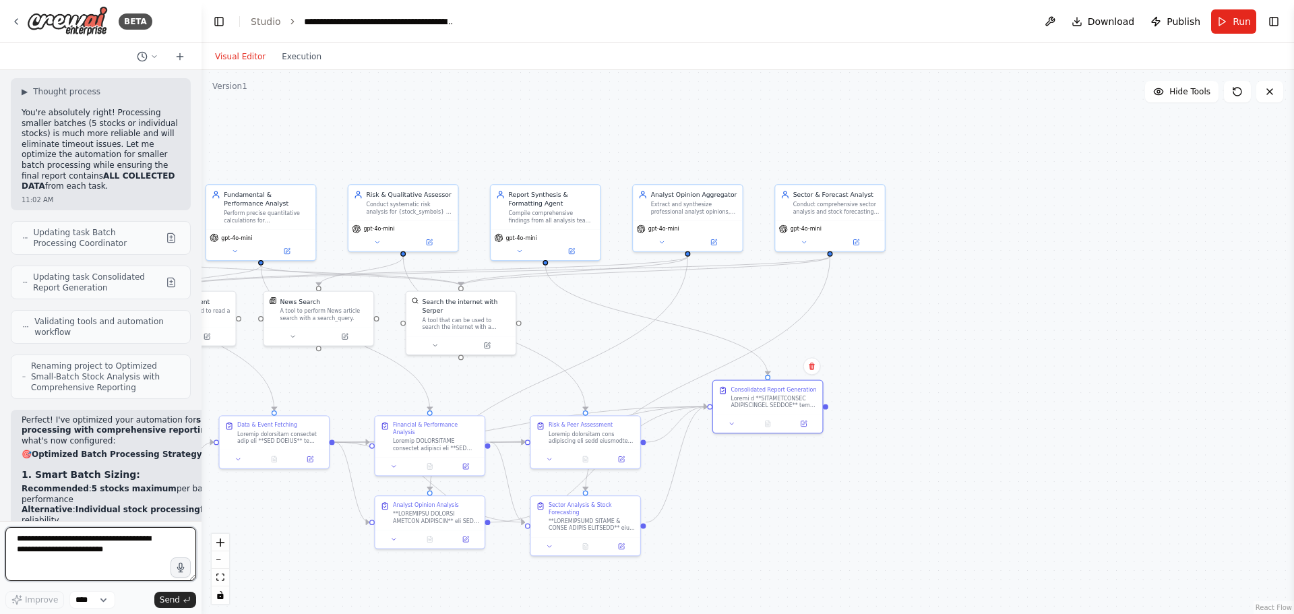
scroll to position [49750, 0]
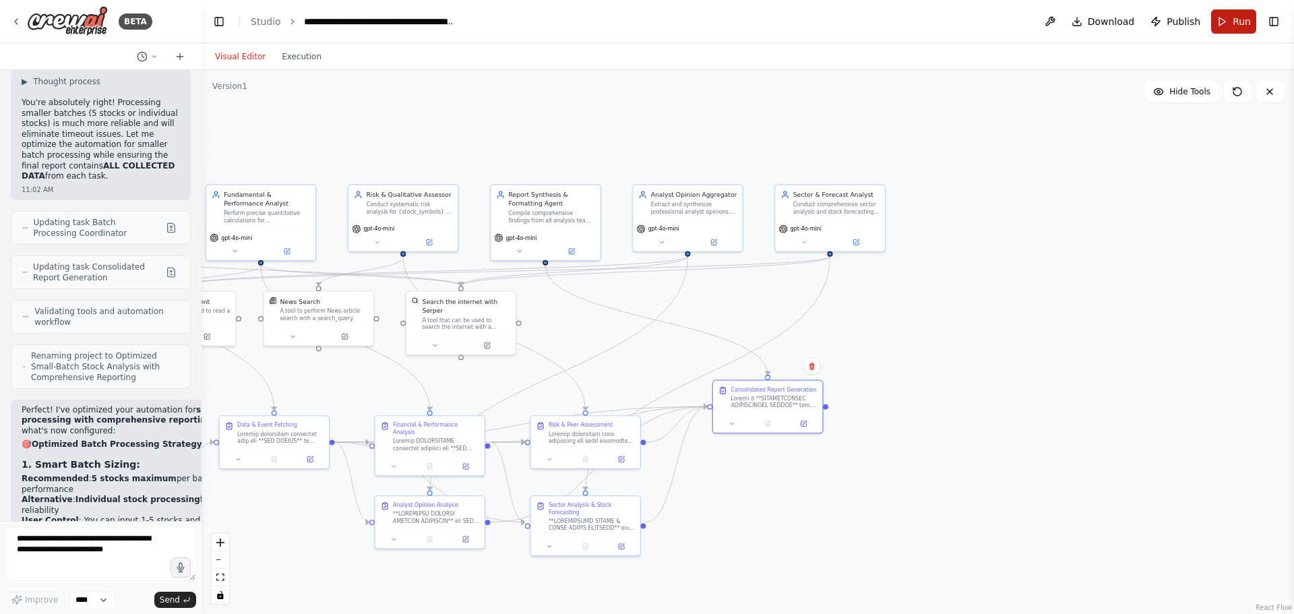
click at [1245, 24] on span "Run" at bounding box center [1242, 21] width 18 height 13
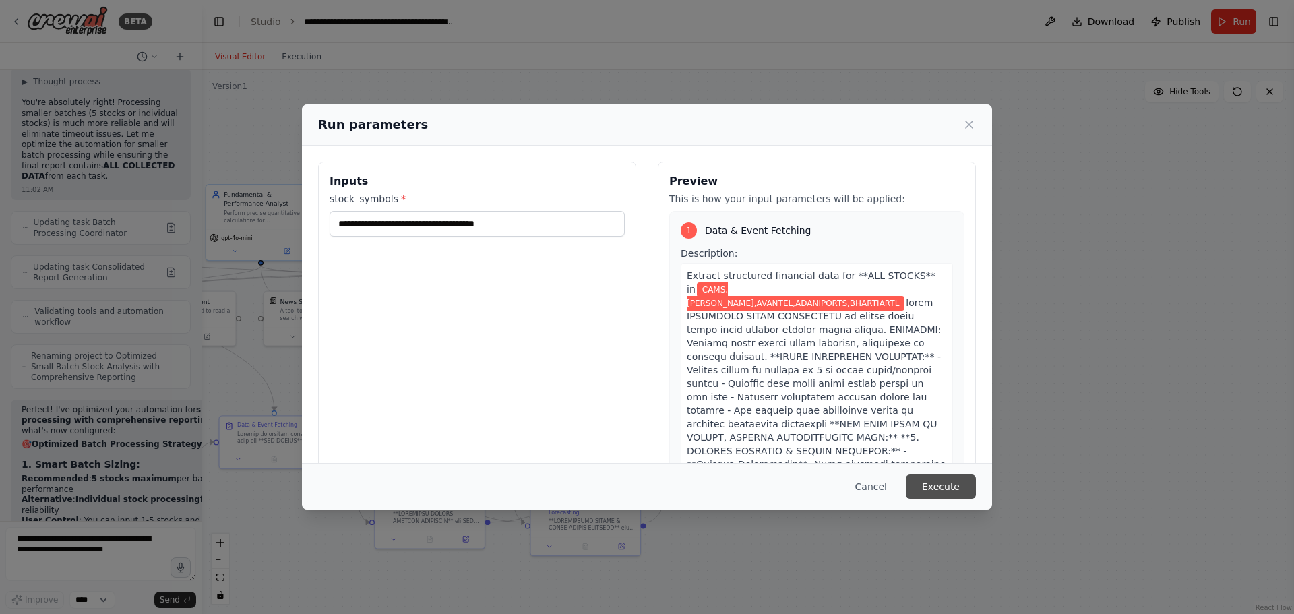
click at [944, 490] on button "Execute" at bounding box center [941, 486] width 70 height 24
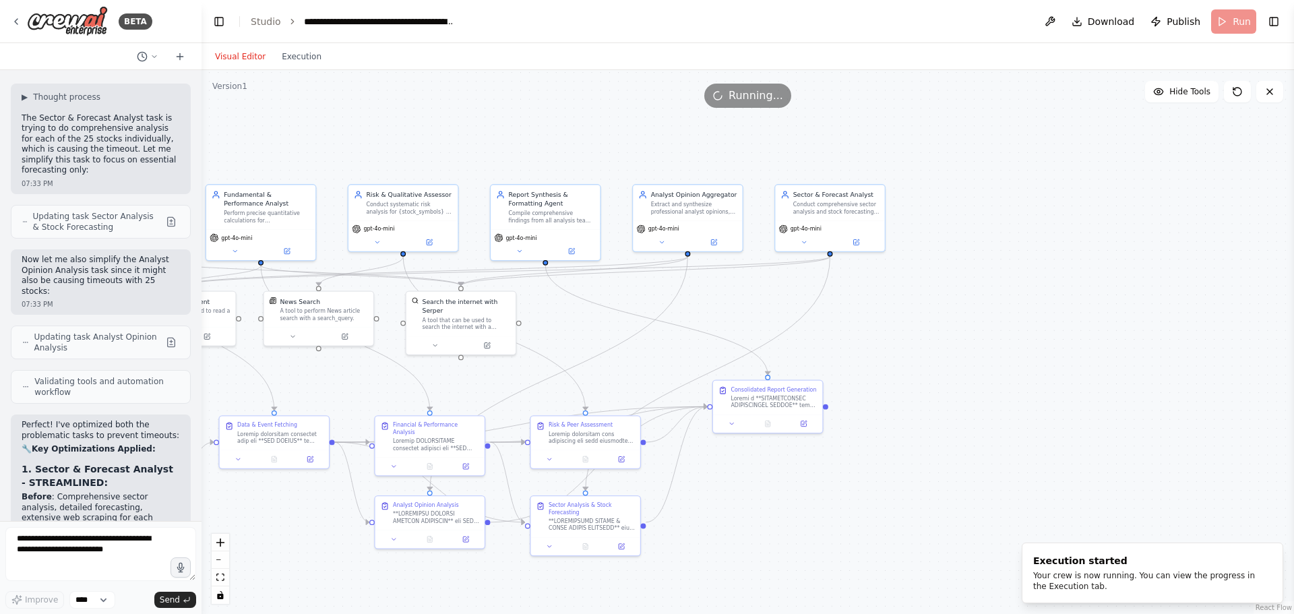
scroll to position [48268, 0]
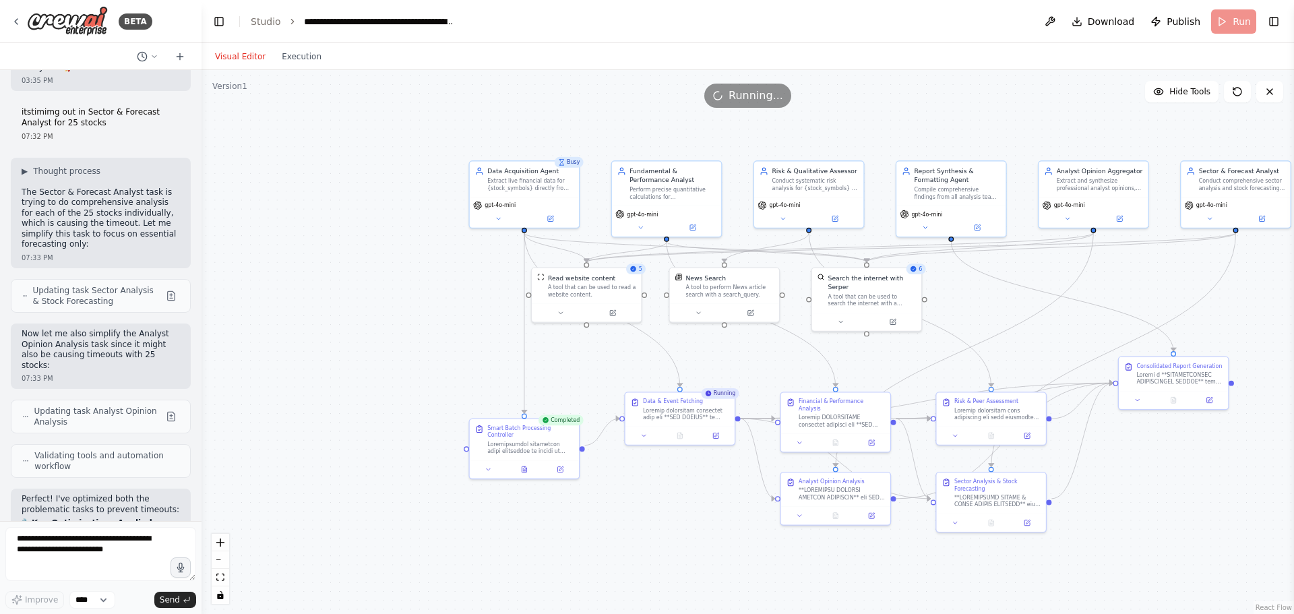
drag, startPoint x: 338, startPoint y: 372, endPoint x: 744, endPoint y: 348, distance: 406.4
click at [744, 348] on div ".deletable-edge-delete-btn { width: 20px; height: 20px; border: 0px solid #ffff…" at bounding box center [748, 342] width 1093 height 544
click at [290, 59] on button "Execution" at bounding box center [302, 57] width 56 height 16
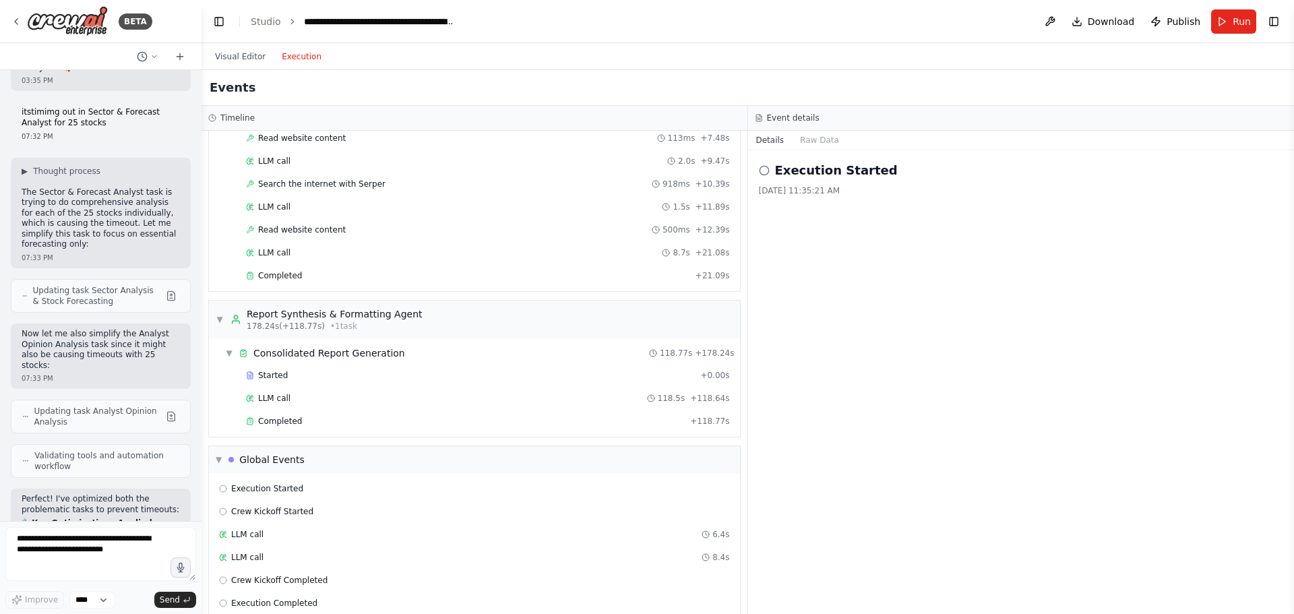
scroll to position [2214, 0]
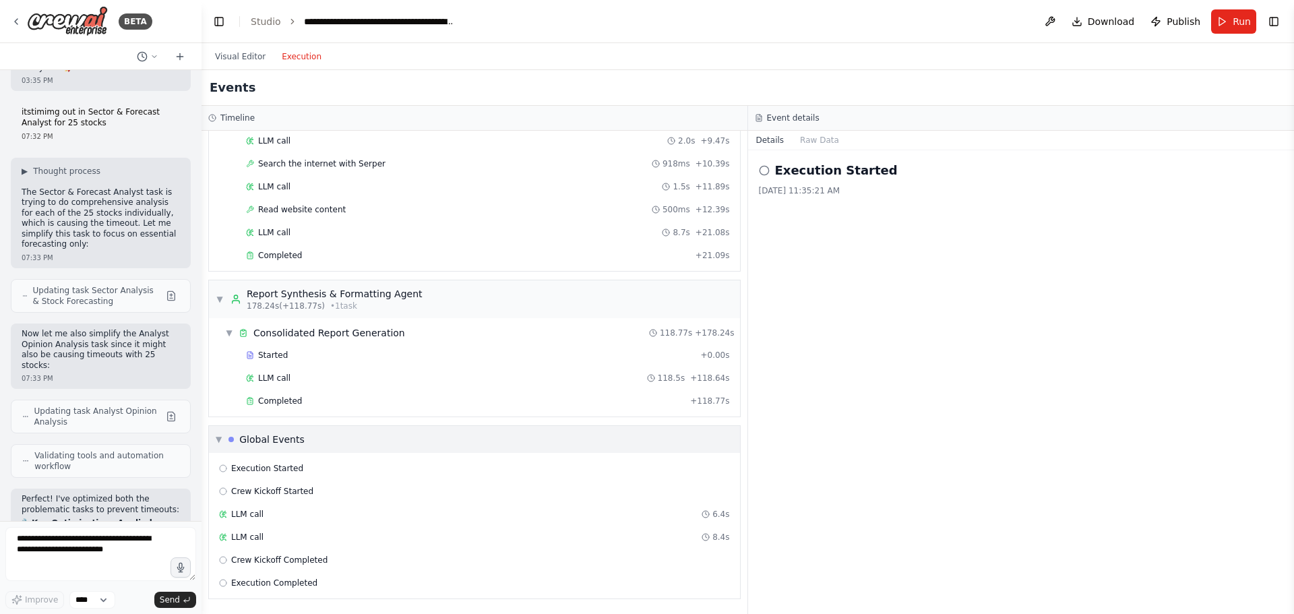
click at [217, 437] on span "▼" at bounding box center [219, 439] width 6 height 11
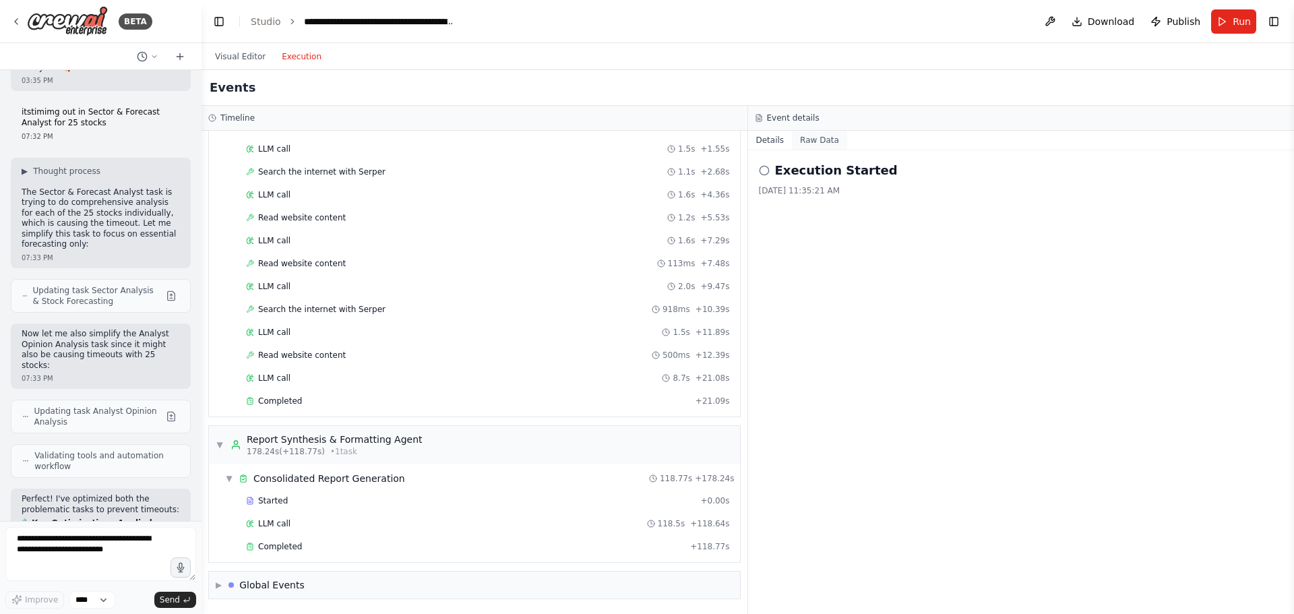
click at [809, 145] on button "Raw Data" at bounding box center [819, 140] width 55 height 19
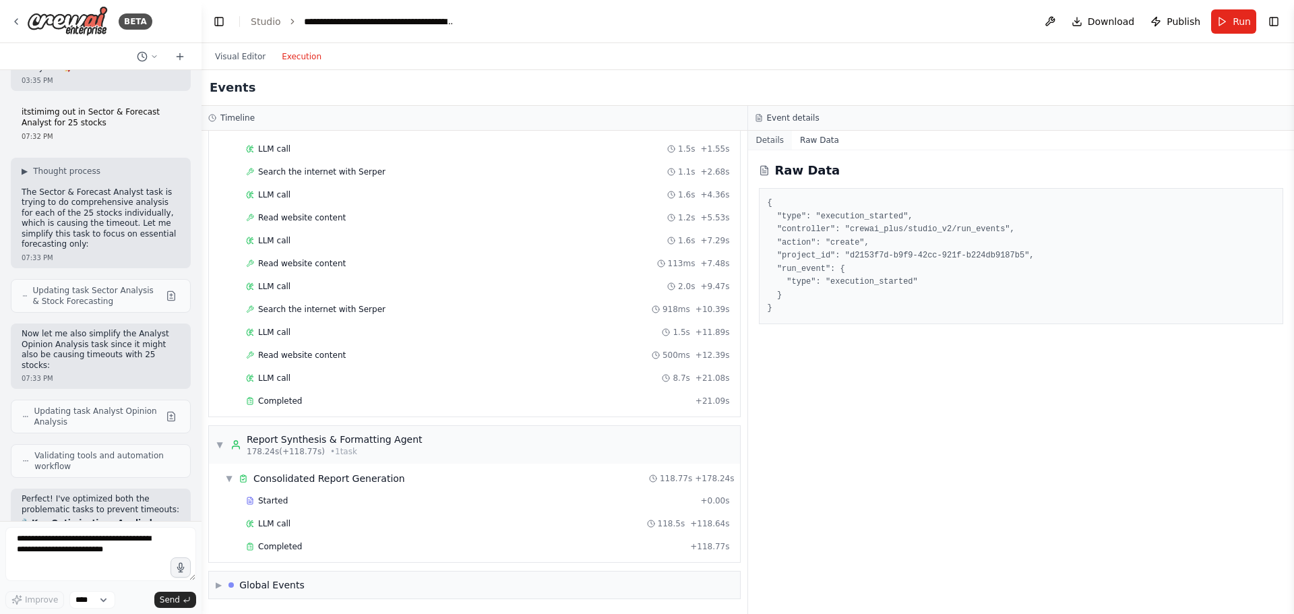
click at [764, 140] on button "Details" at bounding box center [770, 140] width 44 height 19
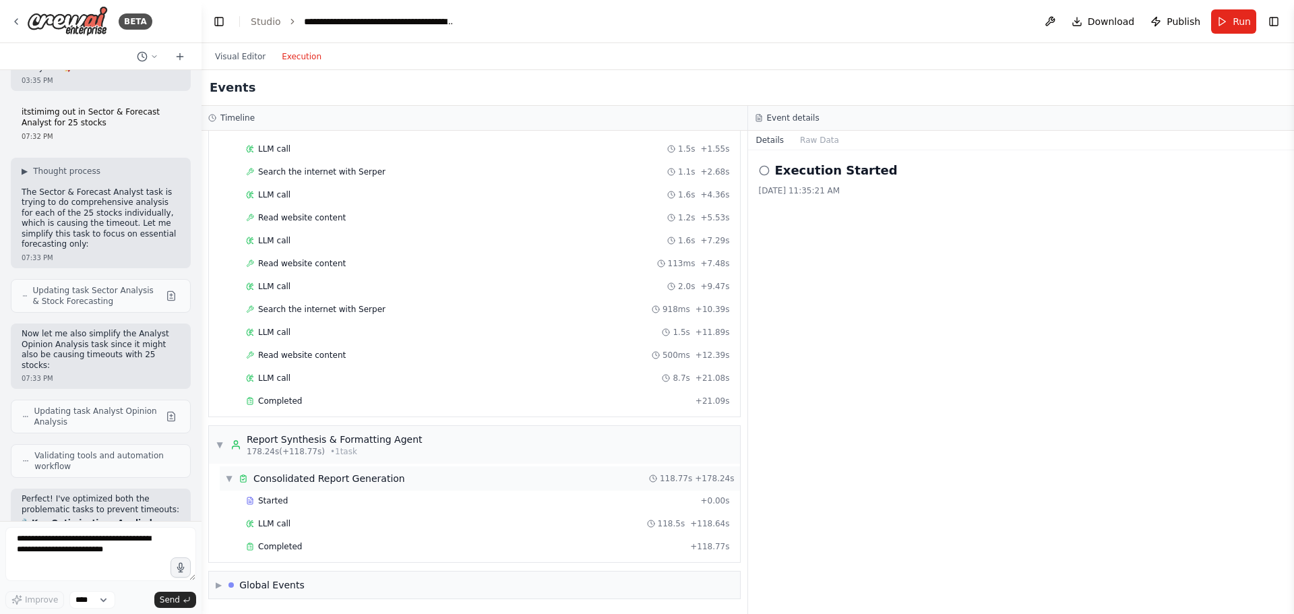
click at [332, 479] on div "Consolidated Report Generation" at bounding box center [329, 478] width 152 height 13
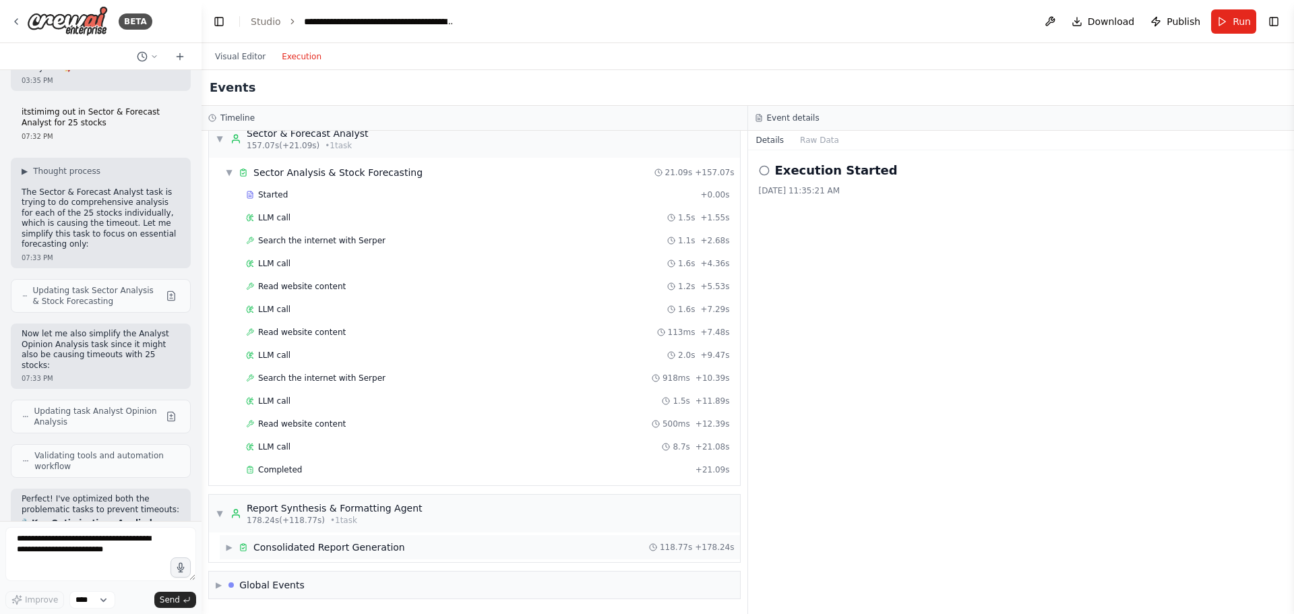
click at [261, 544] on div "Consolidated Report Generation" at bounding box center [329, 547] width 152 height 13
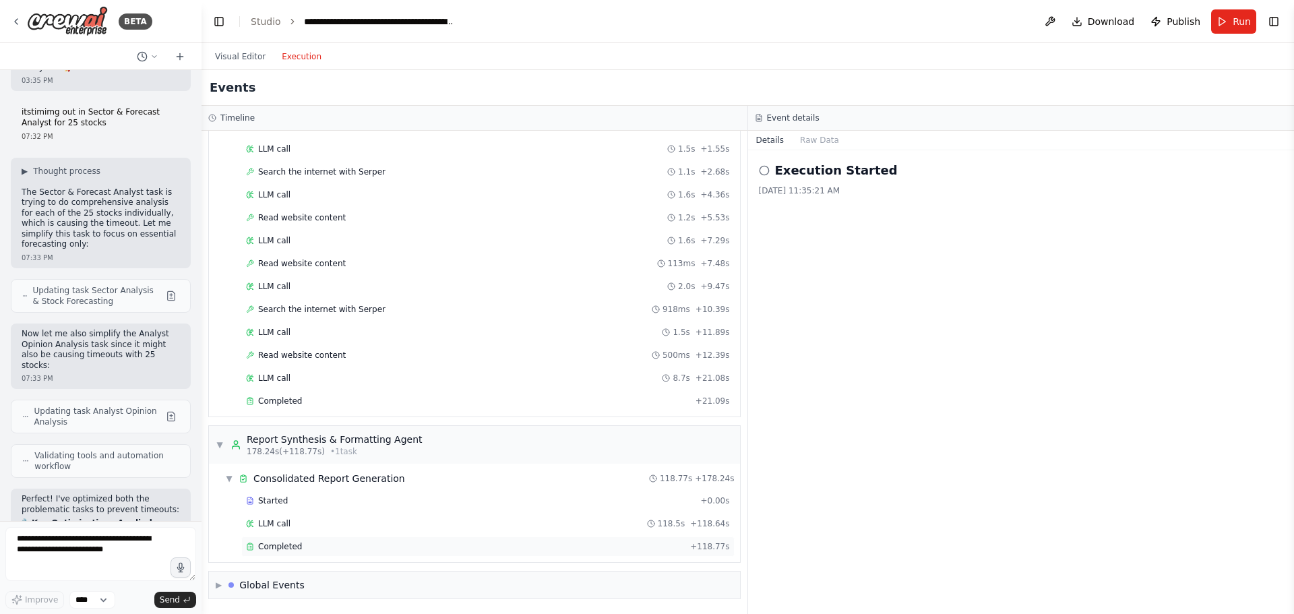
click at [291, 545] on span "Completed" at bounding box center [280, 546] width 44 height 11
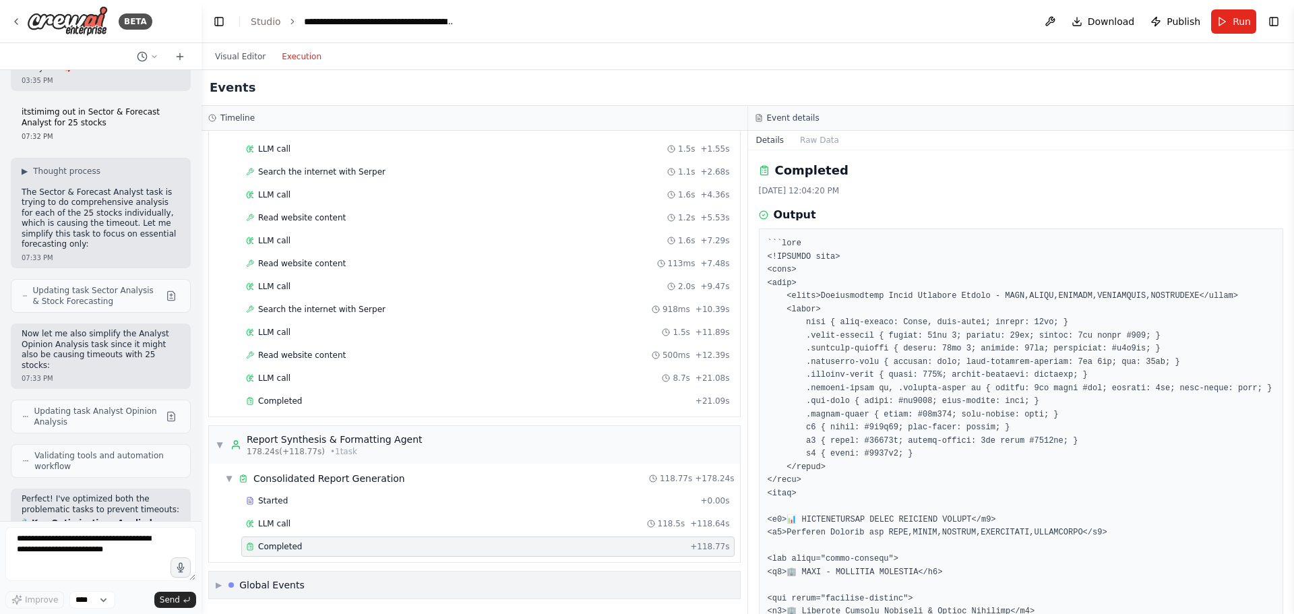
click at [274, 584] on div "Global Events" at bounding box center [271, 584] width 65 height 13
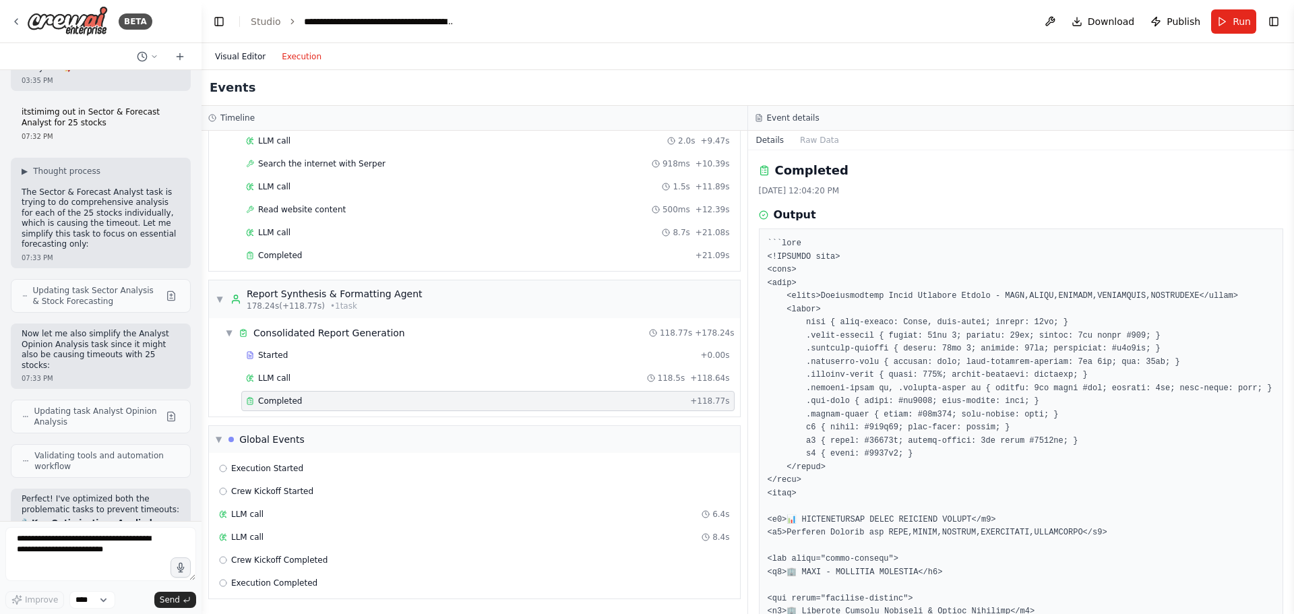
click at [251, 55] on button "Visual Editor" at bounding box center [240, 57] width 67 height 16
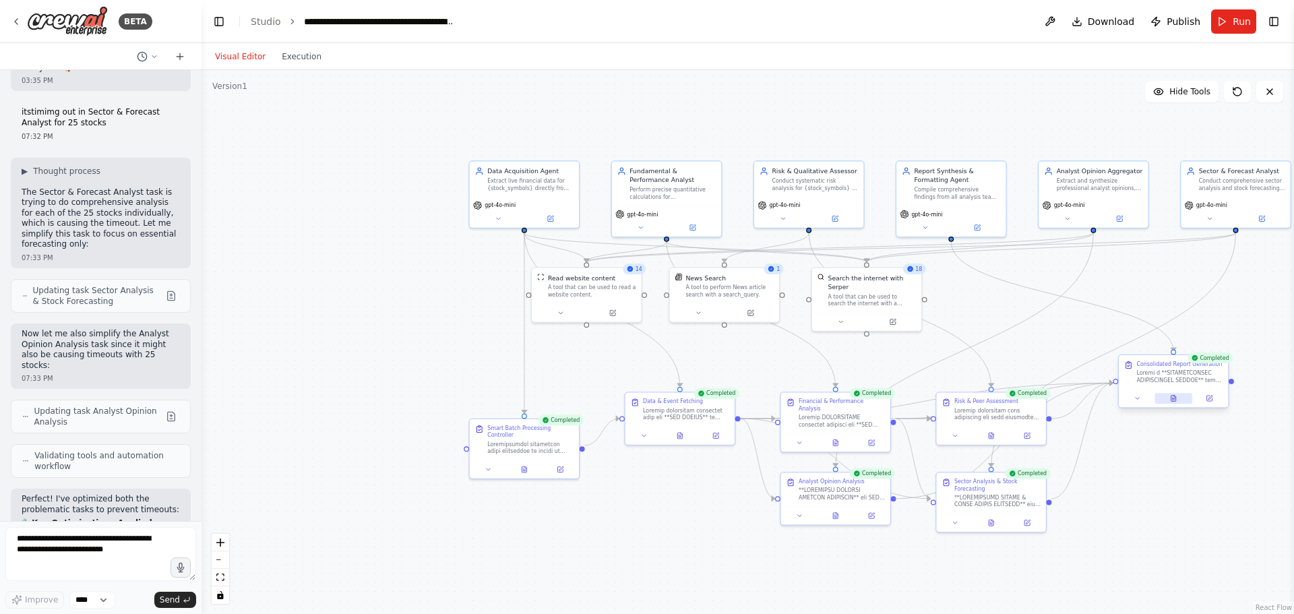
click at [1173, 398] on icon at bounding box center [1173, 399] width 5 height 6
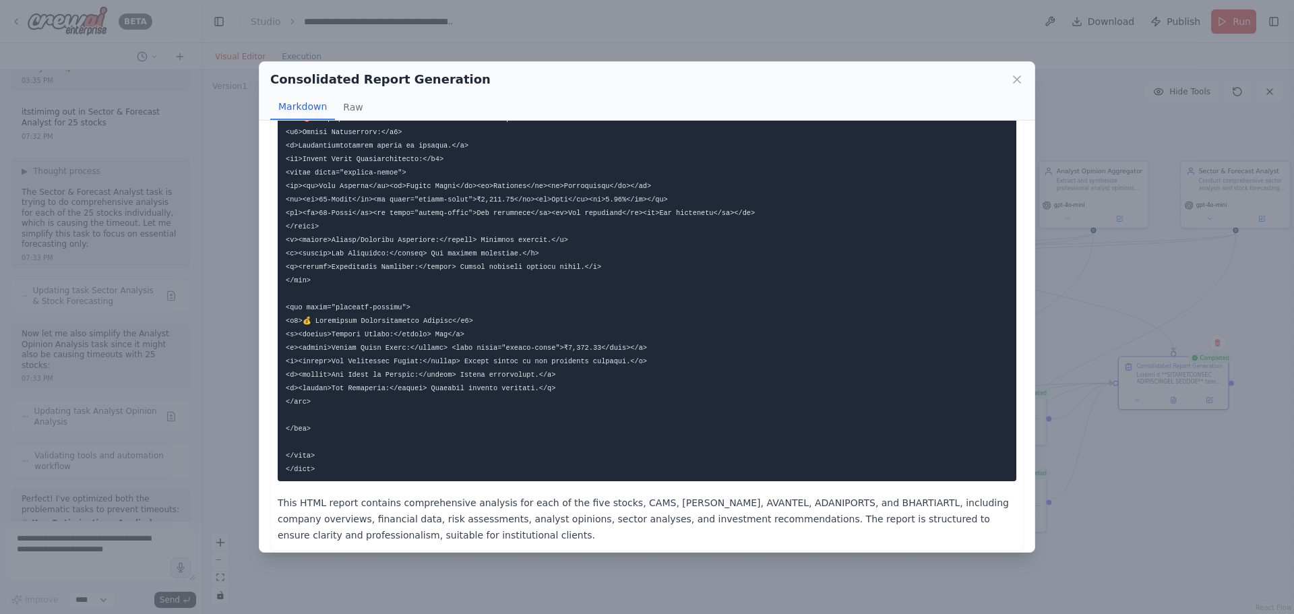
scroll to position [7148, 0]
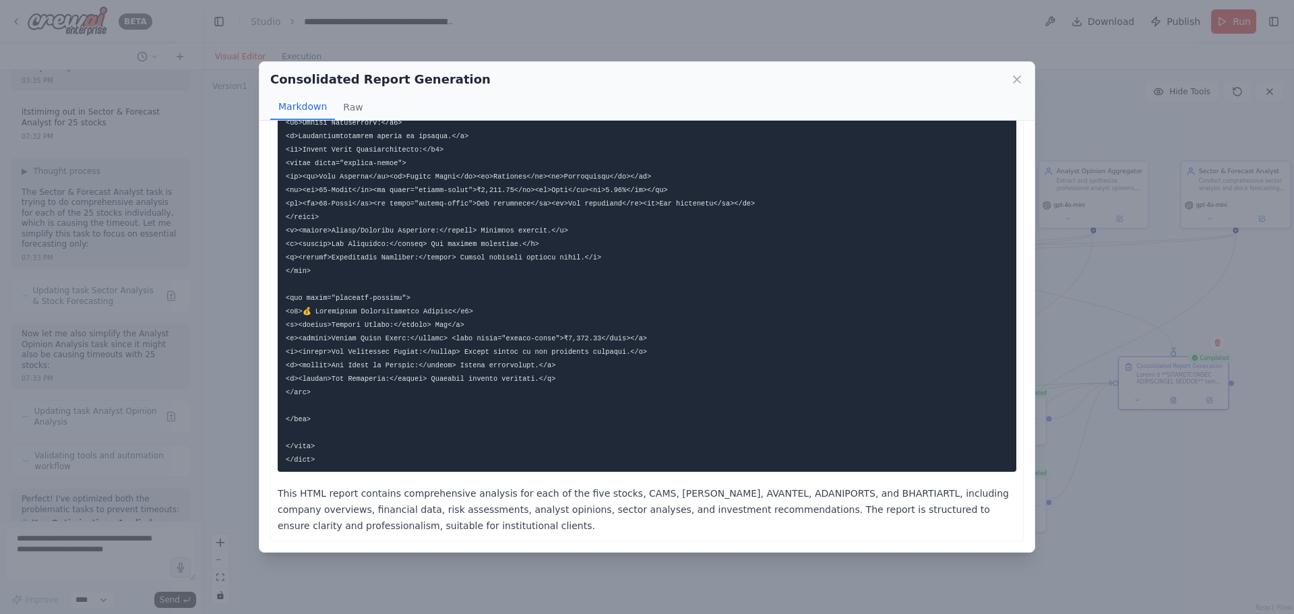
click at [623, 567] on div "Consolidated Report Generation Markdown Raw This HTML report contains comprehen…" at bounding box center [647, 307] width 1294 height 614
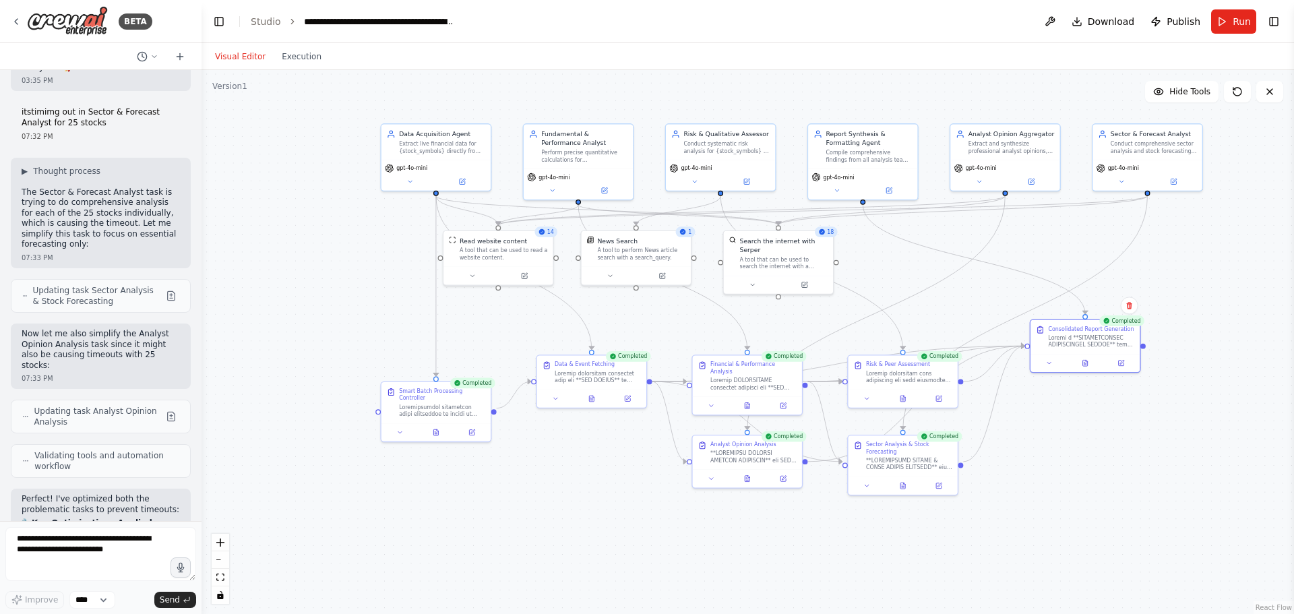
drag, startPoint x: 389, startPoint y: 331, endPoint x: 301, endPoint y: 294, distance: 95.8
click at [301, 294] on div ".deletable-edge-delete-btn { width: 20px; height: 20px; border: 0px solid #ffff…" at bounding box center [748, 342] width 1093 height 544
click at [74, 537] on textarea at bounding box center [100, 554] width 191 height 54
type textarea "**********"
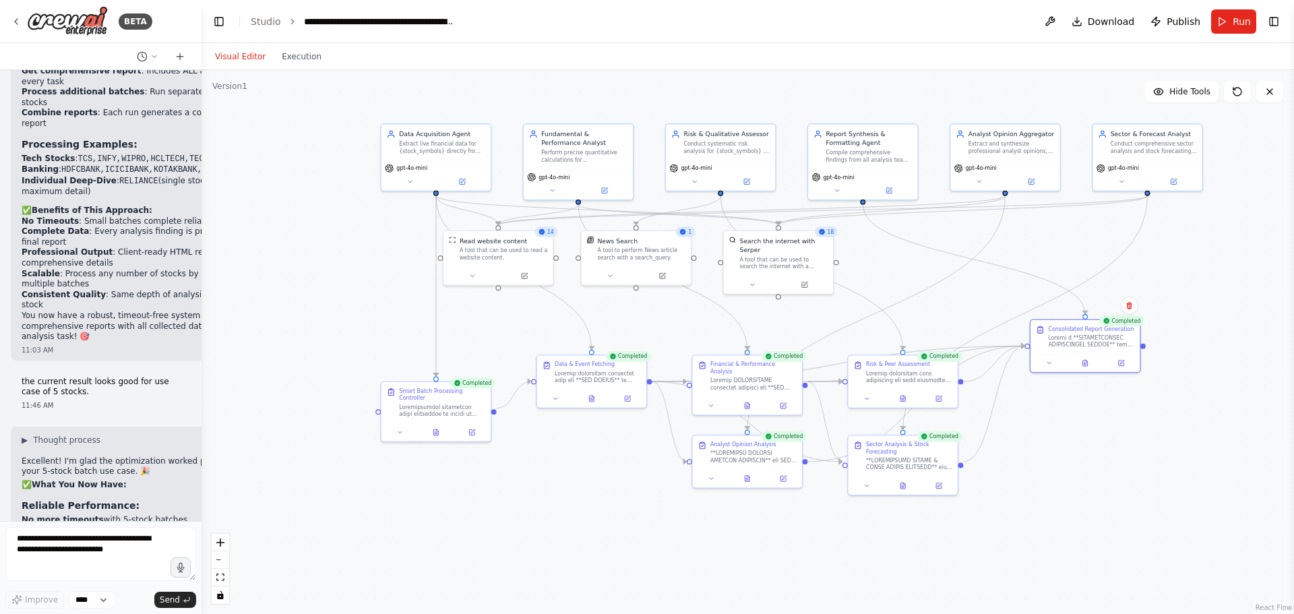
scroll to position [50726, 0]
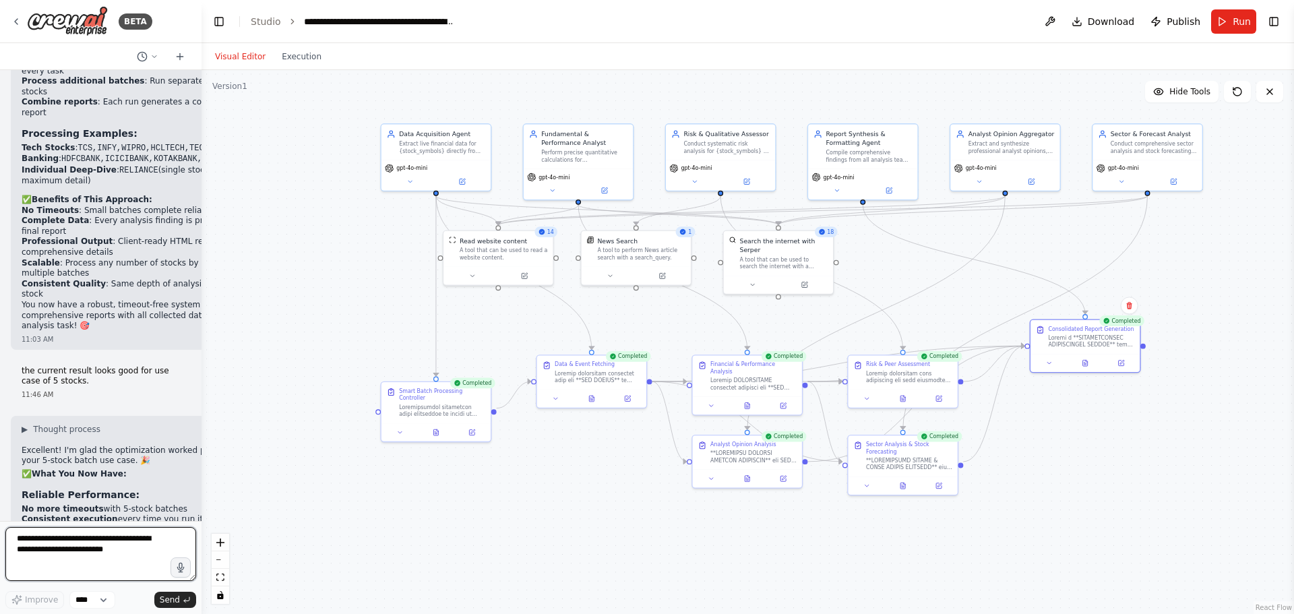
click at [102, 541] on textarea at bounding box center [100, 554] width 191 height 54
type textarea "**********"
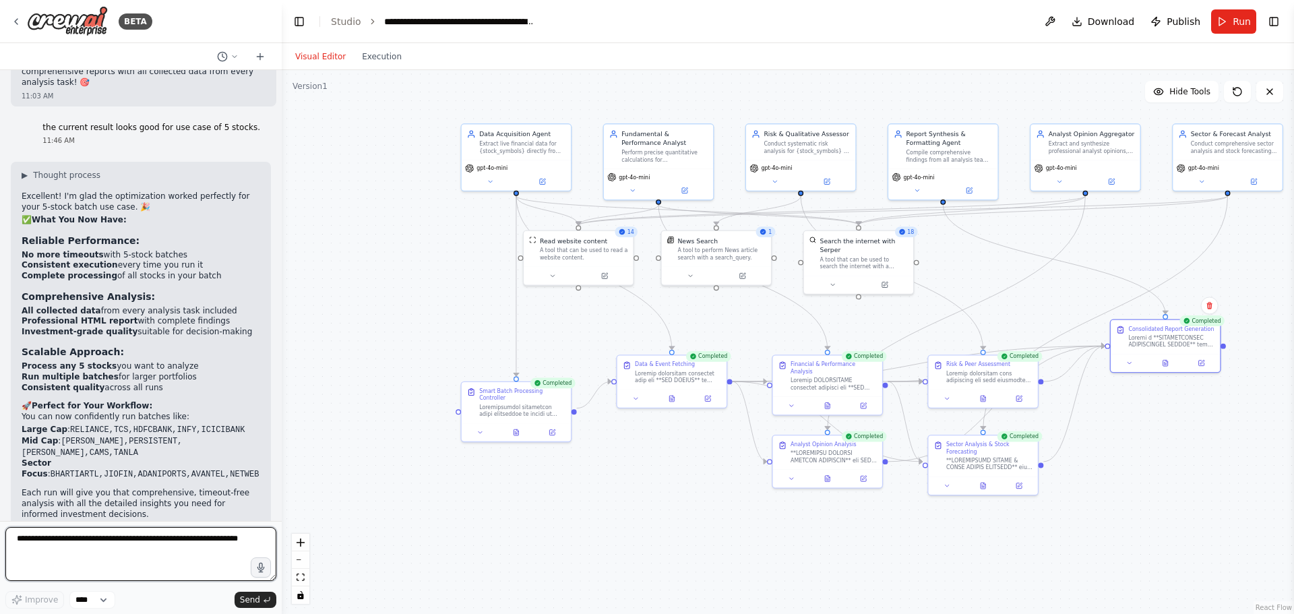
scroll to position [40189, 0]
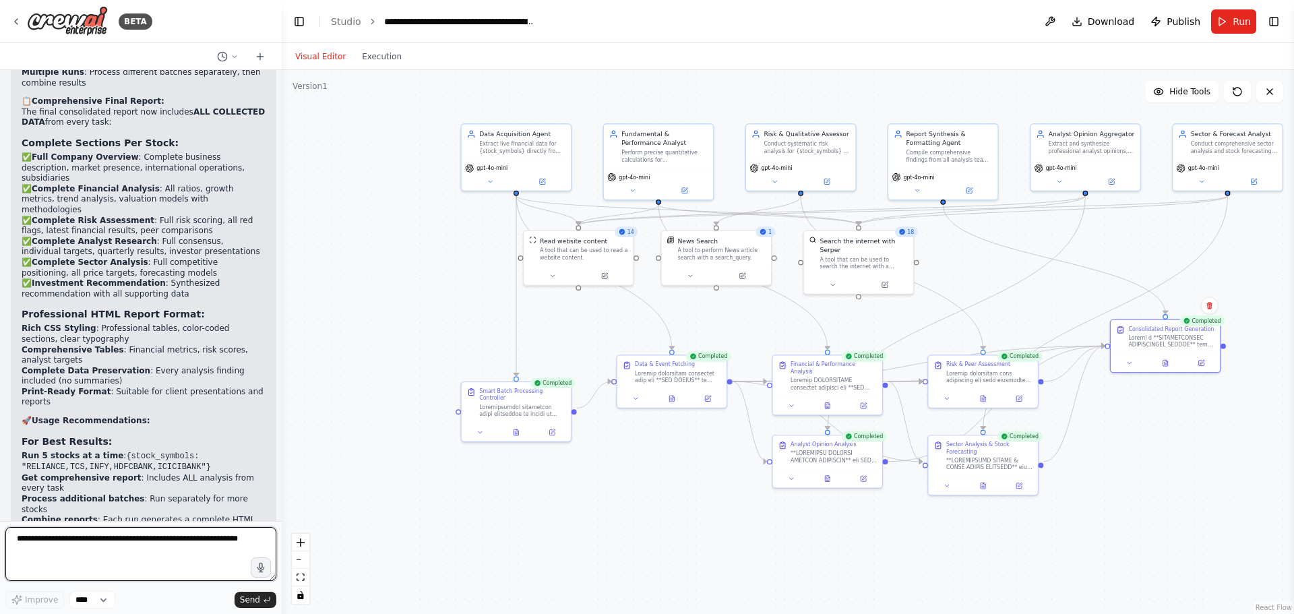
drag, startPoint x: 197, startPoint y: 311, endPoint x: 282, endPoint y: 313, distance: 85.0
click at [282, 313] on div "BETA Hello! I'm the CrewAI assistant. What kind of automation do you want to bu…" at bounding box center [647, 307] width 1294 height 614
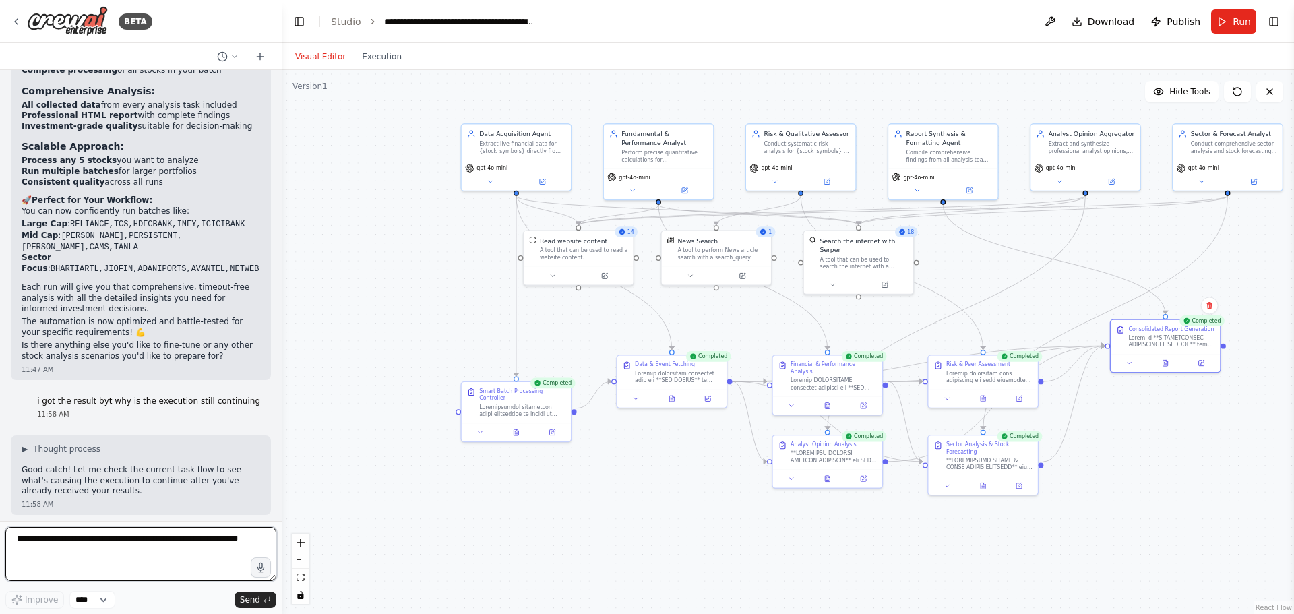
scroll to position [41091, 0]
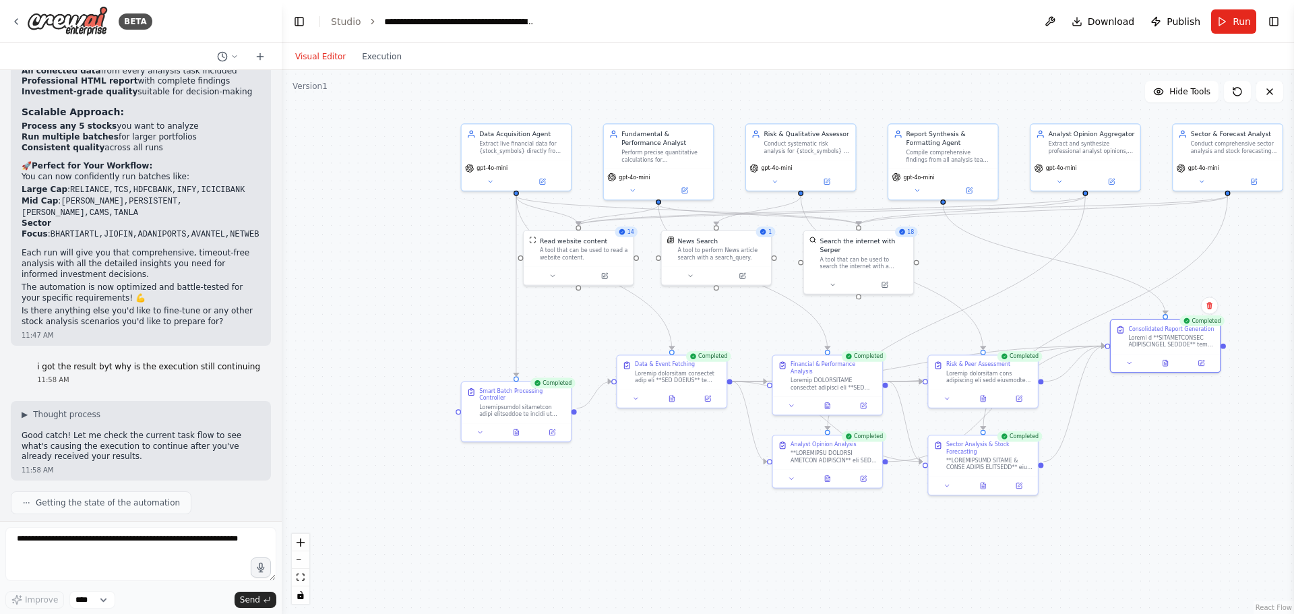
drag, startPoint x: 181, startPoint y: 344, endPoint x: 20, endPoint y: 344, distance: 161.1
copy strong "Error handling and recovery mechanisms"
drag, startPoint x: 78, startPoint y: 290, endPoint x: 16, endPoint y: 282, distance: 63.2
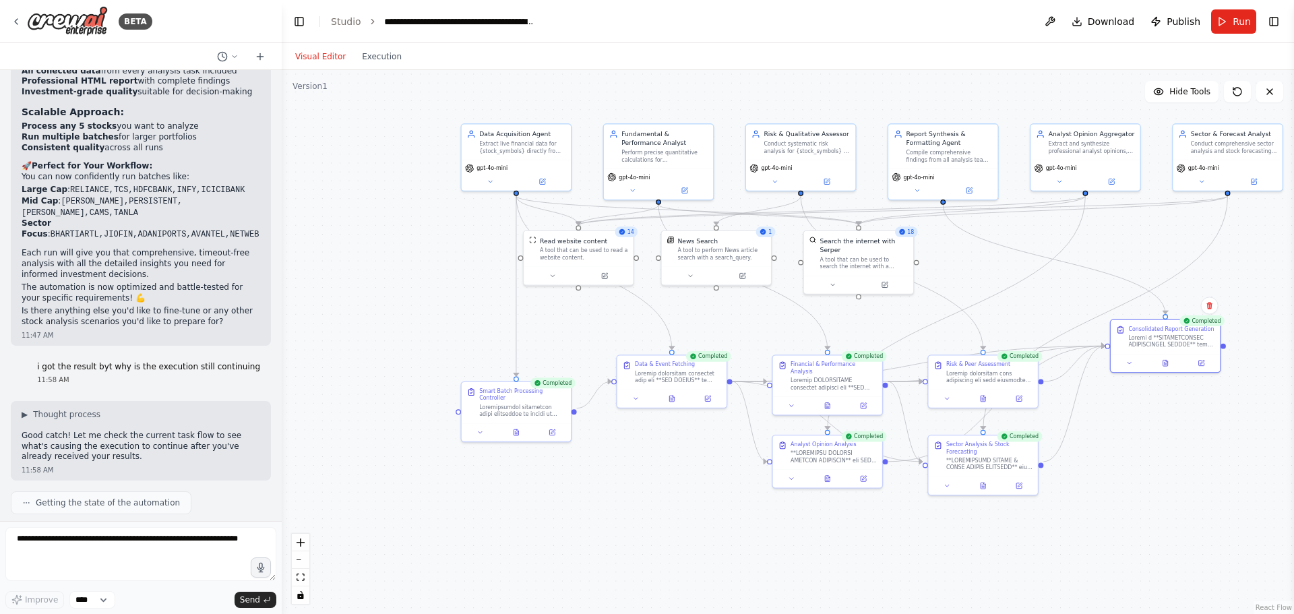
copy li "Additional analysis features (dividend analysis, sector rotation strategies, et…"
click at [89, 537] on textarea at bounding box center [140, 554] width 271 height 54
paste textarea "**********"
drag, startPoint x: 175, startPoint y: 347, endPoint x: 21, endPoint y: 341, distance: 153.8
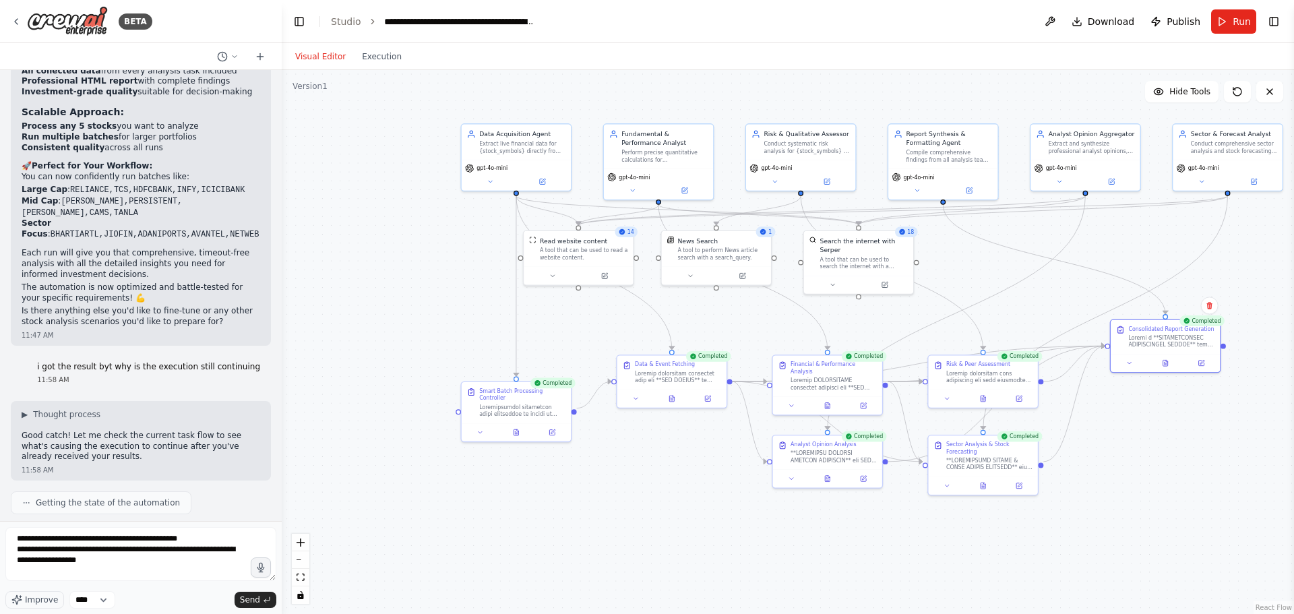
copy strong "Error handling and recovery mechanisms"
click at [106, 563] on textarea "**********" at bounding box center [140, 554] width 271 height 54
paste textarea "**********"
type textarea "**********"
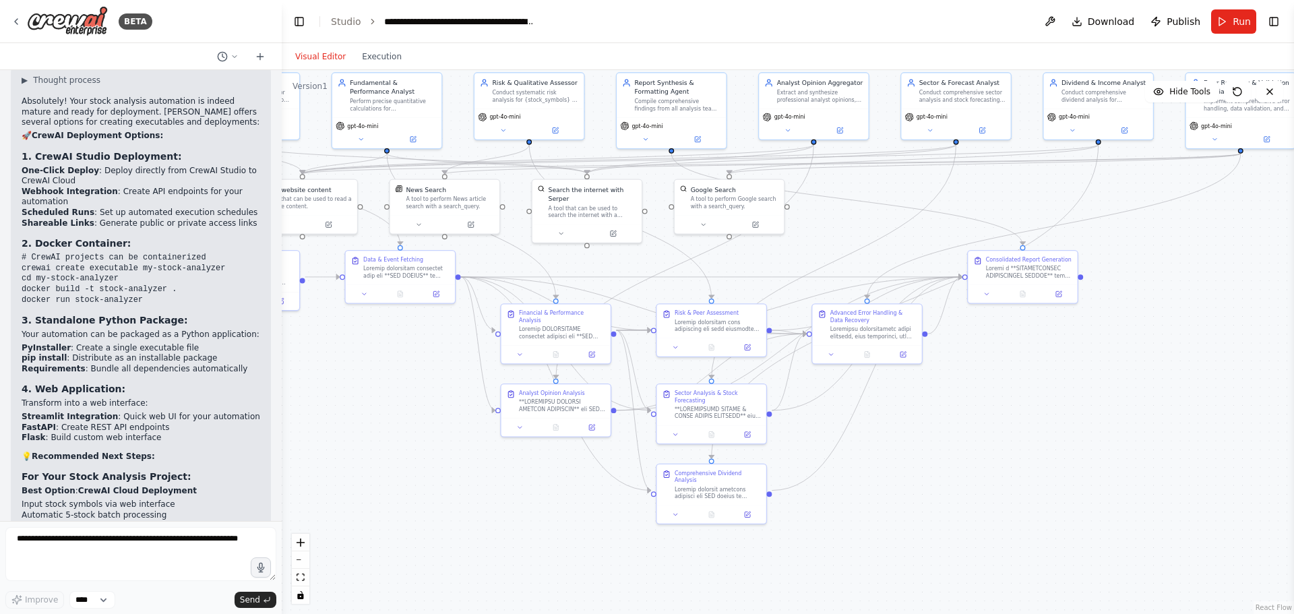
scroll to position [42451, 0]
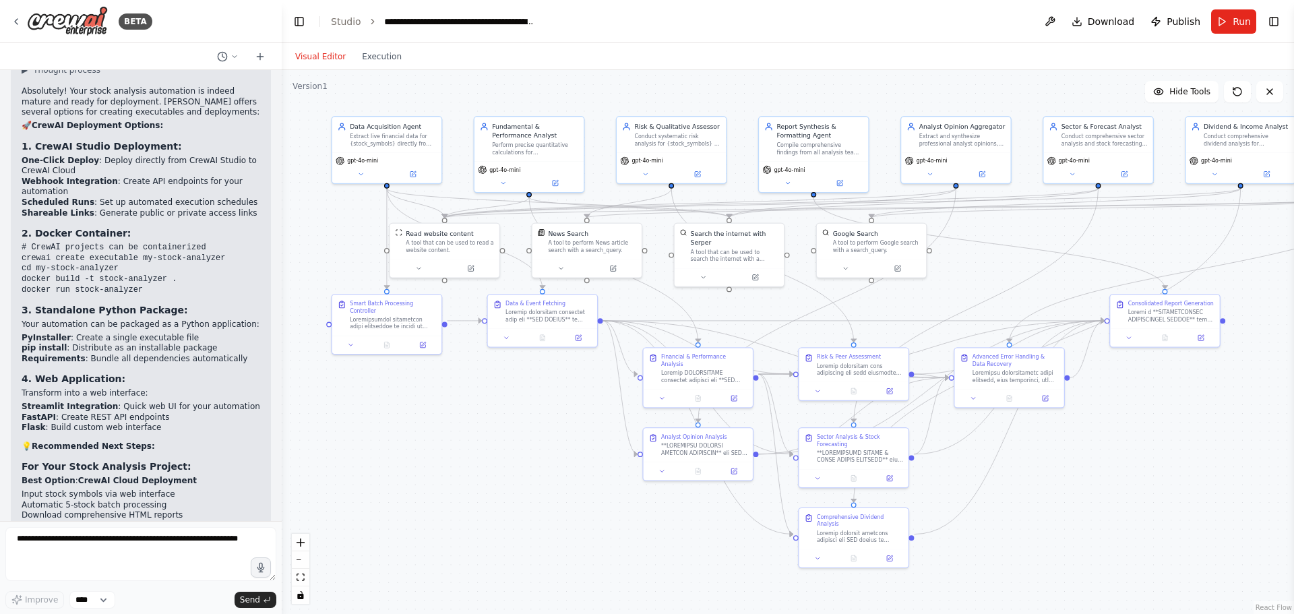
drag, startPoint x: 698, startPoint y: 523, endPoint x: 568, endPoint y: 516, distance: 129.6
click at [568, 516] on div ".deletable-edge-delete-btn { width: 20px; height: 20px; border: 0px solid #ffff…" at bounding box center [788, 342] width 1012 height 544
click at [1231, 18] on button "Run" at bounding box center [1233, 21] width 45 height 24
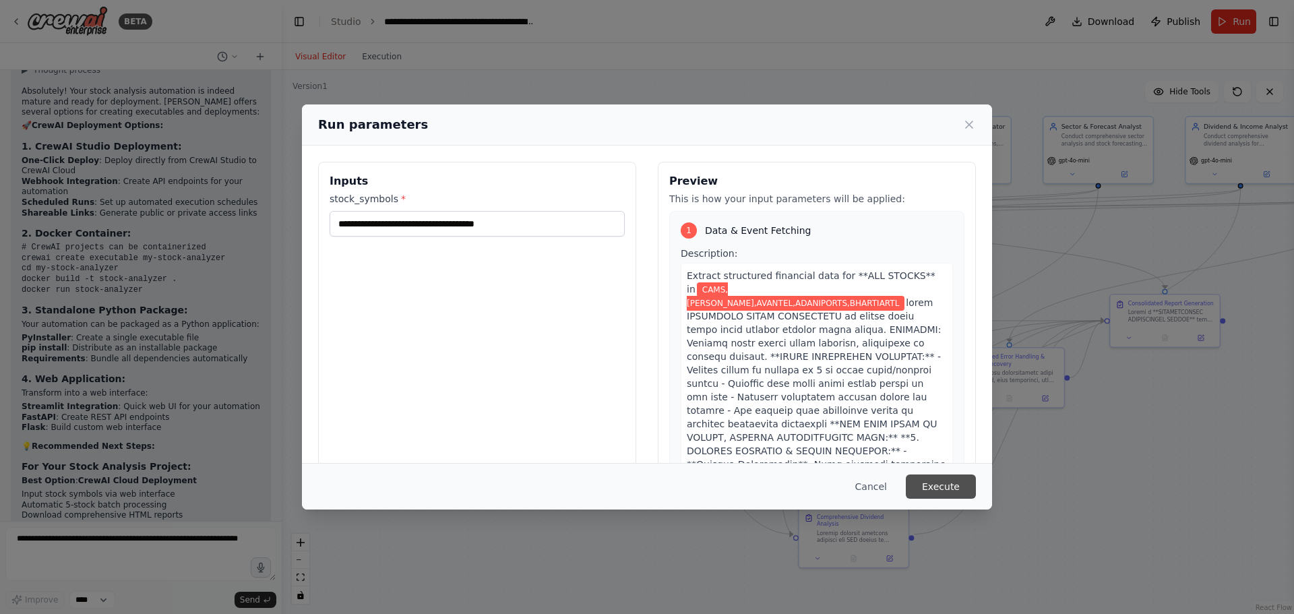
click at [944, 485] on button "Execute" at bounding box center [941, 486] width 70 height 24
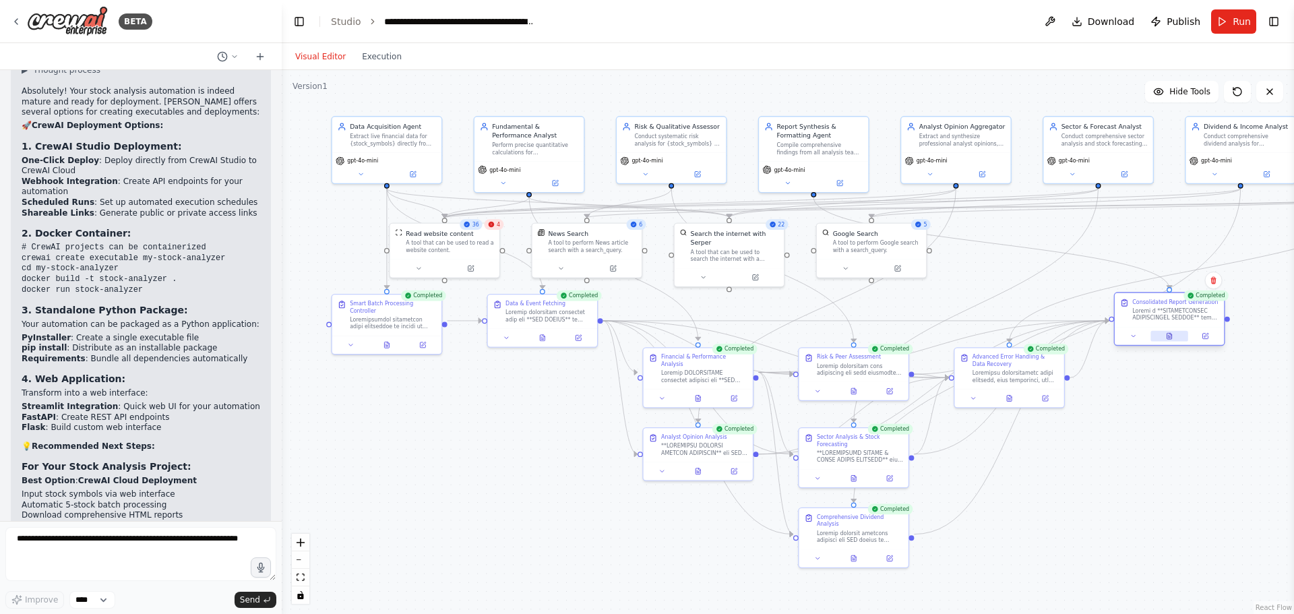
click at [1160, 337] on button at bounding box center [1169, 336] width 38 height 11
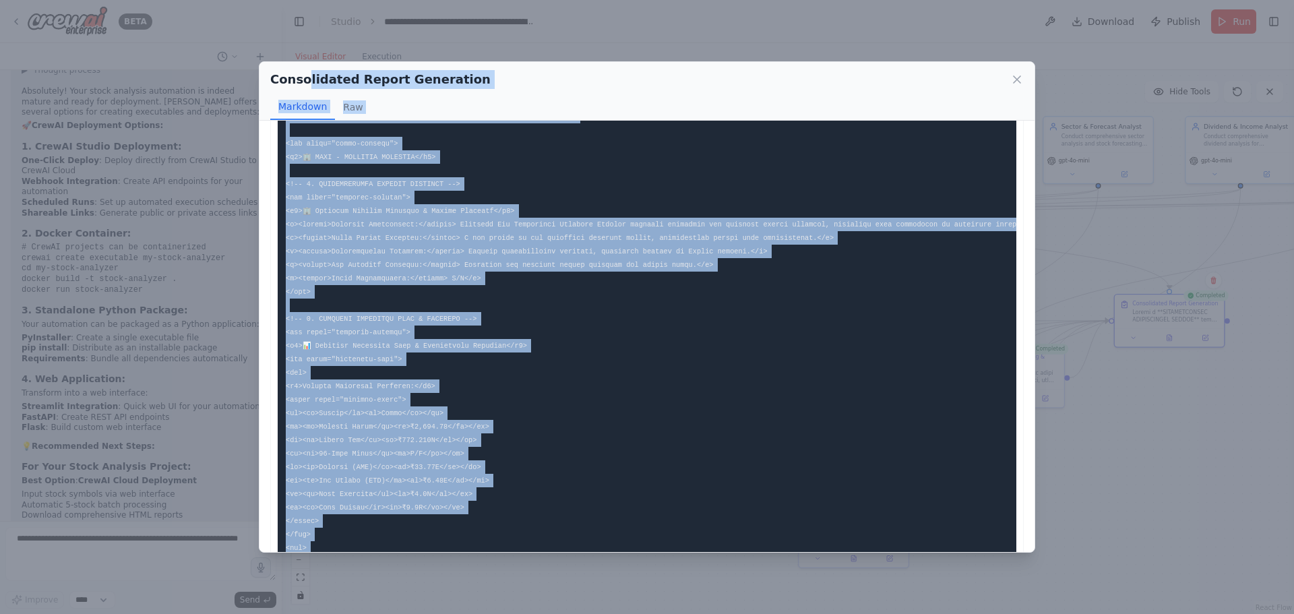
scroll to position [0, 0]
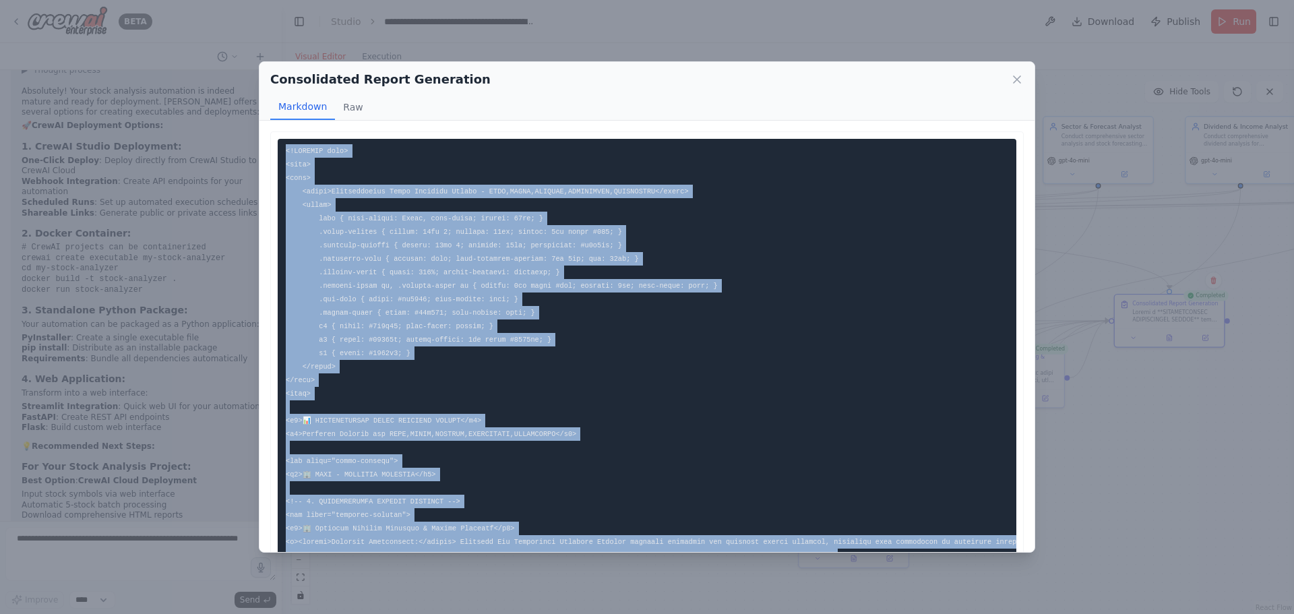
drag, startPoint x: 317, startPoint y: 515, endPoint x: 242, endPoint y: 148, distance: 374.2
click at [242, 148] on div "Consolidated Report Generation Markdown Raw ... Show more Not valid JSON" at bounding box center [647, 307] width 1294 height 614
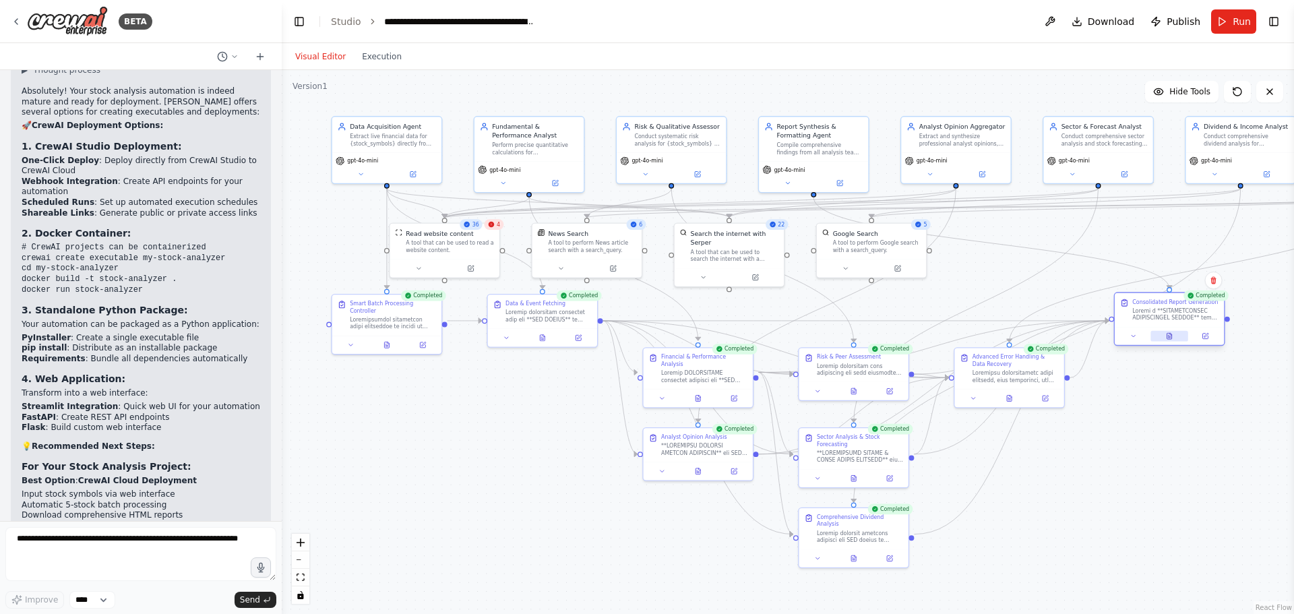
click at [1158, 332] on button at bounding box center [1169, 336] width 38 height 11
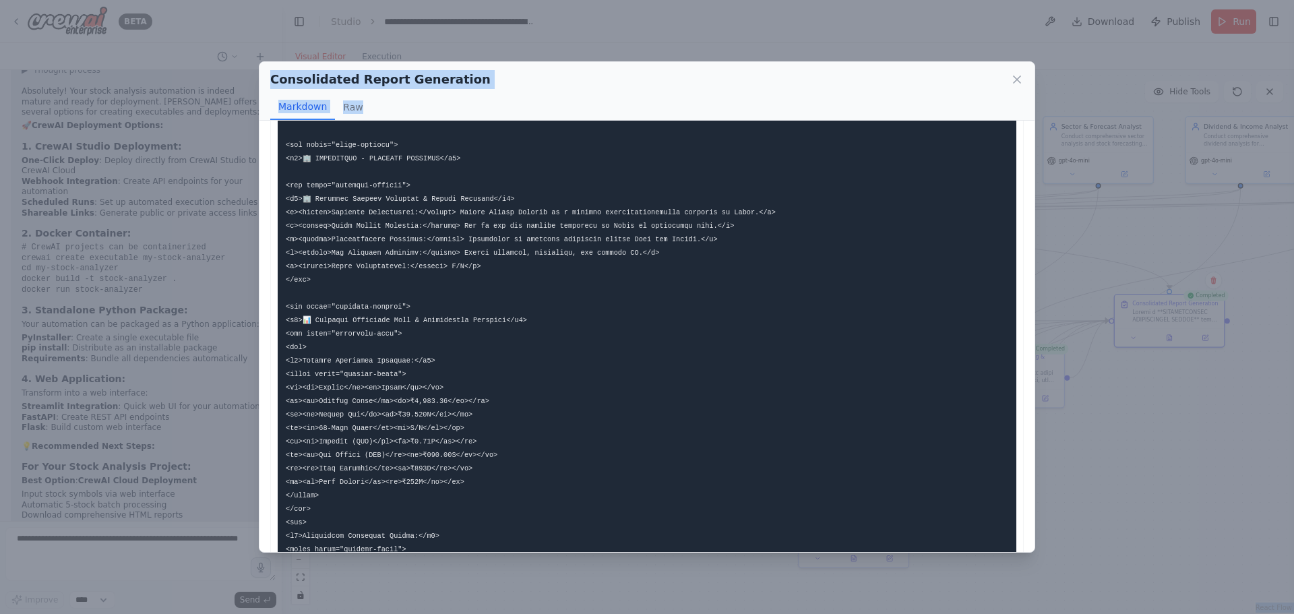
scroll to position [7100, 0]
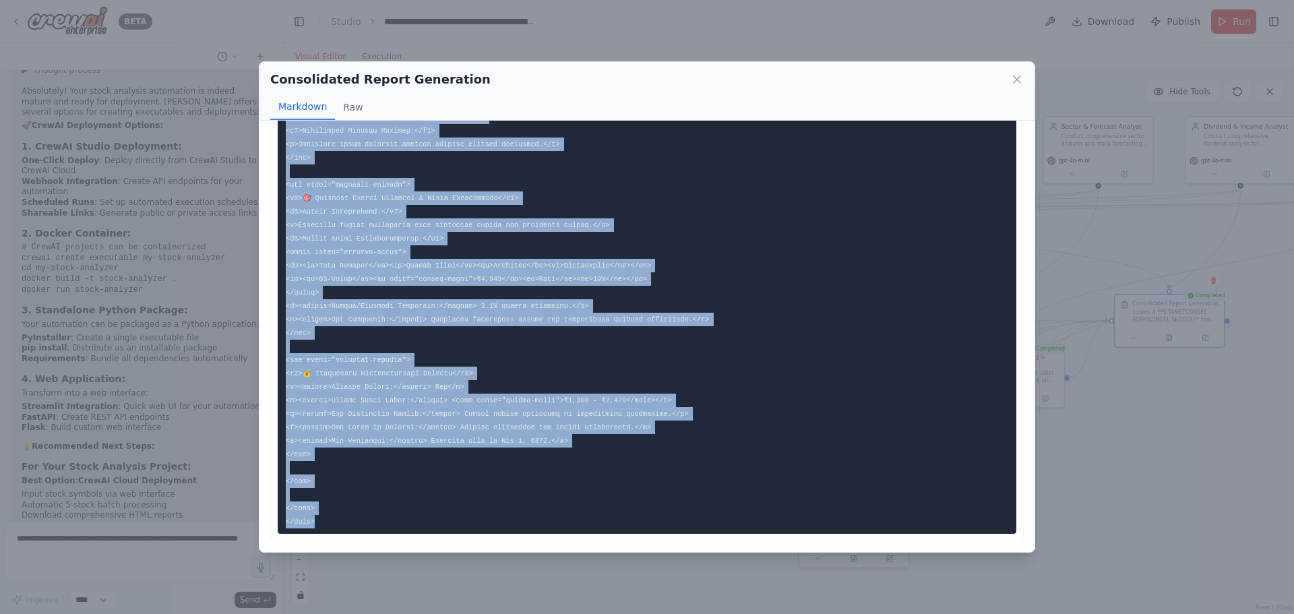
drag, startPoint x: 286, startPoint y: 148, endPoint x: 371, endPoint y: 547, distance: 408.1
click at [371, 547] on div "```html <!DOCTYPE html> <html> <head> <title>Comprehensive Stock Analysis Repor…" at bounding box center [646, 336] width 775 height 431
copy code "<!LOREMIP dolo> <sita> <cons> <adipi>Elitseddoeius Tempo Incididu Utlabo - ETDO…"
click at [1012, 76] on icon at bounding box center [1016, 79] width 13 height 13
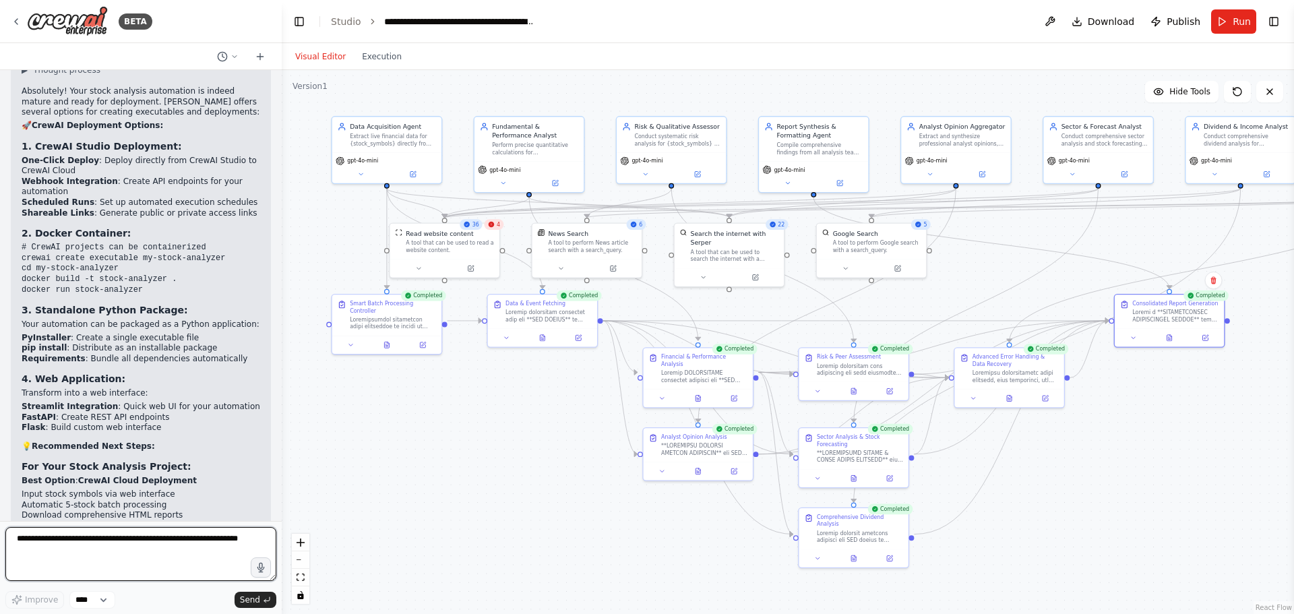
click at [66, 540] on textarea at bounding box center [140, 554] width 271 height 54
type textarea "**********"
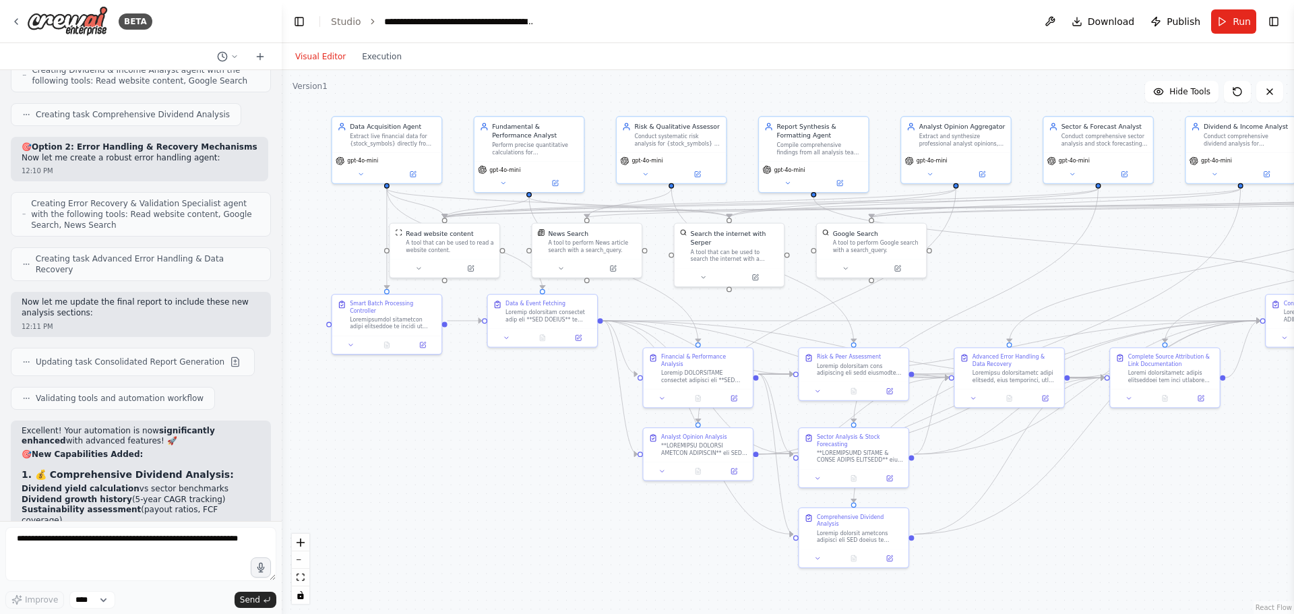
scroll to position [44218, 0]
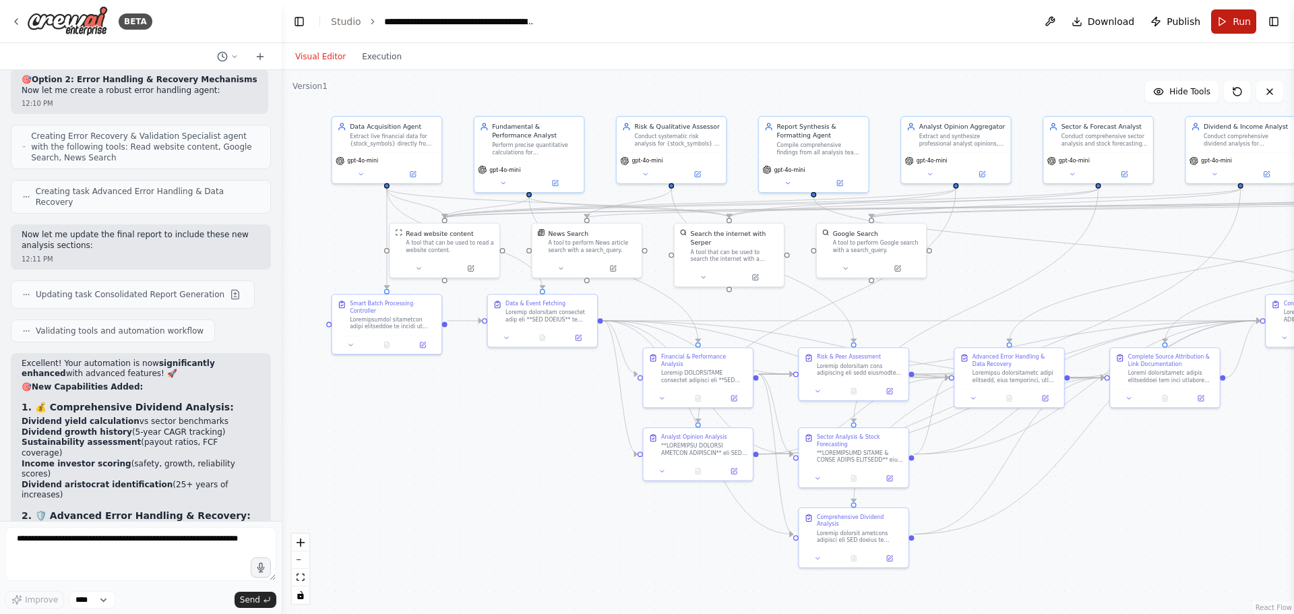
click at [1235, 23] on span "Run" at bounding box center [1242, 21] width 18 height 13
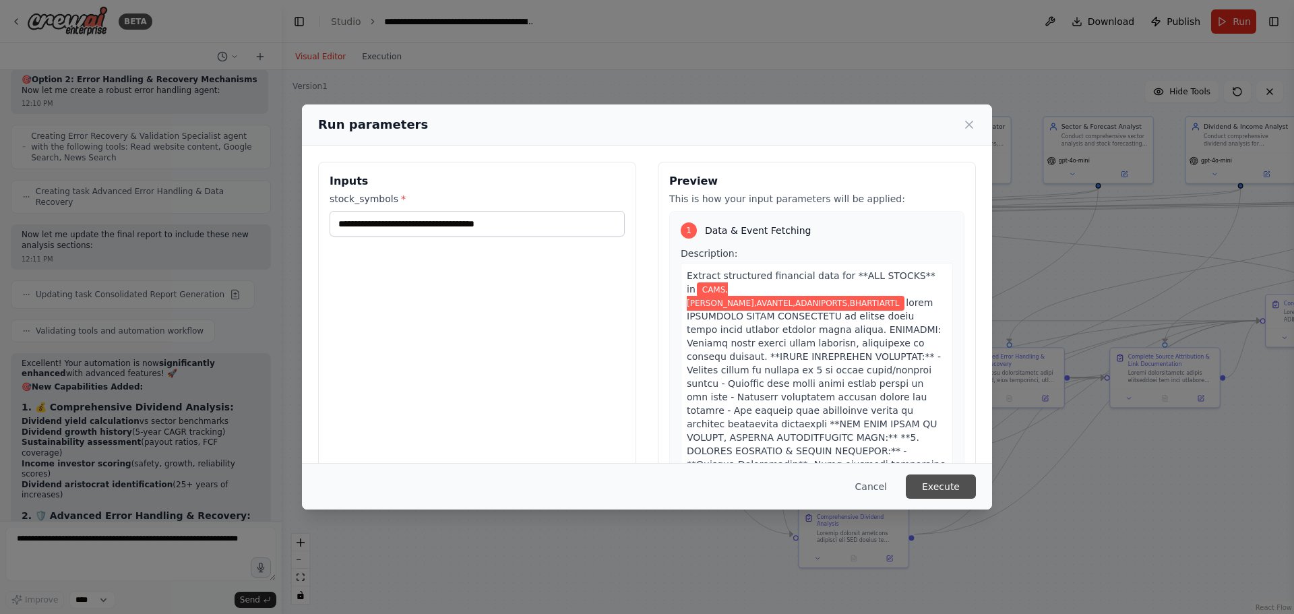
click at [941, 486] on button "Execute" at bounding box center [941, 486] width 70 height 24
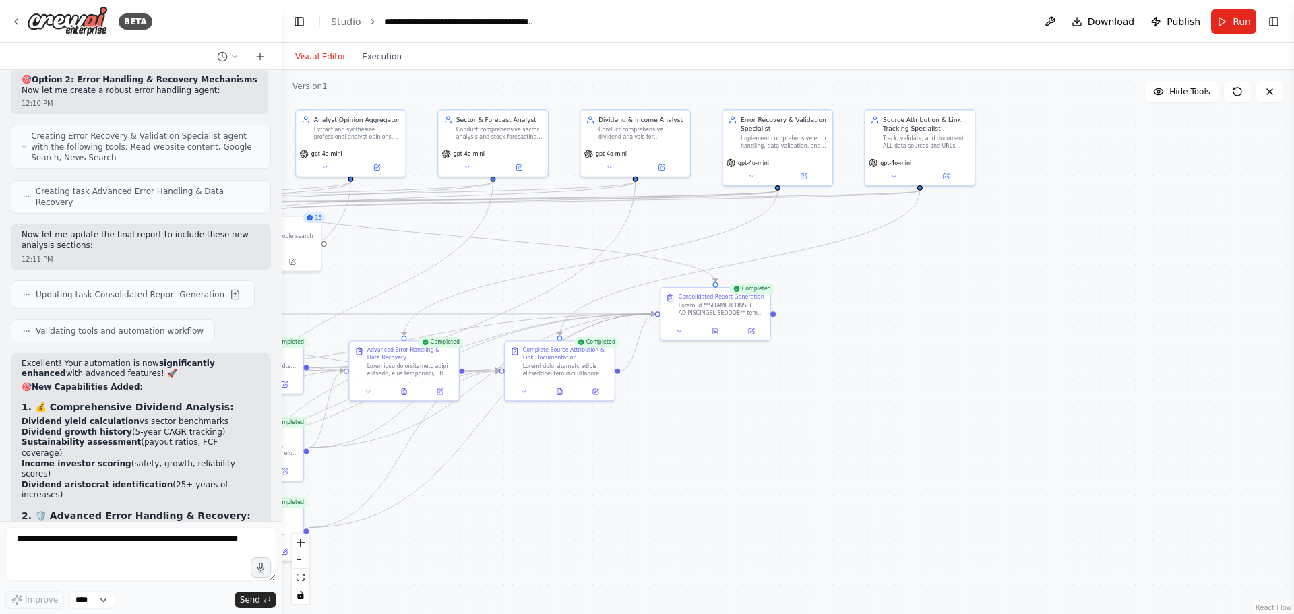
drag, startPoint x: 1168, startPoint y: 512, endPoint x: 563, endPoint y: 505, distance: 605.3
click at [563, 505] on div ".deletable-edge-delete-btn { width: 20px; height: 20px; border: 0px solid #ffff…" at bounding box center [788, 342] width 1012 height 544
click at [718, 331] on icon at bounding box center [715, 329] width 7 height 7
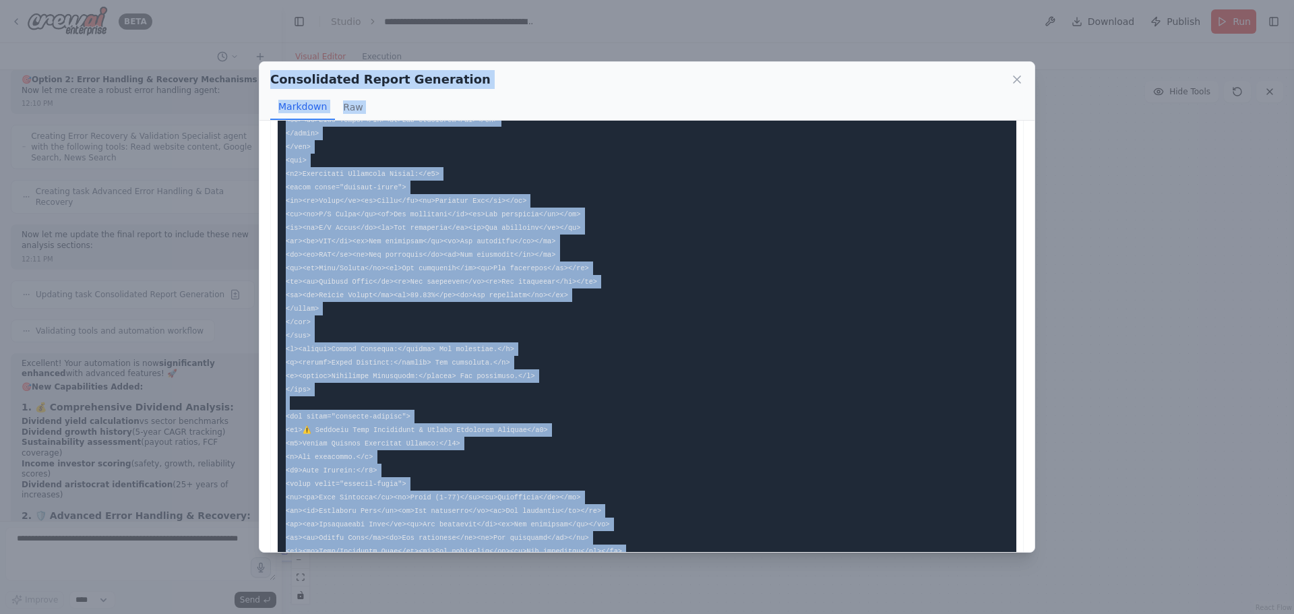
scroll to position [0, 0]
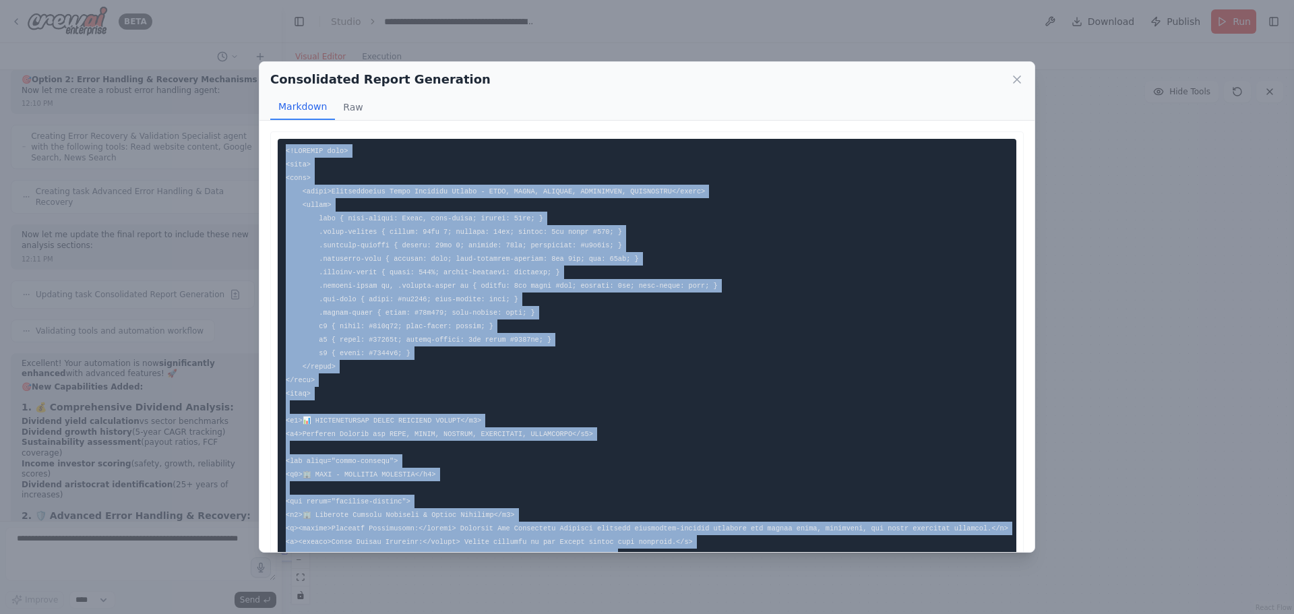
drag, startPoint x: 314, startPoint y: 443, endPoint x: 272, endPoint y: 145, distance: 301.5
copy code "<!LOREMIP dolo> <sita> <cons> <adipi>Elitseddoeius Tempo Incididu Utlabo - ETDO…"
click at [175, 301] on div "Consolidated Report Generation Markdown Raw Confirmation: "COMPREHENSIVE CONSOL…" at bounding box center [647, 307] width 1294 height 614
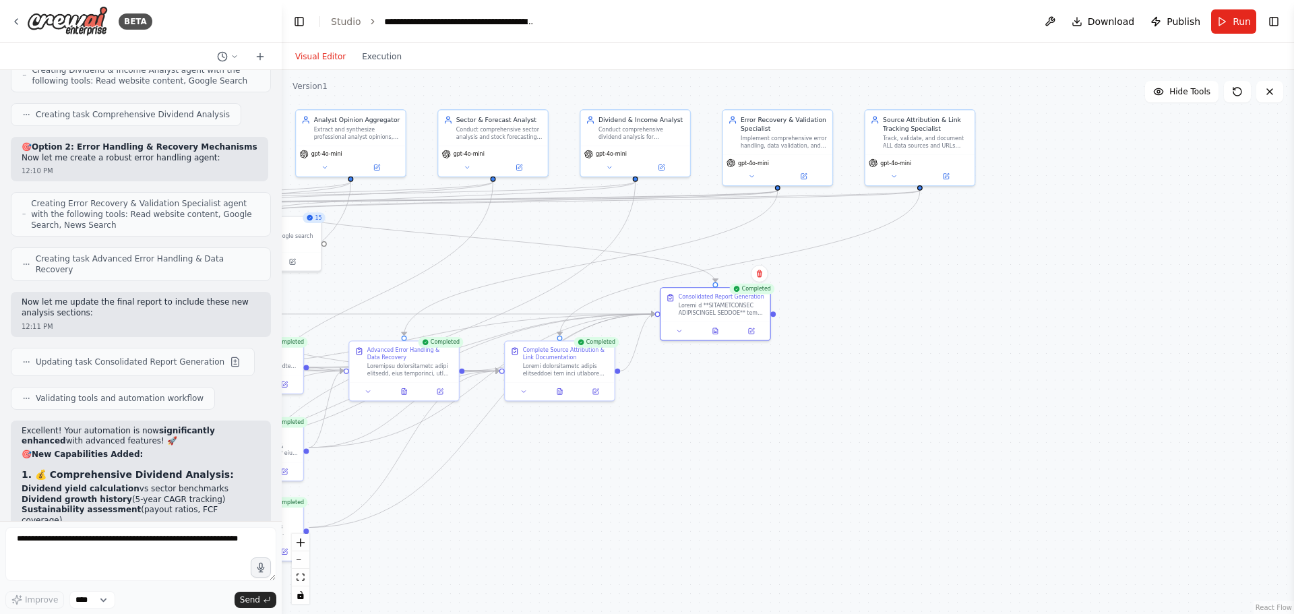
scroll to position [44218, 0]
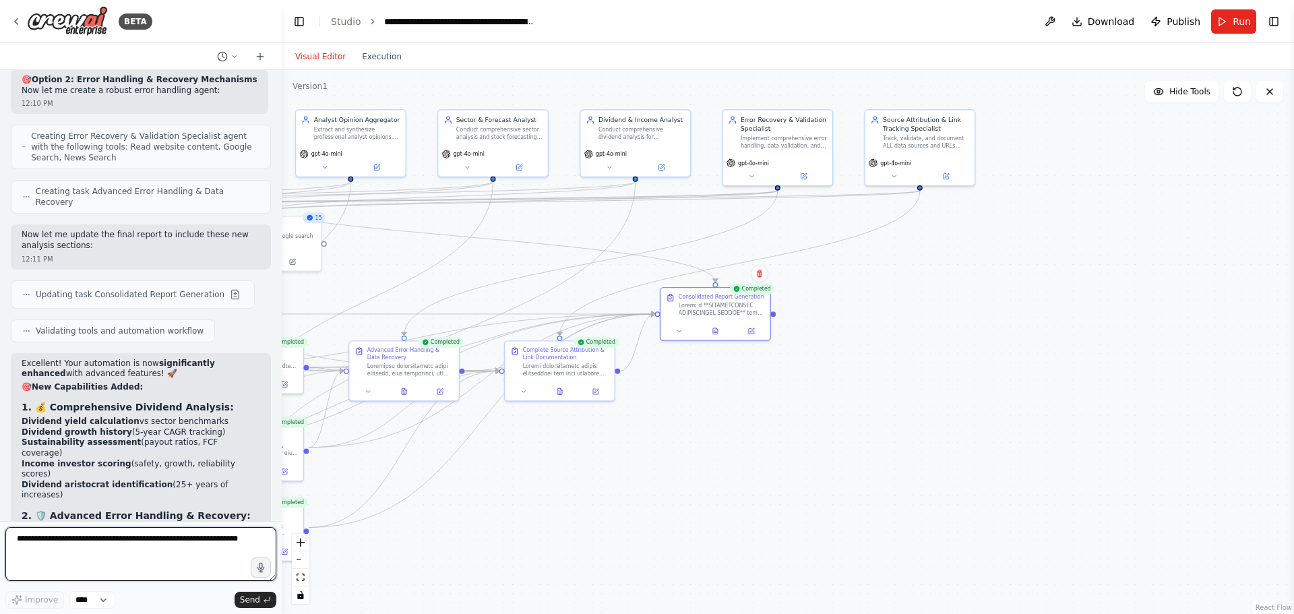
click at [168, 545] on textarea at bounding box center [140, 554] width 271 height 54
type textarea "**********"
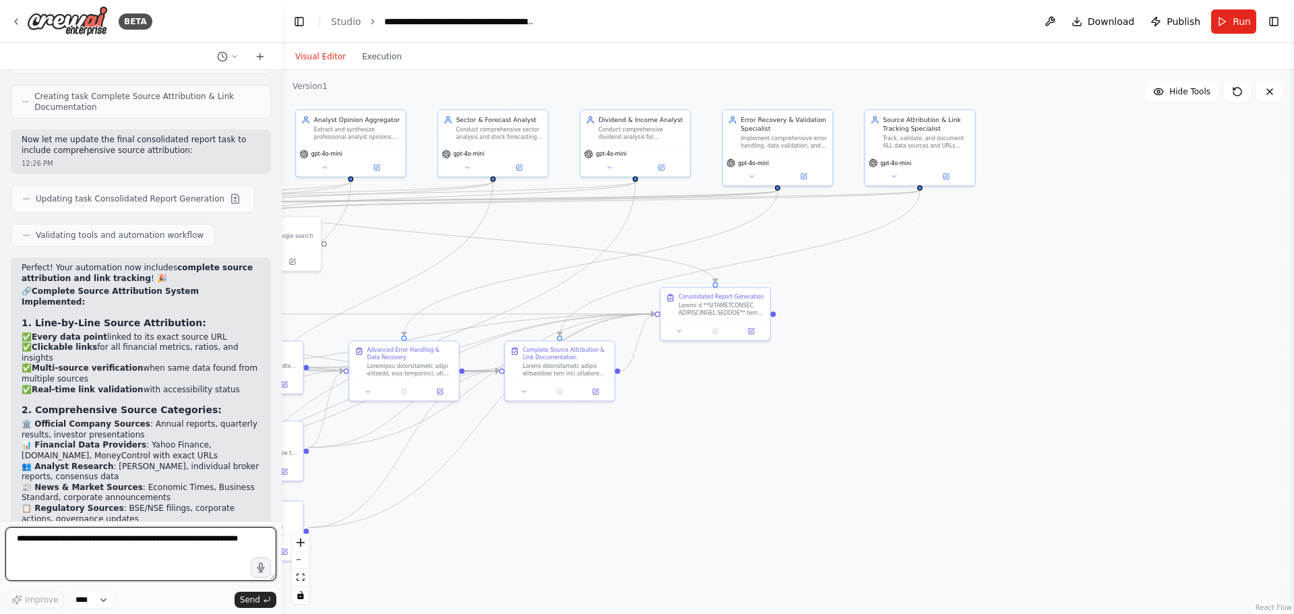
scroll to position [45476, 0]
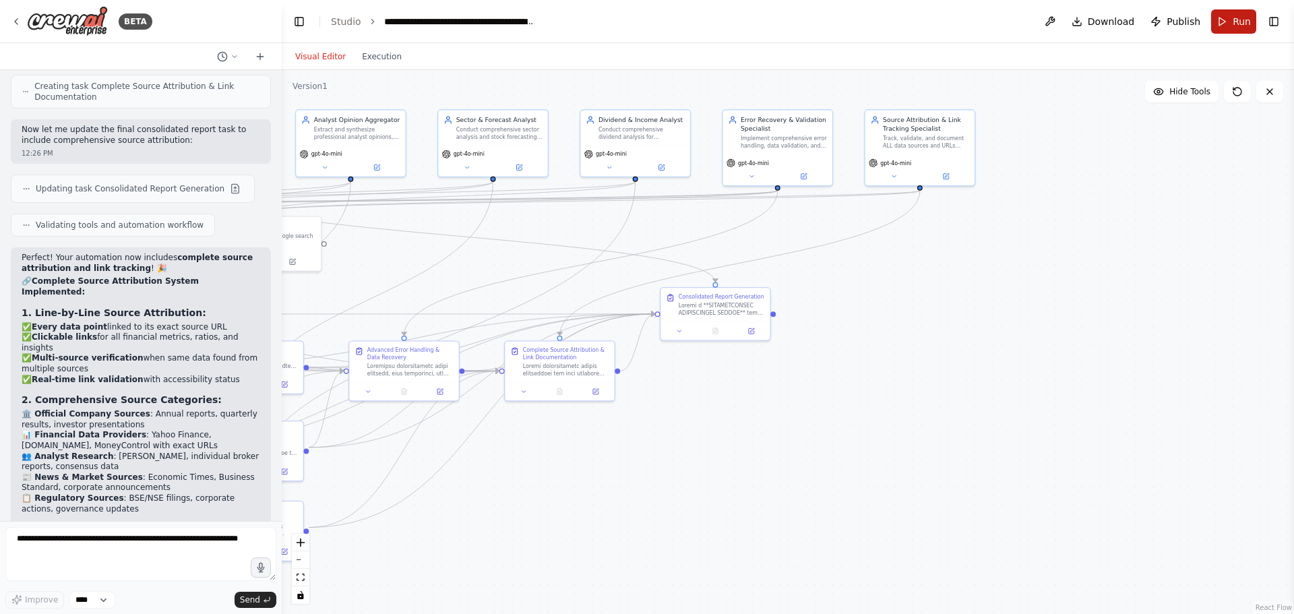
click at [1239, 18] on span "Run" at bounding box center [1242, 21] width 18 height 13
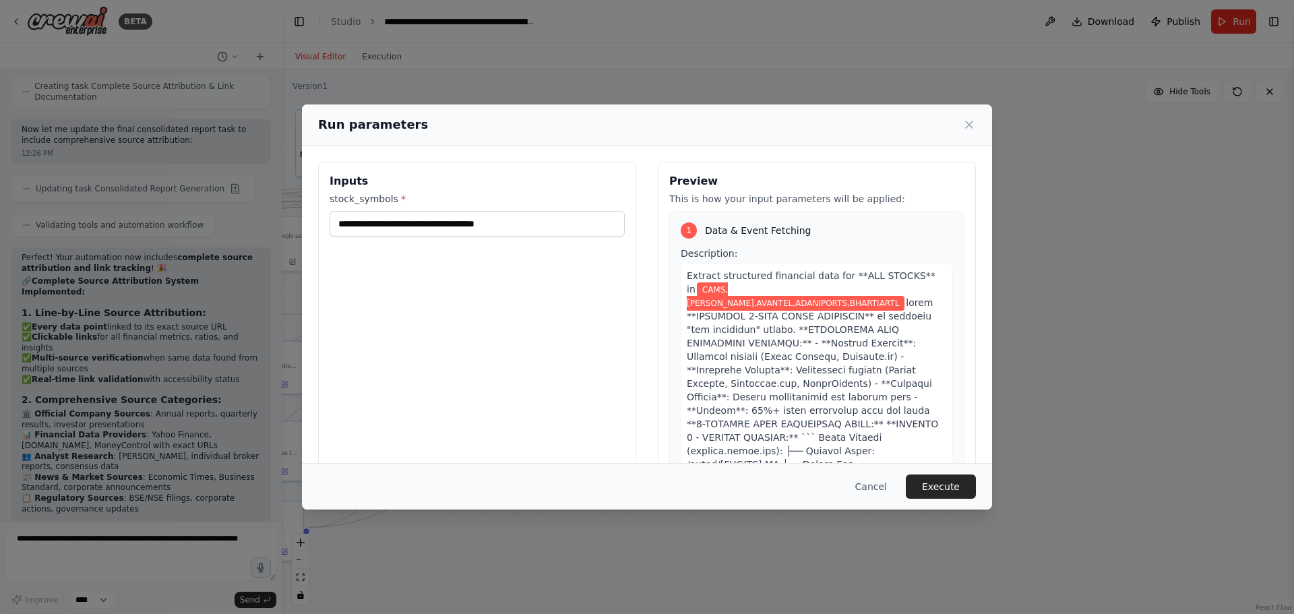
click at [592, 475] on div "Cancel Execute" at bounding box center [647, 486] width 658 height 24
click at [948, 483] on button "Execute" at bounding box center [941, 486] width 70 height 24
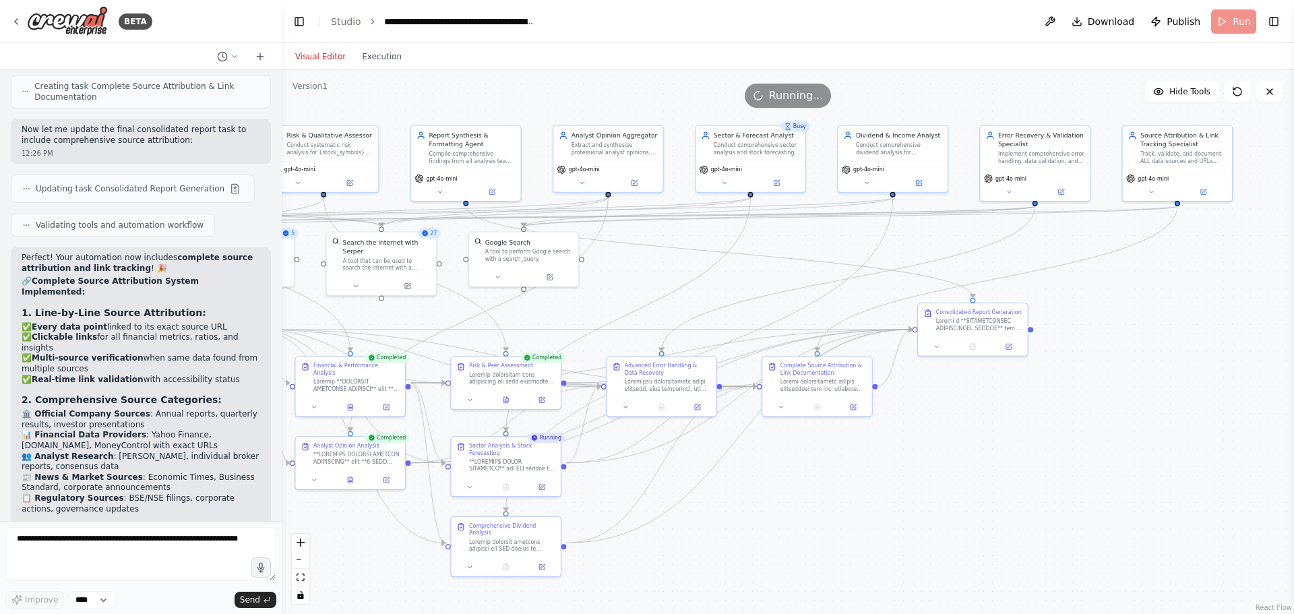
drag, startPoint x: 514, startPoint y: 258, endPoint x: 772, endPoint y: 274, distance: 257.9
click at [772, 274] on div ".deletable-edge-delete-btn { width: 20px; height: 20px; border: 0px solid #ffff…" at bounding box center [788, 342] width 1012 height 544
click at [372, 59] on button "Execution" at bounding box center [382, 57] width 56 height 16
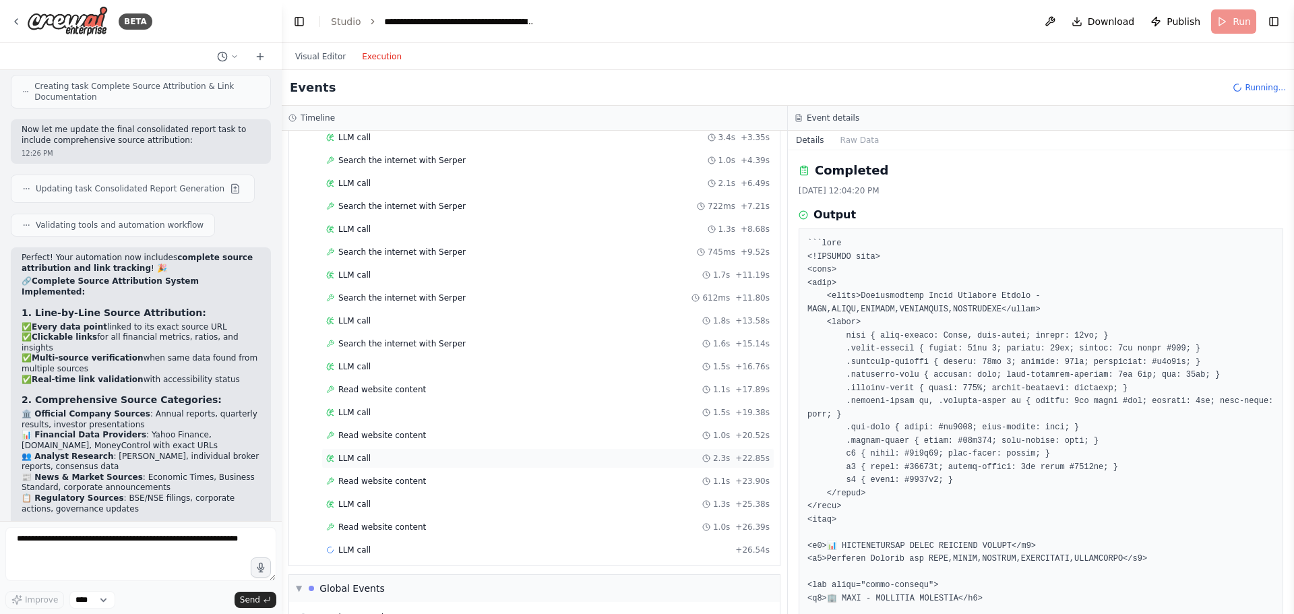
scroll to position [2664, 0]
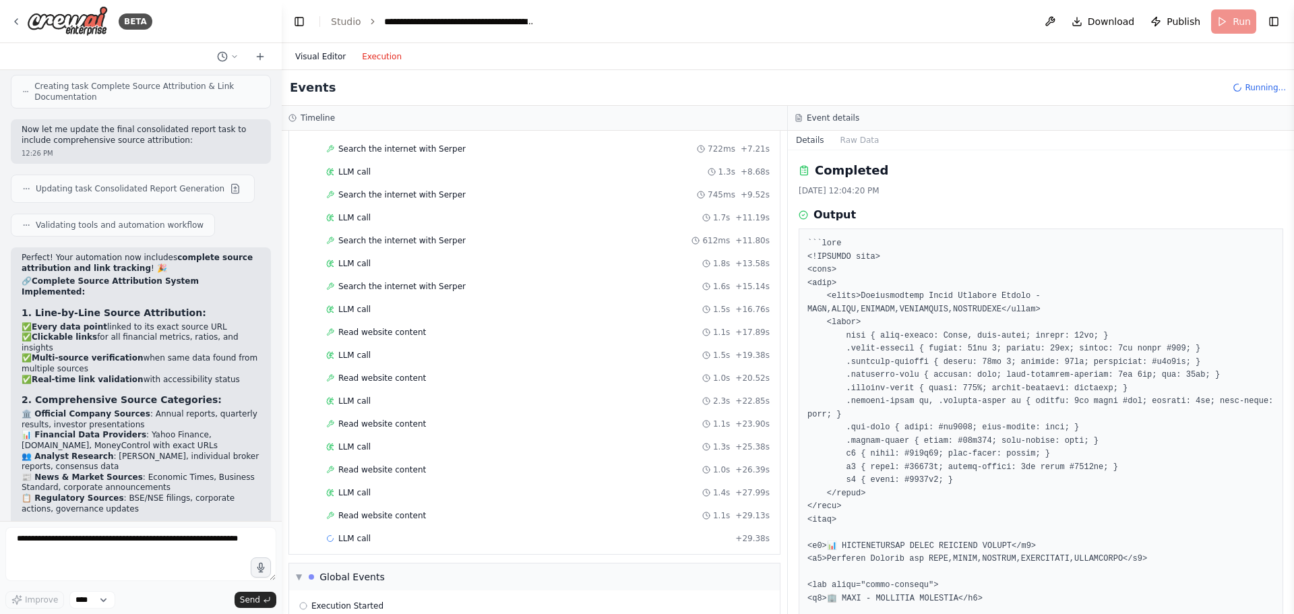
click at [328, 52] on button "Visual Editor" at bounding box center [320, 57] width 67 height 16
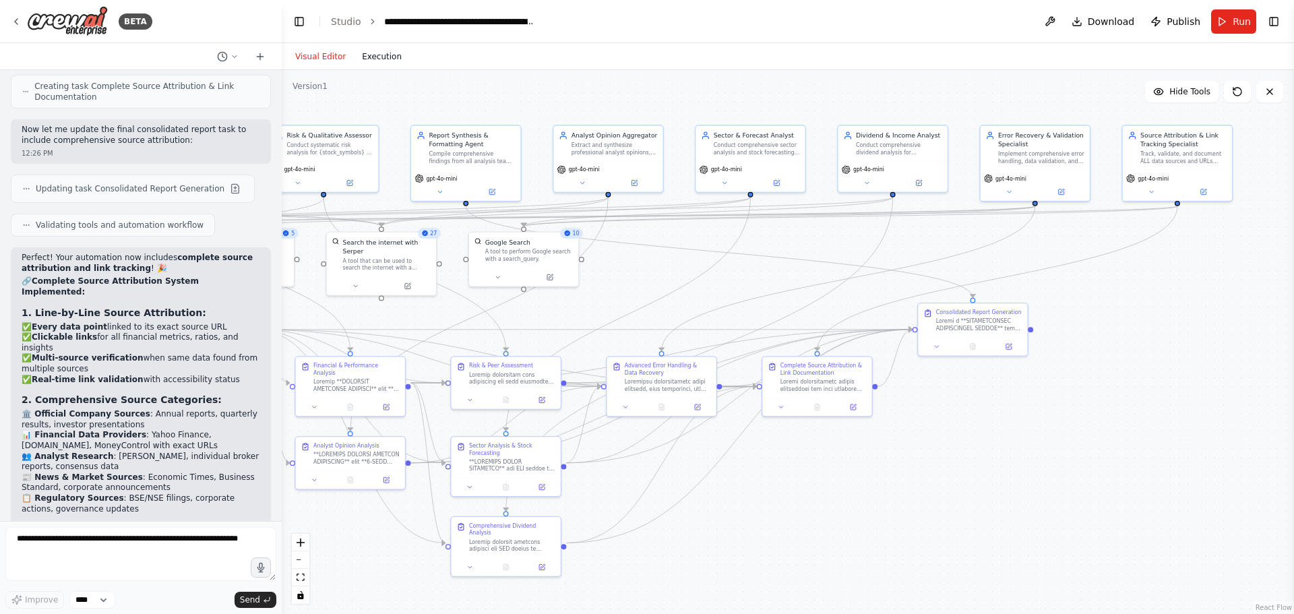
click at [369, 57] on button "Execution" at bounding box center [382, 57] width 56 height 16
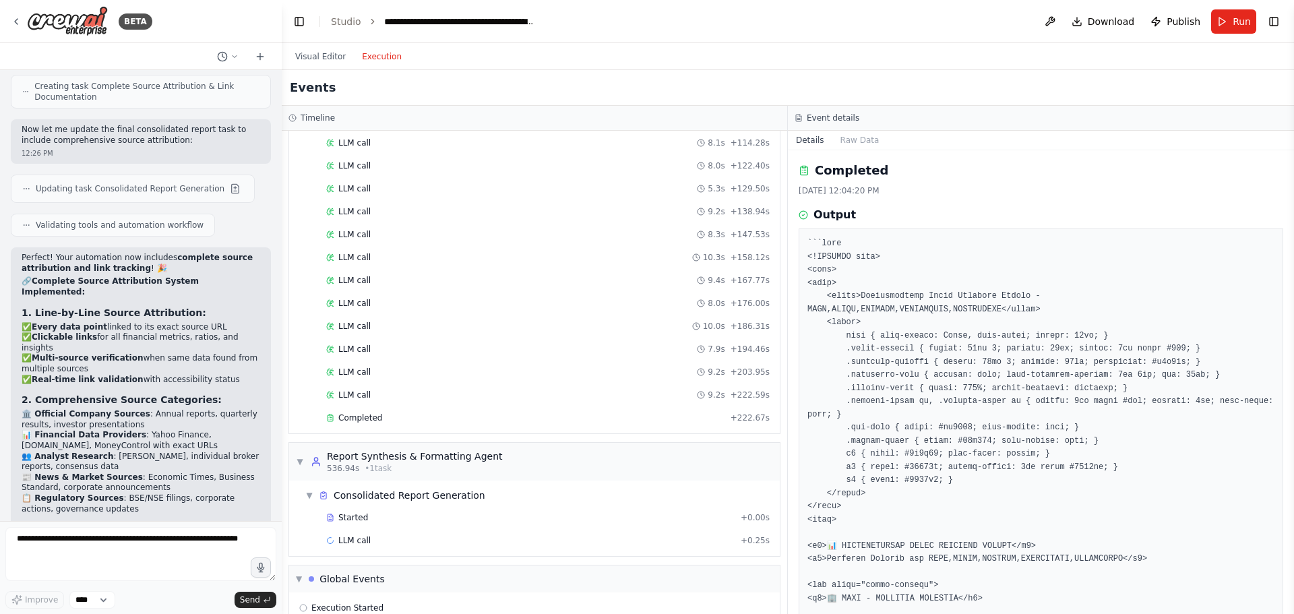
scroll to position [4415, 0]
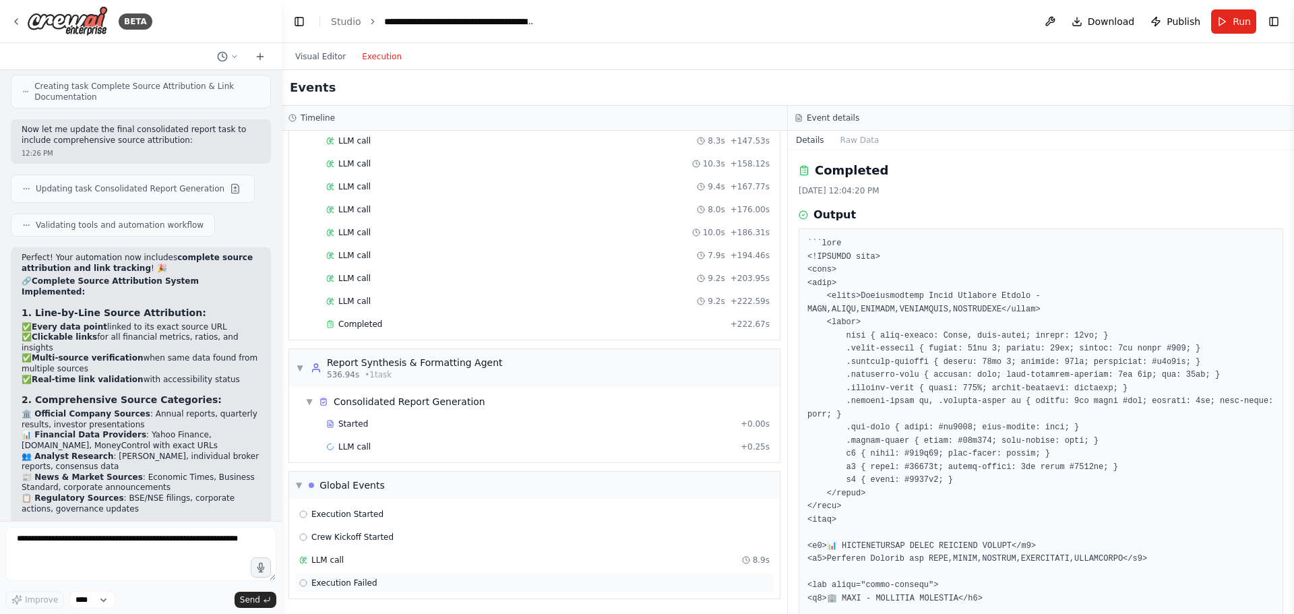
click at [344, 586] on span "Execution Failed" at bounding box center [344, 583] width 66 height 11
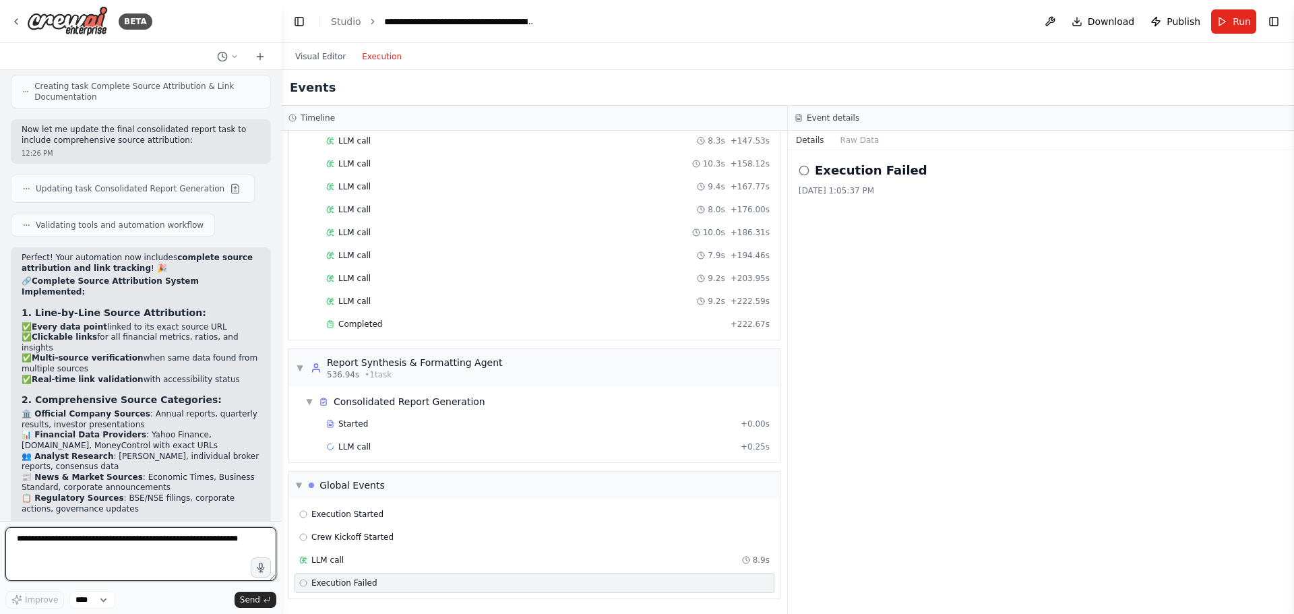
click at [131, 555] on textarea at bounding box center [140, 554] width 271 height 54
click at [321, 51] on button "Visual Editor" at bounding box center [320, 57] width 67 height 16
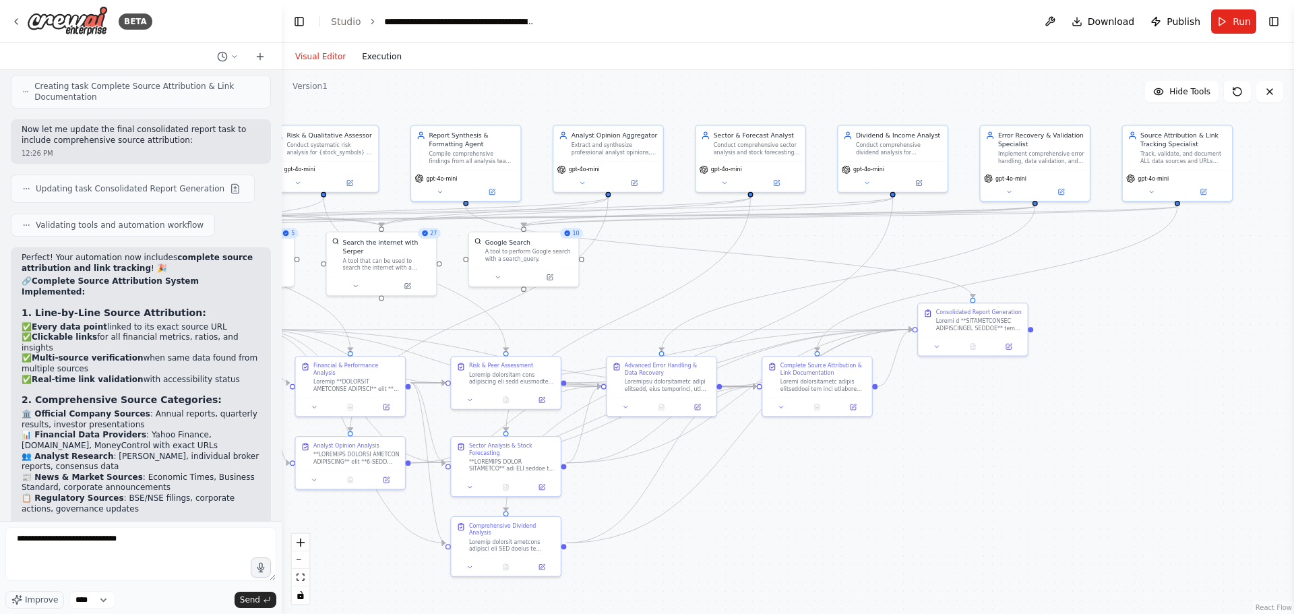
click at [368, 58] on button "Execution" at bounding box center [382, 57] width 56 height 16
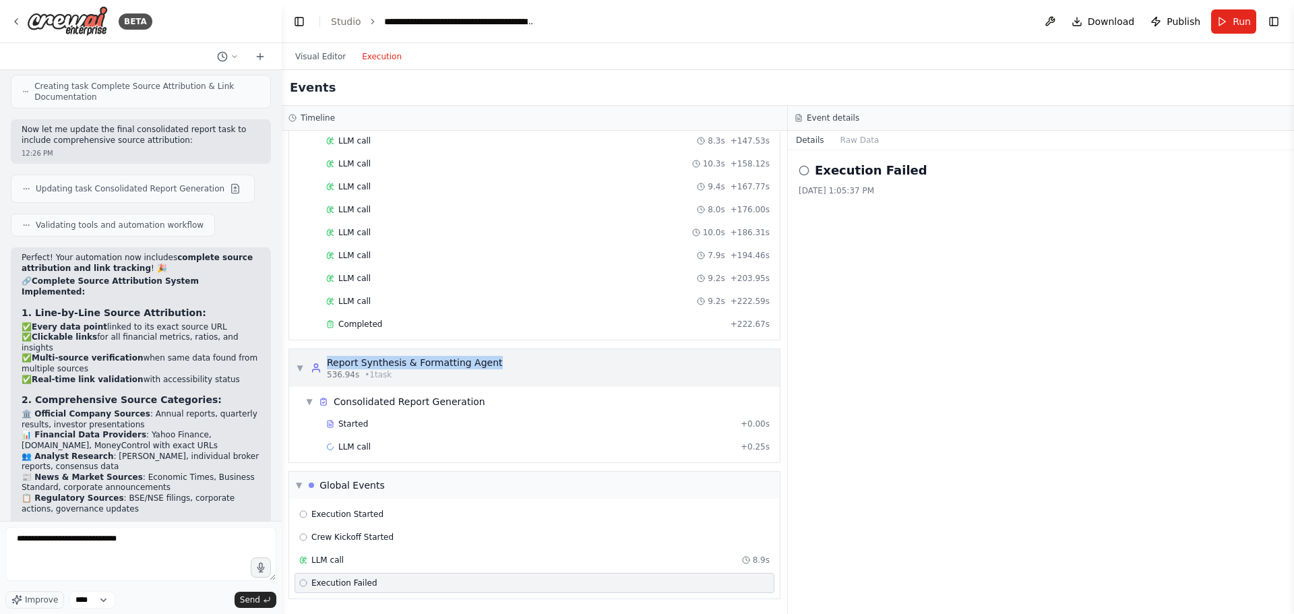
drag, startPoint x: 496, startPoint y: 361, endPoint x: 328, endPoint y: 365, distance: 168.6
click at [328, 365] on div "▼ Report Synthesis & Formatting Agent 536.94s • 1 task" at bounding box center [534, 368] width 491 height 38
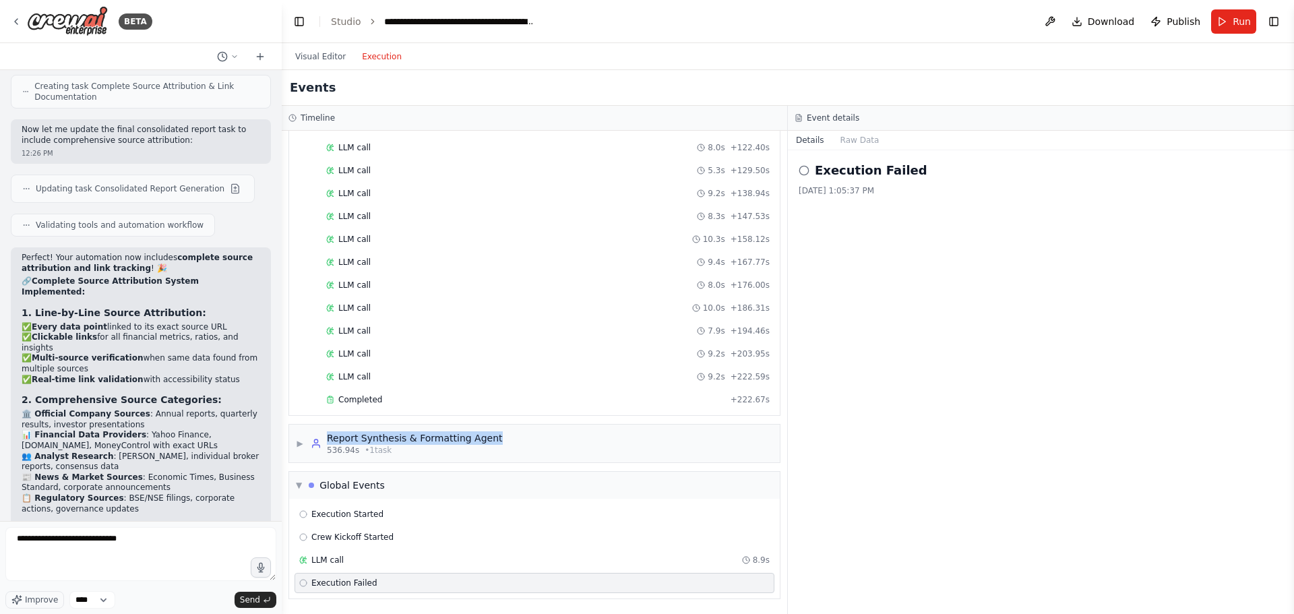
copy div "Report Synthesis & Formatting Agent"
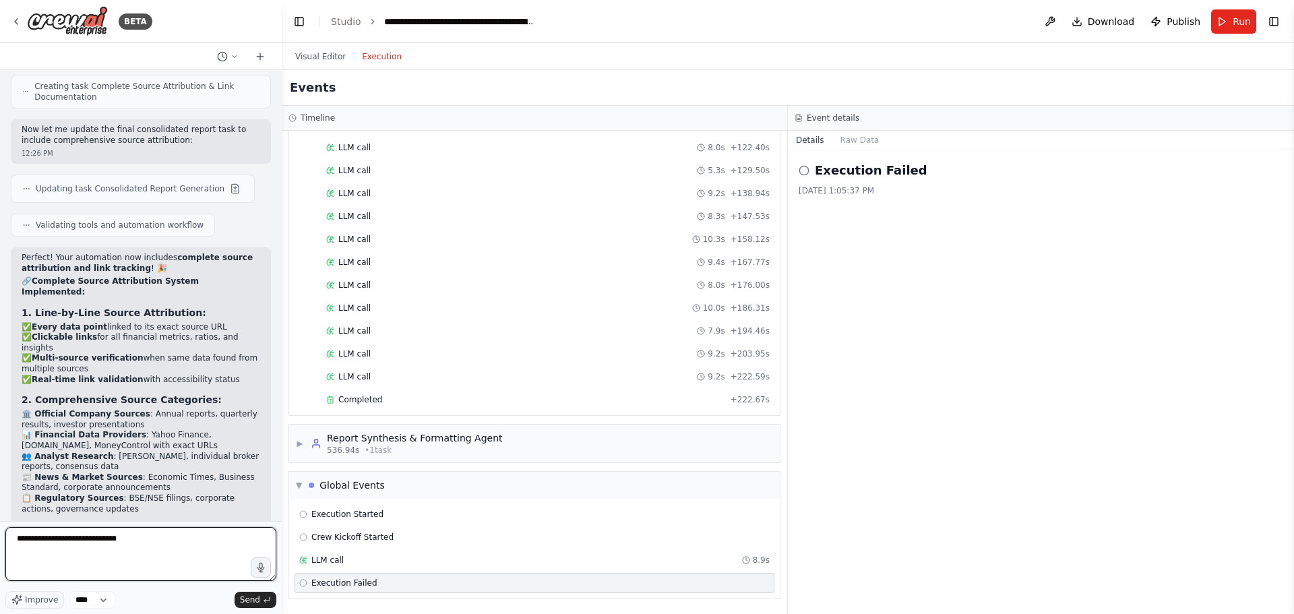
click at [167, 541] on textarea "**********" at bounding box center [140, 554] width 271 height 54
paste textarea "**********"
type textarea "**********"
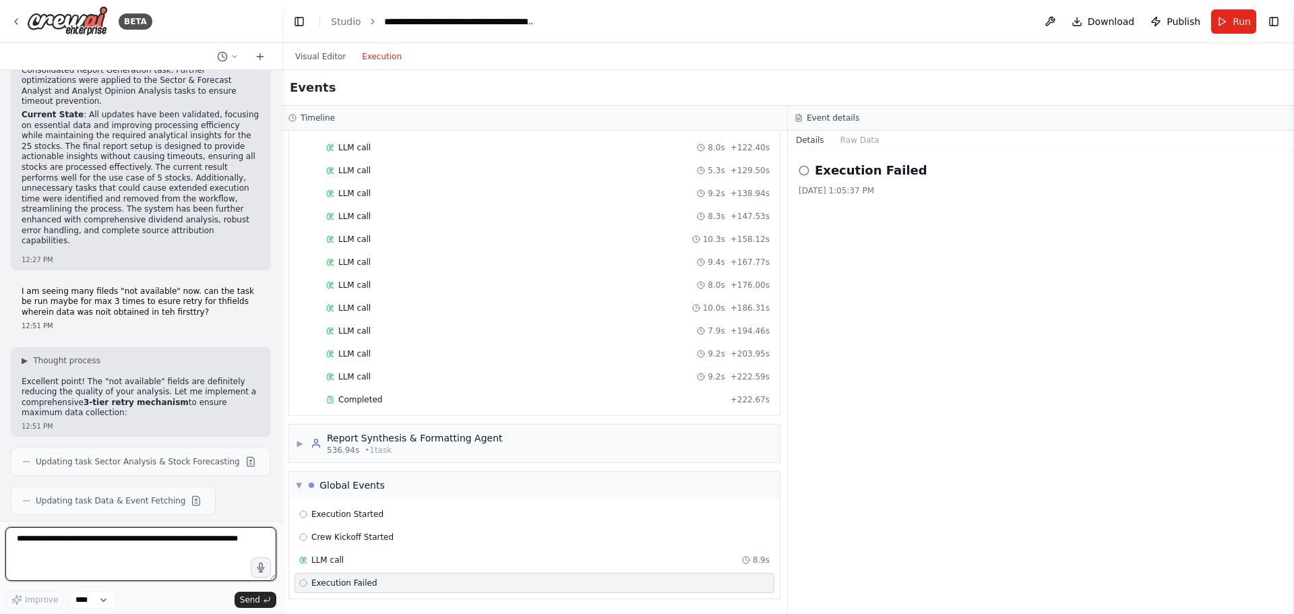
scroll to position [47005, 0]
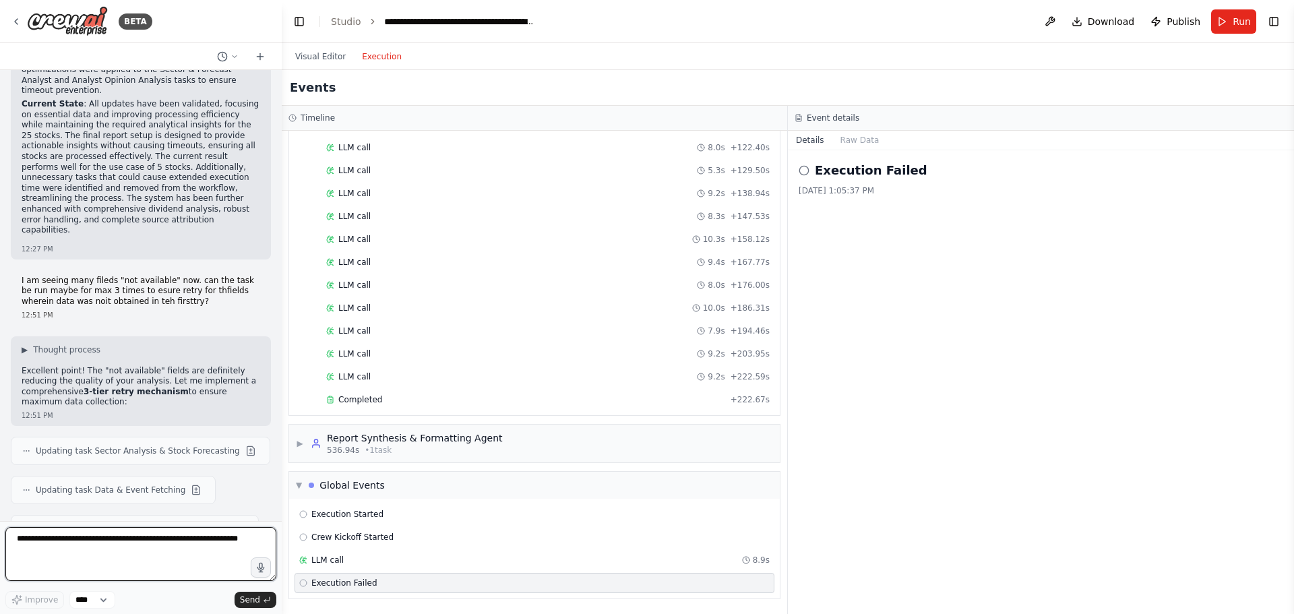
click at [61, 546] on textarea at bounding box center [140, 554] width 271 height 54
type textarea "**********"
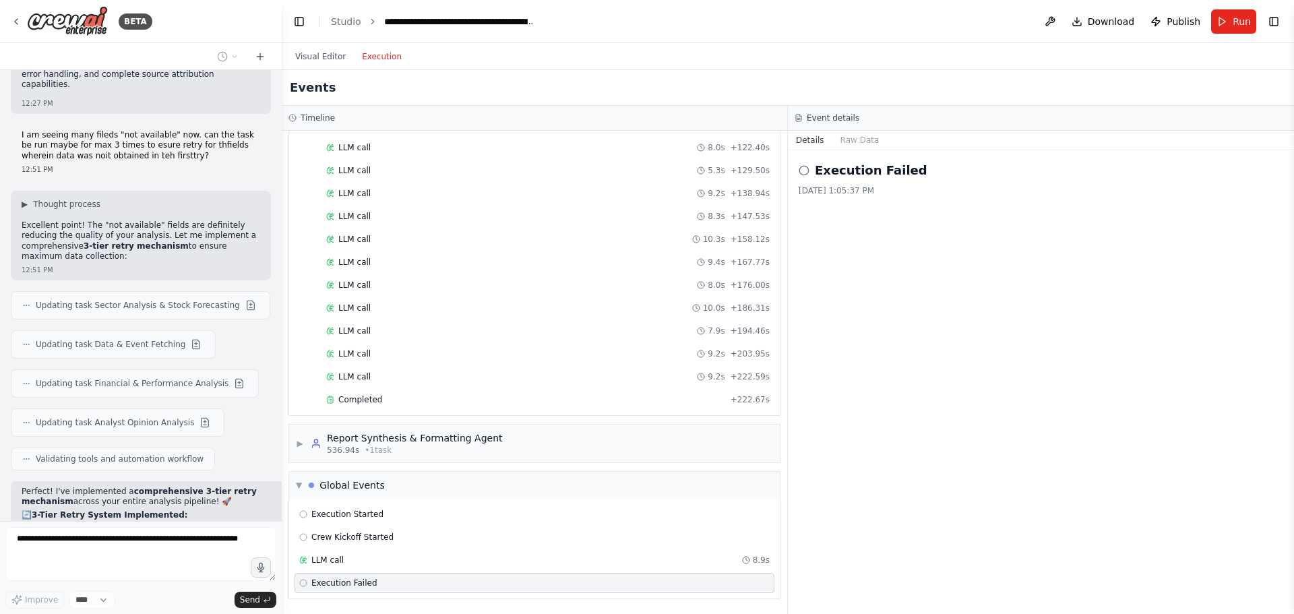
scroll to position [47219, 0]
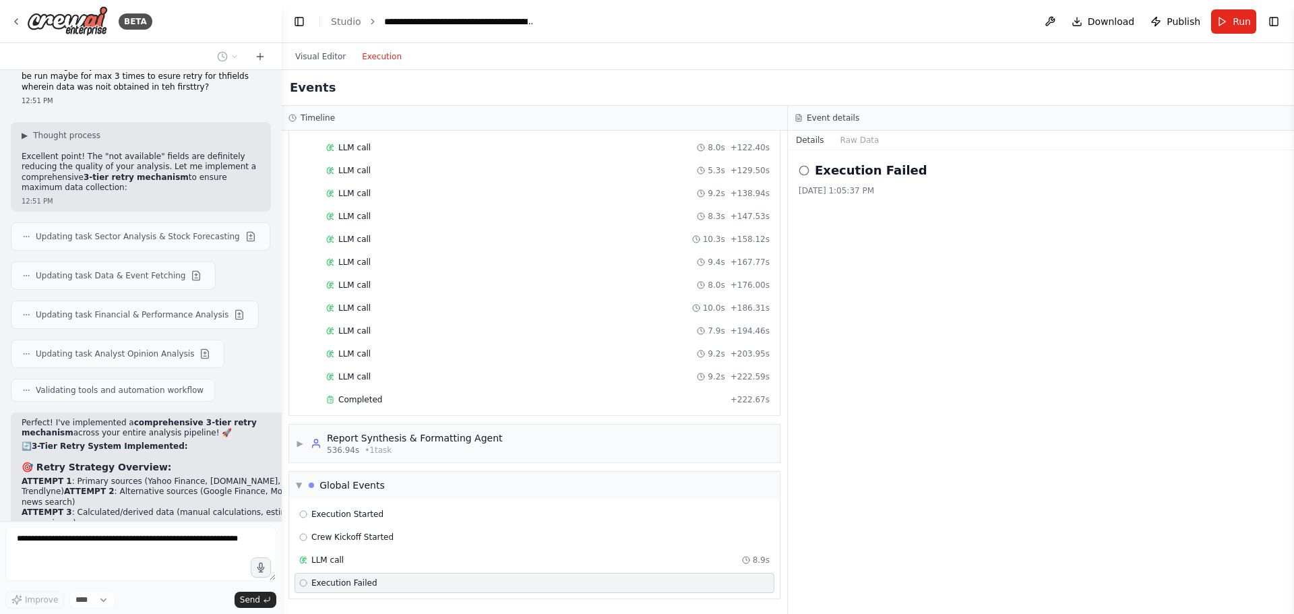
click at [840, 25] on header "**********" at bounding box center [788, 21] width 1012 height 43
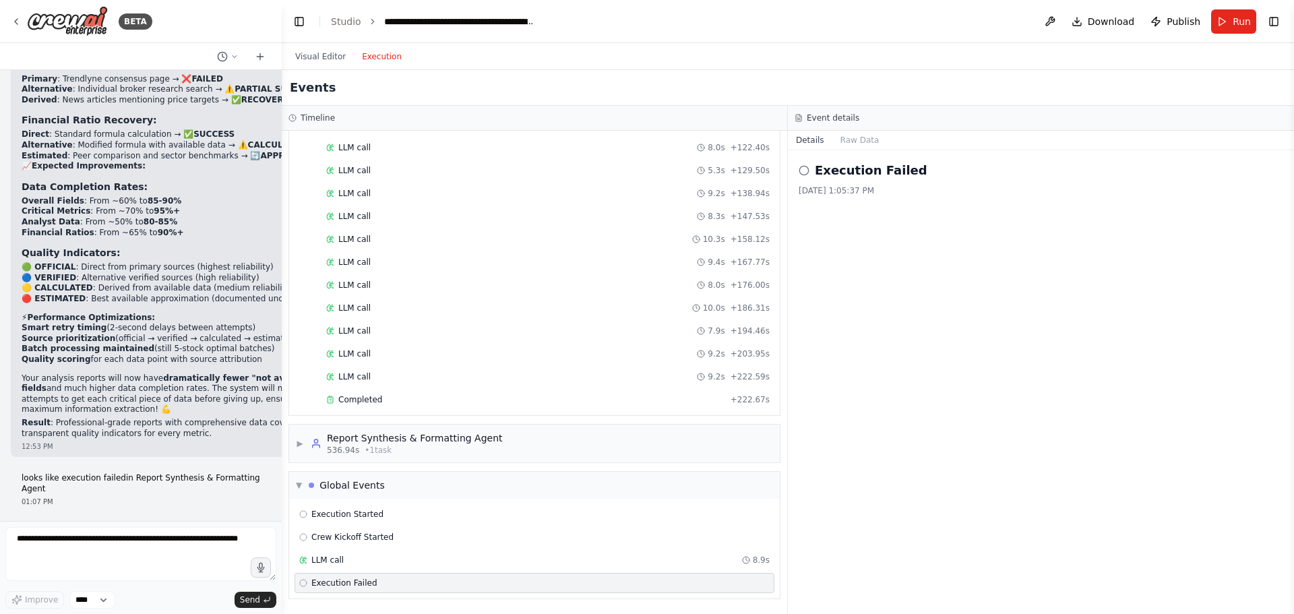
scroll to position [48096, 0]
